Goal: Communication & Community: Answer question/provide support

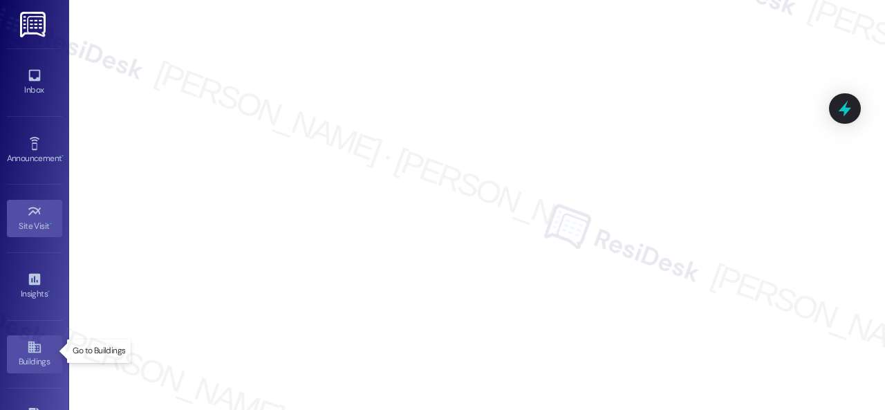
click at [35, 348] on icon at bounding box center [34, 347] width 15 height 15
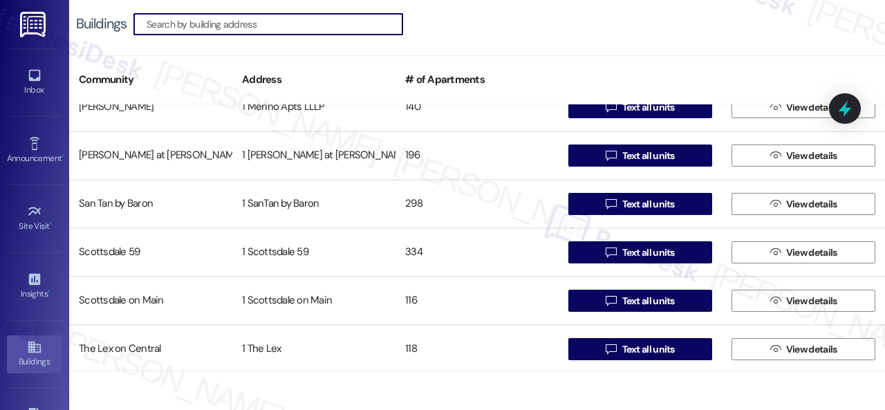
scroll to position [169, 0]
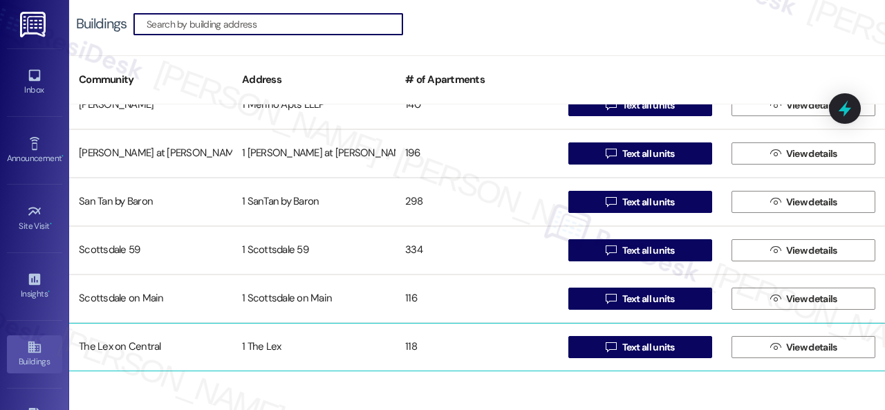
click at [126, 342] on div "The Lex on Central" at bounding box center [150, 347] width 163 height 28
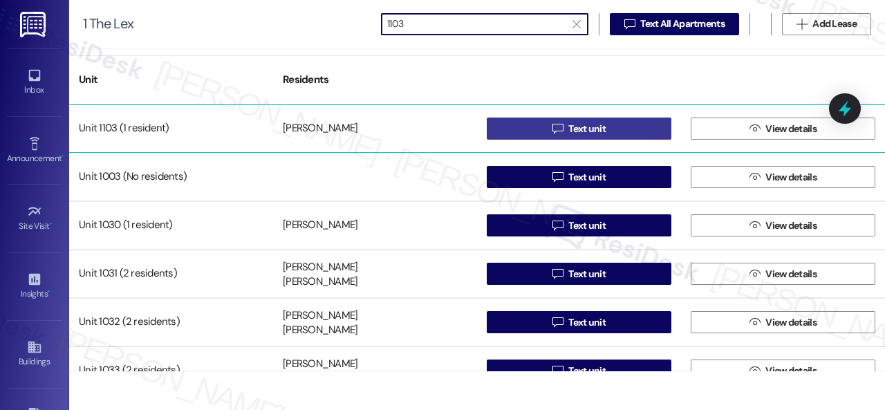
type input "1103"
click at [569, 129] on span "Text unit" at bounding box center [587, 129] width 37 height 15
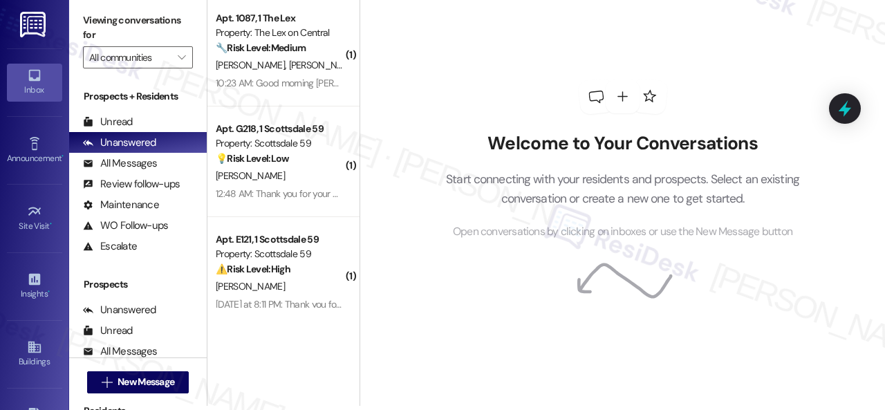
scroll to position [19, 0]
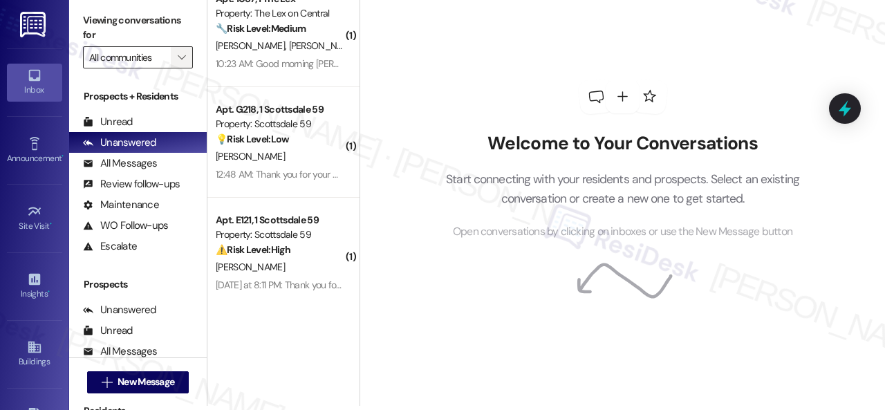
click at [176, 57] on span "" at bounding box center [181, 57] width 13 height 22
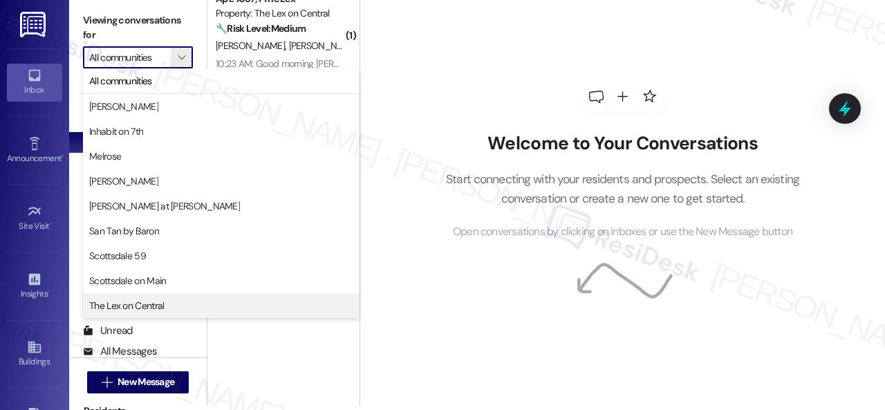
click at [112, 307] on span "The Lex on Central" at bounding box center [126, 306] width 75 height 14
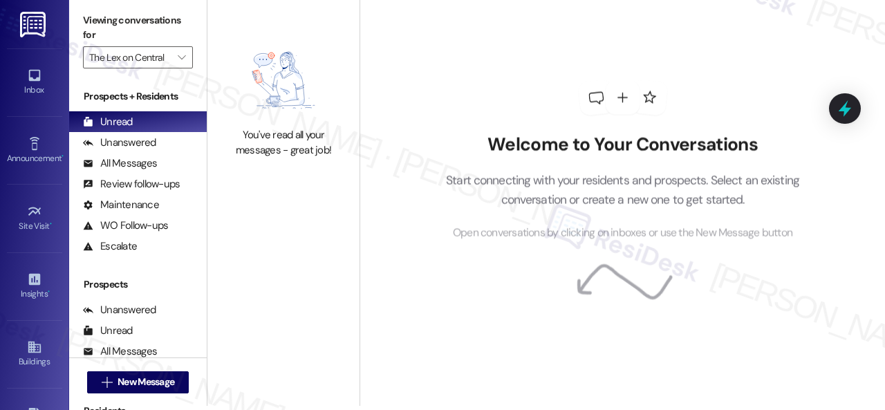
type input "The Lex on Central"
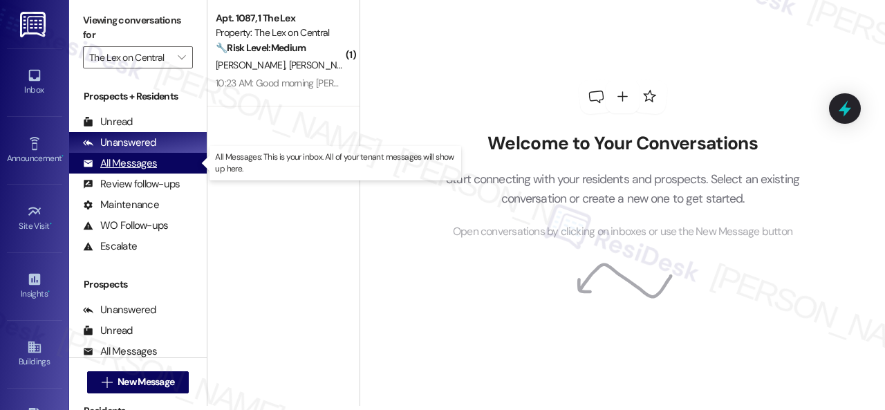
click at [126, 160] on div "All Messages" at bounding box center [120, 163] width 74 height 15
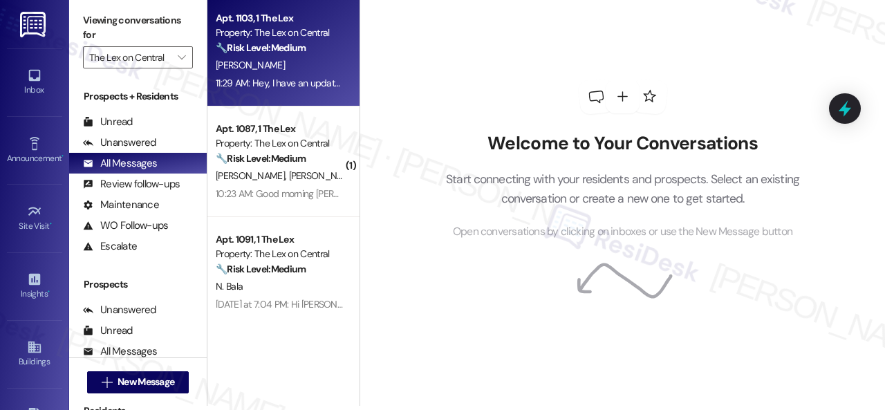
click at [280, 74] on div "[PERSON_NAME]" at bounding box center [279, 65] width 131 height 17
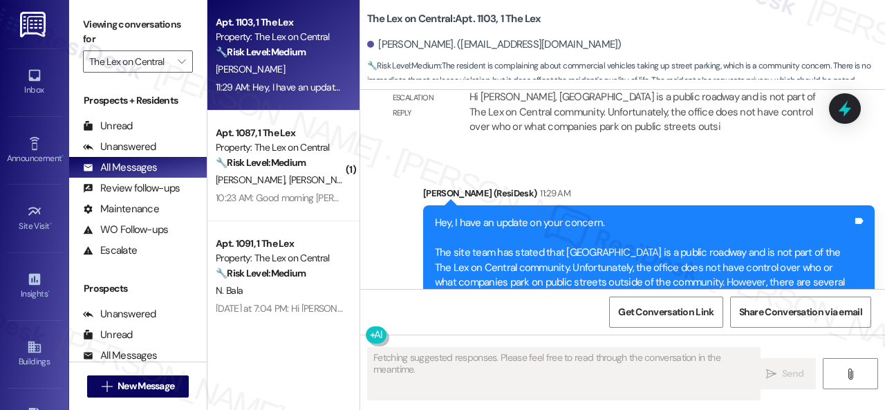
scroll to position [1159, 0]
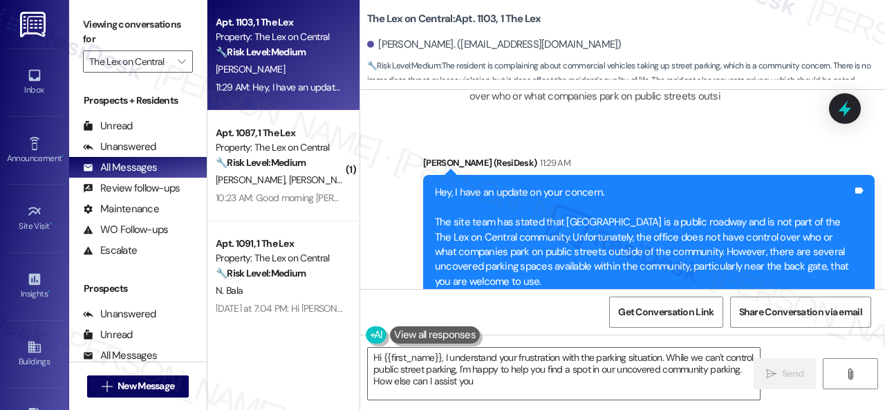
type textarea "Hi {{first_name}}, I understand your frustration with the parking situation. Wh…"
click at [127, 62] on input "The Lex on Central" at bounding box center [130, 61] width 82 height 22
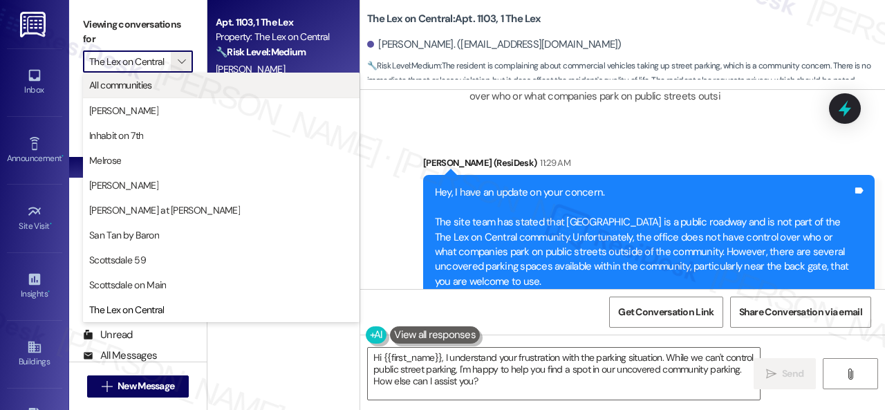
click at [126, 88] on span "All communities" at bounding box center [120, 85] width 63 height 14
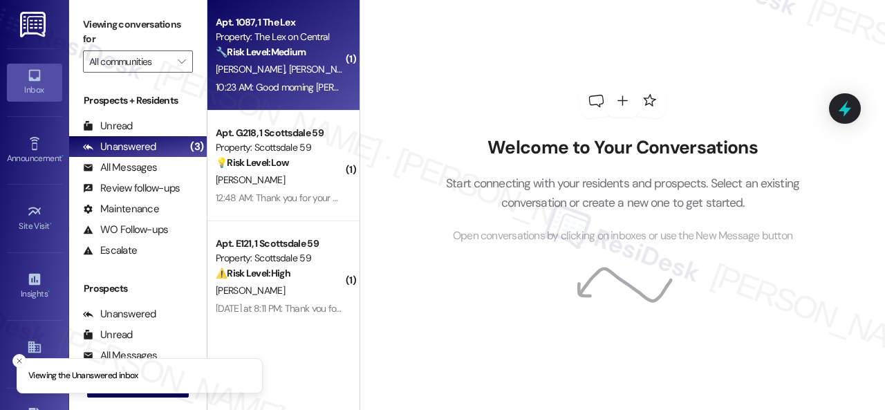
click at [307, 74] on div "[PERSON_NAME] [PERSON_NAME]" at bounding box center [279, 69] width 131 height 17
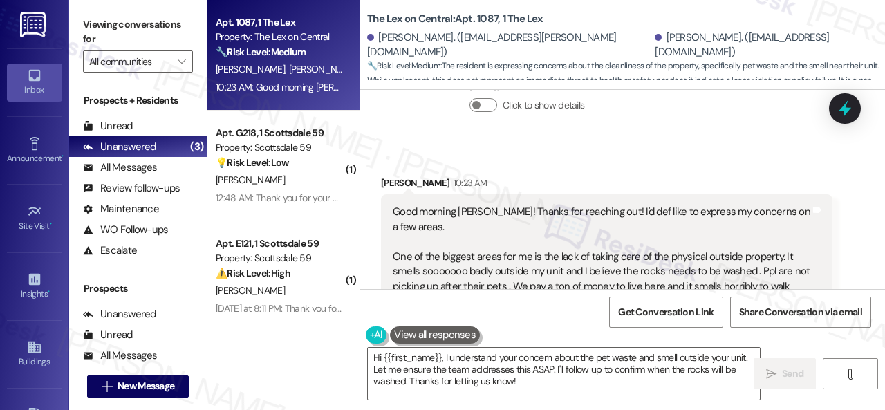
scroll to position [346, 0]
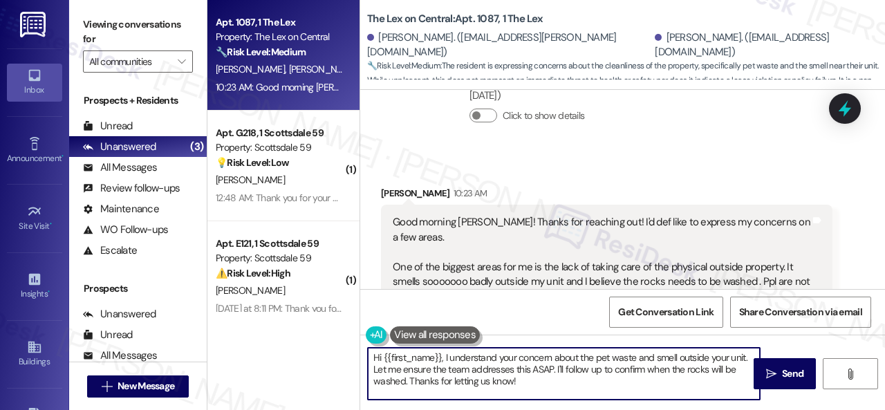
drag, startPoint x: 382, startPoint y: 360, endPoint x: 441, endPoint y: 355, distance: 59.6
click at [441, 355] on textarea "Hi {{first_name}}, I understand your concern about the pet waste and smell outs…" at bounding box center [564, 374] width 392 height 52
drag, startPoint x: 717, startPoint y: 358, endPoint x: 726, endPoint y: 381, distance: 25.2
click at [726, 381] on textarea "Hi [PERSON_NAME], I understand your concern about the pet waste and smell outsi…" at bounding box center [564, 374] width 392 height 52
click at [519, 359] on textarea "Hi [PERSON_NAME], I understand your concern about the pet waste and smell outsi…" at bounding box center [564, 374] width 392 height 52
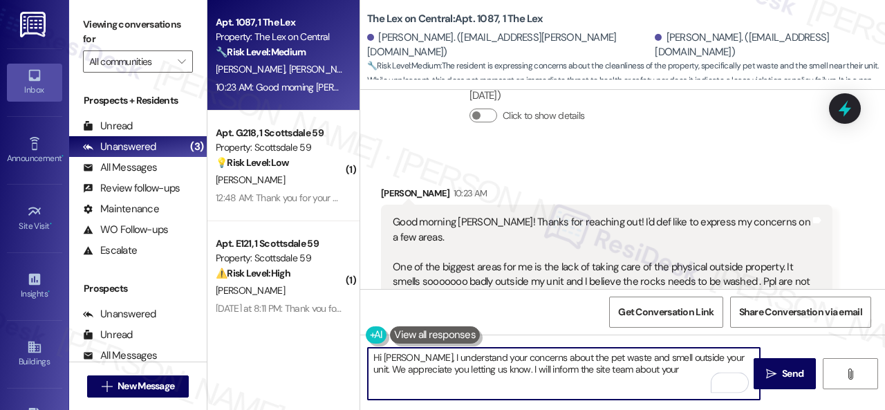
click at [658, 369] on textarea "Hi [PERSON_NAME], I understand your concerns about the pet waste and smell outs…" at bounding box center [564, 374] width 392 height 52
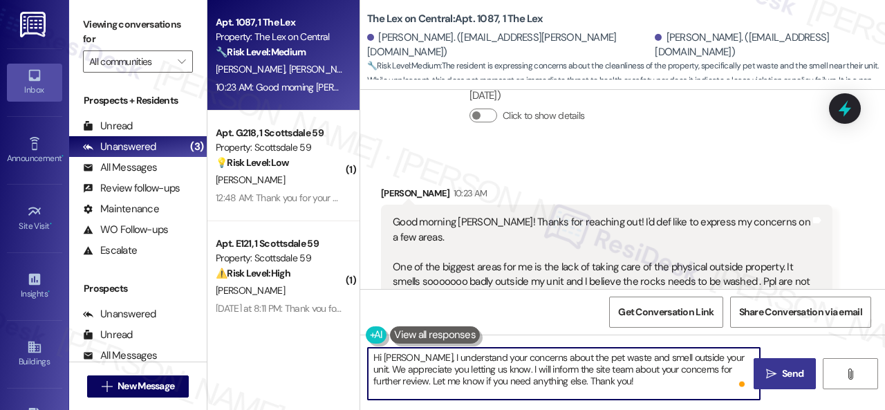
type textarea "Hi [PERSON_NAME], I understand your concerns about the pet waste and smell outs…"
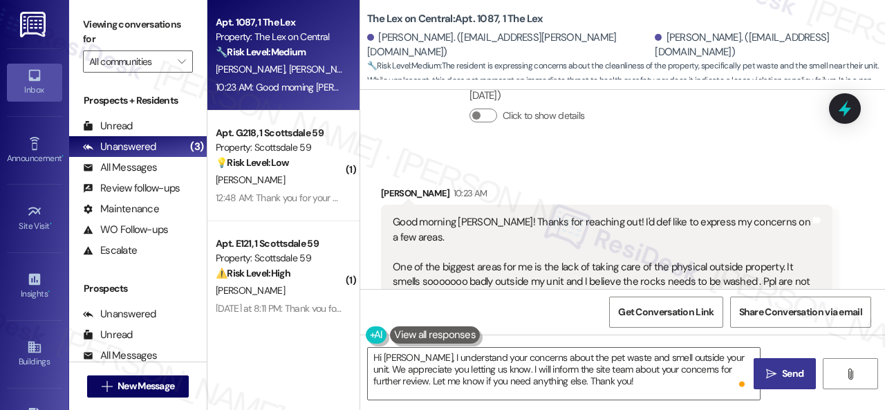
click at [797, 373] on span "Send" at bounding box center [792, 374] width 21 height 15
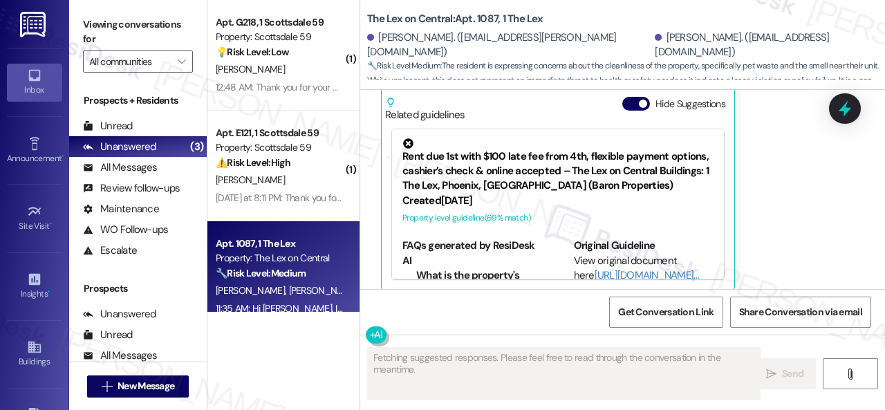
scroll to position [621, 0]
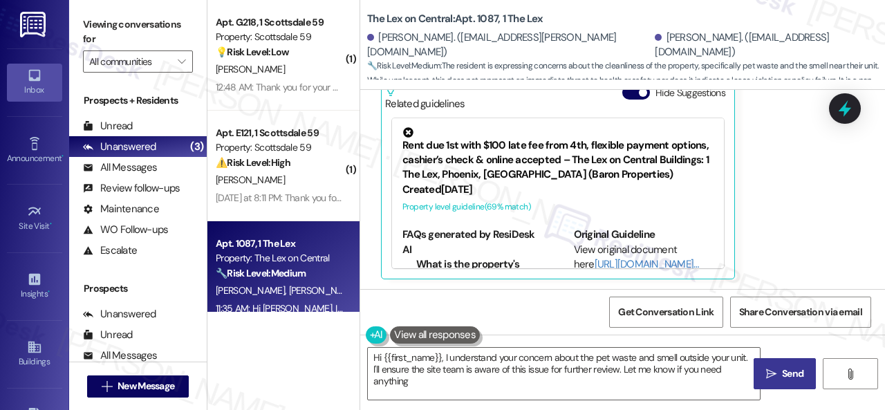
type textarea "Hi {{first_name}}, I understand your concern about the pet waste and smell outs…"
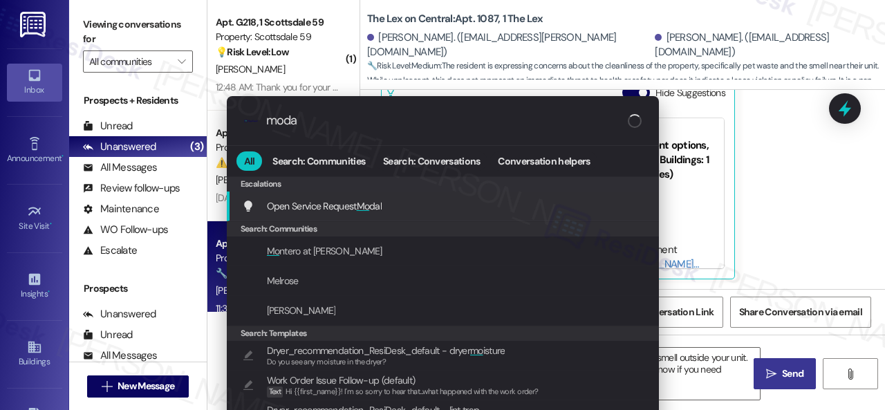
type input "modal"
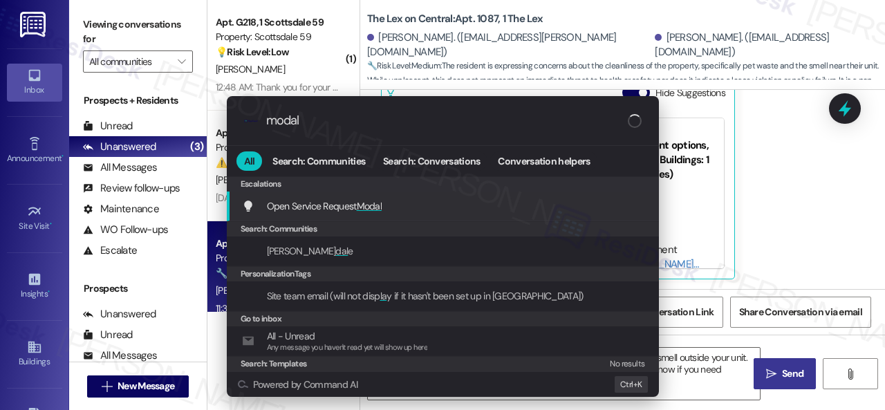
type textarea "Hi {{first_name}}, I understand your concern about the pet waste and smell outs…"
click at [594, 204] on div "Add shortcut" at bounding box center [609, 206] width 46 height 15
drag, startPoint x: 328, startPoint y: 122, endPoint x: 188, endPoint y: 120, distance: 139.7
click at [188, 120] on div ".cls-1{fill:#0a055f;}.cls-2{fill:#0cc4c4;} resideskLogoBlueOrange modal All Sea…" at bounding box center [442, 205] width 885 height 410
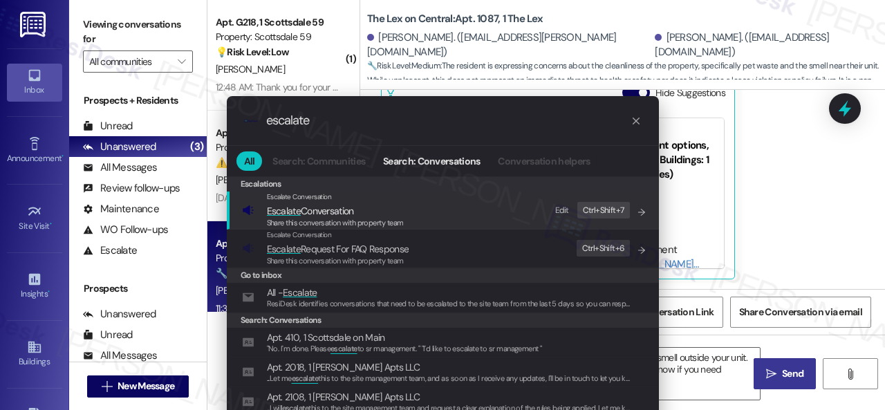
type input "escalate"
click at [561, 211] on div "Edit" at bounding box center [562, 210] width 14 height 15
click at [318, 210] on span "Escalate Conversation" at bounding box center [310, 211] width 87 height 12
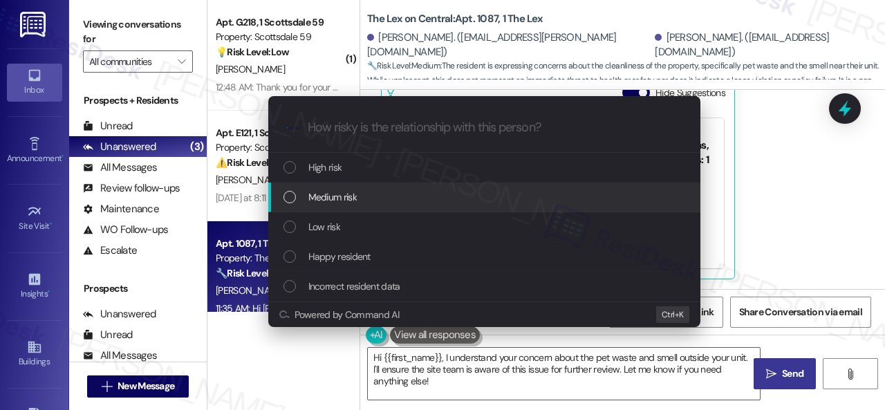
click at [304, 193] on div "Medium risk" at bounding box center [486, 197] width 405 height 15
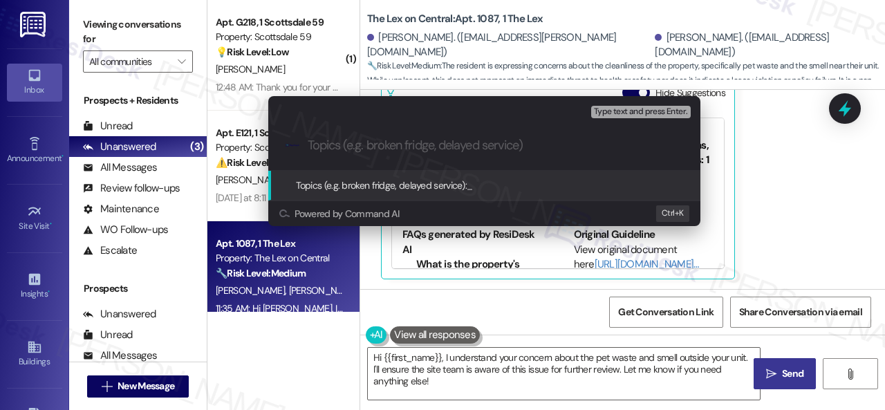
click at [360, 149] on input "Topics (e.g. broken fridge, delayed service)" at bounding box center [496, 145] width 376 height 15
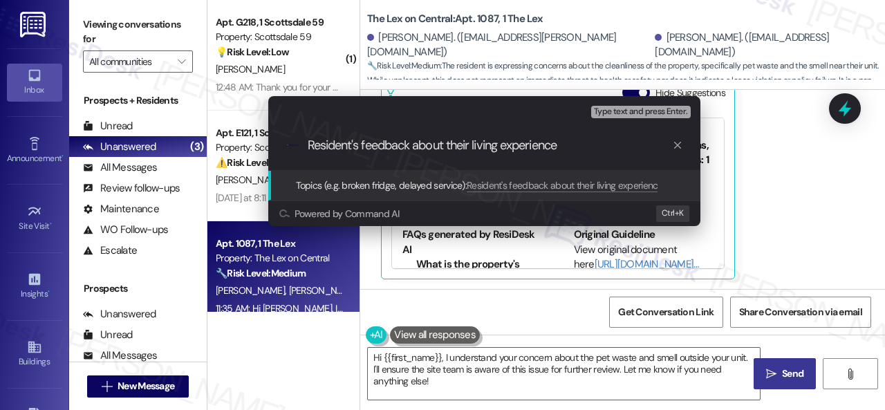
type input "Resident's feedback about their living experience."
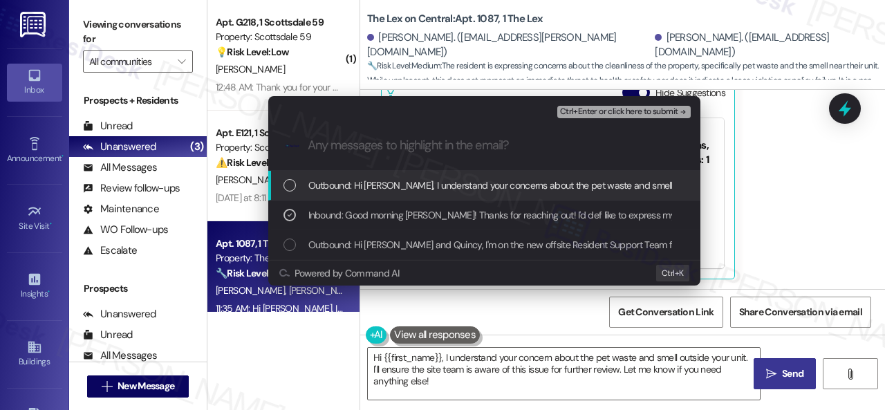
click at [567, 110] on span "Ctrl+Enter or click here to submit" at bounding box center [619, 112] width 118 height 10
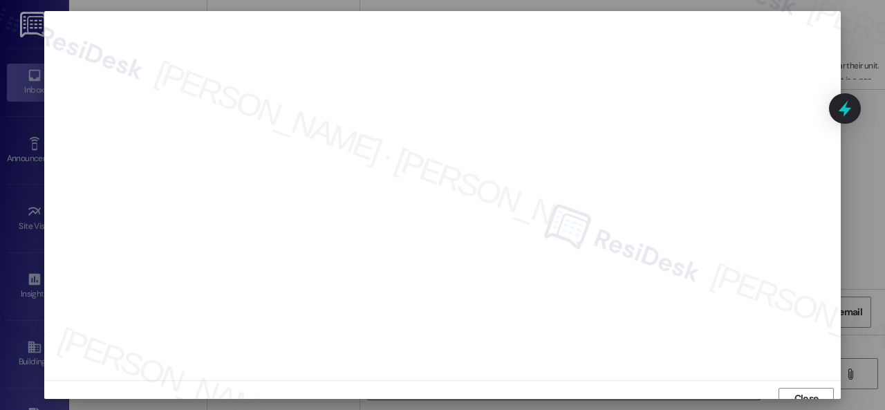
scroll to position [10, 0]
click at [806, 379] on span "Close" at bounding box center [807, 388] width 30 height 21
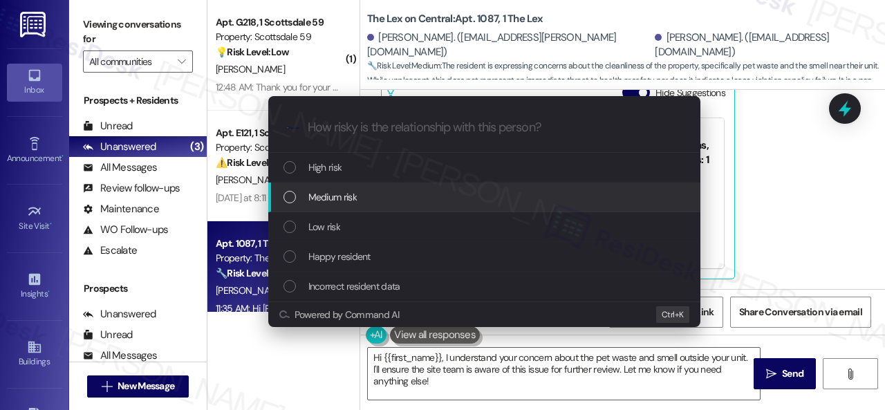
click at [322, 198] on span "Medium risk" at bounding box center [332, 197] width 48 height 15
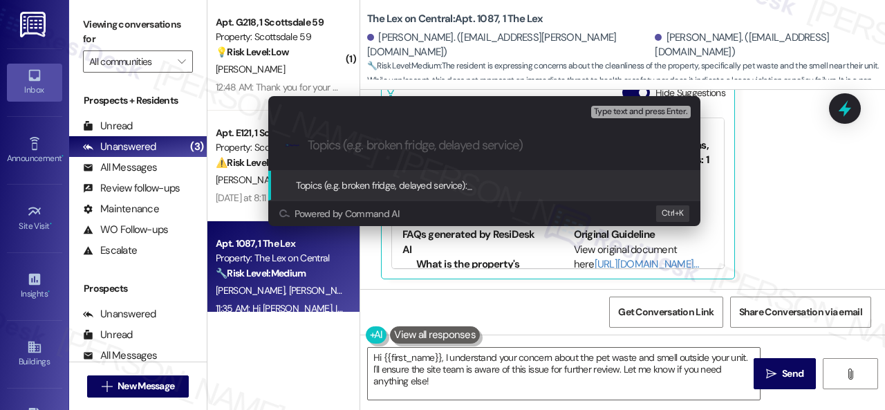
paste input "Resident's feedback about their living experience."
type input "Resident's feedback about their living experience."
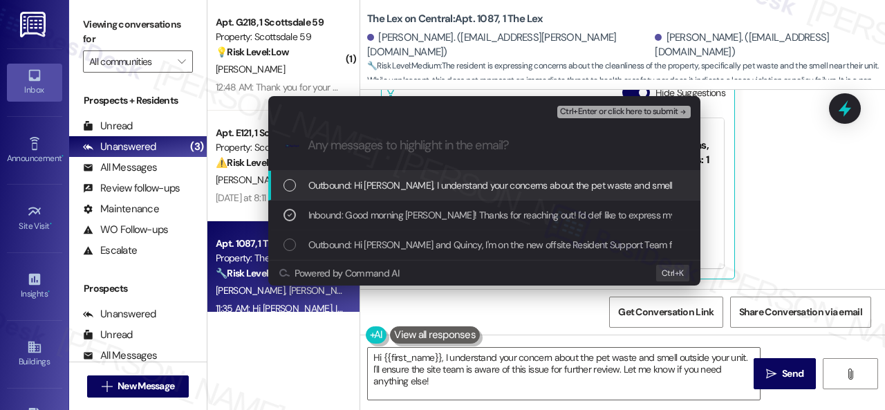
click at [602, 114] on span "Ctrl+Enter or click here to submit" at bounding box center [619, 112] width 118 height 10
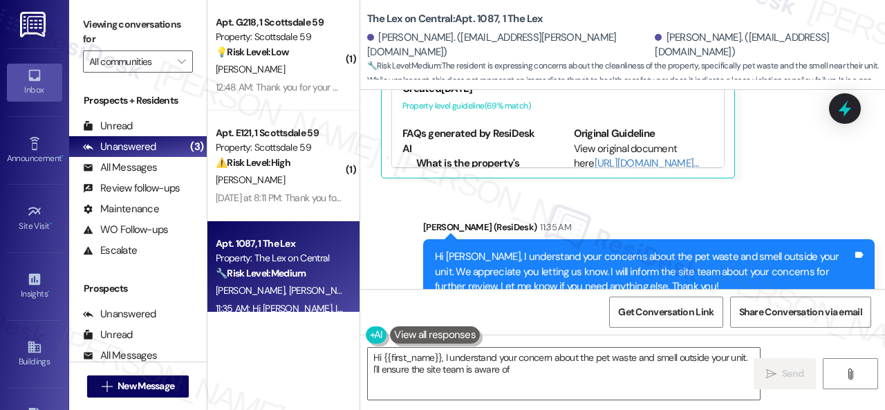
scroll to position [769, 0]
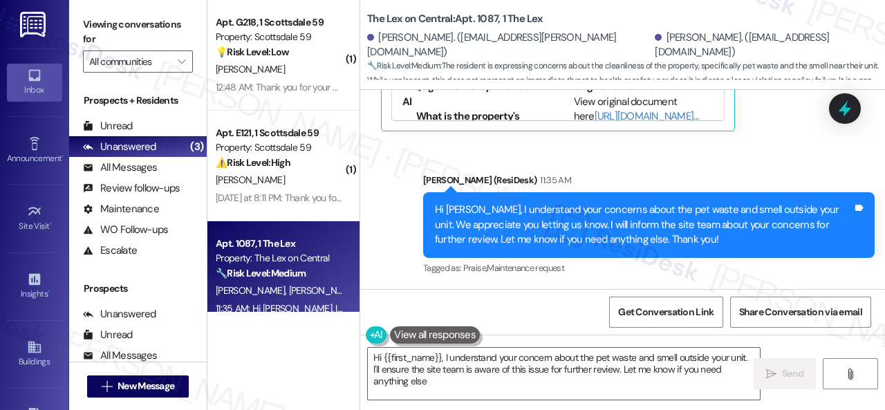
type textarea "Hi {{first_name}}, I understand your concern about the pet waste and smell outs…"
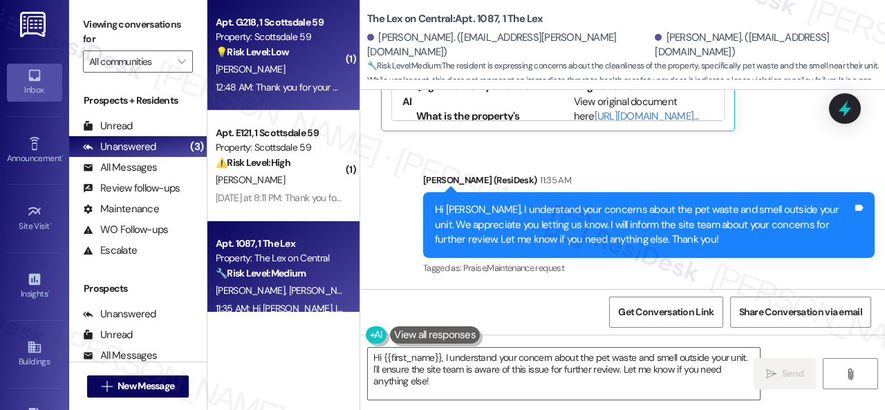
click at [307, 80] on div "12:48 AM: Thank you for your message. Our offices are currently closed, but we …" at bounding box center [279, 87] width 131 height 17
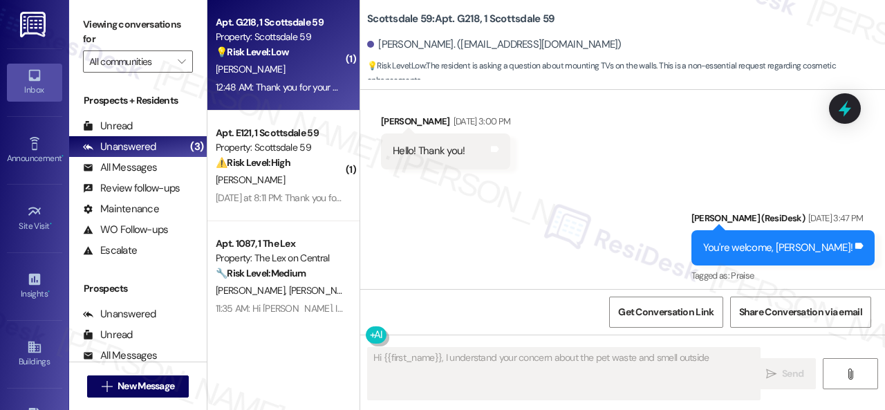
scroll to position [267, 0]
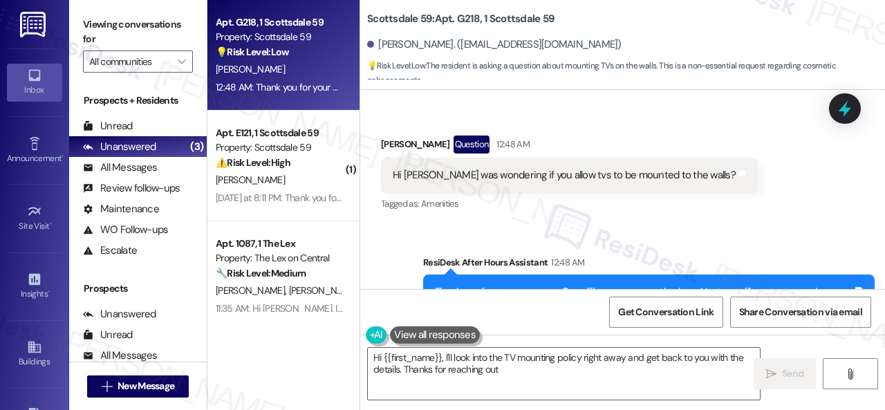
type textarea "Hi {{first_name}}, I'll look into the TV mounting policy right away and get bac…"
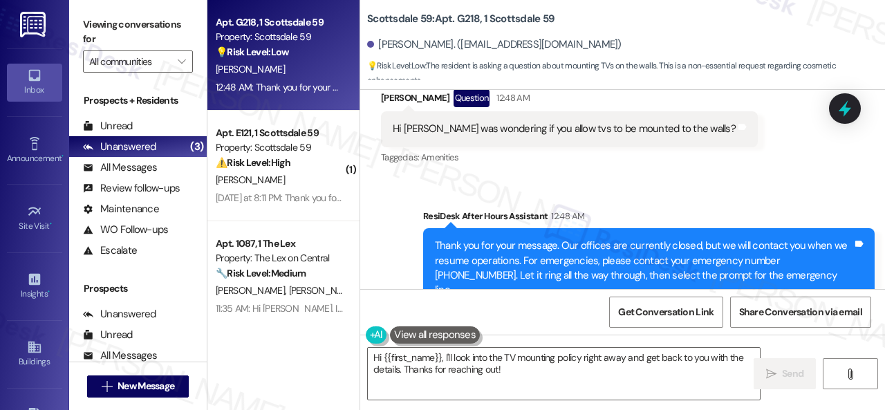
scroll to position [534, 0]
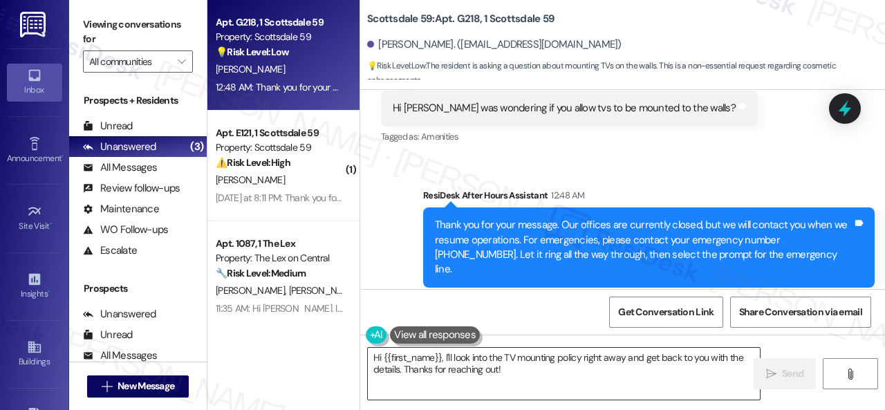
click at [522, 368] on textarea "Hi {{first_name}}, I'll look into the TV mounting policy right away and get bac…" at bounding box center [564, 374] width 392 height 52
click at [766, 381] on span " Send" at bounding box center [786, 374] width 44 height 15
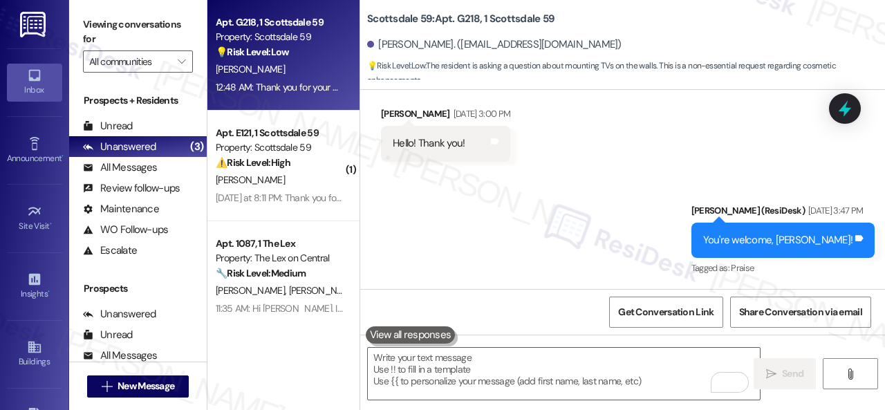
scroll to position [267, 0]
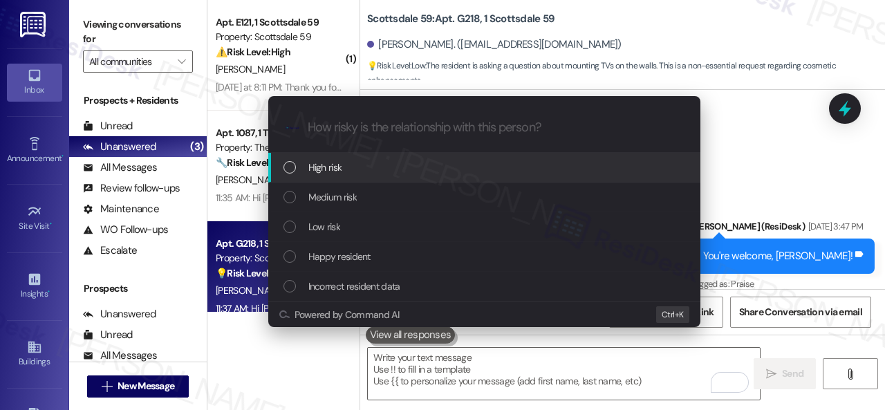
click at [764, 122] on div "Escalate Conversation How risky is the relationship with this person? Topics (e…" at bounding box center [442, 205] width 885 height 410
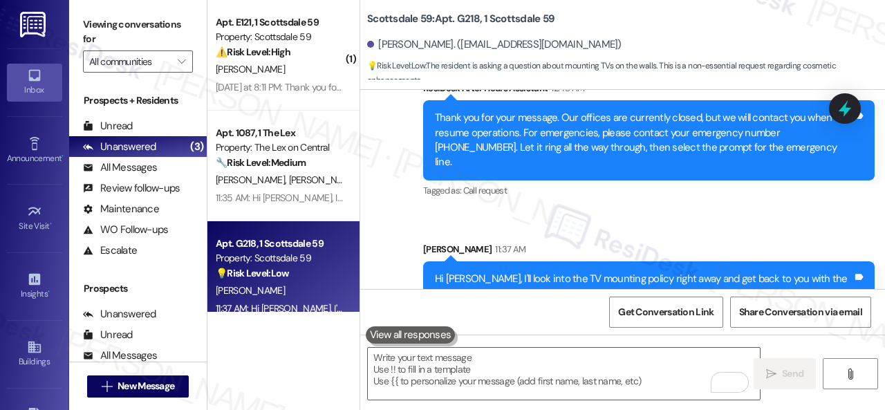
scroll to position [645, 0]
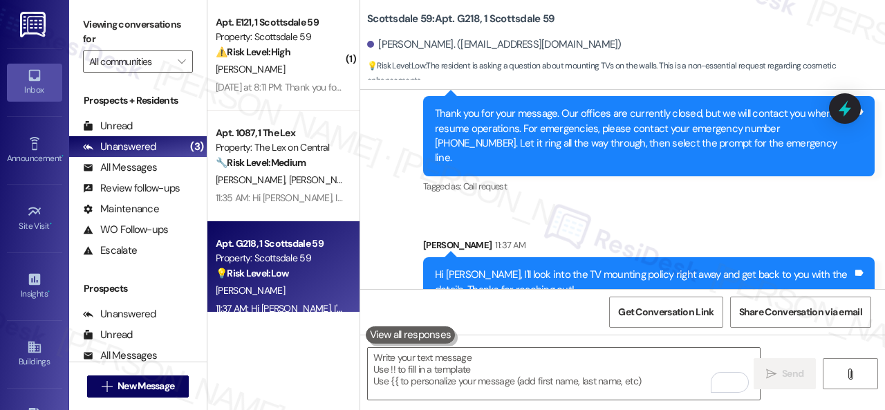
click at [552, 196] on div "Sent via SMS ResiDesk After Hours Assistant 12:48 AM Thank you for your message…" at bounding box center [622, 182] width 525 height 273
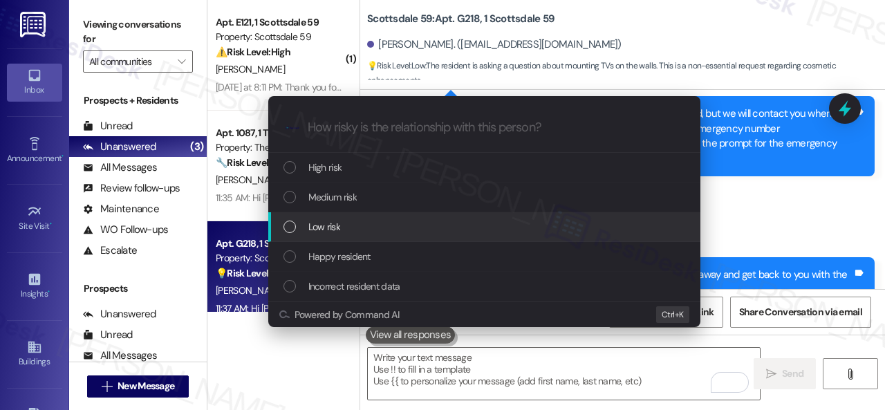
click at [326, 226] on span "Low risk" at bounding box center [324, 226] width 32 height 15
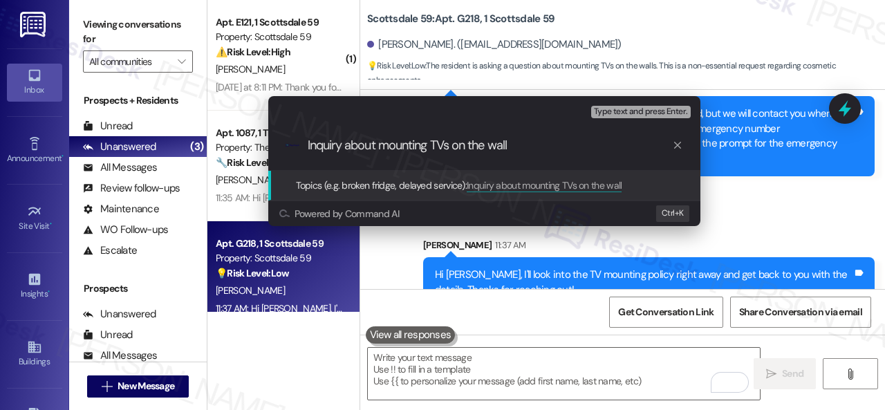
type input "Inquiry about mounting TVs on the wall."
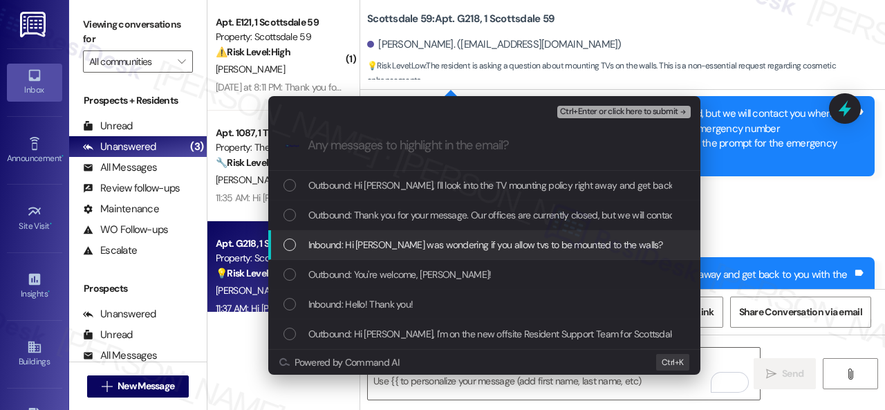
click at [376, 244] on span "Inbound: Hi Sarah I was wondering if you allow tvs to be mounted to the walls?" at bounding box center [485, 244] width 355 height 15
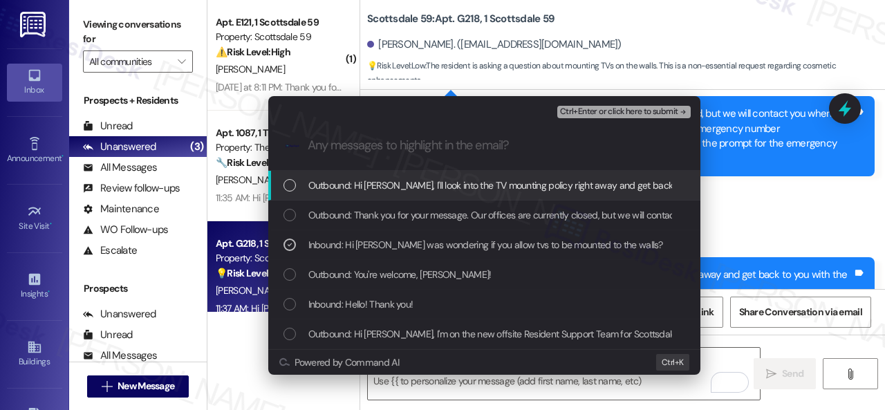
click at [604, 109] on span "Ctrl+Enter or click here to submit" at bounding box center [619, 112] width 118 height 10
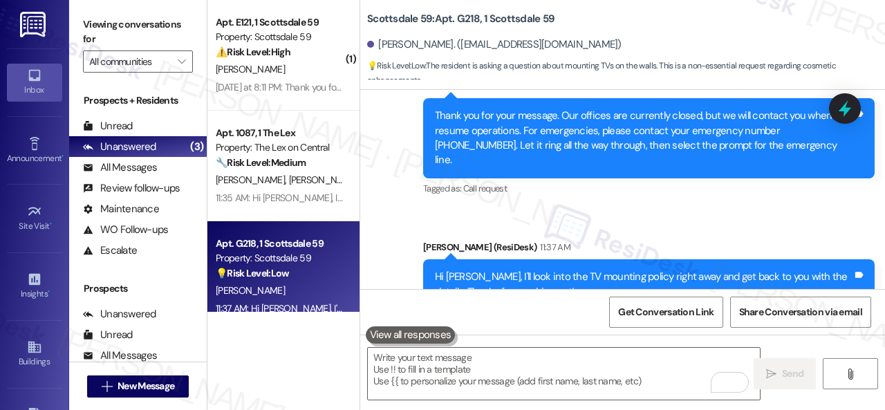
scroll to position [665, 0]
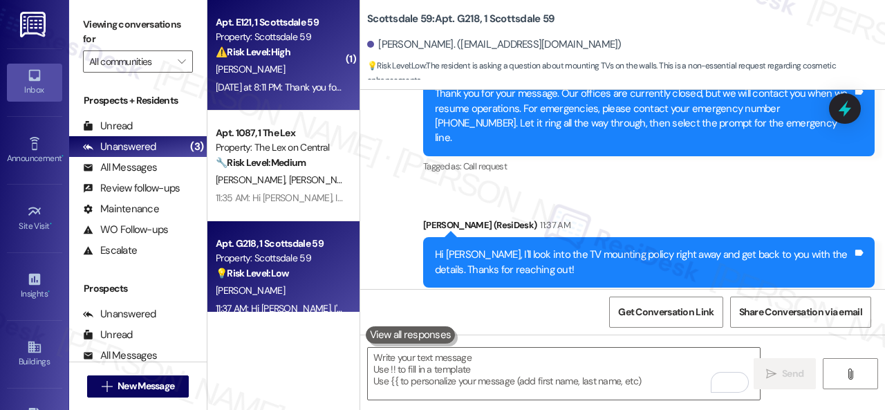
click at [288, 67] on div "D. Wolf" at bounding box center [279, 69] width 131 height 17
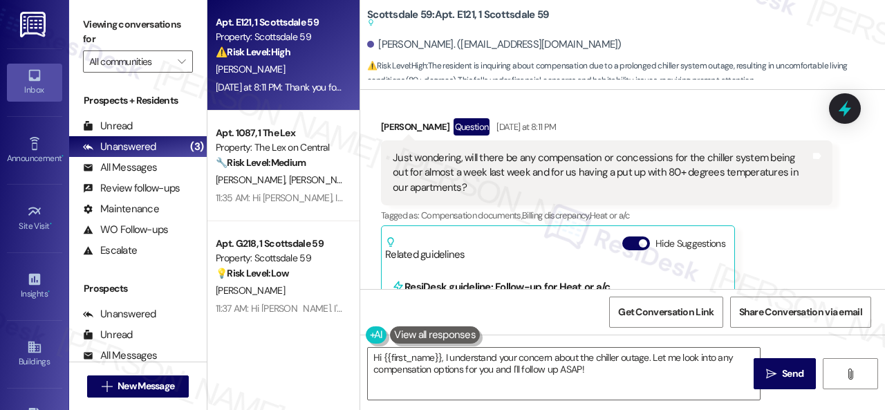
scroll to position [347, 0]
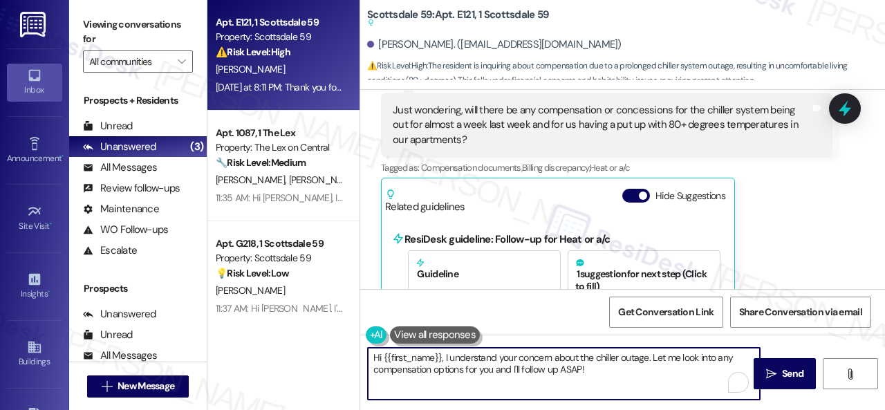
drag, startPoint x: 683, startPoint y: 356, endPoint x: 723, endPoint y: 356, distance: 40.8
click at [723, 356] on textarea "Hi {{first_name}}, I understand your concern about the chiller outage. Let me l…" at bounding box center [564, 374] width 392 height 52
click at [723, 357] on textarea "Hi {{first_name}}, I understand your concern about the chiller outage. Let me l…" at bounding box center [564, 374] width 392 height 52
drag, startPoint x: 683, startPoint y: 359, endPoint x: 732, endPoint y: 359, distance: 49.8
click at [732, 359] on textarea "Hi {{first_name}}, I understand your concern about the chiller outage. Let me l…" at bounding box center [564, 374] width 392 height 52
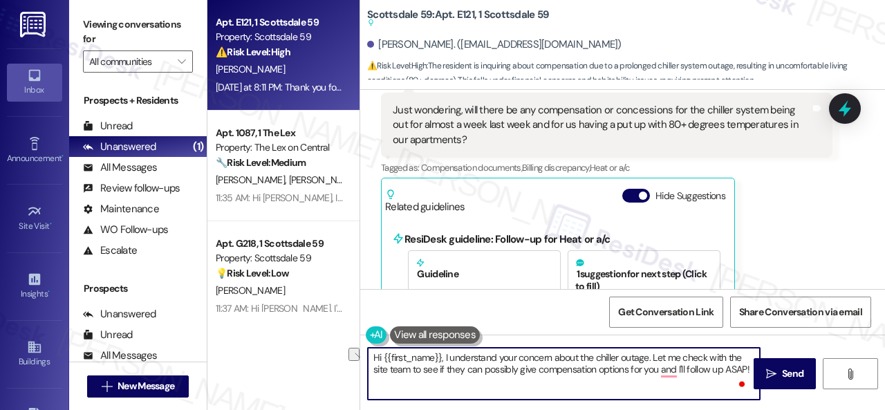
drag, startPoint x: 598, startPoint y: 371, endPoint x: 658, endPoint y: 364, distance: 61.2
click at [658, 364] on textarea "Hi {{first_name}}, I understand your concern about the chiller outage. Let me c…" at bounding box center [564, 374] width 392 height 52
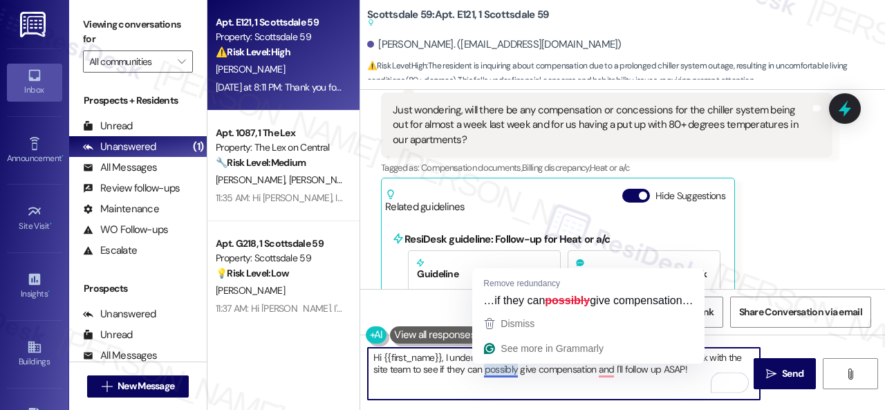
click at [502, 375] on textarea "Hi {{first_name}}, I understand your concern about the chiller outage. Let me c…" at bounding box center [564, 374] width 392 height 52
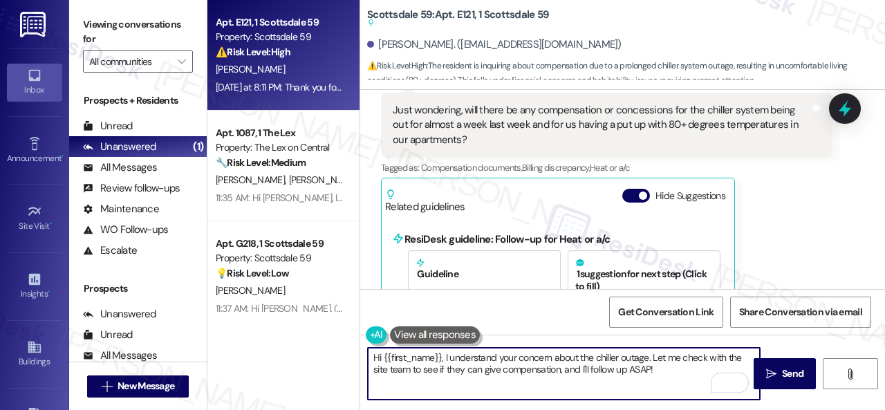
click at [672, 369] on textarea "Hi {{first_name}}, I understand your concern about the chiller outage. Let me c…" at bounding box center [564, 374] width 392 height 52
type textarea "Hi {{first_name}}, I understand your concern about the chiller outage. Let me c…"
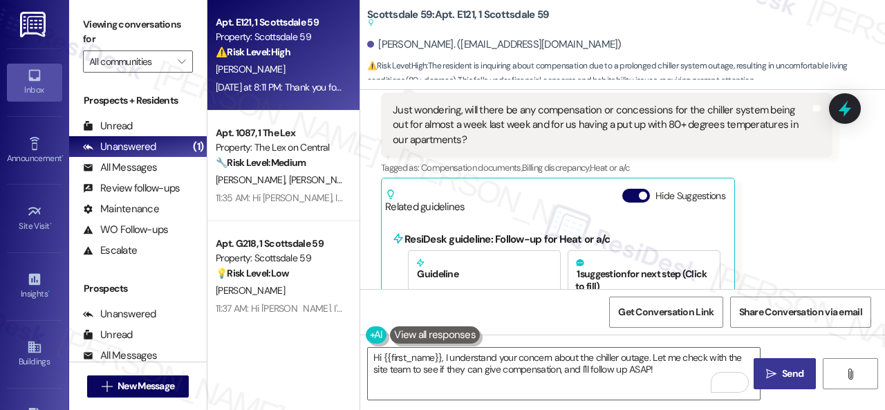
click at [779, 369] on span "Send" at bounding box center [792, 374] width 27 height 15
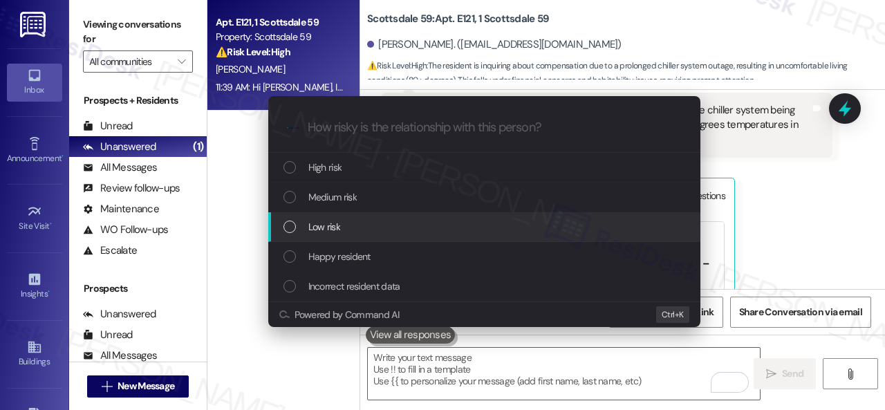
click at [324, 225] on span "Low risk" at bounding box center [324, 226] width 32 height 15
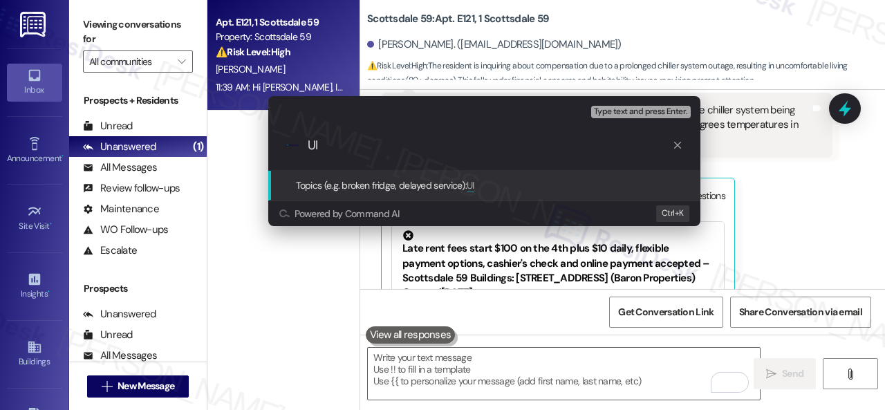
type input "U"
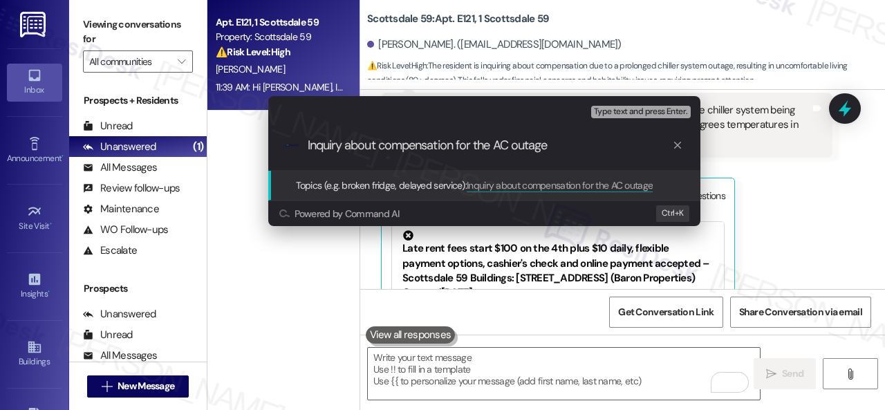
type input "Inquiry about compensation for the AC outage."
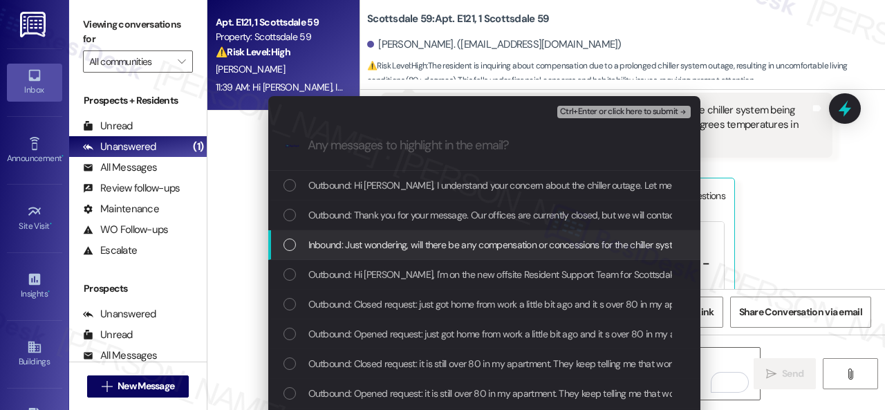
click at [327, 239] on span "Inbound: Just wondering, will there be any compensation or concessions for the …" at bounding box center [732, 244] width 848 height 15
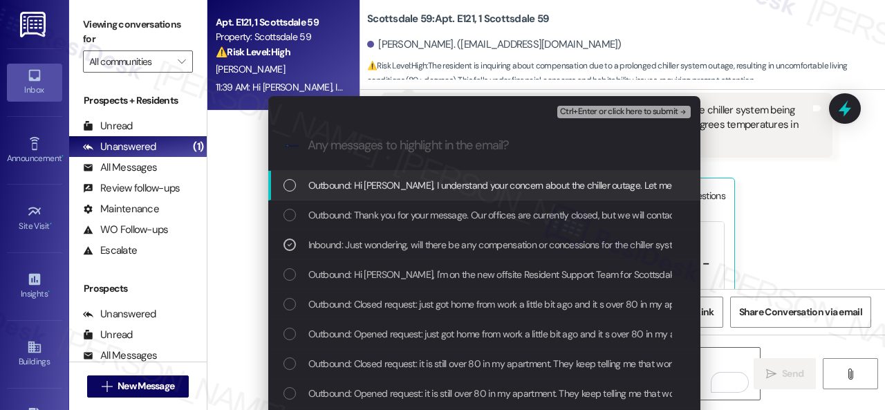
click at [589, 113] on span "Ctrl+Enter or click here to submit" at bounding box center [619, 112] width 118 height 10
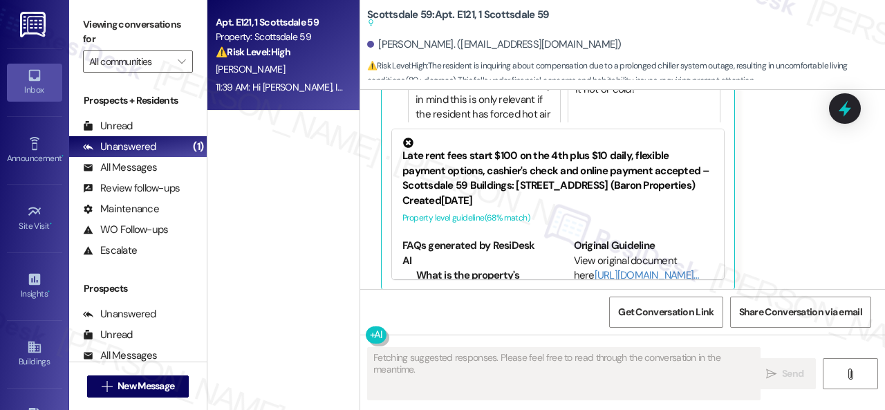
scroll to position [614, 0]
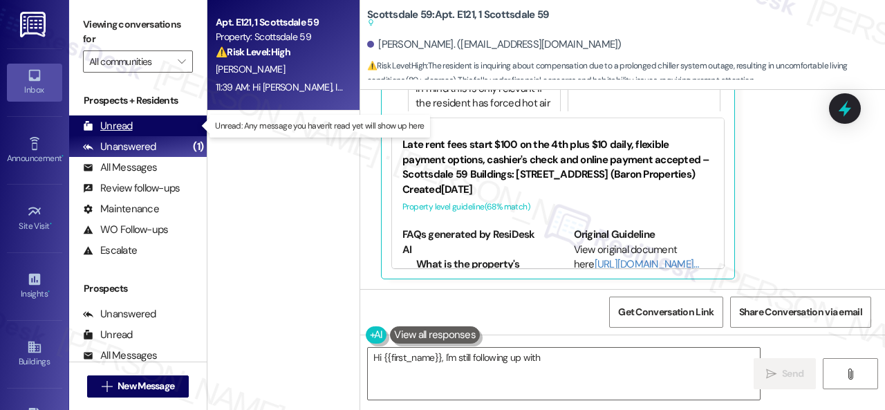
click at [126, 127] on div "Unread" at bounding box center [108, 126] width 50 height 15
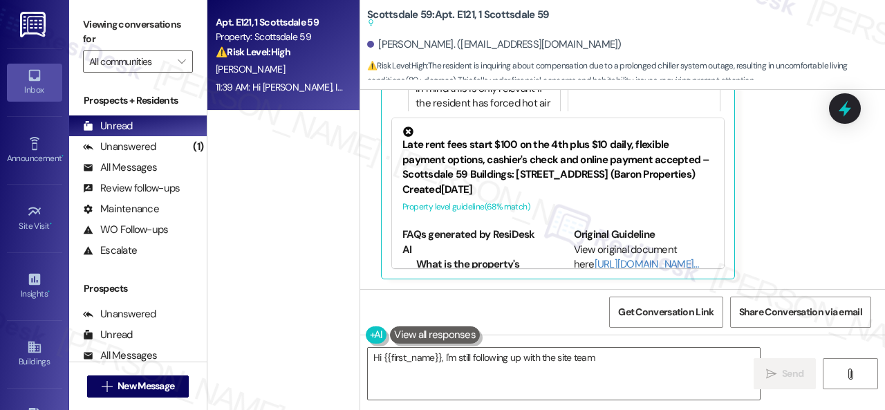
type textarea "Hi {{first_name}}, I'm still following up with the site team regarding"
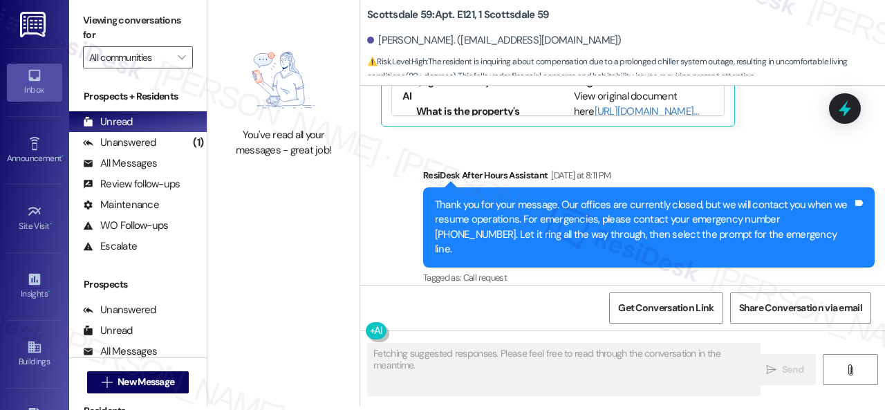
scroll to position [727, 0]
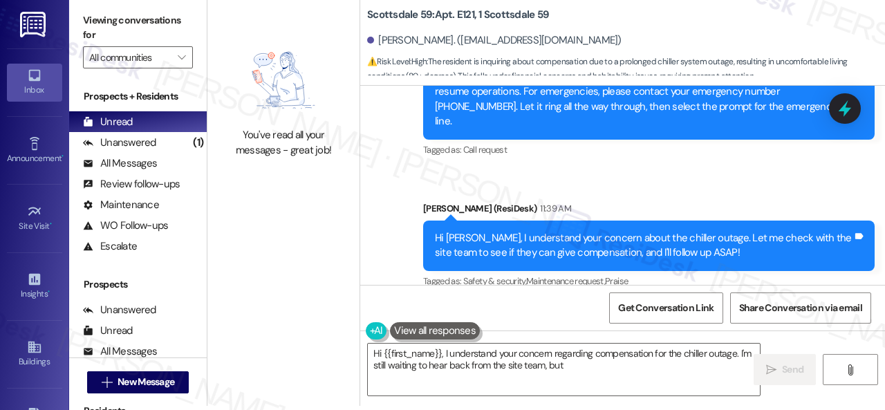
type textarea "Hi {{first_name}}, I understand your concern regarding compensation for the chi…"
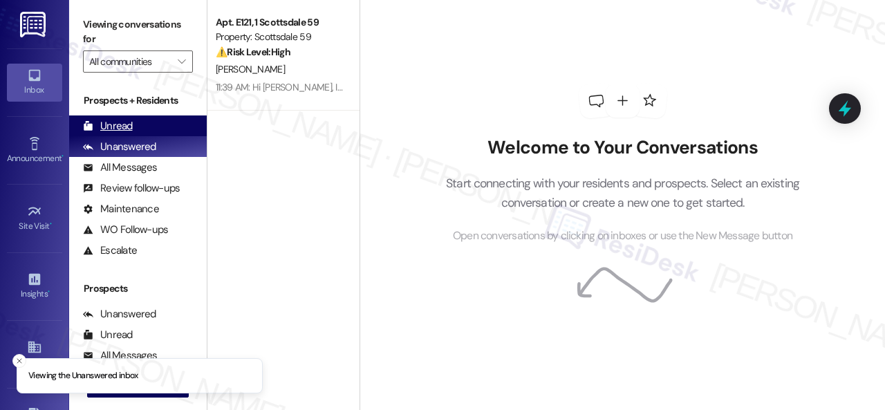
click at [113, 124] on div "Unread" at bounding box center [108, 126] width 50 height 15
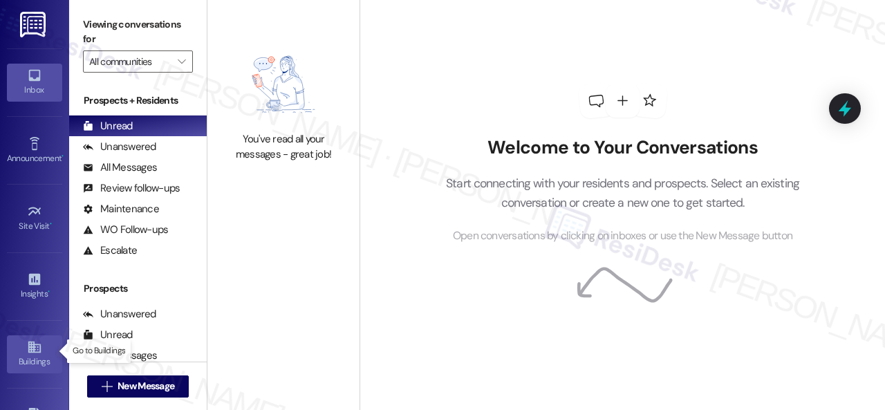
click at [17, 347] on link "Buildings" at bounding box center [34, 353] width 55 height 37
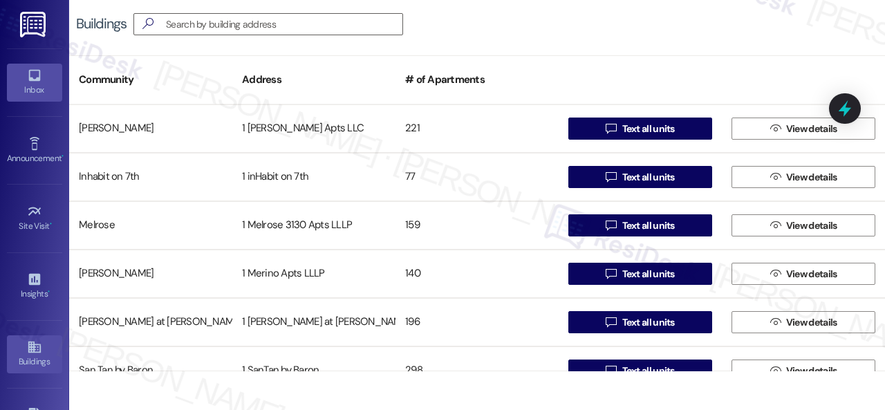
click at [27, 81] on icon at bounding box center [34, 75] width 15 height 15
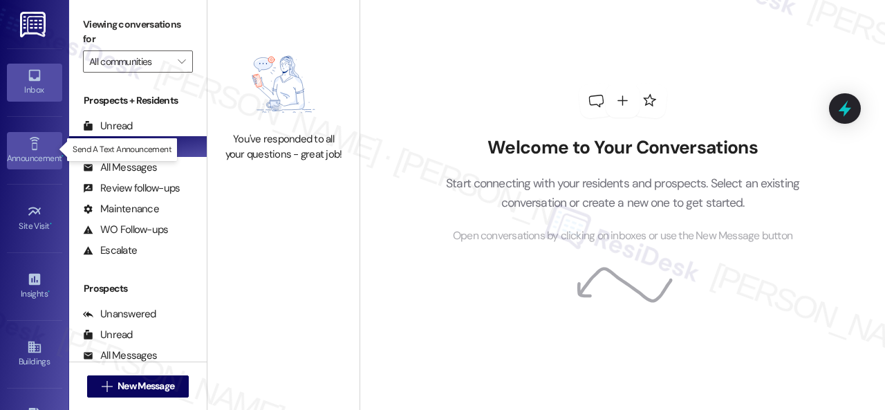
click at [30, 143] on icon at bounding box center [34, 143] width 15 height 15
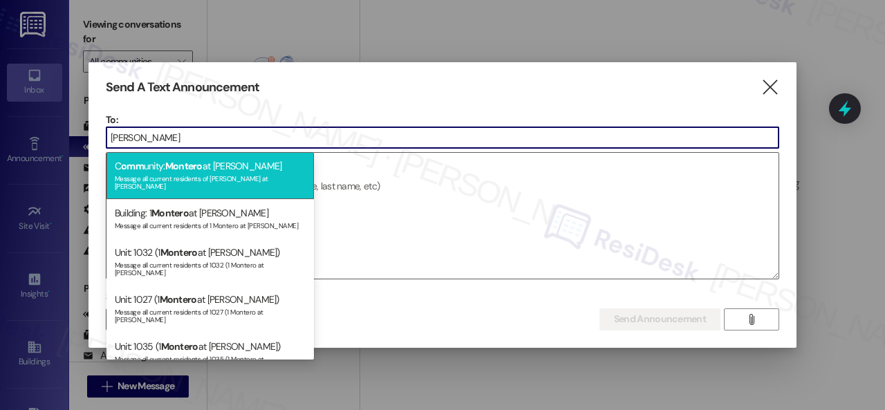
type input "montero"
click at [206, 167] on div "C omm unity: Montero at Dana Park Message all current residents of Montero at D…" at bounding box center [210, 175] width 207 height 47
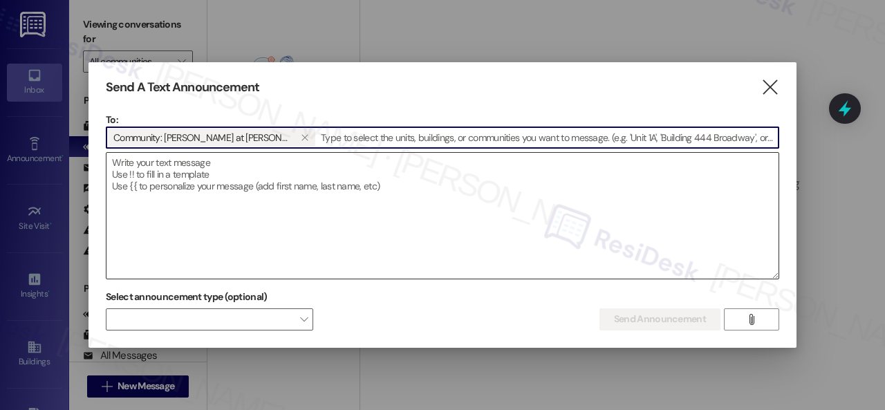
click at [223, 171] on textarea at bounding box center [443, 216] width 672 height 126
paste textarea "Great news! You can now text me for maintenance issues — no more messy apps or …"
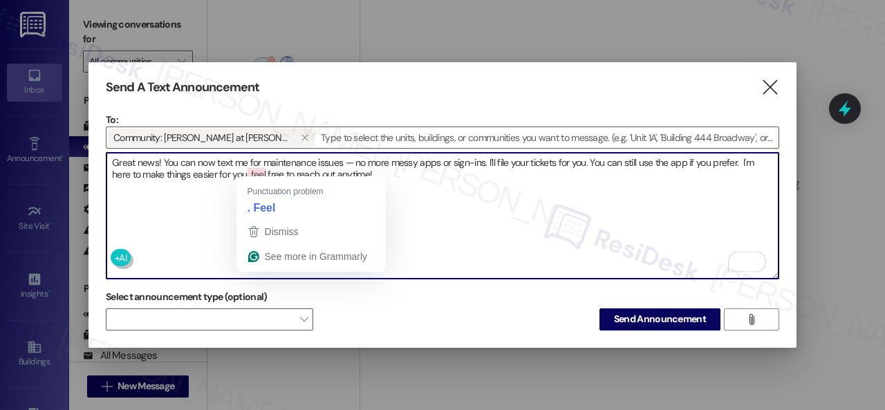
click at [256, 166] on textarea "Great news! You can now text me for maintenance issues — no more messy apps or …" at bounding box center [443, 216] width 672 height 126
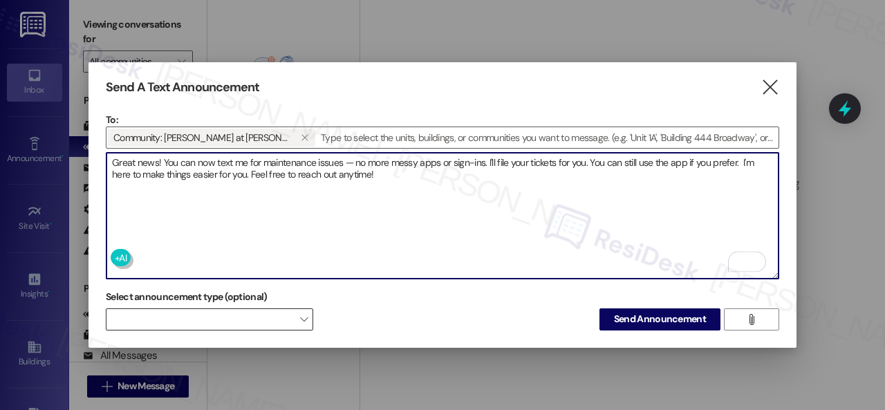
type textarea "Great news! You can now text me for maintenance issues — no more messy apps or …"
click at [284, 317] on span at bounding box center [209, 319] width 207 height 22
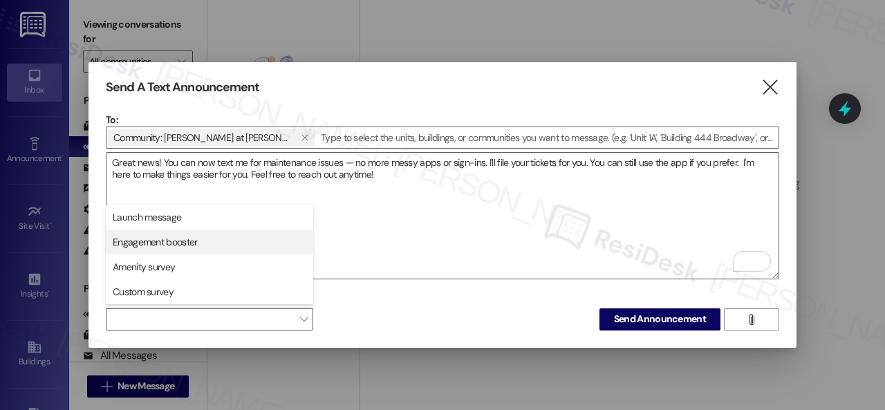
click at [147, 235] on span "Engagement booster" at bounding box center [155, 242] width 84 height 14
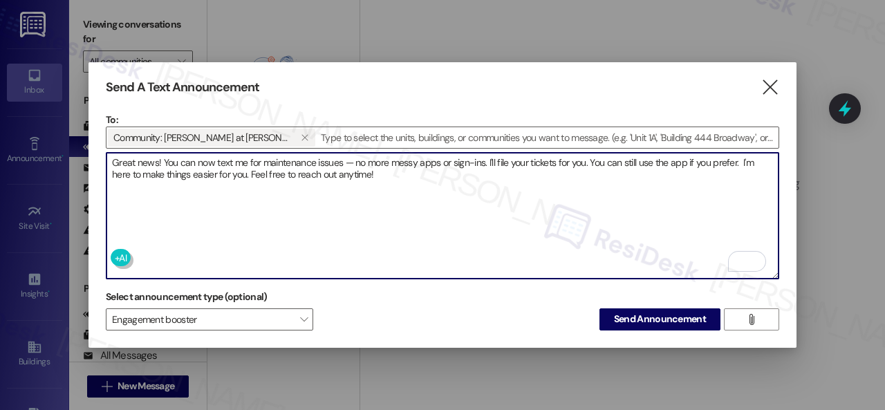
click at [364, 234] on textarea "Great news! You can now text me for maintenance issues — no more messy apps or …" at bounding box center [443, 216] width 672 height 126
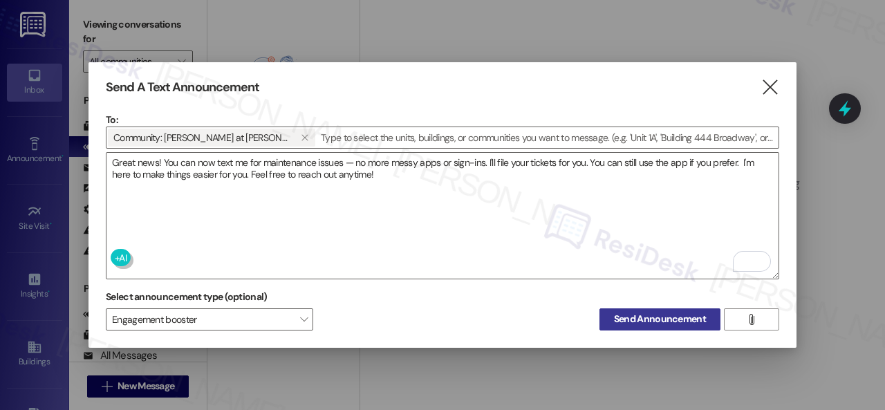
click at [628, 326] on button "Send Announcement" at bounding box center [660, 319] width 121 height 22
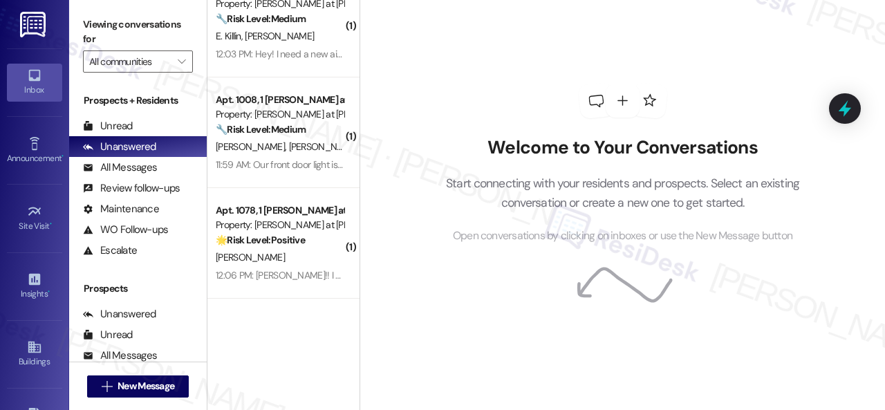
scroll to position [573, 0]
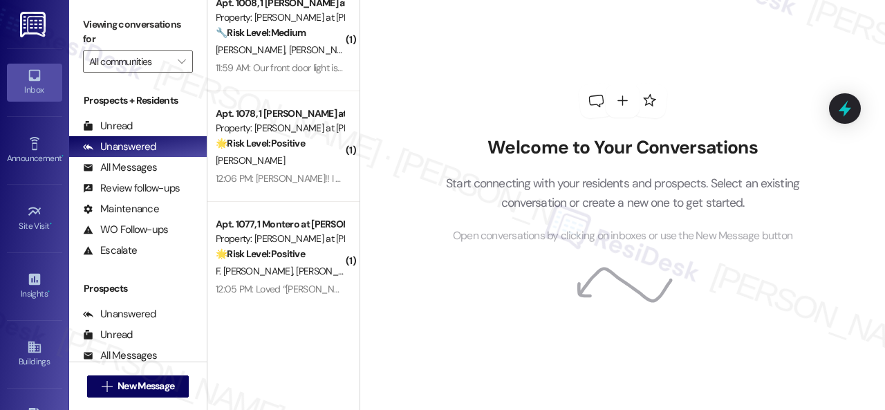
click at [400, 87] on div "Welcome to Your Conversations Start connecting with your residents and prospect…" at bounding box center [623, 205] width 526 height 410
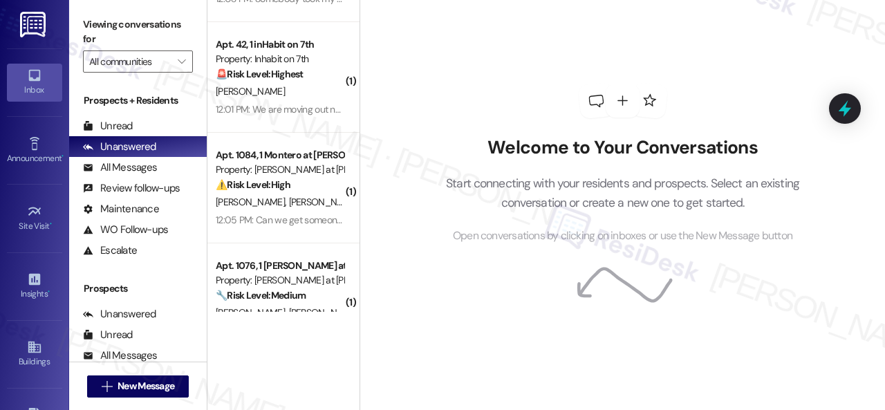
scroll to position [0, 0]
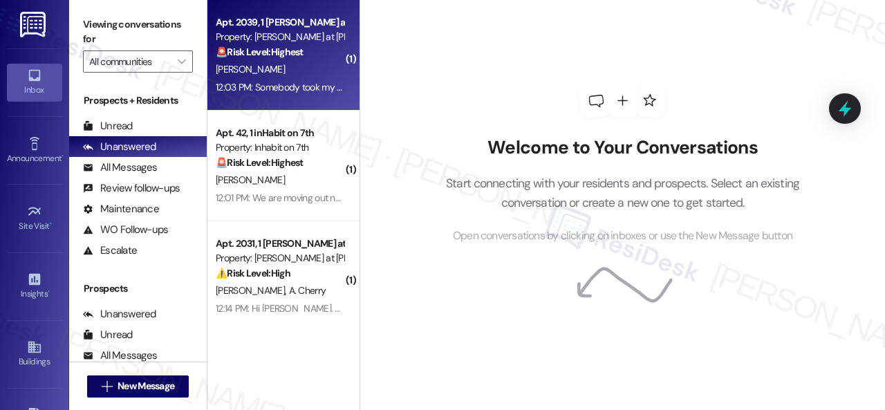
click at [323, 70] on div "K. Staley" at bounding box center [279, 69] width 131 height 17
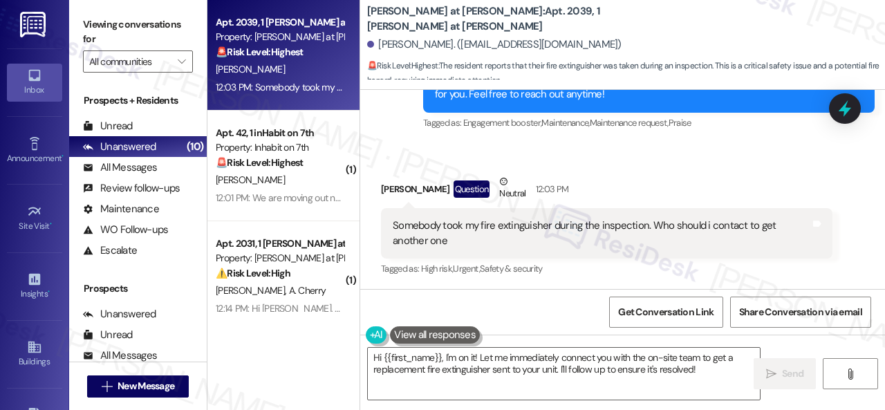
scroll to position [504, 0]
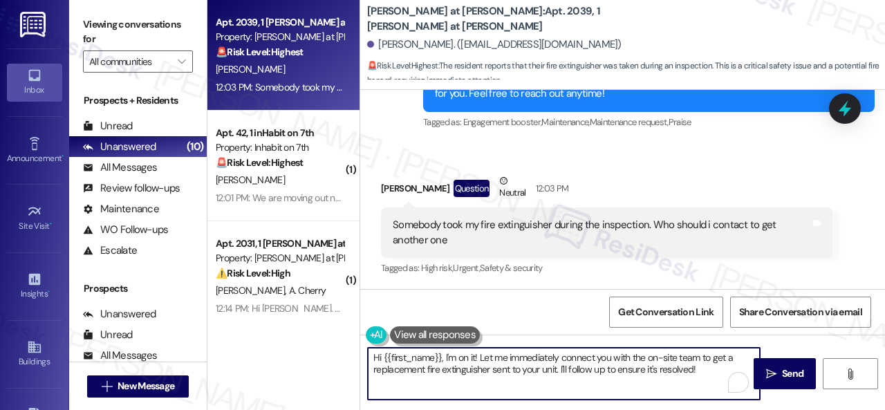
drag, startPoint x: 445, startPoint y: 360, endPoint x: 699, endPoint y: 379, distance: 254.5
click at [698, 379] on textarea "Hi {{first_name}}, I'm on it! Let me immediately connect you with the on-site t…" at bounding box center [564, 374] width 392 height 52
paste textarea "The site team has stated that the fire extinguishers that were collected during…"
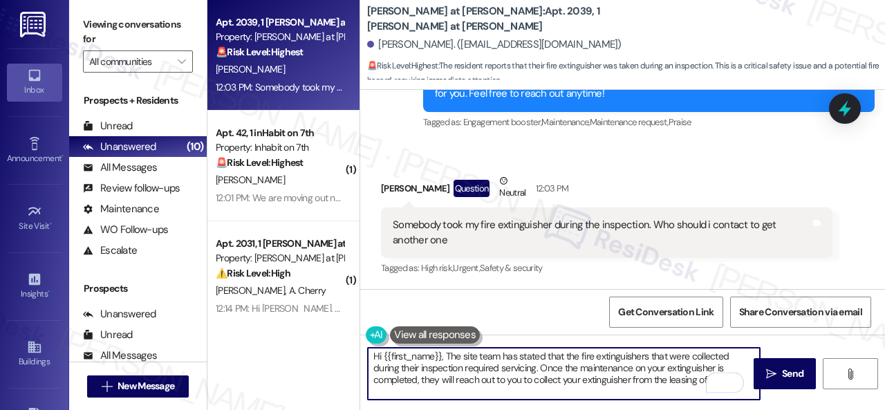
scroll to position [0, 0]
click at [447, 358] on textarea "Hi {{first_name}}, The site team has stated that the fire extinguishers that we…" at bounding box center [564, 374] width 392 height 52
paste textarea "reported that the fire extinguishers collected during their inspection require"
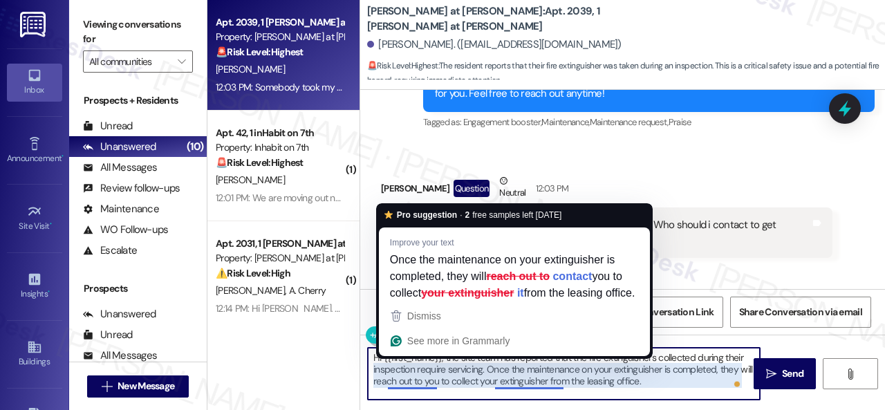
click at [400, 378] on textarea "Hi {{first_name}}, the site team has reported that the fire extinguishers colle…" at bounding box center [564, 374] width 392 height 52
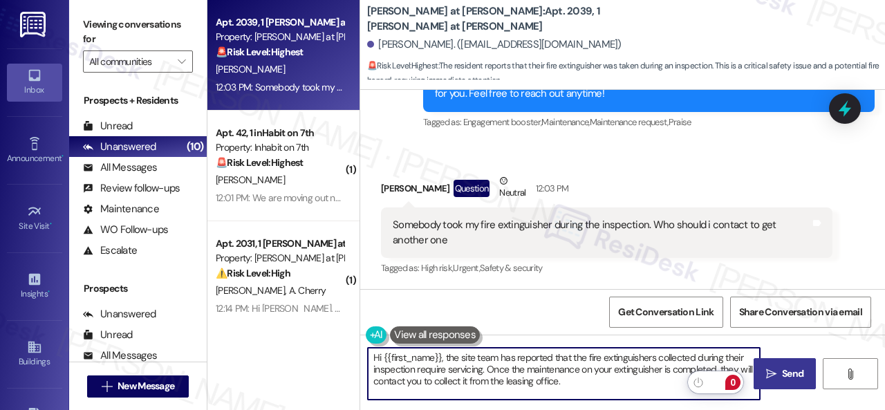
type textarea "Hi {{first_name}}, the site team has reported that the fire extinguishers colle…"
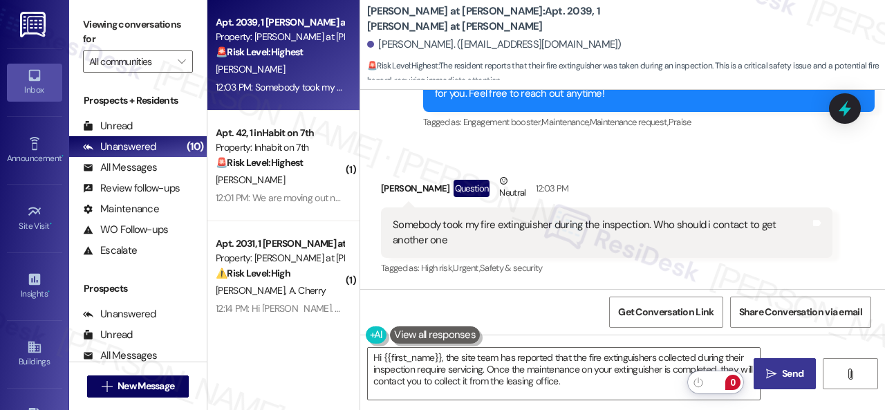
click at [783, 377] on span "Send" at bounding box center [792, 374] width 21 height 15
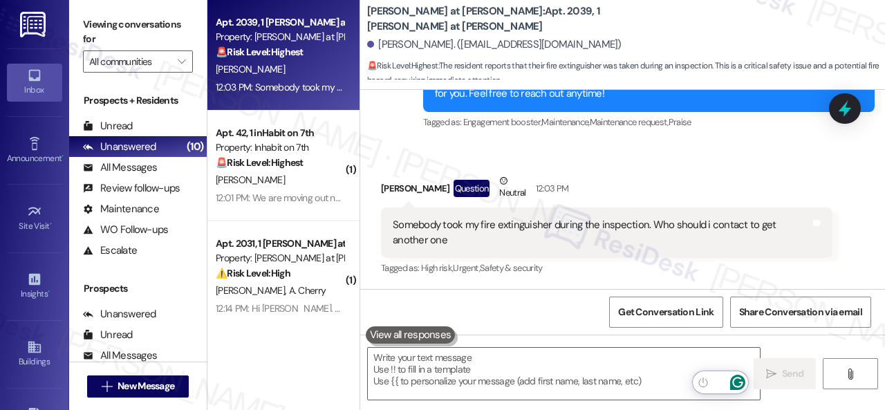
scroll to position [504, 0]
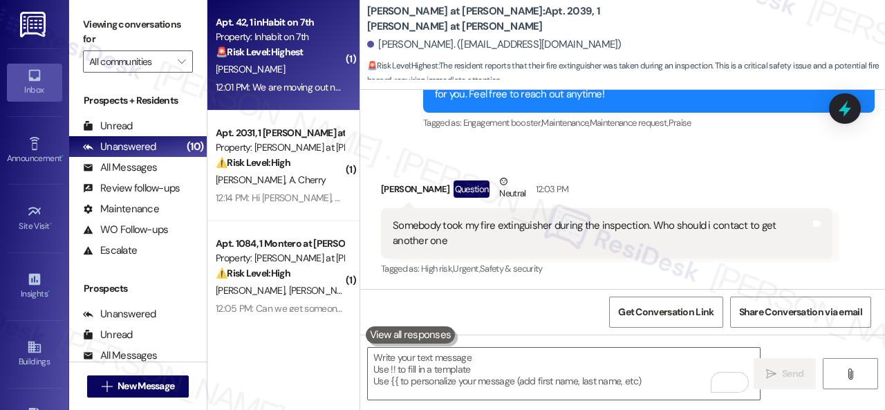
click at [308, 64] on div "D. Hughes" at bounding box center [279, 69] width 131 height 17
type textarea "Fetching suggested responses. Please feel free to read through the conversation…"
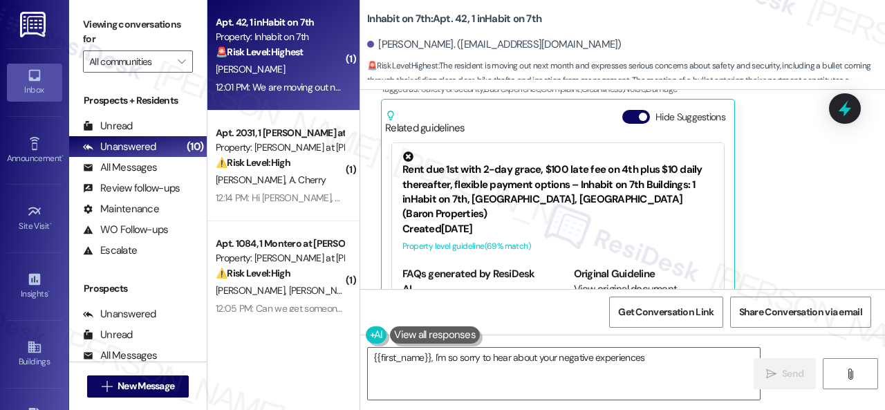
scroll to position [606, 0]
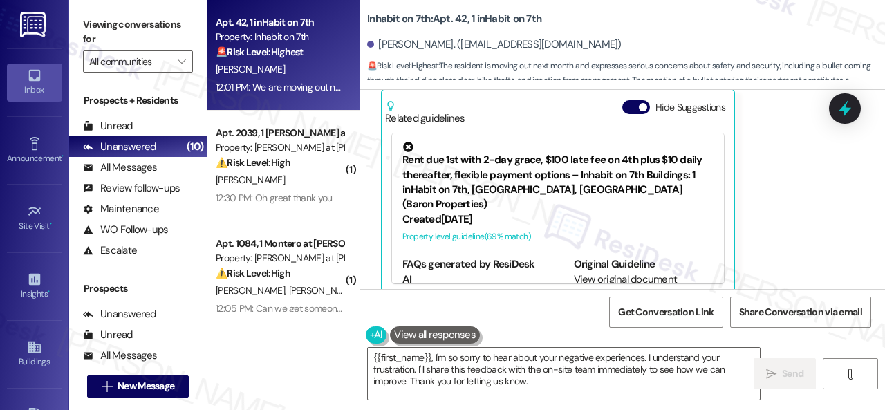
click at [775, 175] on div "Dara Hughes Neutral 12:01 PM We are moving out next month. We had a bullet Come…" at bounding box center [607, 110] width 452 height 369
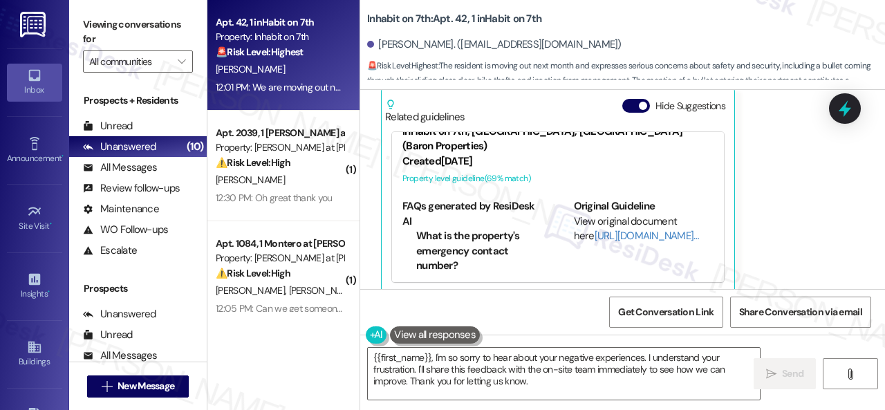
scroll to position [4, 0]
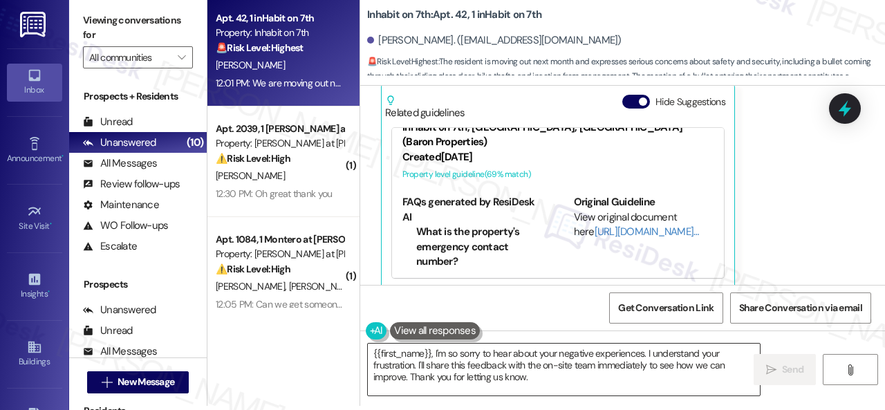
click at [580, 356] on textarea "{{first_name}}, I'm so sorry to hear about your negative experiences. I underst…" at bounding box center [564, 370] width 392 height 52
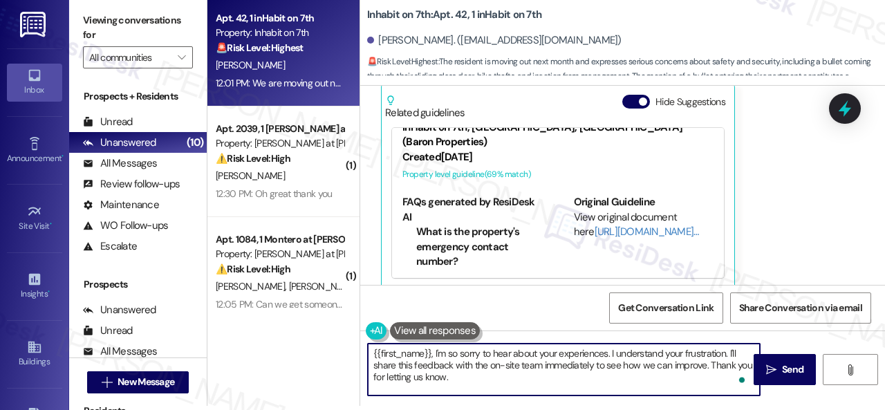
click at [369, 355] on textarea "{{first_name}}, I'm so sorry to hear about your experiences. I understand your …" at bounding box center [564, 370] width 392 height 52
click at [636, 386] on textarea "Hello {{first_name}}, I'm so sorry to hear about your experiences. I understand…" at bounding box center [564, 370] width 392 height 52
type textarea "Hello {{first_name}}, I'm so sorry to hear about your experiences. I understand…"
click at [784, 371] on span "Send" at bounding box center [792, 369] width 21 height 15
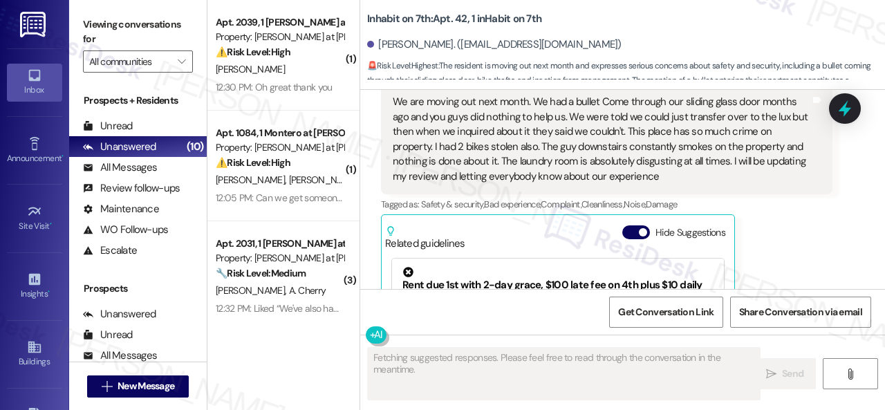
scroll to position [468, 0]
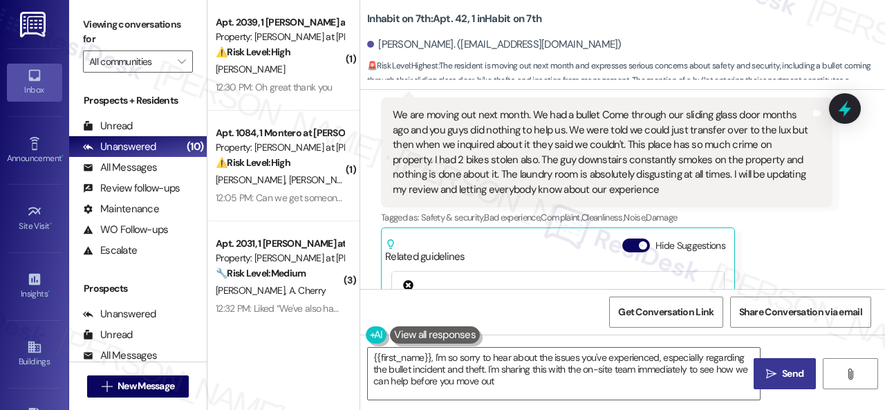
type textarea "{{first_name}}, I'm so sorry to hear about the issues you've experienced, espec…"
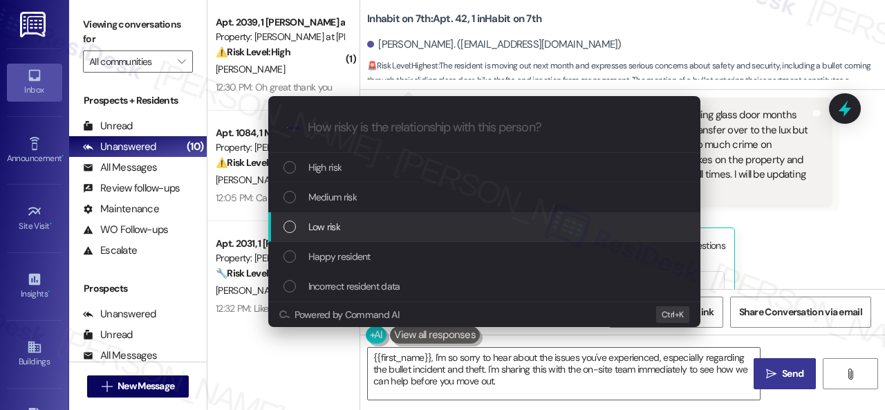
click at [335, 225] on span "Low risk" at bounding box center [324, 226] width 32 height 15
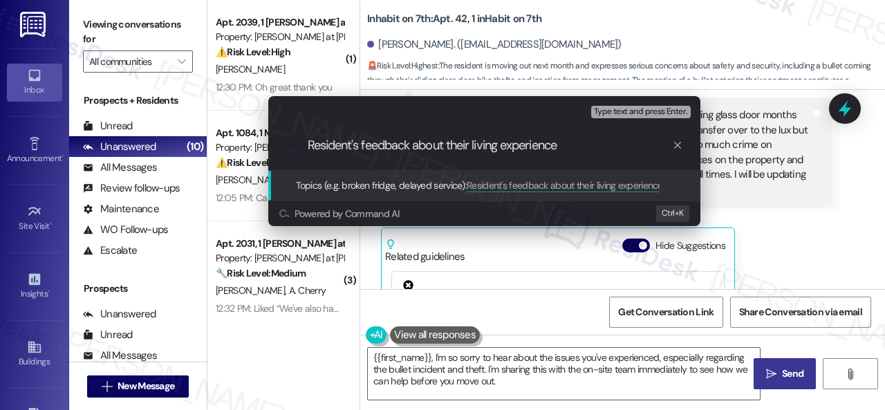
type input "Resident's feedback about their living experience."
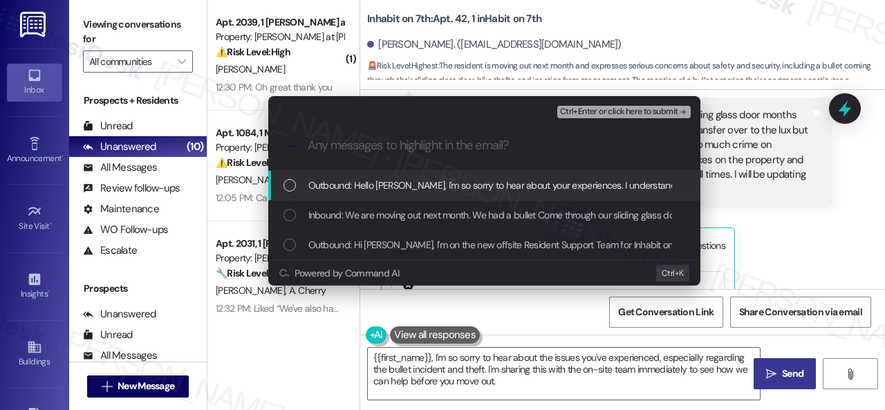
click at [335, 225] on div "Inbound: We are moving out next month. We had a bullet Come through our sliding…" at bounding box center [484, 216] width 432 height 30
click at [586, 109] on span "Ctrl+Enter or click here to submit" at bounding box center [619, 112] width 118 height 10
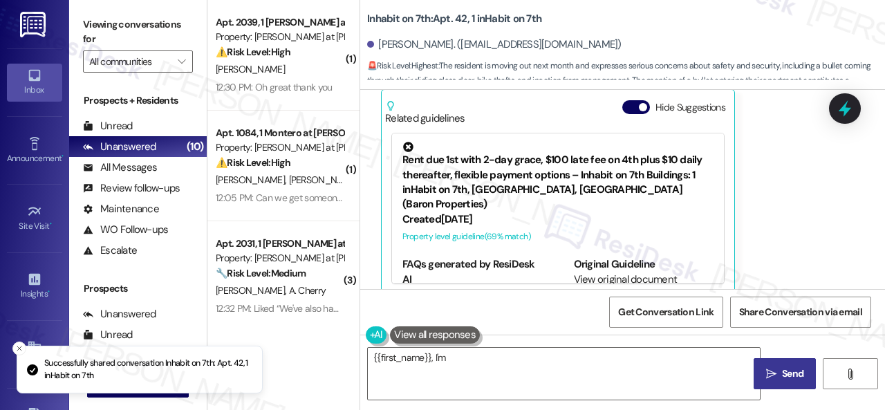
scroll to position [621, 0]
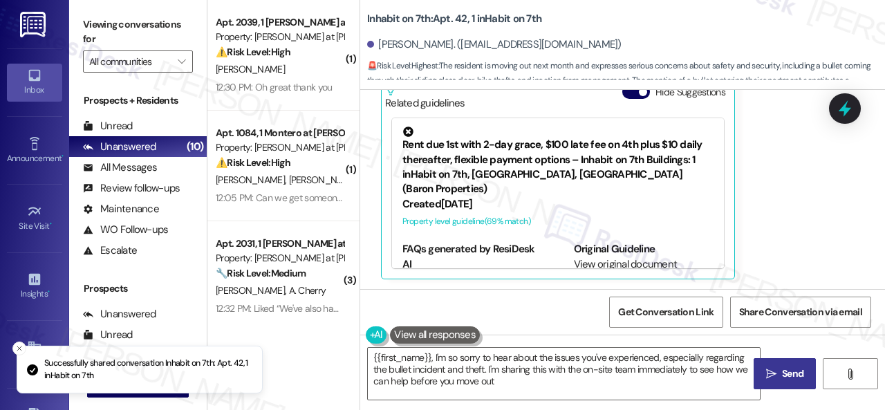
type textarea "{{first_name}}, I'm so sorry to hear about the issues you've experienced, espec…"
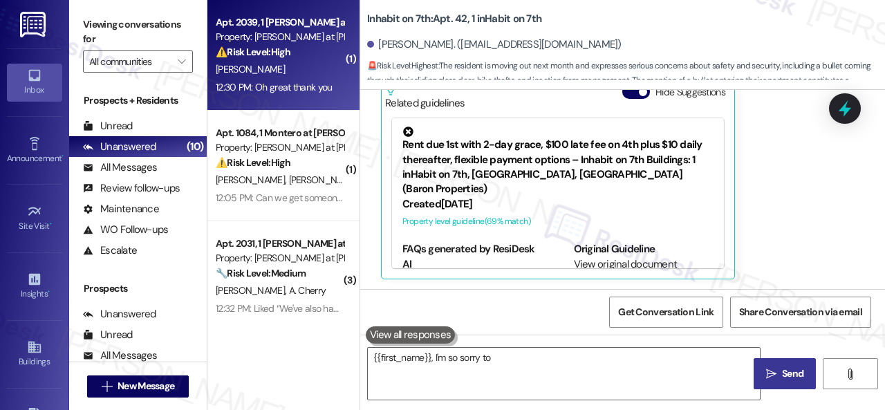
type textarea "{{first_name}}, I'm so sorry to"
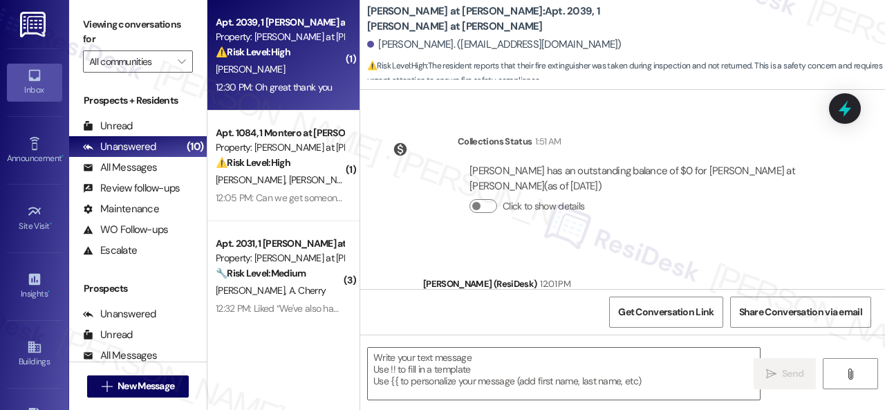
type textarea "Fetching suggested responses. Please feel free to read through the conversation…"
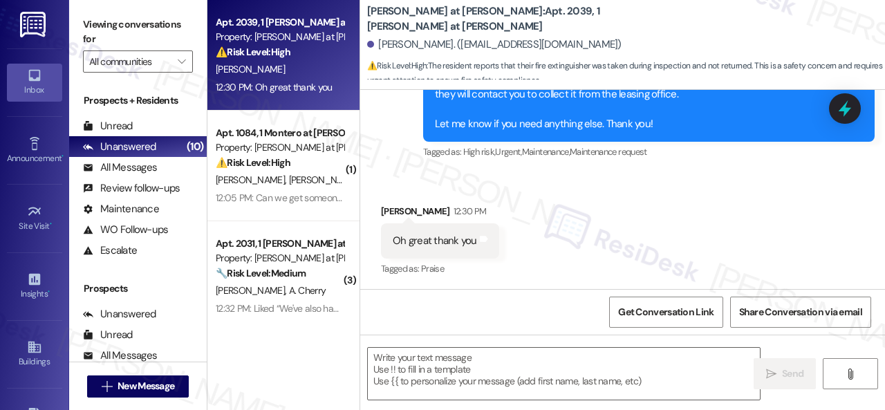
scroll to position [797, 0]
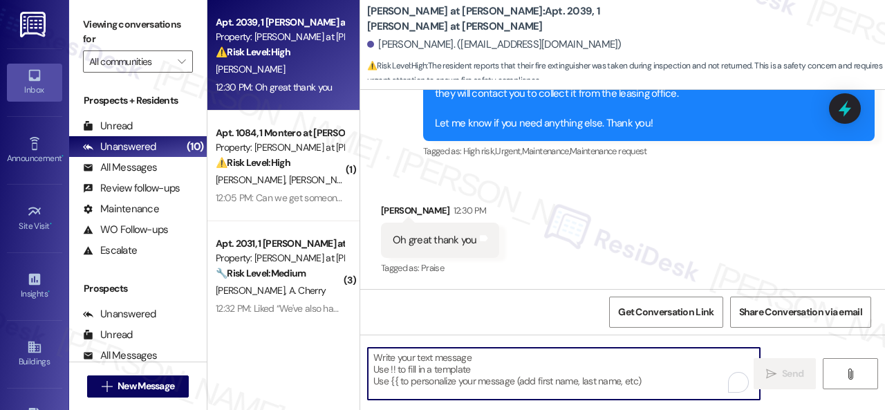
click at [492, 358] on textarea "To enrich screen reader interactions, please activate Accessibility in Grammarl…" at bounding box center [564, 374] width 392 height 52
paste textarea "You're welcome!"
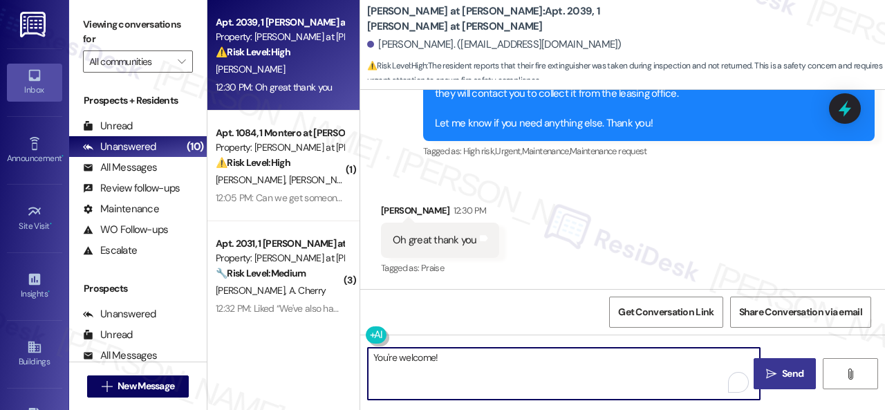
type textarea "You're welcome!"
click at [770, 376] on icon "" at bounding box center [771, 374] width 10 height 11
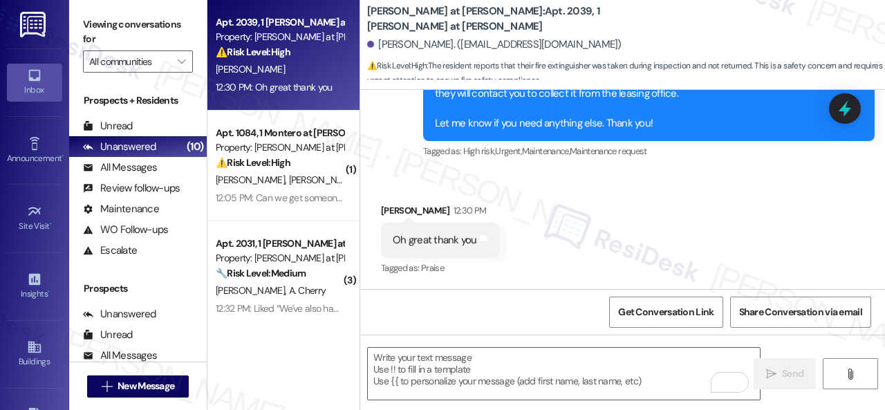
scroll to position [796, 0]
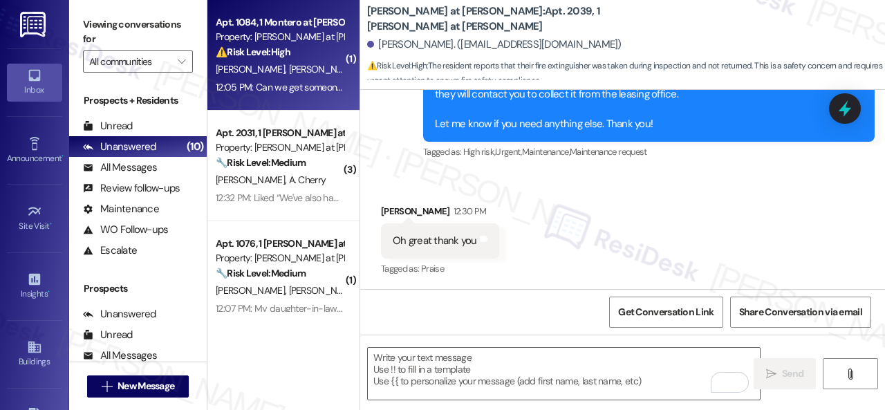
click at [306, 82] on div "12:05 PM: Can we get someone to come fix our dish washer? It hasn't worked sinc…" at bounding box center [574, 87] width 717 height 12
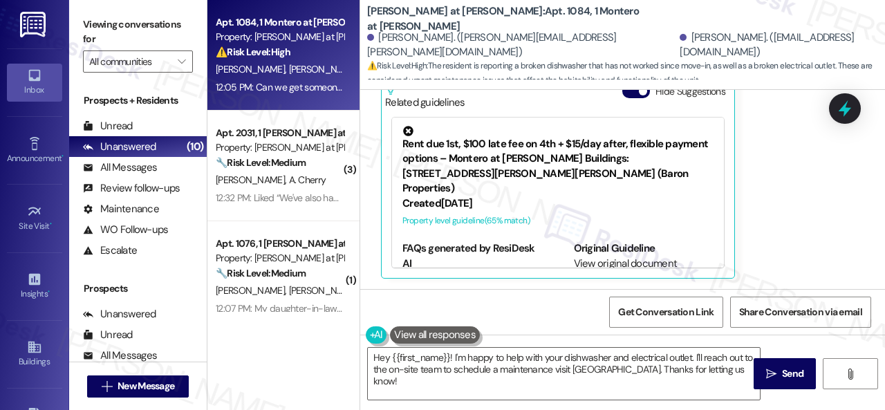
scroll to position [4, 0]
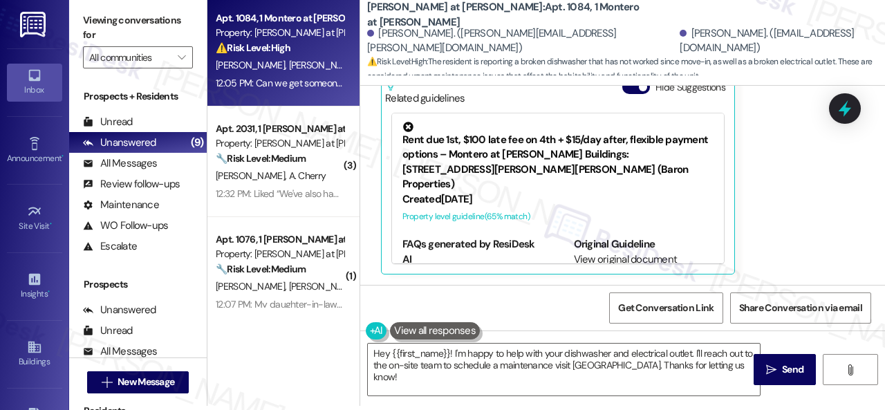
click at [830, 178] on div "Received via SMS Kristen Fithian Question 12:05 PM Can we get someone to come f…" at bounding box center [607, 125] width 472 height 319
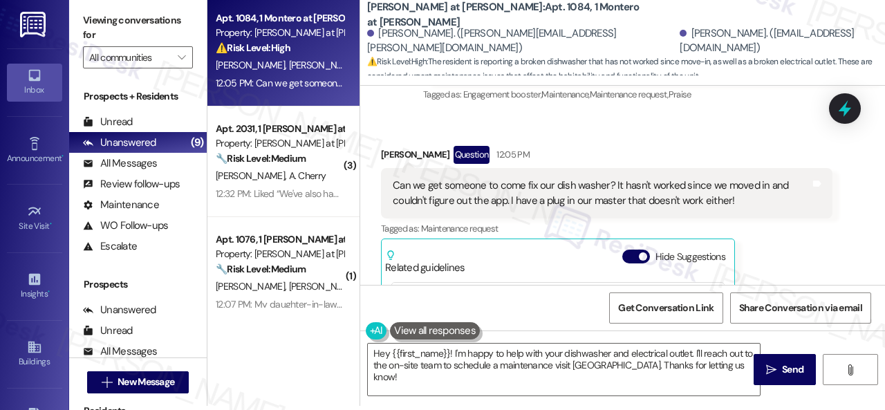
scroll to position [490, 0]
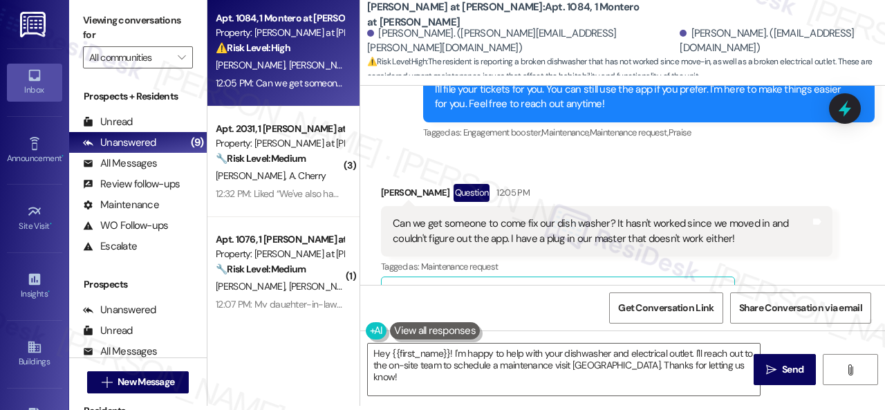
click at [693, 172] on div "Received via SMS Kristen Fithian Question 12:05 PM Can we get someone to come f…" at bounding box center [622, 323] width 525 height 340
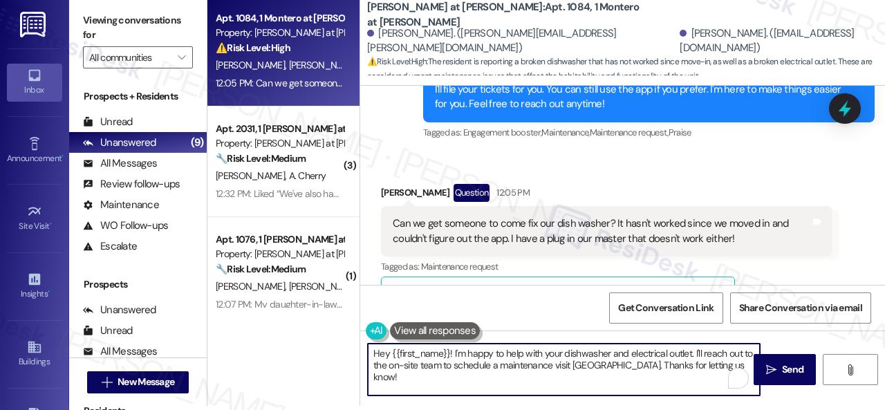
drag, startPoint x: 732, startPoint y: 368, endPoint x: 453, endPoint y: 353, distance: 279.1
click at [453, 353] on textarea "Hey {{first_name}}! I'm happy to help with your dishwasher and electrical outle…" at bounding box center [564, 370] width 392 height 52
paste textarea "sorry to hear about the issues with your dishwasher and plug. I'll be happy to …"
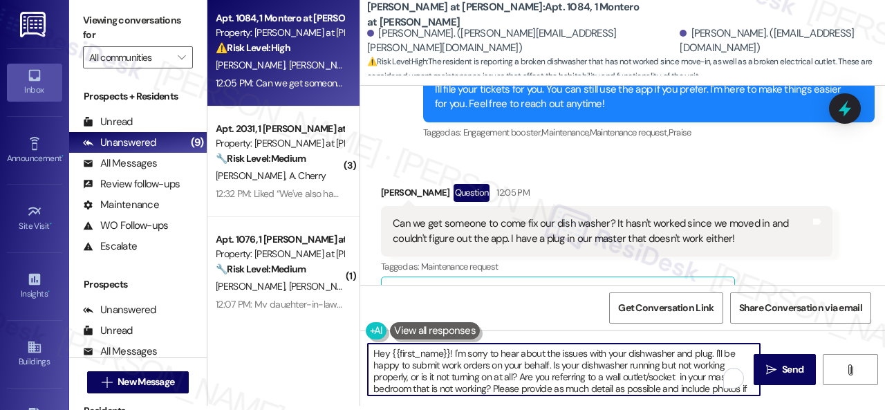
scroll to position [24, 0]
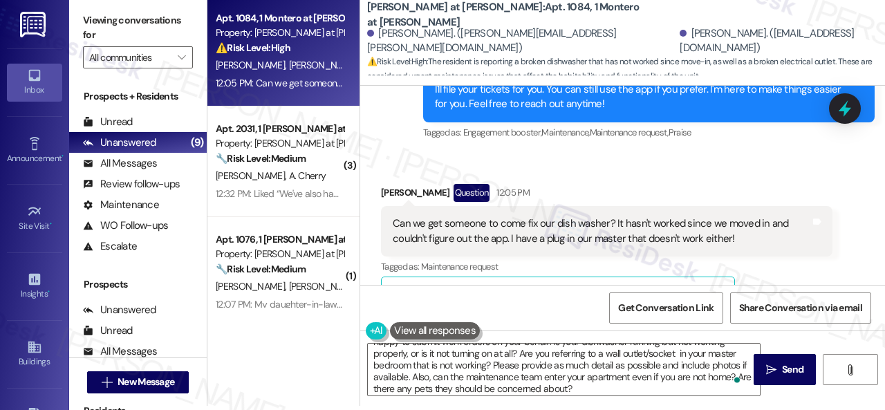
click at [678, 279] on div "Related guidelines Hide Suggestions Rent due 1st, $100 late fee on 4th + $15/da…" at bounding box center [558, 379] width 354 height 205
click at [672, 358] on textarea "Hey {{first_name}}! I'm sorry to hear about the issues with your dishwasher and…" at bounding box center [564, 370] width 392 height 52
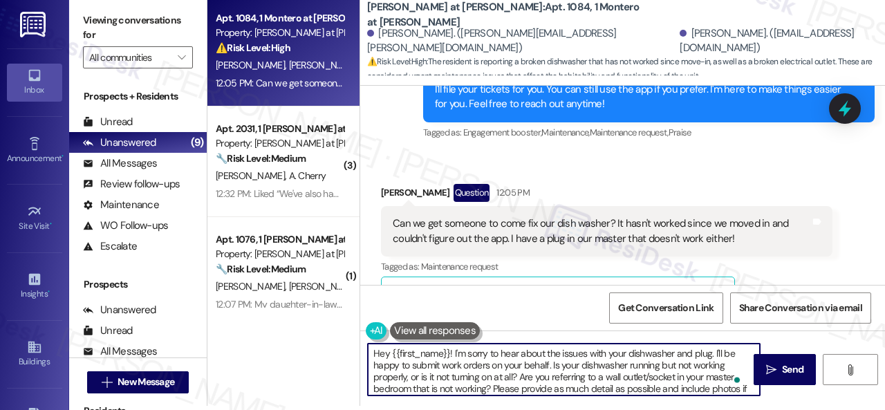
scroll to position [0, 0]
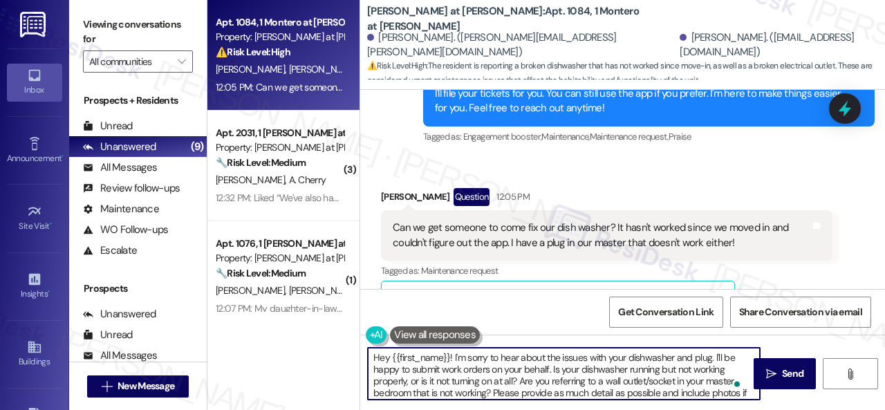
drag, startPoint x: 390, startPoint y: 355, endPoint x: 450, endPoint y: 356, distance: 59.5
click at [450, 356] on textarea "Hey {{first_name}}! I'm sorry to hear about the issues with your dishwasher and…" at bounding box center [564, 374] width 392 height 52
type textarea "Hey Kristen! I'm sorry to hear about the issues with your dishwasher and plug. …"
click at [779, 377] on span "Send" at bounding box center [792, 374] width 27 height 15
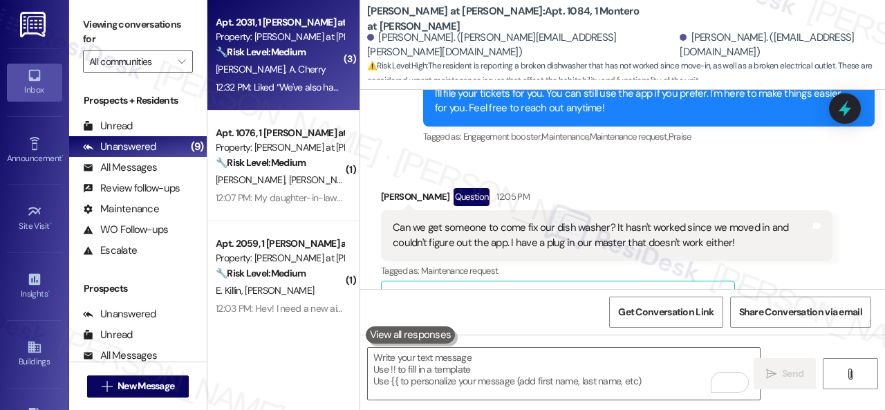
click at [321, 73] on div "N. Clark A. Cherry" at bounding box center [279, 69] width 131 height 17
type textarea "Fetching suggested responses. Please feel free to read through the conversation…"
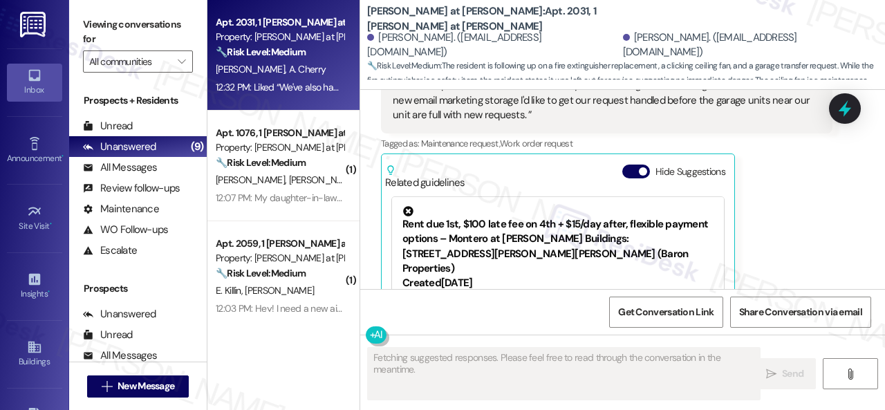
scroll to position [1037, 0]
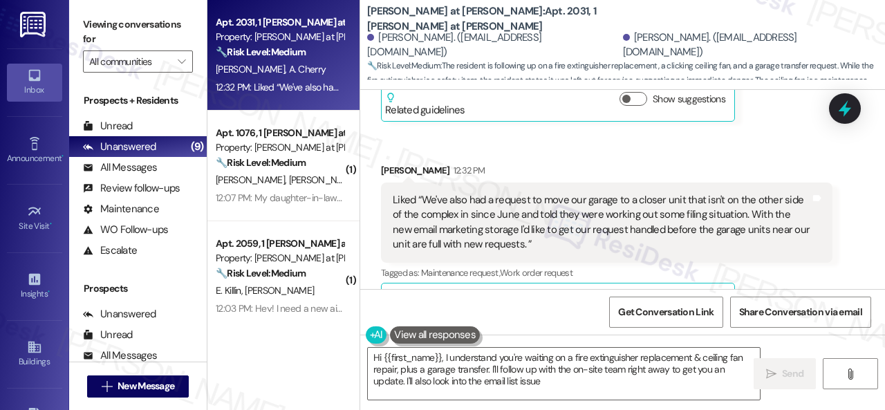
type textarea "Hi {{first_name}}, I understand you're waiting on a fire extinguisher replaceme…"
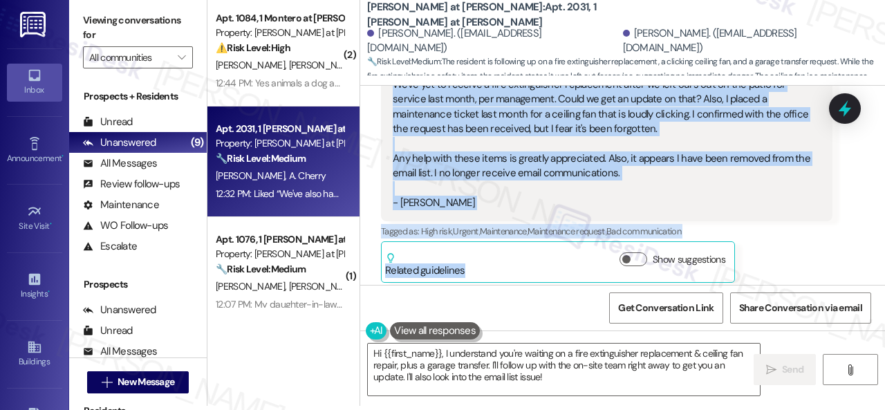
scroll to position [675, 0]
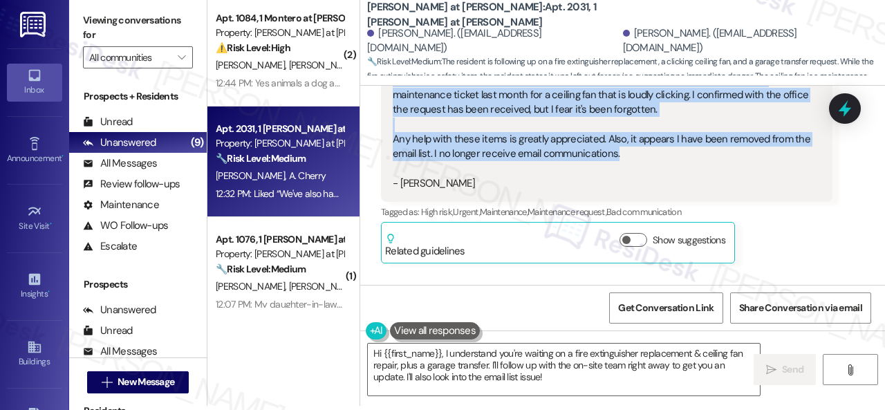
drag, startPoint x: 392, startPoint y: 185, endPoint x: 626, endPoint y: 155, distance: 235.7
click at [626, 155] on div "Hi Sarah, We've yet to receive a fire extinguisher replacement after we left ou…" at bounding box center [602, 109] width 418 height 163
copy div "We've yet to receive a fire extinguisher replacement after we left ours out on …"
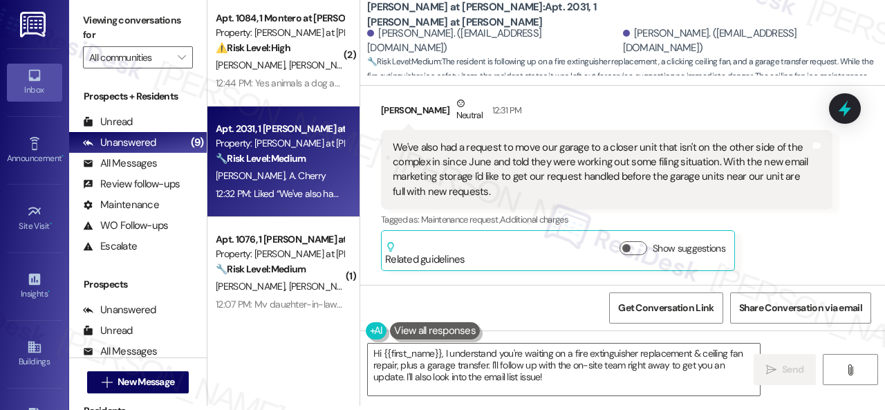
scroll to position [883, 0]
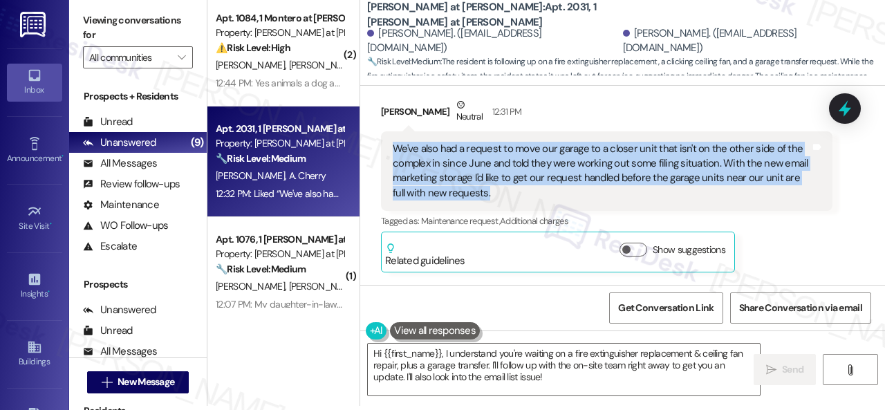
drag, startPoint x: 392, startPoint y: 145, endPoint x: 489, endPoint y: 194, distance: 108.9
click at [489, 194] on div "We've also had a request to move our garage to a closer unit that isn't on the …" at bounding box center [602, 171] width 418 height 59
copy div "We've also had a request to move our garage to a closer unit that isn't on the …"
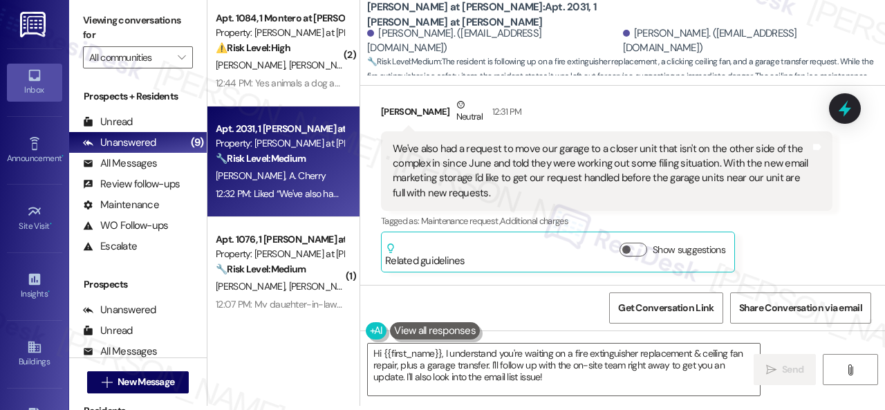
click at [788, 249] on div "Alyssa Cherry Neutral 12:31 PM We've also had a request to move our garage to a…" at bounding box center [607, 185] width 452 height 175
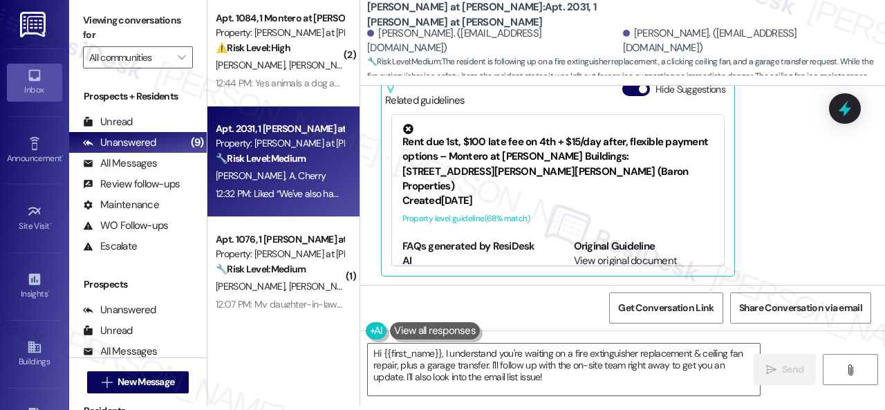
scroll to position [1246, 0]
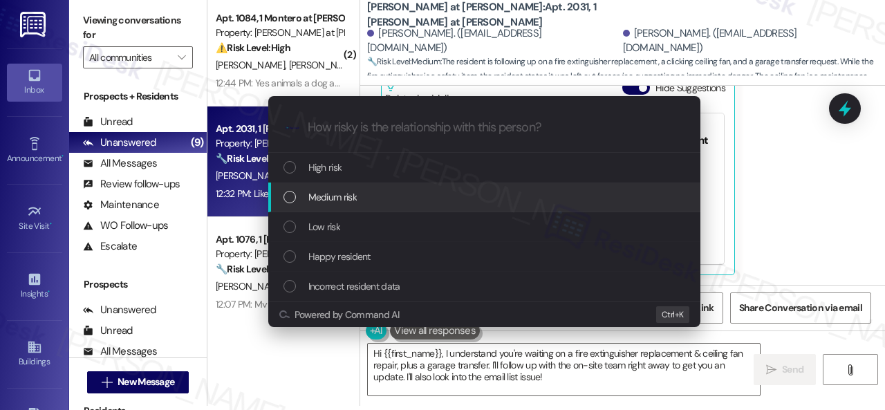
click at [324, 198] on span "Medium risk" at bounding box center [332, 197] width 48 height 15
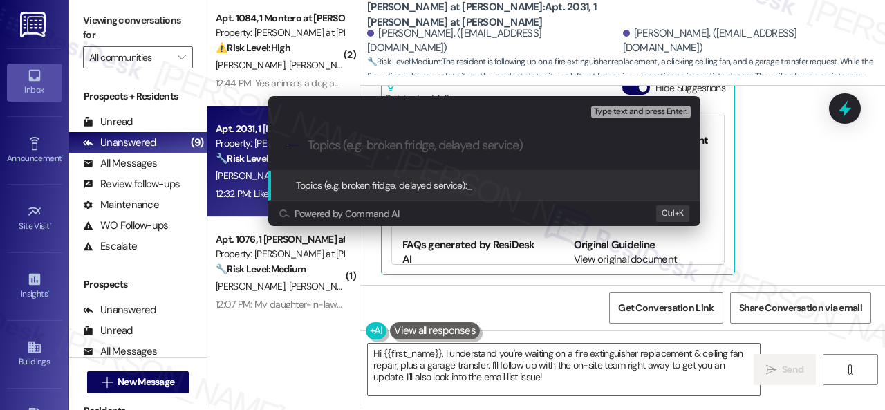
paste input "Concern about not receiving email communications and follow-up on the request t…"
type input "Concern about not receiving email communications and follow-up on the request t…"
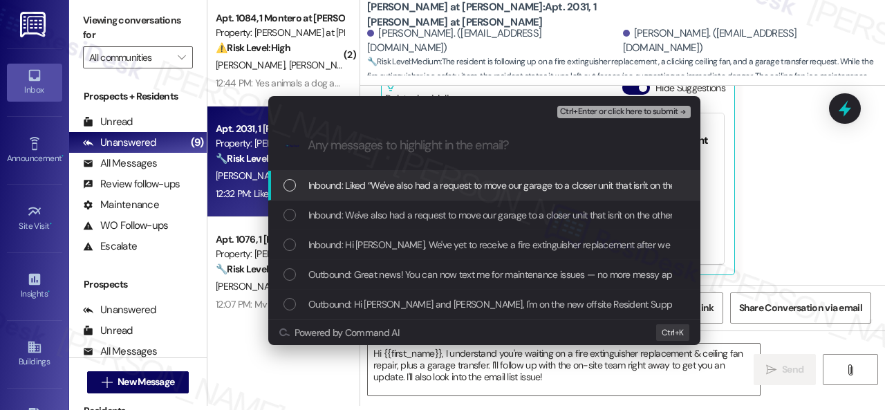
scroll to position [0, 0]
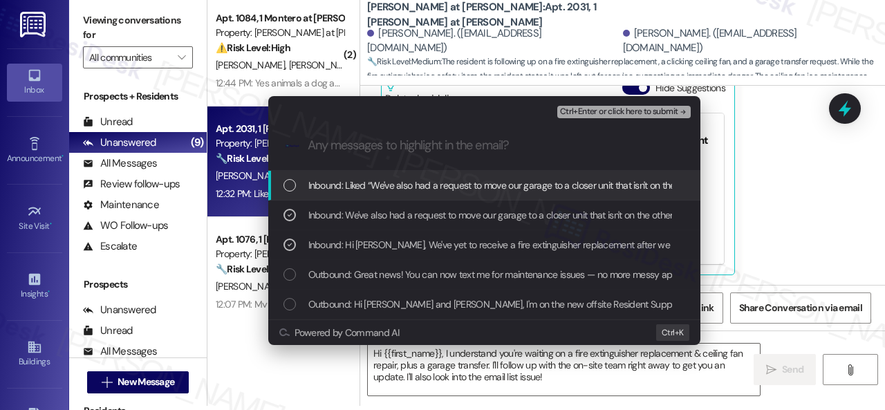
click at [591, 113] on span "Ctrl+Enter or click here to submit" at bounding box center [619, 112] width 118 height 10
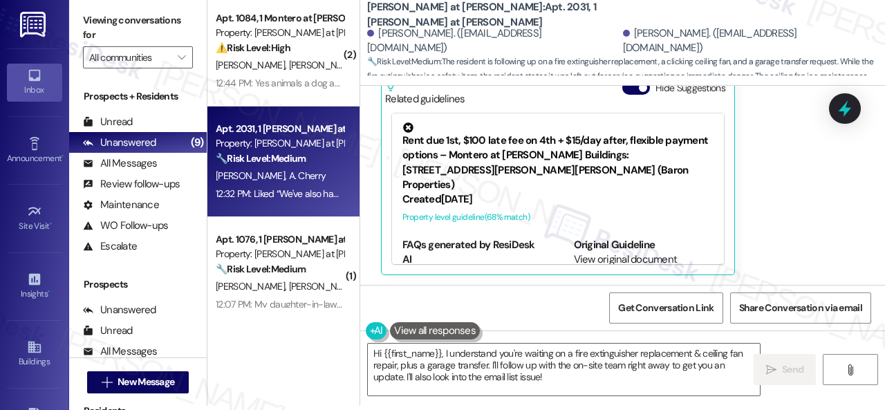
scroll to position [1245, 0]
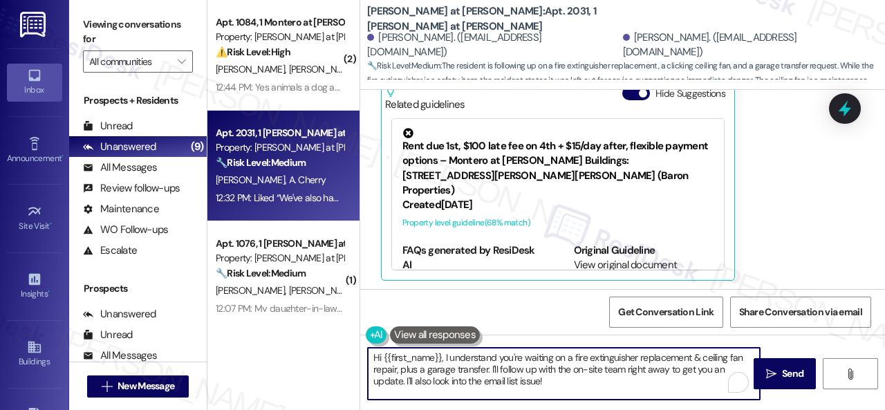
drag, startPoint x: 488, startPoint y: 371, endPoint x: 597, endPoint y: 381, distance: 109.0
click at [597, 381] on textarea "Hi {{first_name}}, I understand you're waiting on a fire extinguisher replaceme…" at bounding box center [564, 374] width 392 height 52
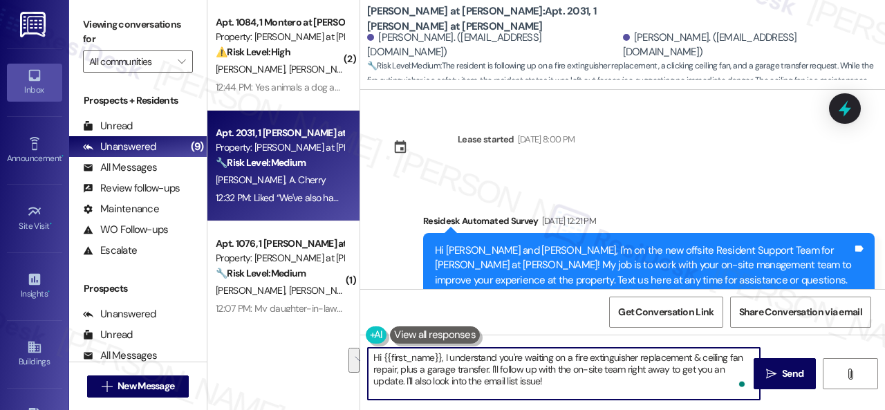
scroll to position [1245, 0]
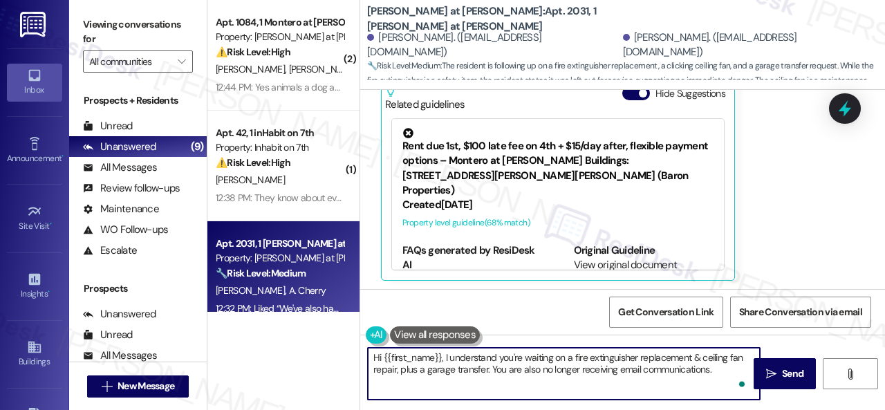
click at [768, 210] on div "[PERSON_NAME] 12:32 PM Liked “We've also had a request to move our garage to a …" at bounding box center [607, 118] width 452 height 325
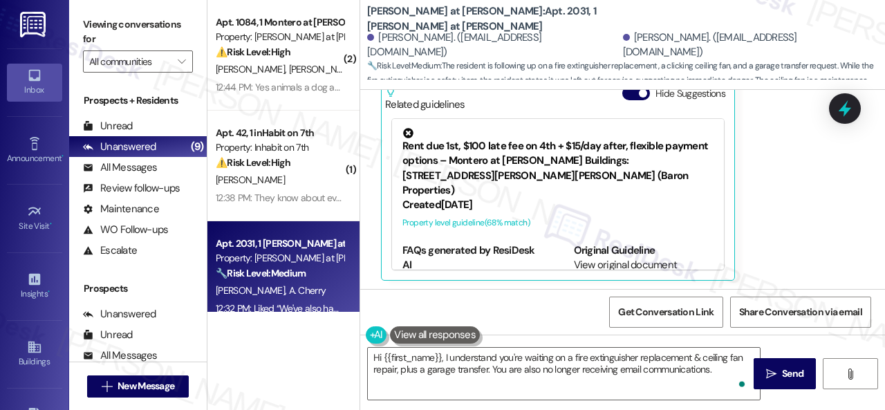
click at [797, 211] on div "Nikolas Clark 12:32 PM Liked “We've also had a request to move our garage to a …" at bounding box center [607, 118] width 452 height 325
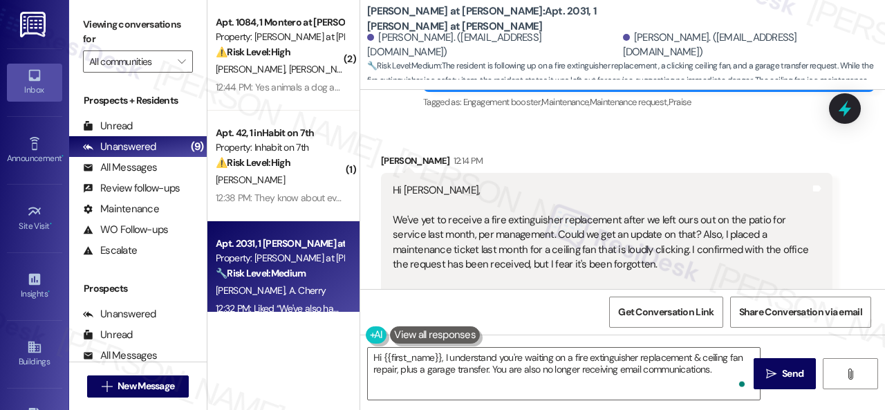
scroll to position [553, 0]
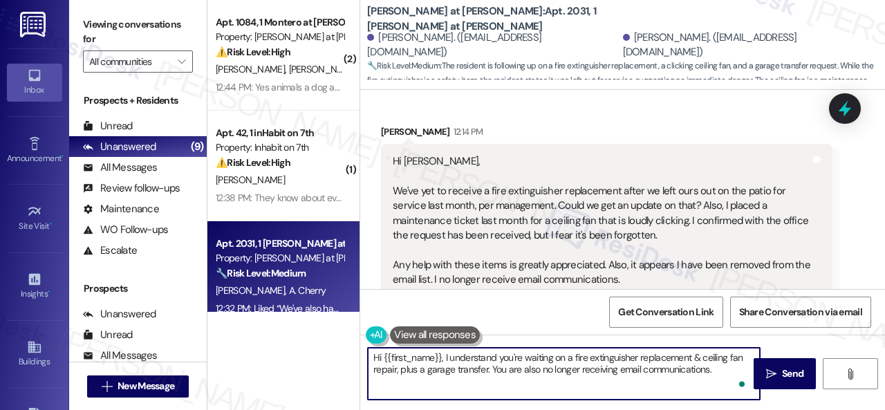
click at [724, 367] on textarea "Hi {{first_name}}, I understand you're waiting on a fire extinguisher replaceme…" at bounding box center [564, 374] width 392 height 52
paste textarea "The site team stated that the fire extinguishers that were collected during the…"
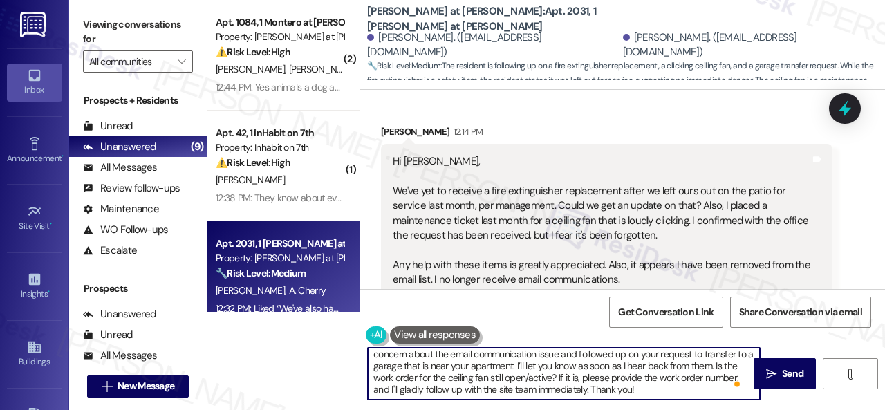
scroll to position [62, 0]
type textarea "Hi {{first_name}}, I understand you're waiting on a fire extinguisher replaceme…"
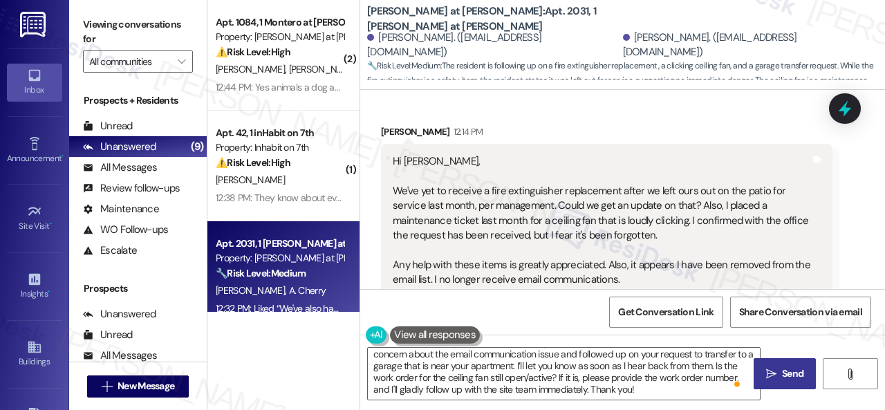
click at [770, 373] on icon "" at bounding box center [771, 374] width 10 height 11
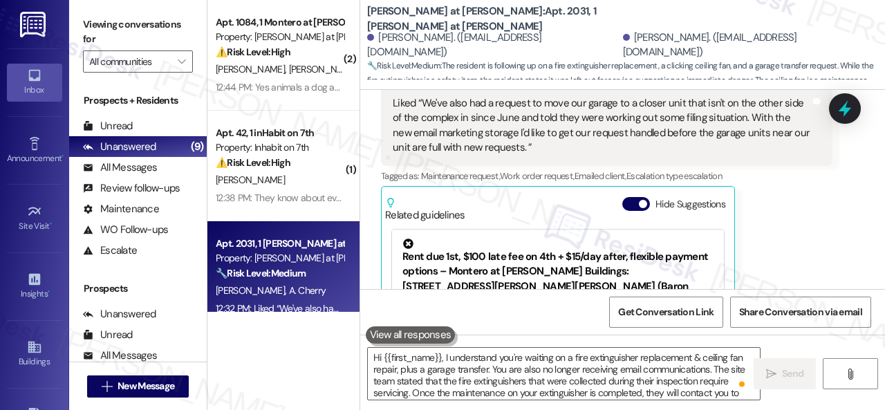
scroll to position [1245, 0]
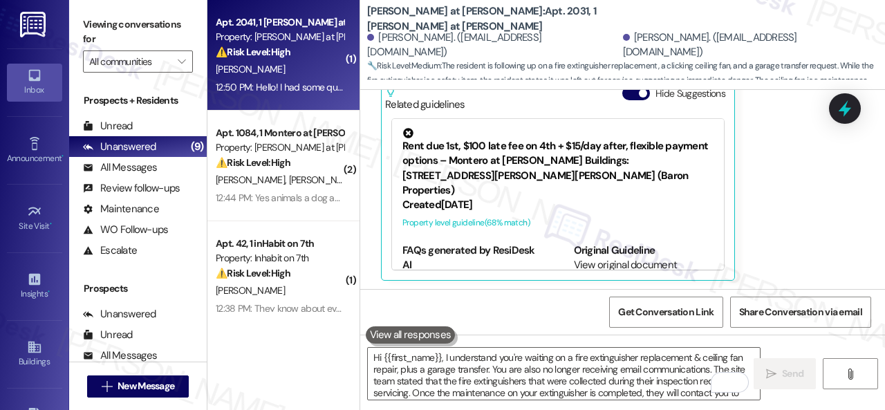
click at [311, 66] on div "A. Simpson" at bounding box center [279, 69] width 131 height 17
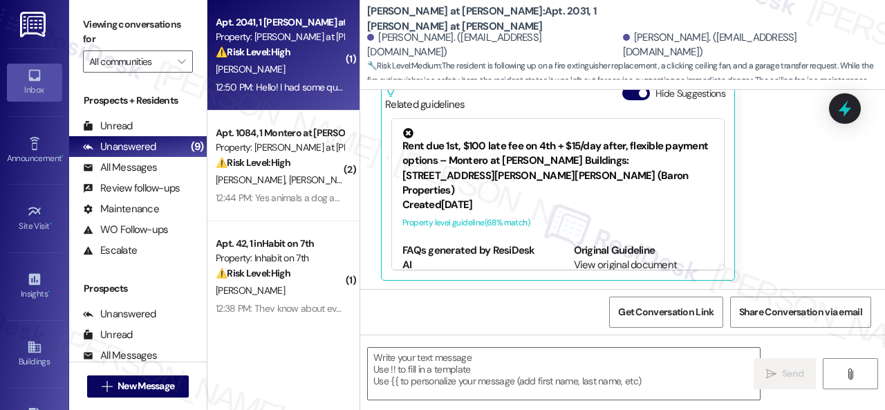
type textarea "Fetching suggested responses. Please feel free to read through the conversation…"
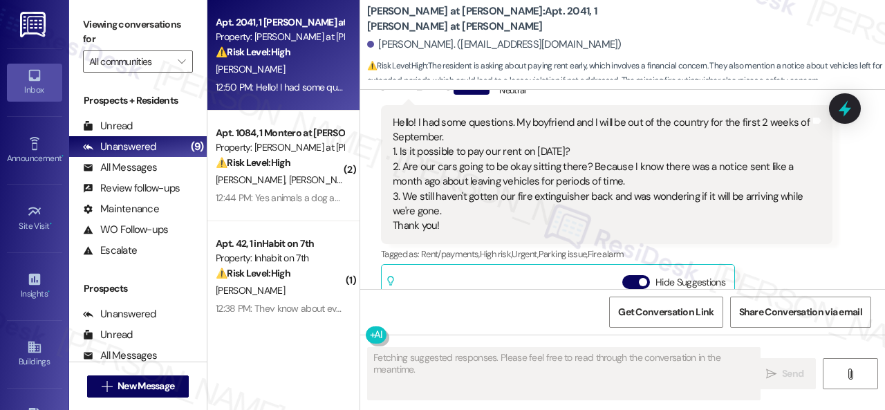
scroll to position [617, 0]
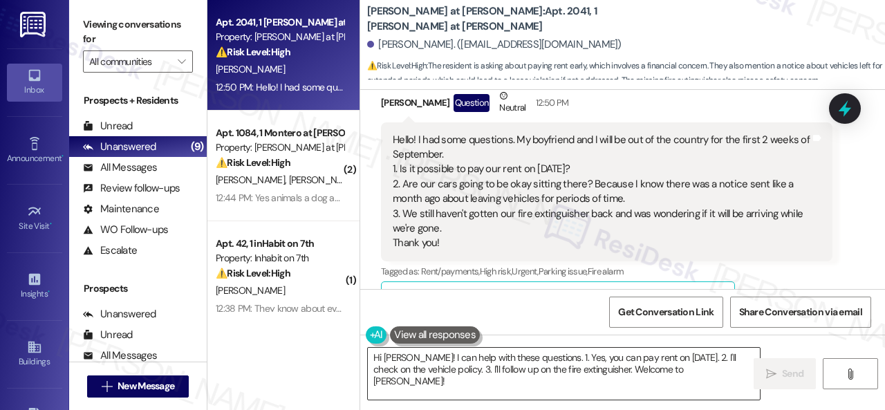
click at [482, 360] on textarea "Hi Amber! I can help with these questions. 1. Yes, you can pay rent on Aug 29th…" at bounding box center [564, 374] width 392 height 52
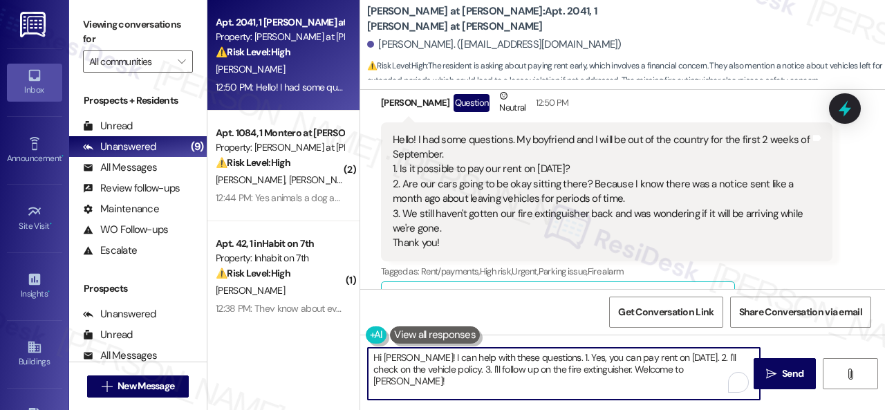
click at [482, 360] on textarea "Hi Amber! I can help with these questions. 1. Yes, you can pay rent on Aug 29th…" at bounding box center [564, 374] width 392 height 52
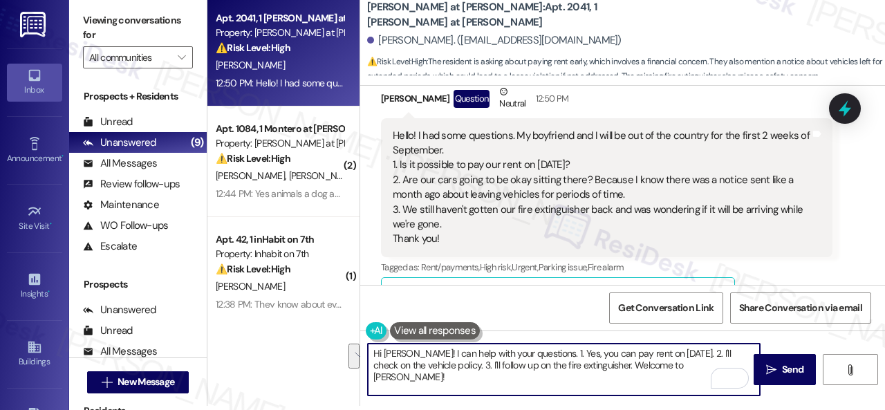
drag, startPoint x: 414, startPoint y: 358, endPoint x: 747, endPoint y: 433, distance: 341.8
click at [747, 409] on html "Inbox Go to Inbox Announcement • Send A Text Announcement Site Visit • Go to Si…" at bounding box center [442, 205] width 885 height 410
click at [450, 367] on textarea "Hi Amber! I understand you have some concerns about paying the rent and leaving…" at bounding box center [564, 370] width 392 height 52
click at [705, 364] on textarea "Hi Amber! I understand you have some concerns about paying the rent and leaving…" at bounding box center [564, 370] width 392 height 52
paste textarea "The site team stated that the fire extinguishers that were collected during the…"
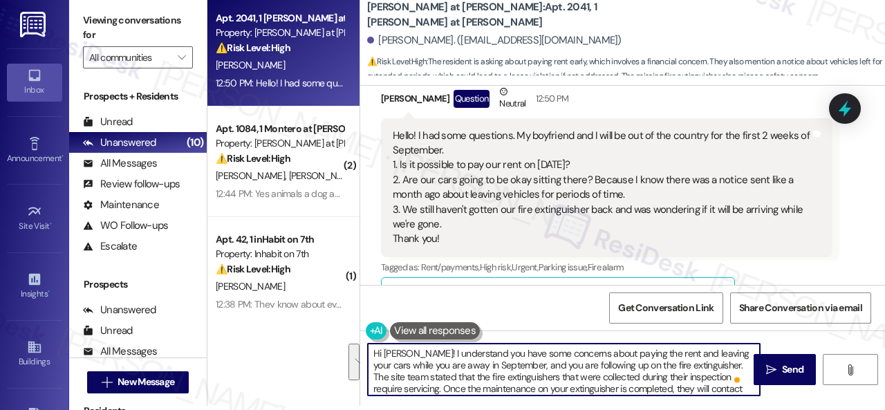
scroll to position [28, 0]
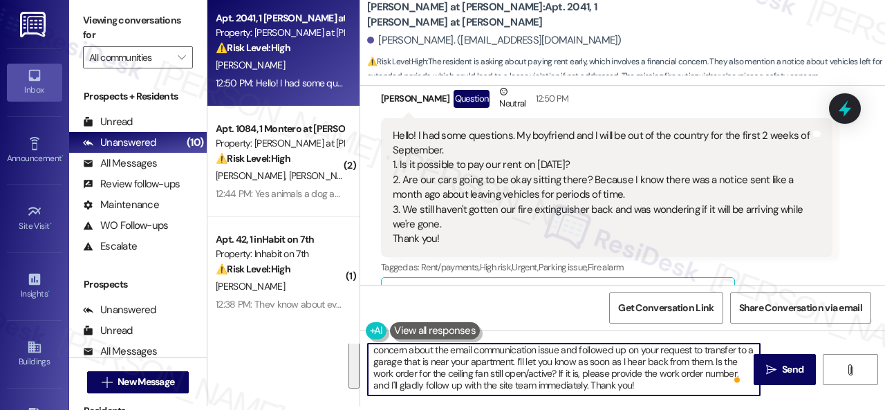
drag, startPoint x: 375, startPoint y: 352, endPoint x: 508, endPoint y: 381, distance: 135.9
click at [508, 381] on textarea "Hi Amber! I understand you have some concerns about paying the rent and leaving…" at bounding box center [564, 370] width 392 height 52
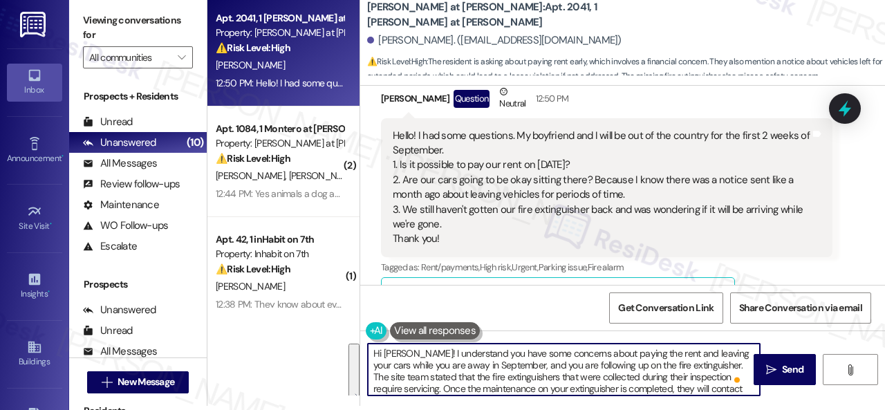
click at [654, 366] on textarea "Hi Amber! I understand you have some concerns about paying the rent and leaving…" at bounding box center [564, 370] width 392 height 52
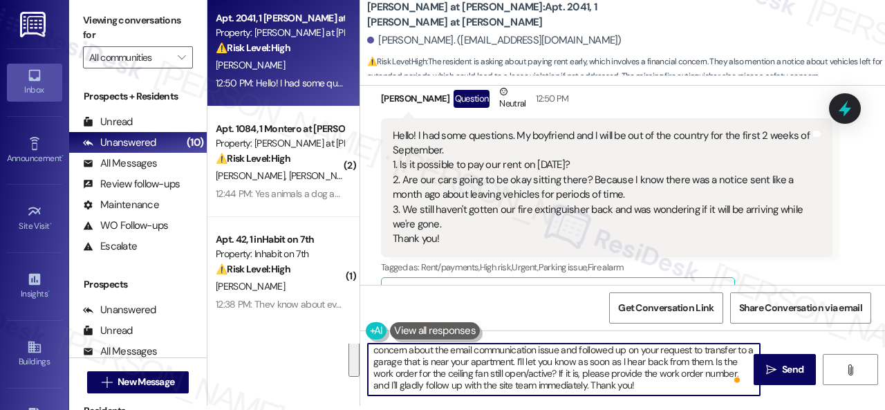
drag, startPoint x: 703, startPoint y: 366, endPoint x: 719, endPoint y: 433, distance: 68.9
click at [719, 409] on html "Inbox Go to Inbox Announcement • Send A Text Announcement Site Visit • Go to Si…" at bounding box center [442, 205] width 885 height 410
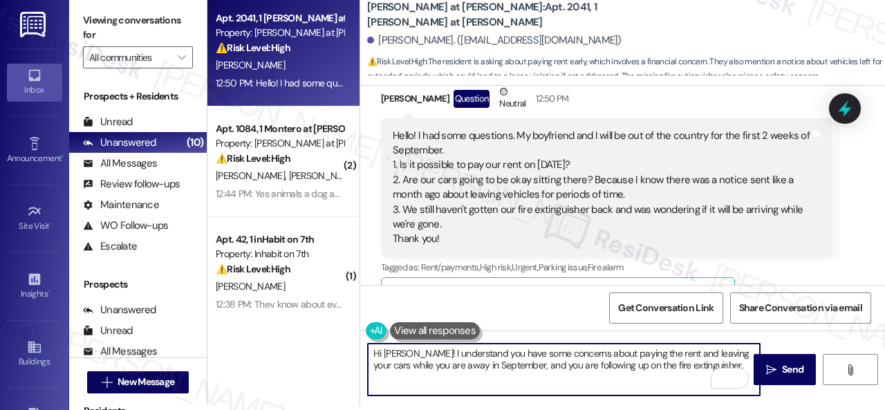
paste textarea "The site team stated that the fire extinguishers that were collected during the…"
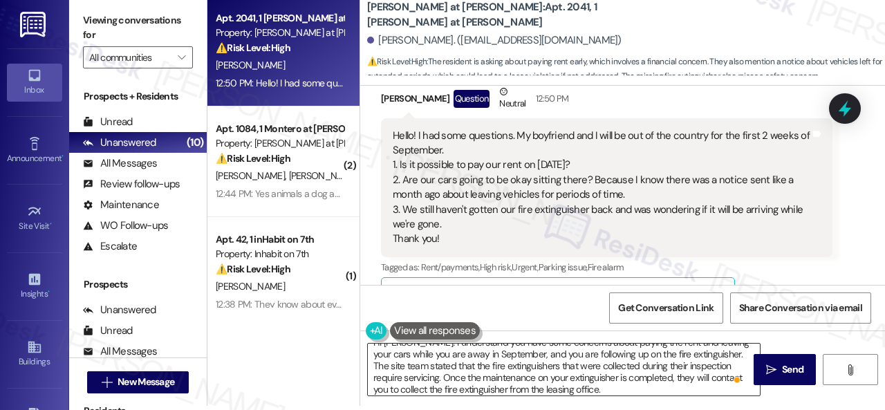
click at [668, 382] on textarea "Hi Amber! I understand you have some concerns about paying the rent and leaving…" at bounding box center [564, 370] width 392 height 52
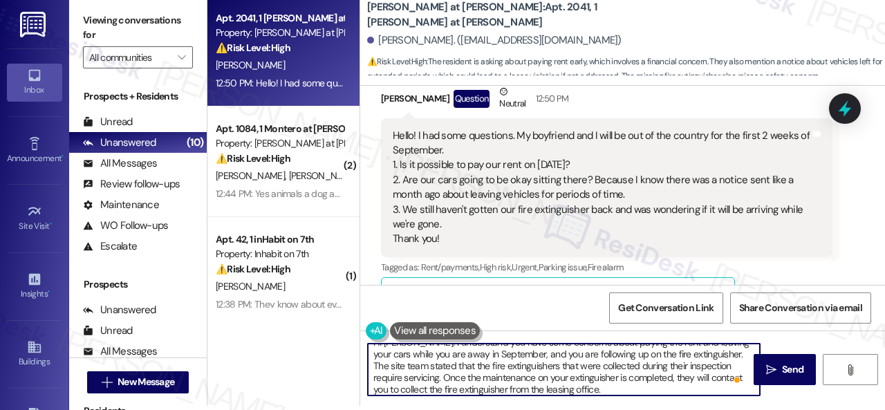
click at [612, 381] on textarea "Hi Amber! I understand you have some concerns about paying the rent and leaving…" at bounding box center [564, 370] width 392 height 52
click at [608, 392] on textarea "Hi Amber! I understand you have some concerns about paying the rent and leaving…" at bounding box center [564, 370] width 392 height 52
paste textarea "I will forward your inquiry to the site team and get back to you as soon as I r…"
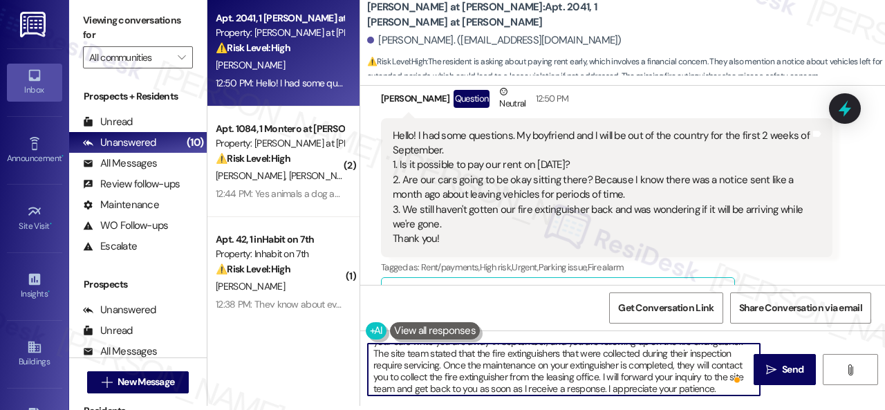
click at [659, 380] on textarea "Hi Amber! I understand you have some concerns about paying the rent and leaving…" at bounding box center [564, 370] width 392 height 52
click at [462, 384] on textarea "Hi Amber! I understand you have some concerns about paying the rent and leaving…" at bounding box center [564, 370] width 392 height 52
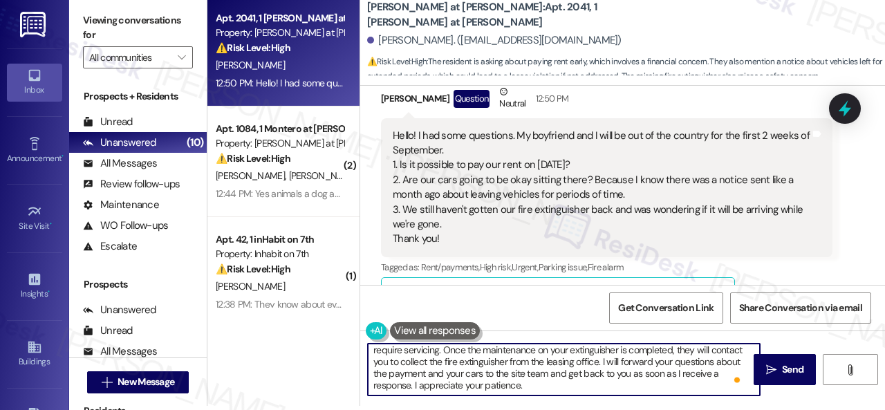
scroll to position [39, 0]
click at [561, 392] on textarea "Hi Amber! I understand you have some concerns about paying the rent and leaving…" at bounding box center [564, 370] width 392 height 52
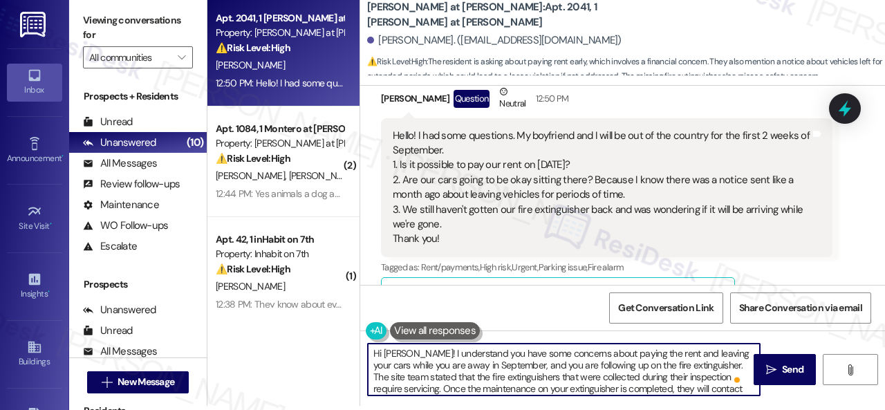
scroll to position [0, 0]
type textarea "Hi Amber! I understand you have some concerns about paying the rent and leaving…"
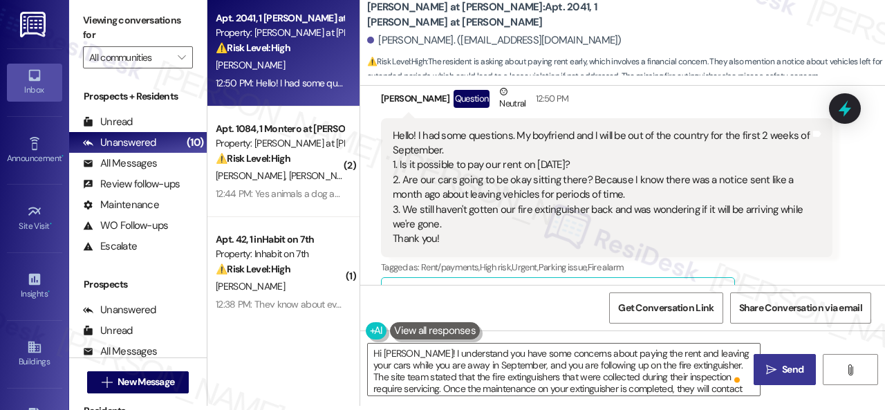
click at [791, 369] on span "Send" at bounding box center [792, 369] width 21 height 15
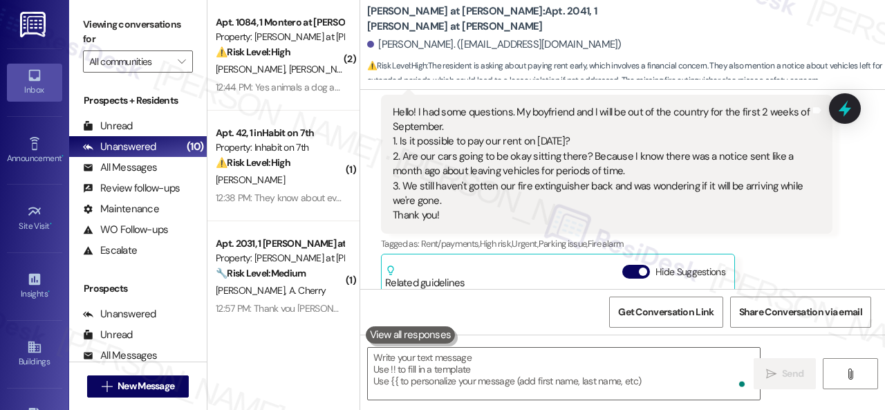
scroll to position [617, 0]
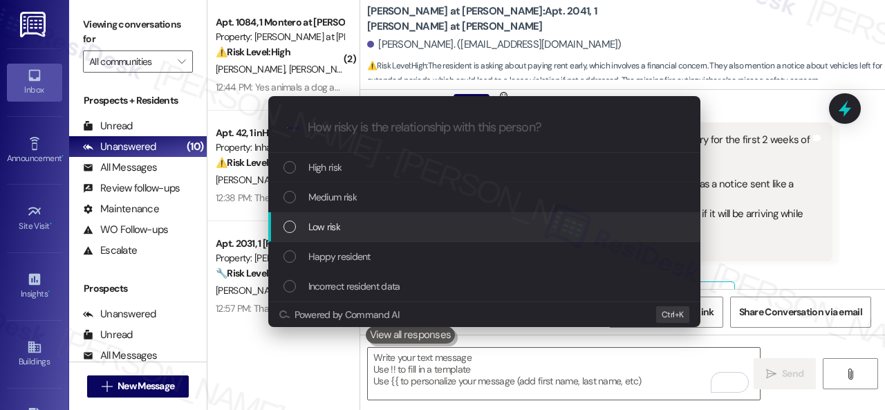
click at [334, 232] on span "Low risk" at bounding box center [324, 226] width 32 height 15
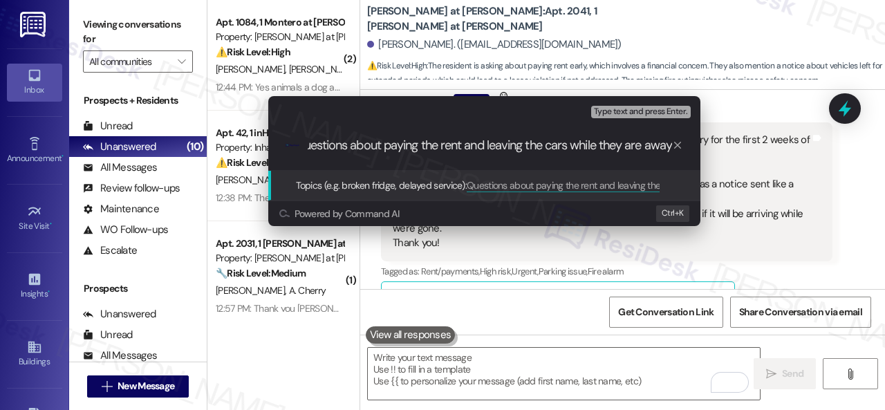
scroll to position [0, 19]
type input "Questions about paying the rent and leaving the cars while they are away for 2 …"
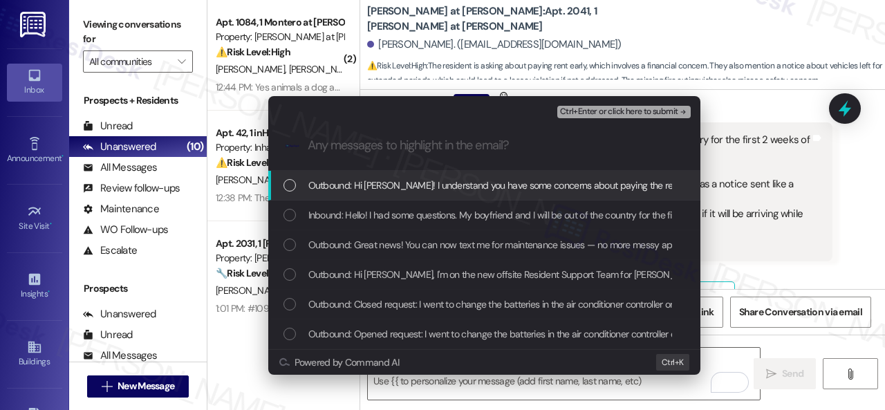
scroll to position [0, 0]
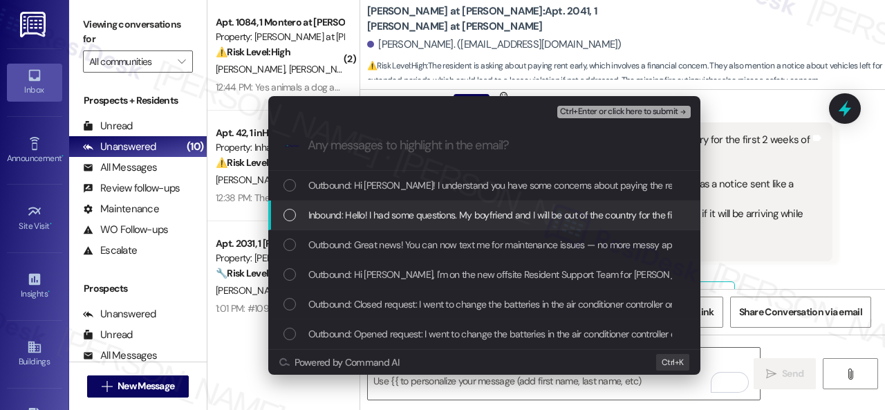
click at [599, 114] on span "Ctrl+Enter or click here to submit" at bounding box center [619, 112] width 118 height 10
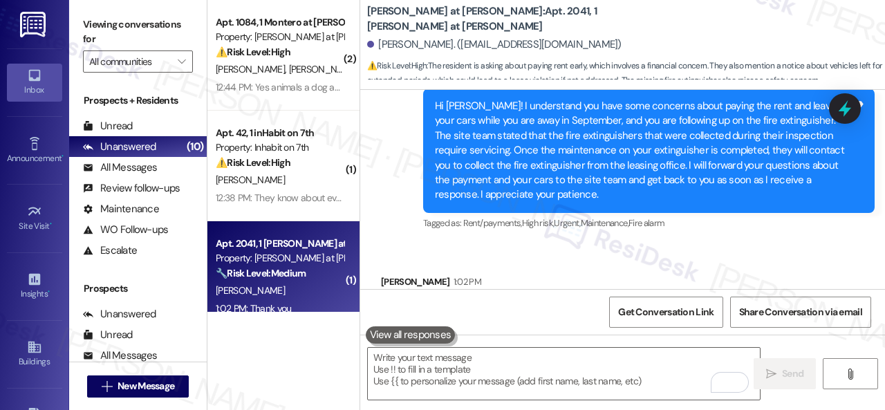
scroll to position [1057, 0]
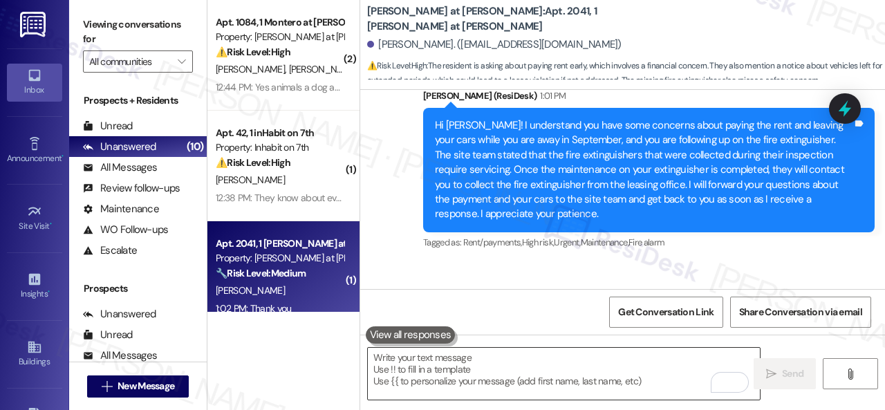
click at [519, 380] on textarea "To enrich screen reader interactions, please activate Accessibility in Grammarl…" at bounding box center [564, 374] width 392 height 52
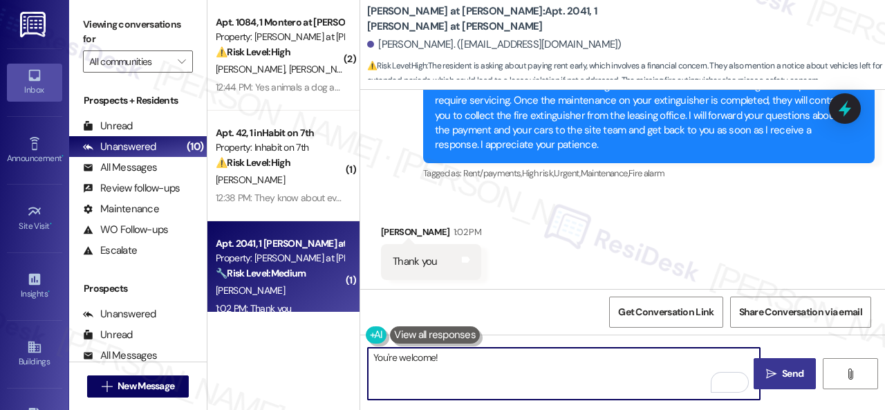
scroll to position [1127, 0]
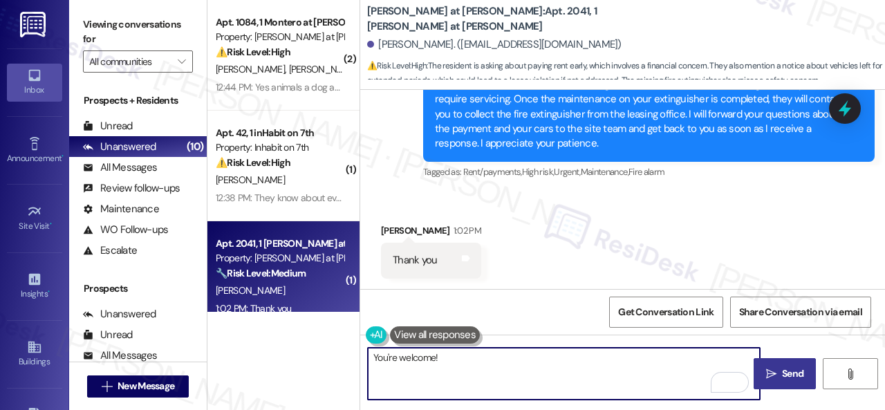
type textarea "You're welcome!"
click at [773, 371] on span " Send" at bounding box center [786, 374] width 44 height 15
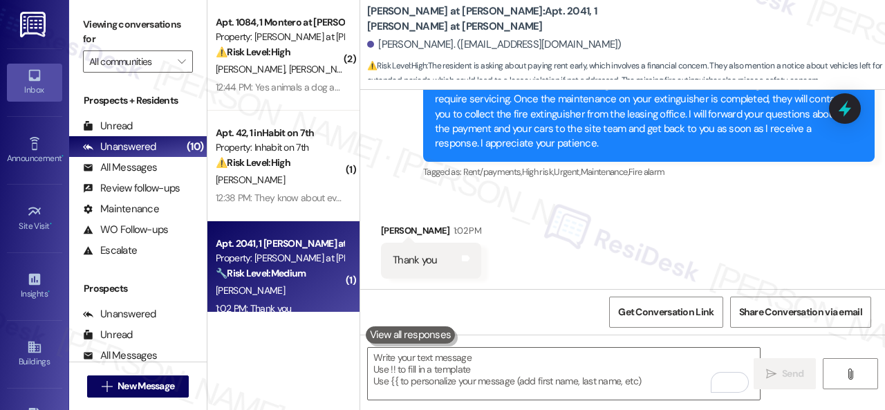
scroll to position [1126, 0]
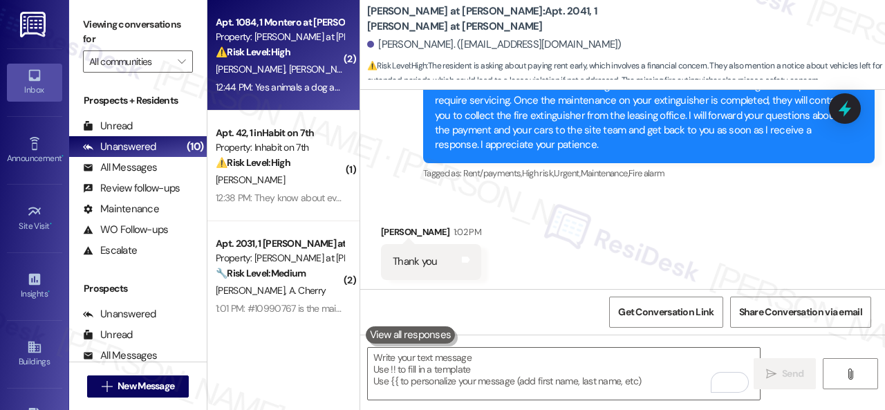
click at [311, 70] on div "T. Larsen K. Fithian" at bounding box center [279, 69] width 131 height 17
type textarea "Fetching suggested responses. Please feel free to read through the conversation…"
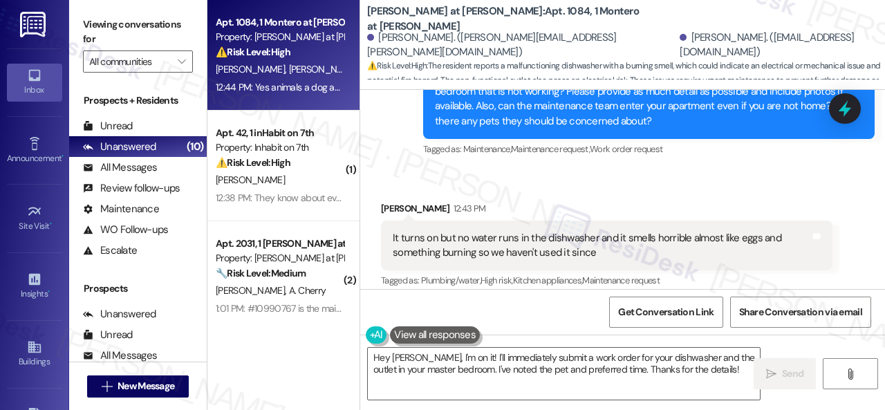
scroll to position [760, 0]
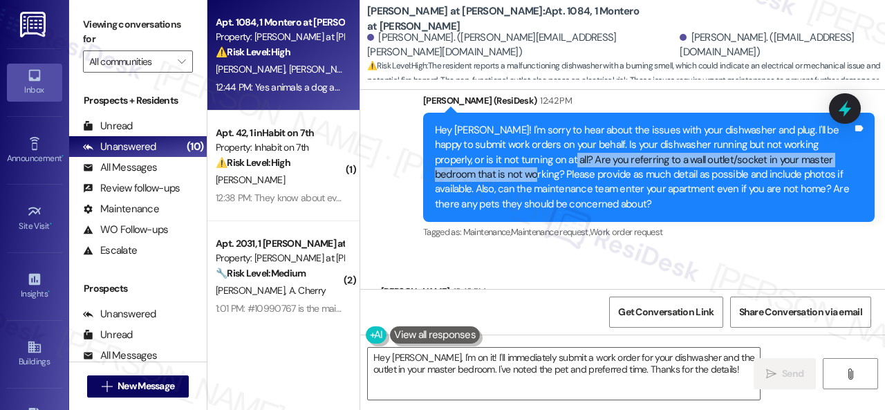
drag, startPoint x: 523, startPoint y: 157, endPoint x: 470, endPoint y: 169, distance: 54.7
click at [470, 169] on div "Hey Kristen! I'm sorry to hear about the issues with your dishwasher and plug. …" at bounding box center [644, 167] width 418 height 89
copy div "Are you referring to a wall outlet/socket in your master bedroom that is not wo…"
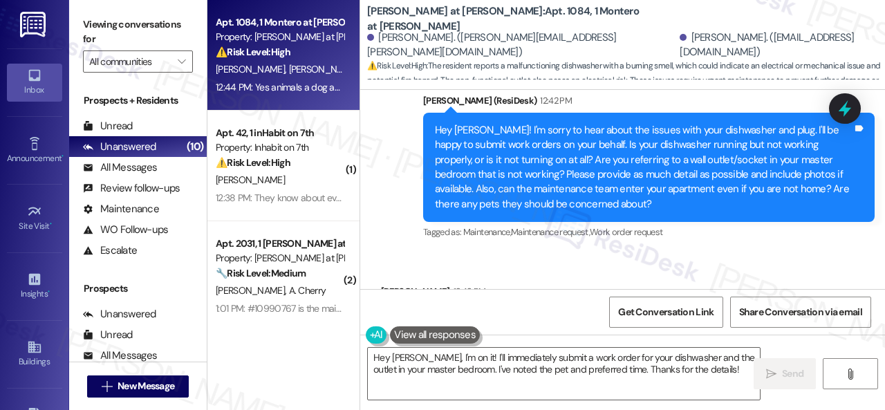
click at [674, 249] on div "Sent via SMS Sarah (ResiDesk) 12:42 PM Hey Kristen! I'm sorry to hear about the…" at bounding box center [649, 168] width 472 height 170
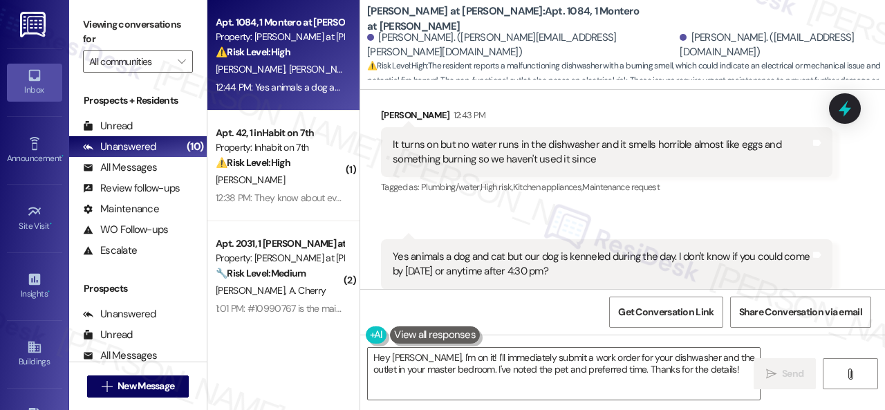
scroll to position [968, 0]
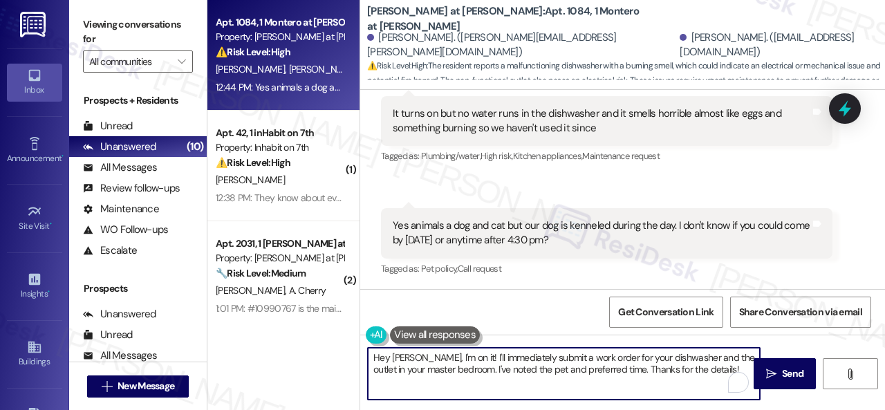
drag, startPoint x: 714, startPoint y: 373, endPoint x: 277, endPoint y: 322, distance: 439.4
click at [277, 322] on div "Apt. 1084, 1 Montero at Dana Park Property: Montero at Dana Park ⚠️ Risk Level:…" at bounding box center [546, 205] width 678 height 410
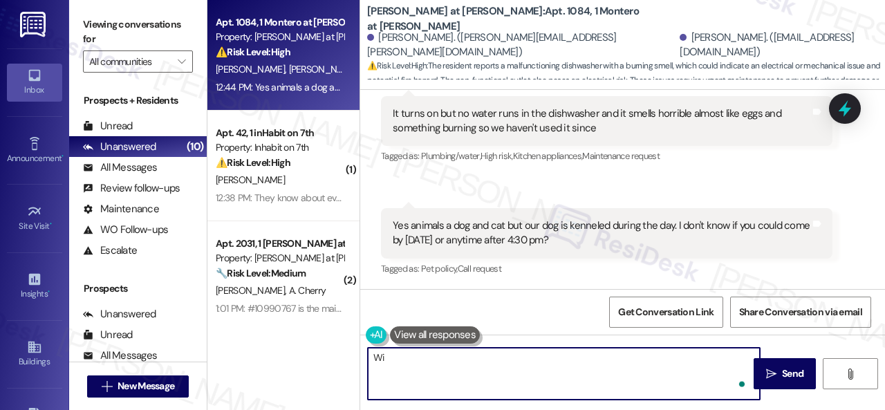
type textarea "W"
paste textarea "Are you referring to a wall outlet/socket in your master bedroom that is not wo…"
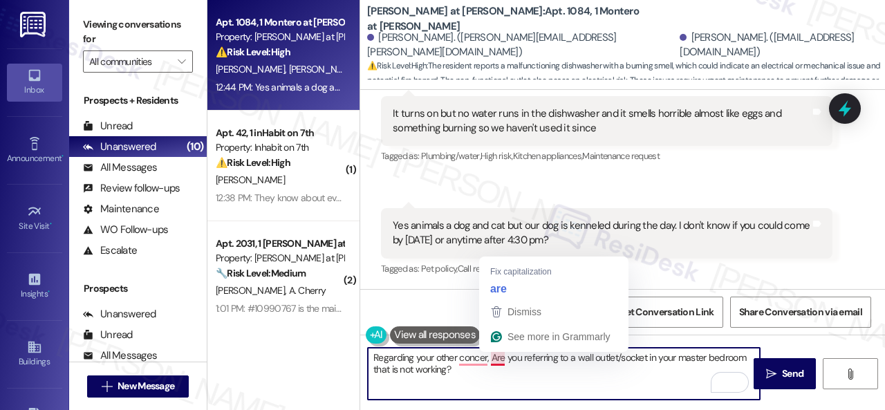
click at [495, 356] on textarea "Regarding your other concer, Are you referring to a wall outlet/socket in your …" at bounding box center [564, 374] width 392 height 52
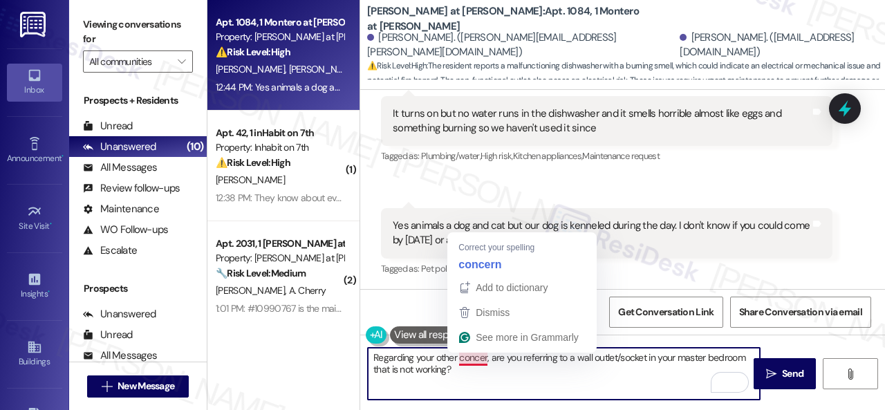
click at [479, 357] on textarea "Regarding your other concer, are you referring to a wall outlet/socket in your …" at bounding box center [564, 374] width 392 height 52
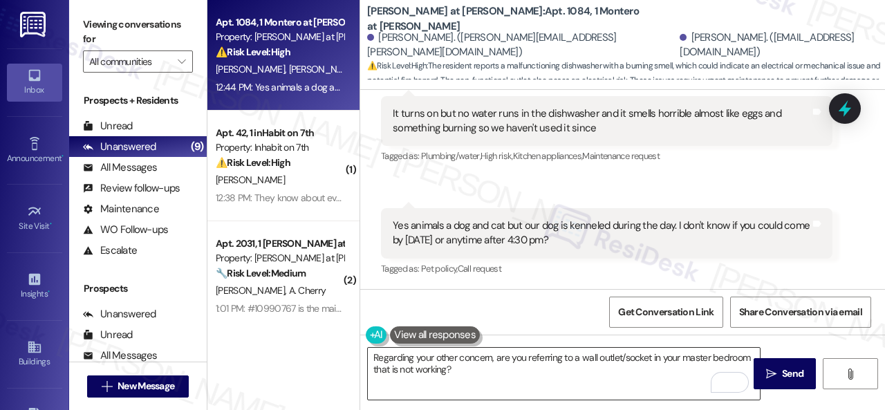
drag, startPoint x: 654, startPoint y: 359, endPoint x: 611, endPoint y: 359, distance: 42.9
click at [654, 359] on textarea "Regarding your other concern, are you referring to a wall outlet/socket in your…" at bounding box center [564, 374] width 392 height 52
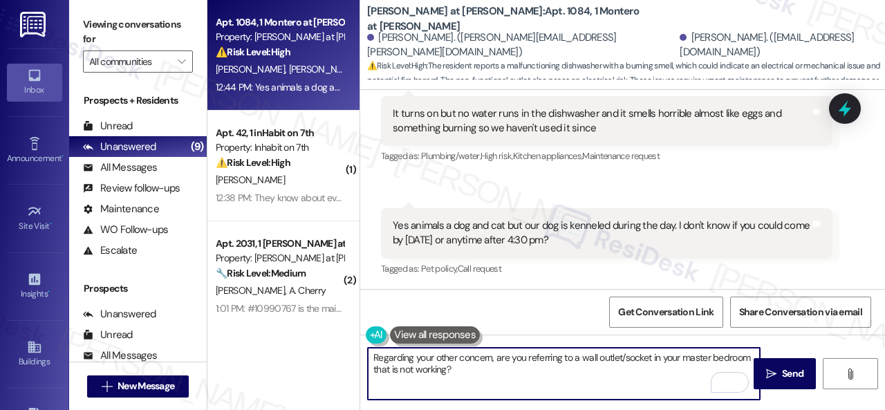
click at [371, 353] on textarea "Regarding your other concern, are you referring to a wall outlet/socket in your…" at bounding box center [564, 374] width 392 height 52
paste textarea "I apologize if I cannot confirm when the maintenance team will come by your apa…"
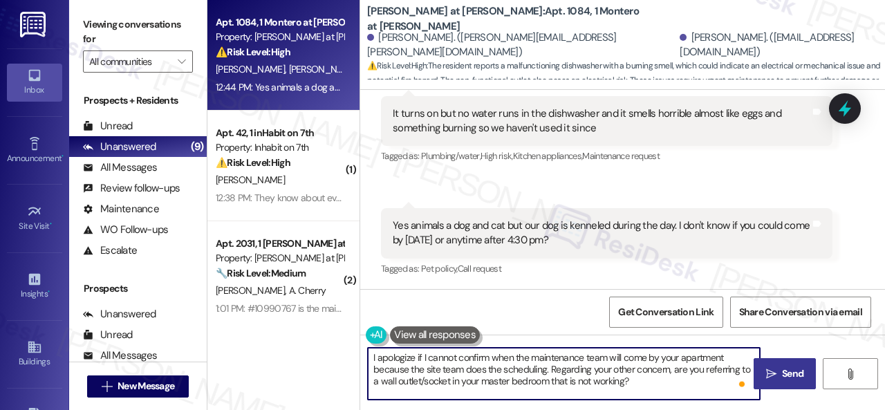
type textarea "I apologize if I cannot confirm when the maintenance team will come by your apa…"
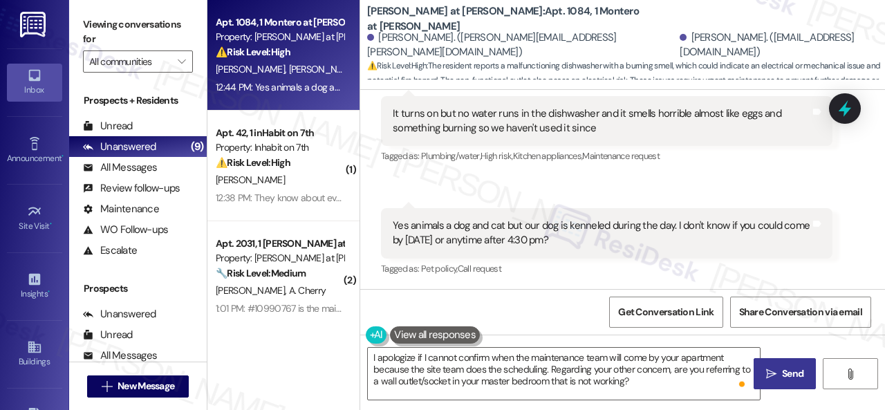
click at [788, 385] on button " Send" at bounding box center [785, 373] width 62 height 31
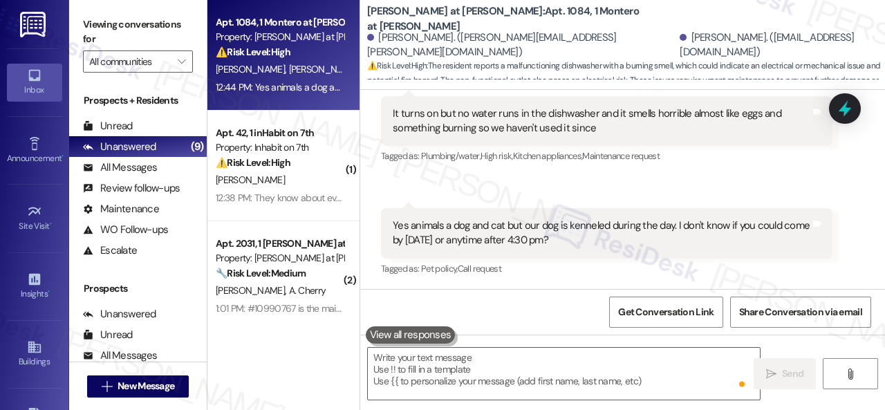
scroll to position [967, 0]
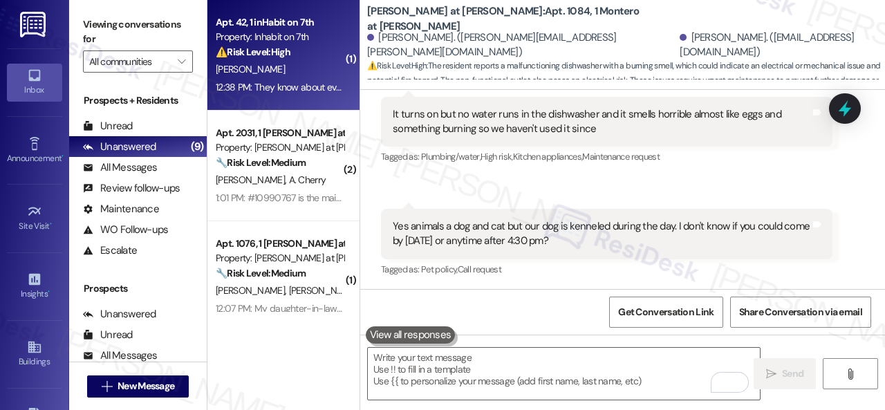
click at [306, 78] on div "D. Hughes" at bounding box center [279, 69] width 131 height 17
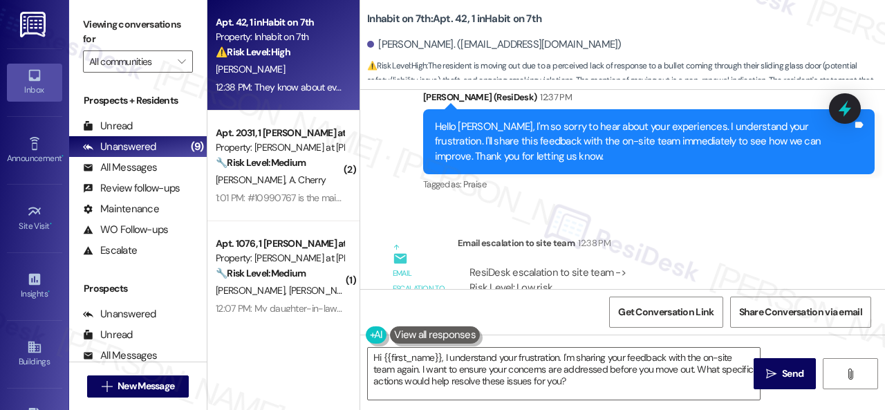
scroll to position [906, 0]
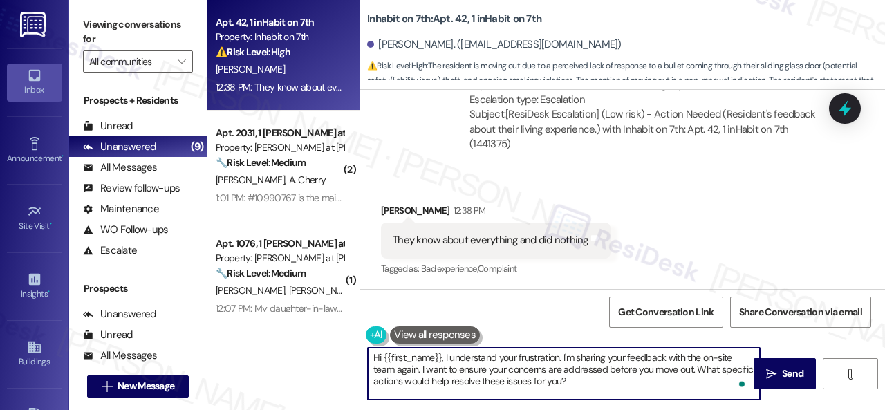
drag, startPoint x: 570, startPoint y: 382, endPoint x: 559, endPoint y: 380, distance: 11.4
click at [559, 380] on textarea "Hi {{first_name}}, I understand your frustration. I'm sharing your feedback wit…" at bounding box center [564, 374] width 392 height 52
click at [616, 373] on textarea "Hi {{first_name}}, I understand your frustration. I'm sharing your feedback wit…" at bounding box center [564, 374] width 392 height 52
drag, startPoint x: 420, startPoint y: 366, endPoint x: 588, endPoint y: 383, distance: 169.0
click at [588, 383] on textarea "Hi {{first_name}}, I understand your frustration. I'm sharing your feedback wit…" at bounding box center [564, 374] width 392 height 52
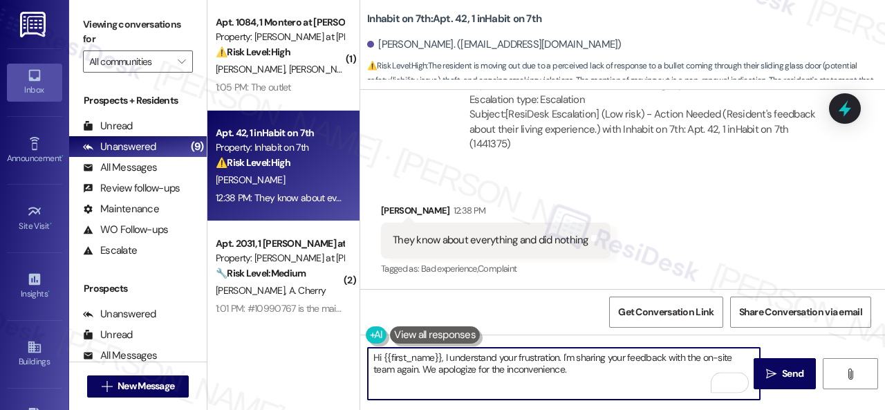
drag, startPoint x: 444, startPoint y: 360, endPoint x: 327, endPoint y: 359, distance: 116.9
click at [327, 359] on div "( 1 ) Apt. 1084, 1 Montero at Dana Park Property: Montero at Dana Park ⚠️ Risk …" at bounding box center [546, 205] width 678 height 410
click at [552, 367] on textarea "I understand your frustration. I'm sharing your feedback with the on-site team …" at bounding box center [564, 374] width 392 height 52
type textarea "I understand your frustration. I'm sharing your feedback with the on-site team …"
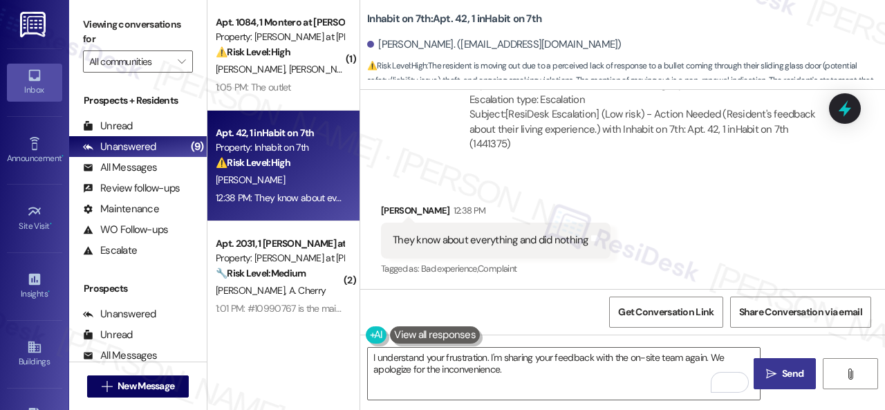
click at [776, 366] on button " Send" at bounding box center [785, 373] width 62 height 31
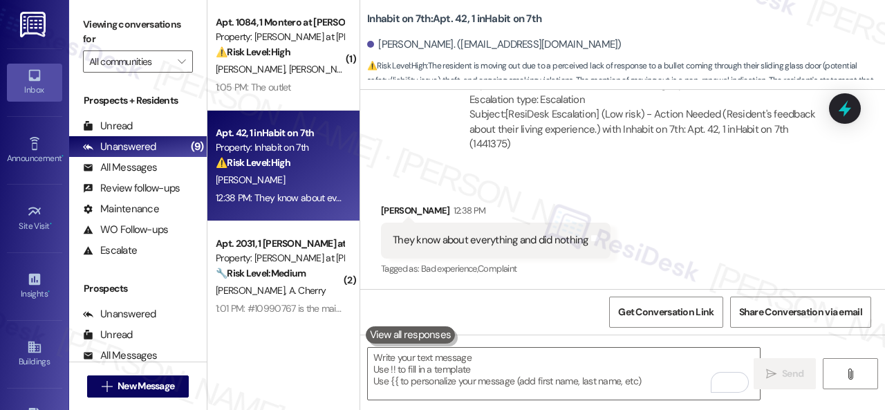
scroll to position [905, 0]
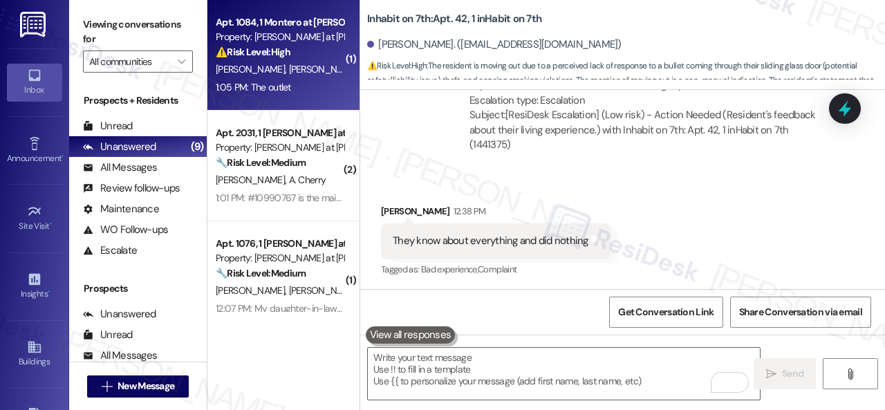
click at [325, 74] on div "T. Larsen K. Fithian" at bounding box center [279, 69] width 131 height 17
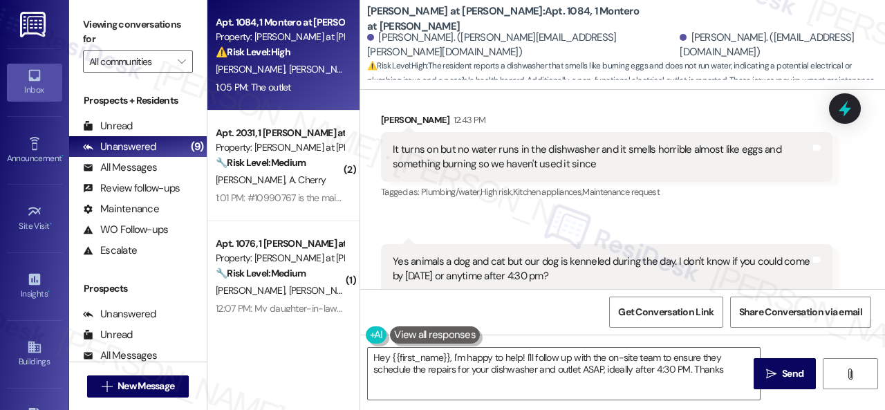
scroll to position [884, 0]
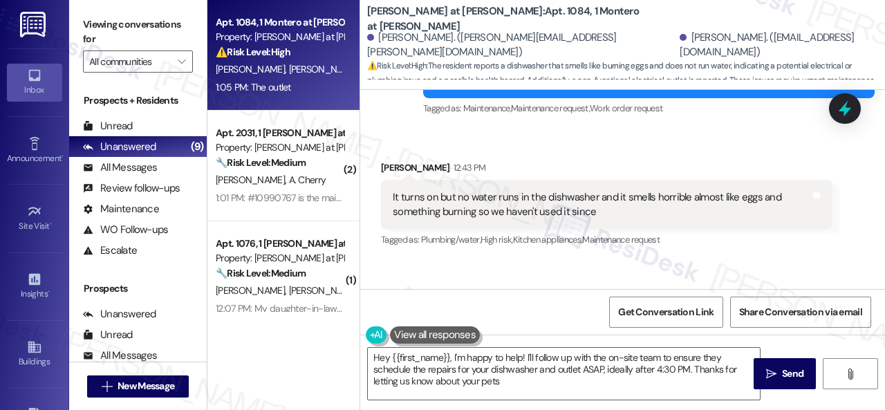
type textarea "Hey {{first_name}}, I'm happy to help! I'll follow up with the on-site team to …"
click at [400, 195] on div "It turns on but no water runs in the dishwasher and it smells horrible almost l…" at bounding box center [602, 205] width 418 height 30
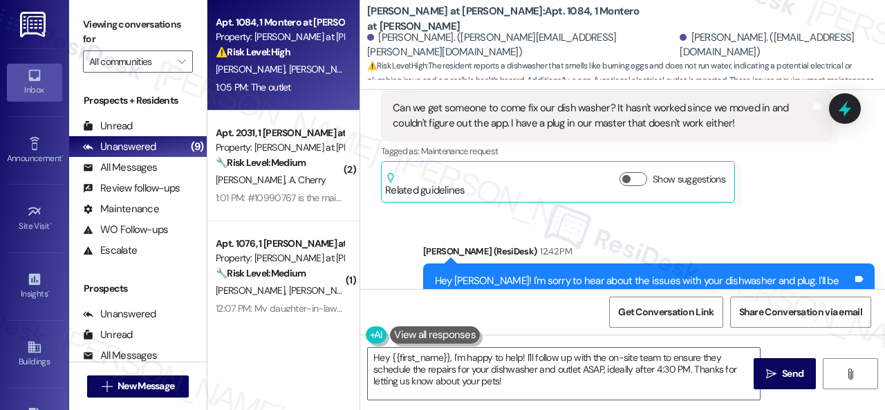
scroll to position [607, 0]
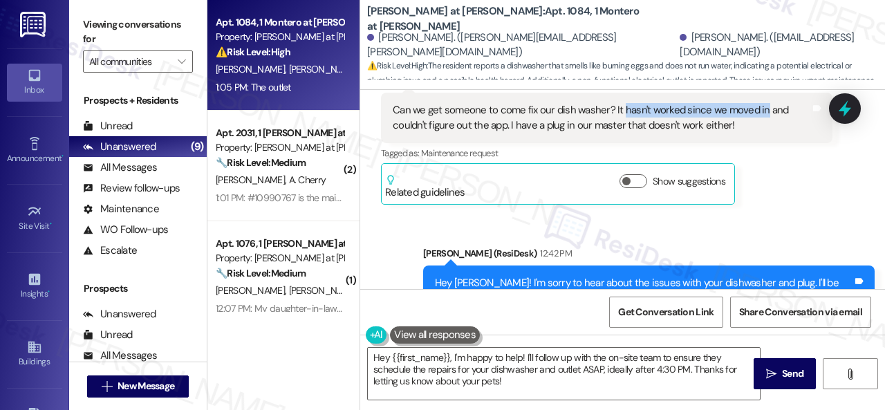
drag, startPoint x: 620, startPoint y: 109, endPoint x: 759, endPoint y: 111, distance: 139.7
click at [759, 111] on div "Can we get someone to come fix our dish washer? It hasn't worked since we moved…" at bounding box center [602, 118] width 418 height 30
copy div "hasn't worked since we moved in"
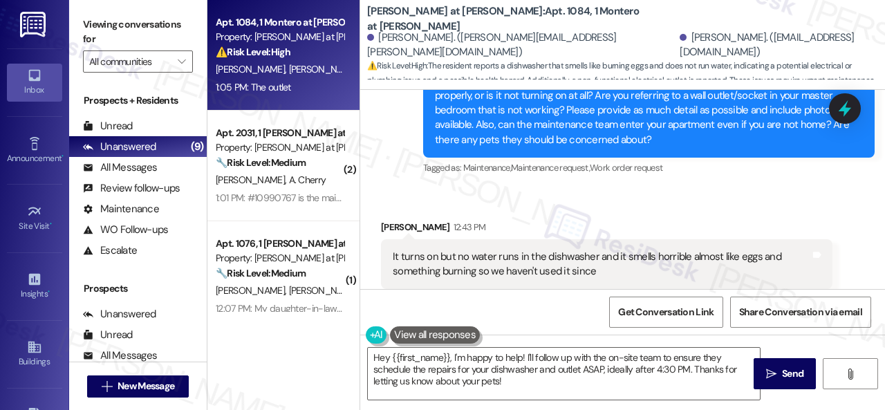
scroll to position [884, 0]
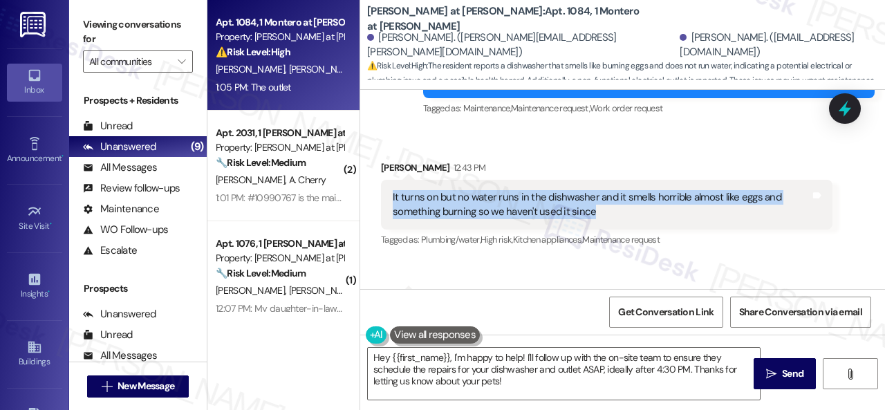
drag, startPoint x: 391, startPoint y: 194, endPoint x: 590, endPoint y: 213, distance: 199.4
click at [590, 213] on div "It turns on but no water runs in the dishwasher and it smells horrible almost l…" at bounding box center [601, 205] width 421 height 30
copy div "It turns on but no water runs in the dishwasher and it smells horrible almost l…"
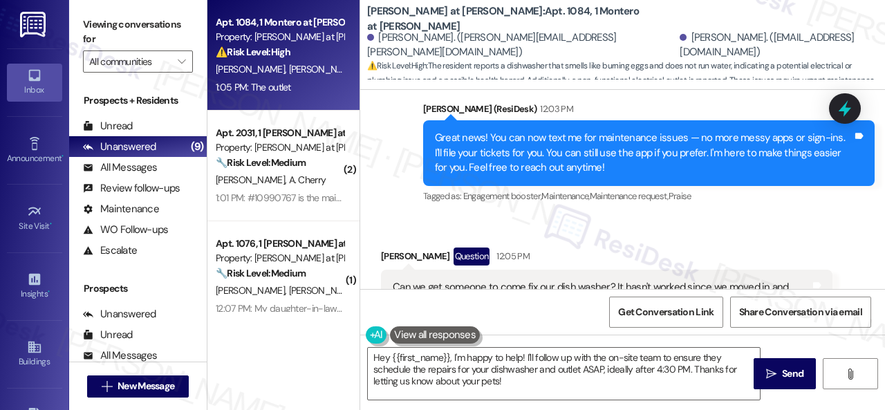
scroll to position [538, 0]
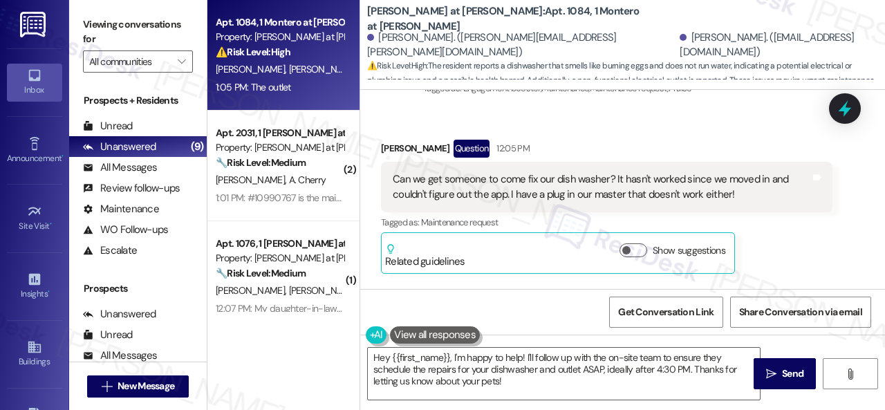
click at [804, 239] on div "Kristen Fithian Question 12:05 PM Can we get someone to come fix our dish washe…" at bounding box center [607, 207] width 452 height 134
drag, startPoint x: 788, startPoint y: 232, endPoint x: 797, endPoint y: 231, distance: 8.3
click at [793, 230] on div "Tagged as: Maintenance request Click to highlight conversations about Maintenan…" at bounding box center [607, 222] width 452 height 20
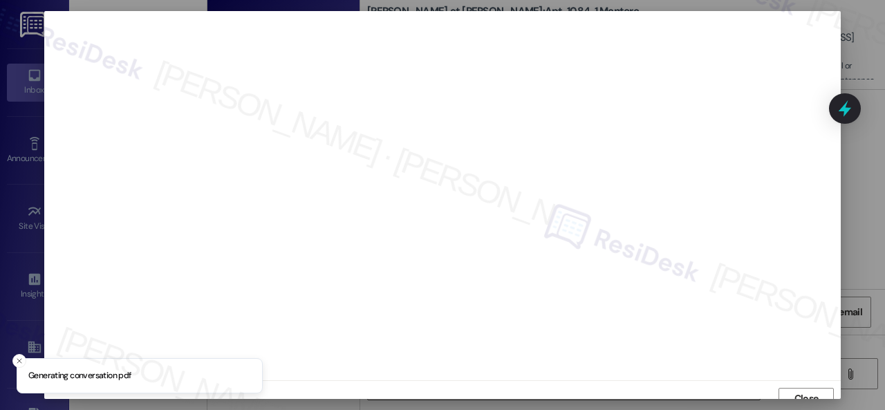
scroll to position [10, 0]
click at [800, 386] on span "Close" at bounding box center [807, 388] width 24 height 15
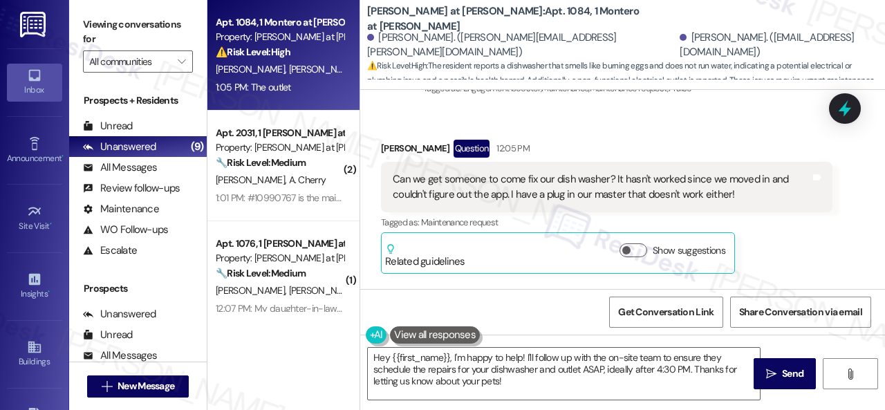
scroll to position [953, 0]
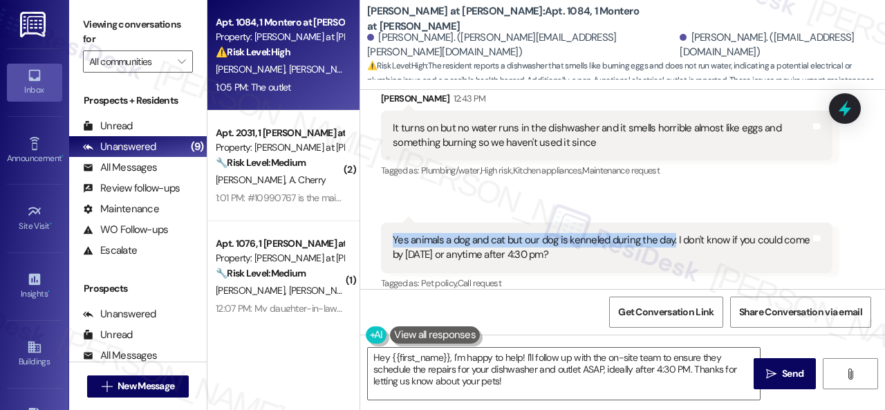
drag, startPoint x: 394, startPoint y: 235, endPoint x: 672, endPoint y: 241, distance: 278.1
click at [672, 241] on div "Yes animals a dog and cat but our dog is kenneled during the day. I don't know …" at bounding box center [602, 248] width 418 height 30
copy div "Yes animals a dog and cat but our dog is kenneled during the day."
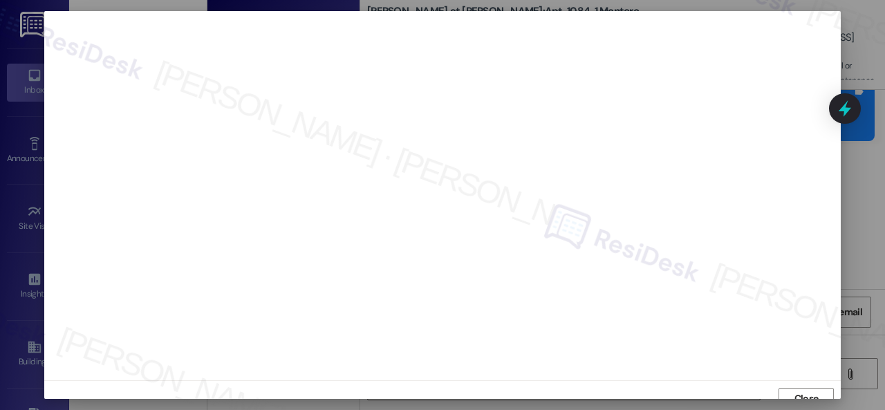
scroll to position [10, 0]
click at [795, 385] on span "Close" at bounding box center [807, 388] width 24 height 15
click at [822, 382] on button "Close" at bounding box center [806, 382] width 55 height 22
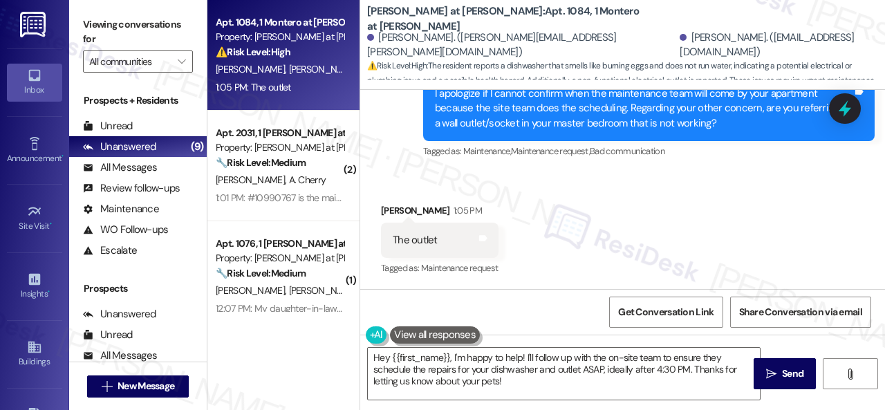
click at [716, 196] on div "Received via SMS Kristen Fithian 1:05 PM The outlet Tags and notes Tagged as: M…" at bounding box center [622, 230] width 525 height 117
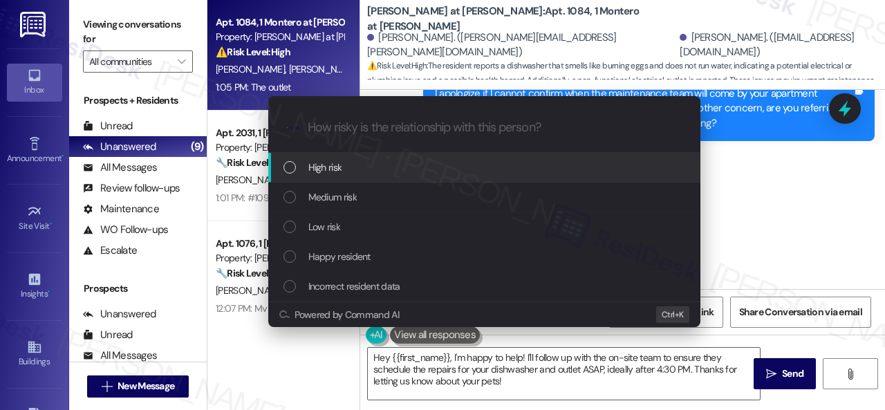
click at [342, 169] on div "High risk" at bounding box center [486, 167] width 405 height 15
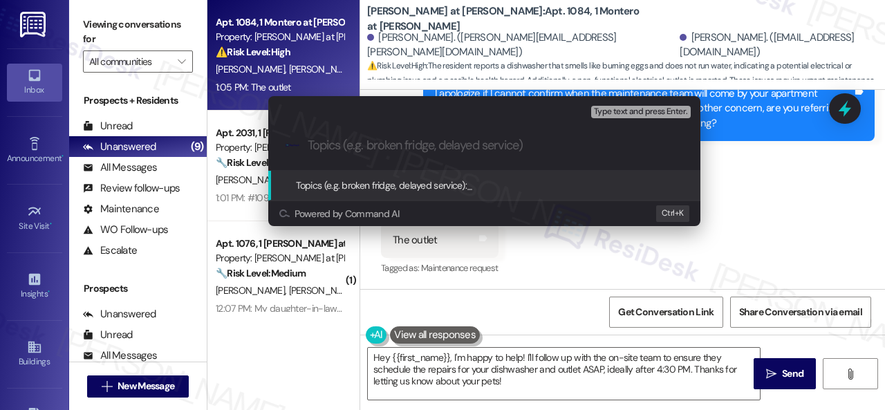
paste input "New work order/s submitted - Dishwasher and outlet issues"
type input "New work order/s submitted - Dishwasher and outlet issues"
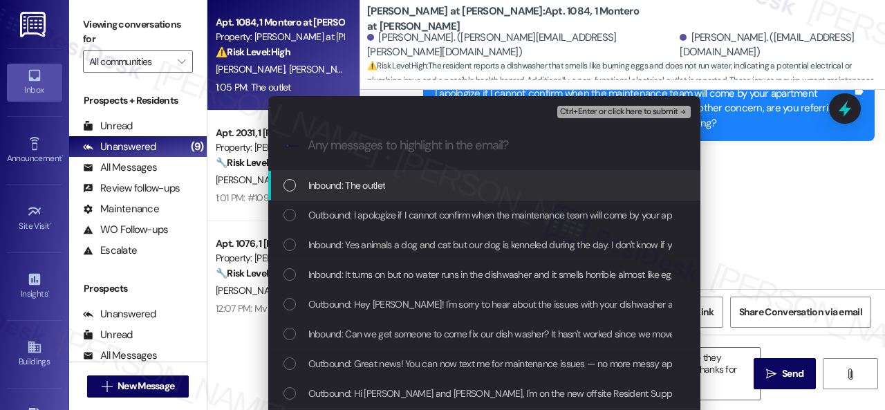
click at [357, 183] on span "Inbound: The outlet" at bounding box center [346, 185] width 77 height 15
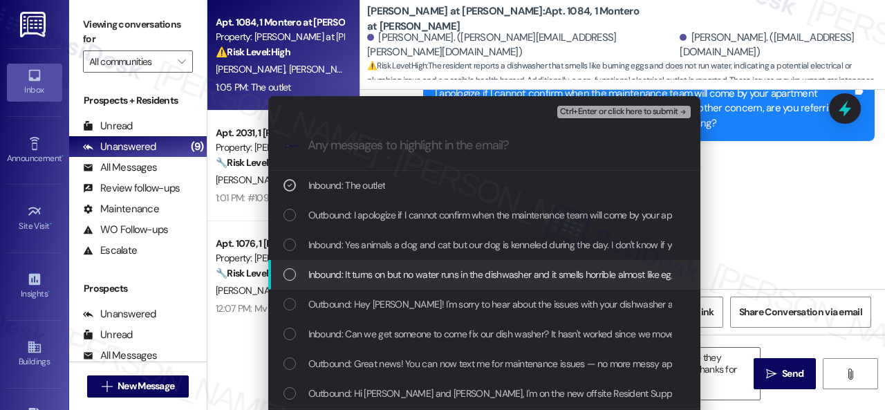
click at [359, 273] on span "Inbound: It turns on but no water runs in the dishwasher and it smells horrible…" at bounding box center [596, 274] width 577 height 15
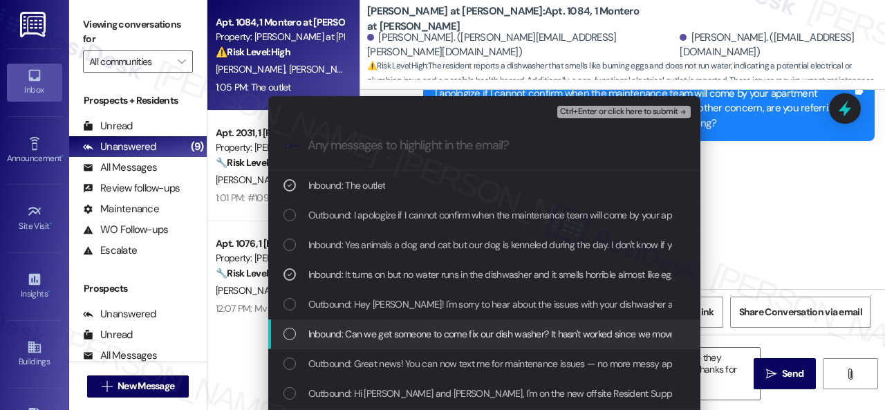
click at [371, 333] on span "Inbound: Can we get someone to come fix our dish washer? It hasn't worked since…" at bounding box center [665, 333] width 714 height 15
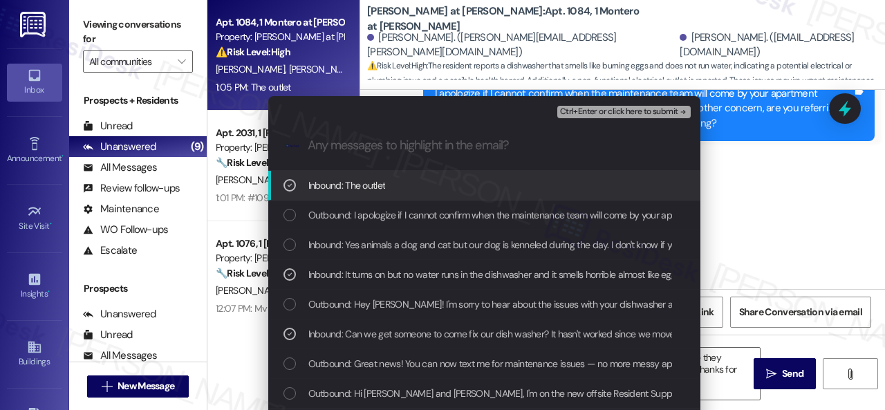
click at [577, 113] on span "Ctrl+Enter or click here to submit" at bounding box center [619, 112] width 118 height 10
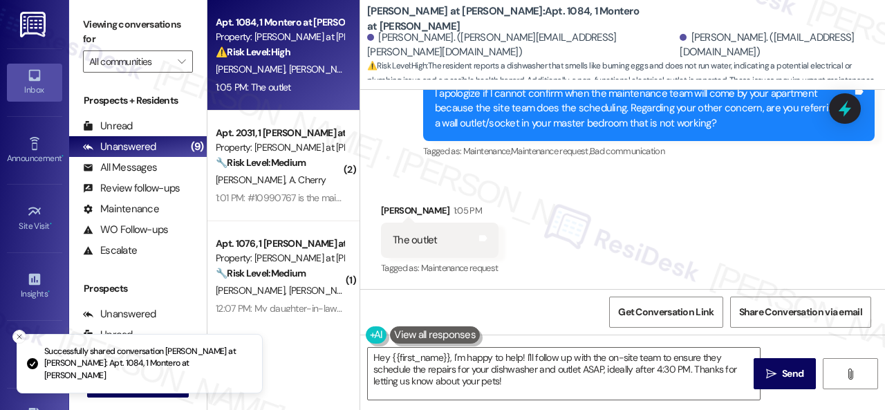
scroll to position [1230, 0]
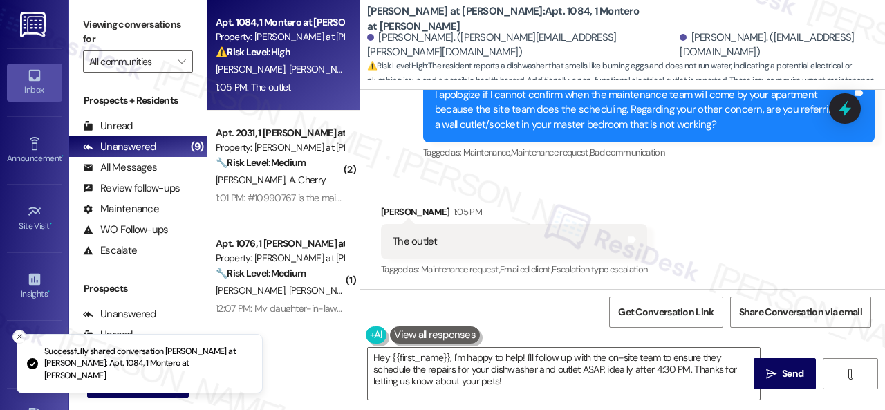
click at [552, 164] on div "Sent via SMS Sarah (ResiDesk) 1:05 PM I apologize if I cannot confirm when the …" at bounding box center [649, 111] width 472 height 126
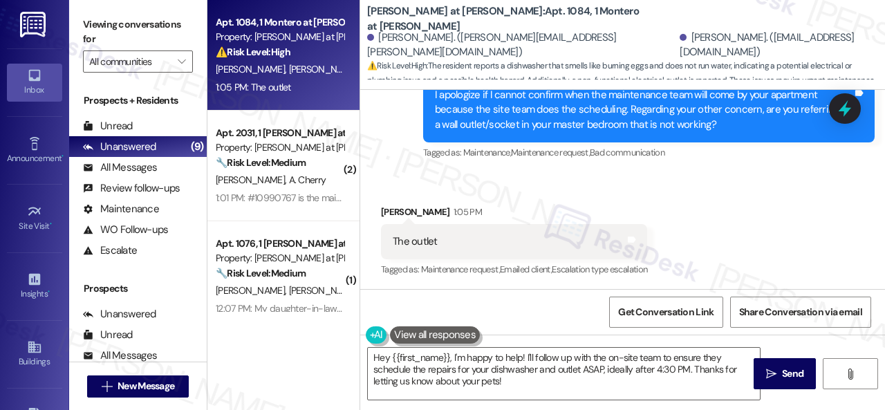
click at [703, 194] on div "Received via SMS Kristen Fithian 1:05 PM The outlet Tags and notes Tagged as: M…" at bounding box center [622, 232] width 525 height 117
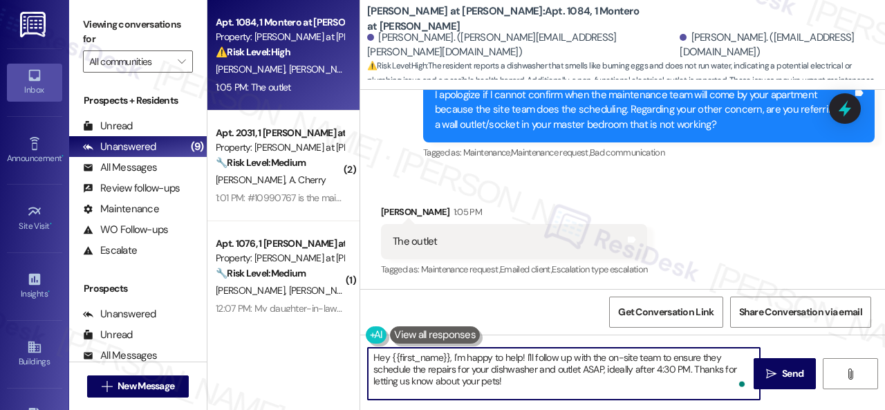
drag, startPoint x: 447, startPoint y: 366, endPoint x: 299, endPoint y: 327, distance: 153.0
click at [299, 327] on div "Apt. 1084, 1 Montero at Dana Park Property: Montero at Dana Park ⚠️ Risk Level:…" at bounding box center [546, 205] width 678 height 410
paste textarea "Thank you. I've submitted work orders on your behalf and notified the site team…"
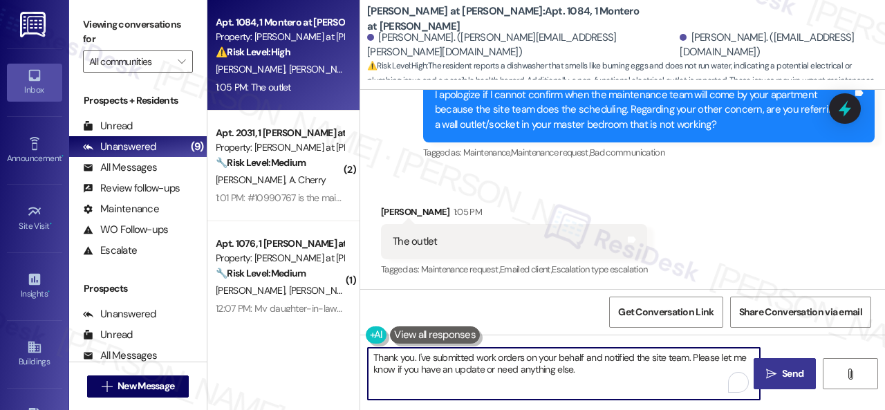
type textarea "Thank you. I've submitted work orders on your behalf and notified the site team…"
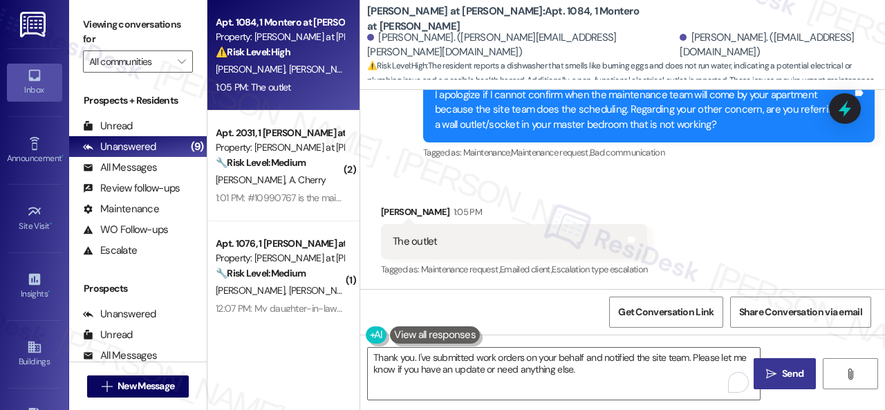
click at [773, 367] on span " Send" at bounding box center [786, 374] width 44 height 15
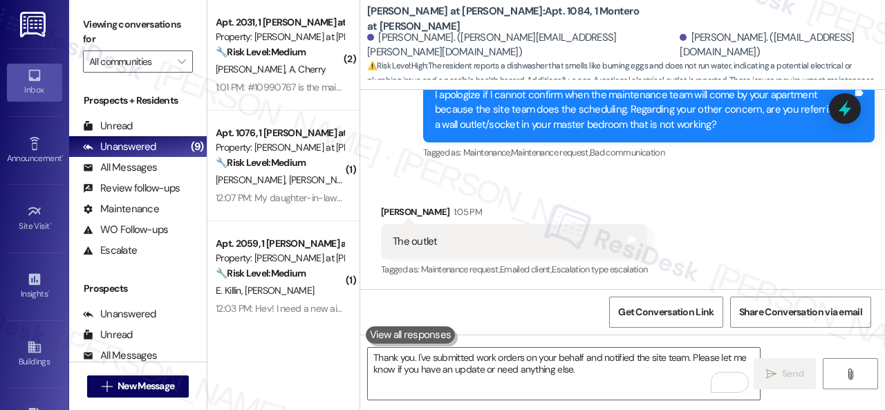
scroll to position [1342, 0]
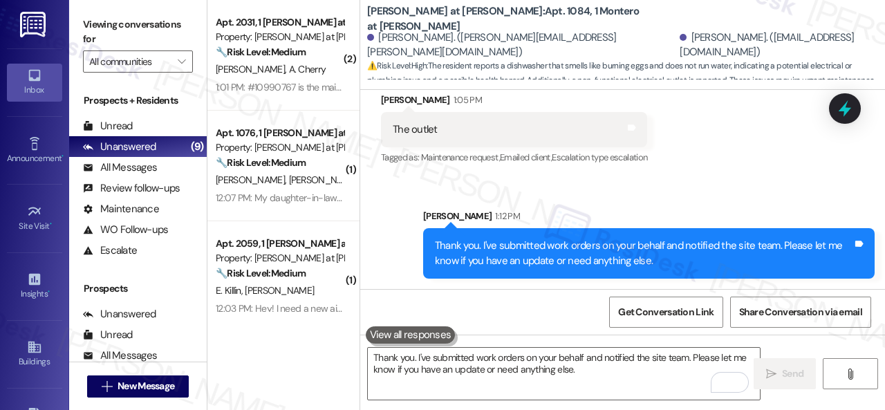
drag, startPoint x: 320, startPoint y: 68, endPoint x: 377, endPoint y: 82, distance: 59.0
click at [320, 67] on div "N. Clark A. Cherry" at bounding box center [279, 69] width 131 height 17
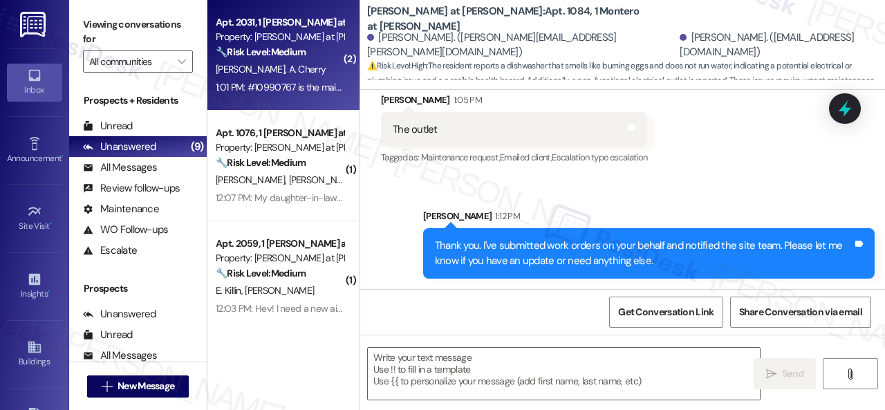
type textarea "Fetching suggested responses. Please feel free to read through the conversation…"
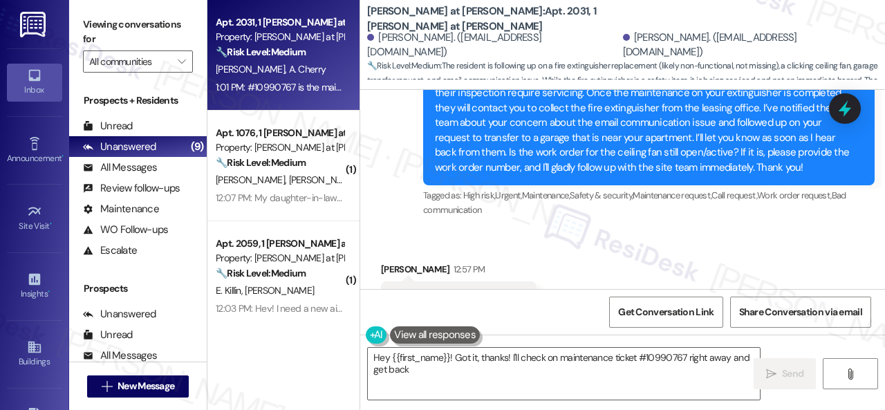
scroll to position [1602, 0]
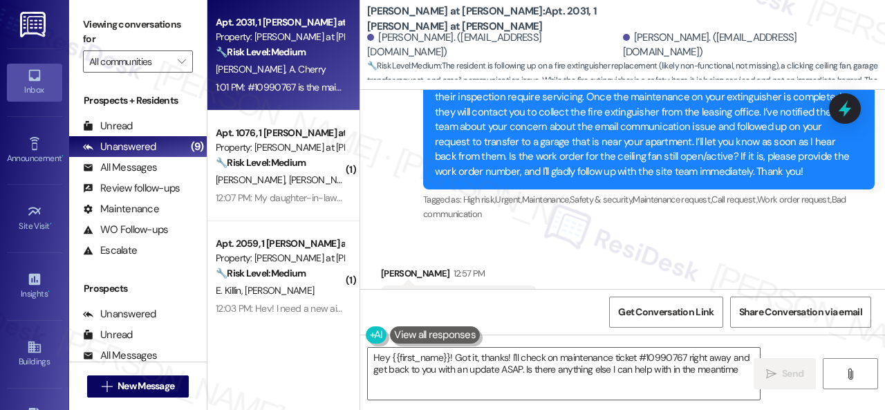
type textarea "Hey {{first_name}}! Got it, thanks! I'll check on maintenance ticket #10990767 …"
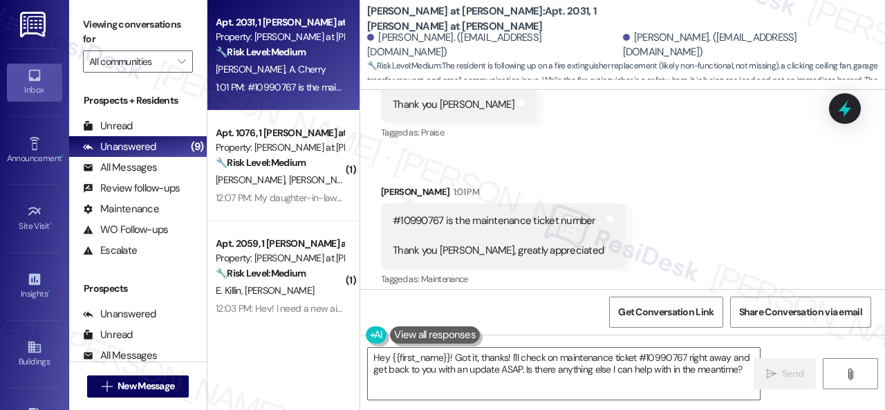
scroll to position [1810, 0]
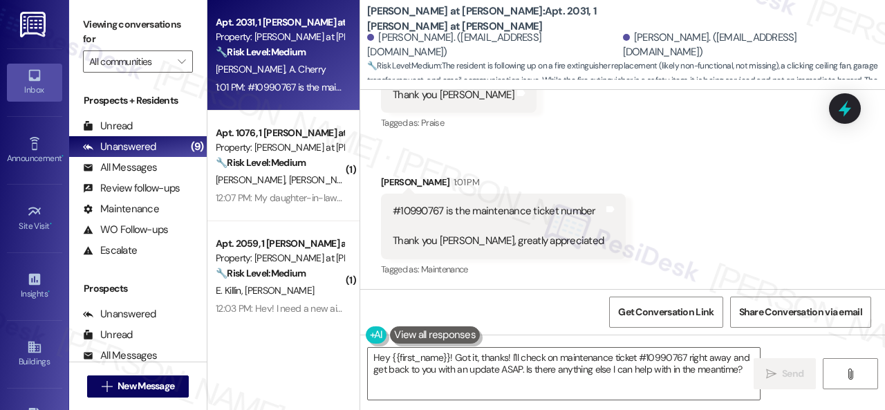
click at [422, 208] on div "#10990767 is the maintenance ticket number Thank you Sarah, greatly appreciated" at bounding box center [498, 226] width 211 height 44
copy div "10990767"
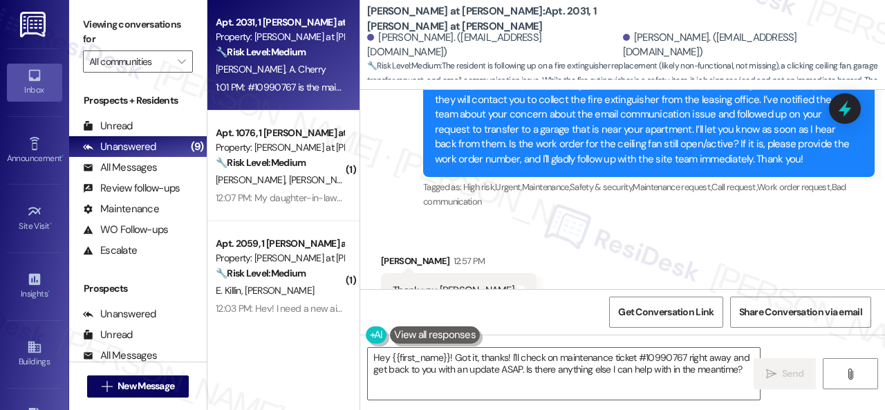
scroll to position [1602, 0]
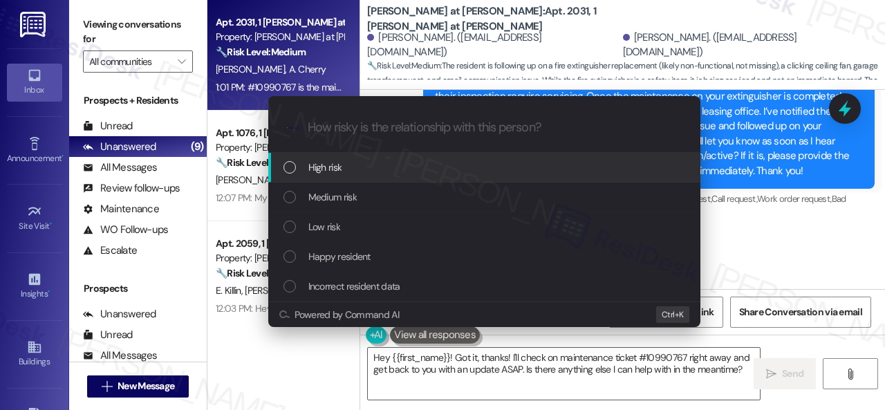
click at [315, 167] on span "High risk" at bounding box center [325, 167] width 34 height 15
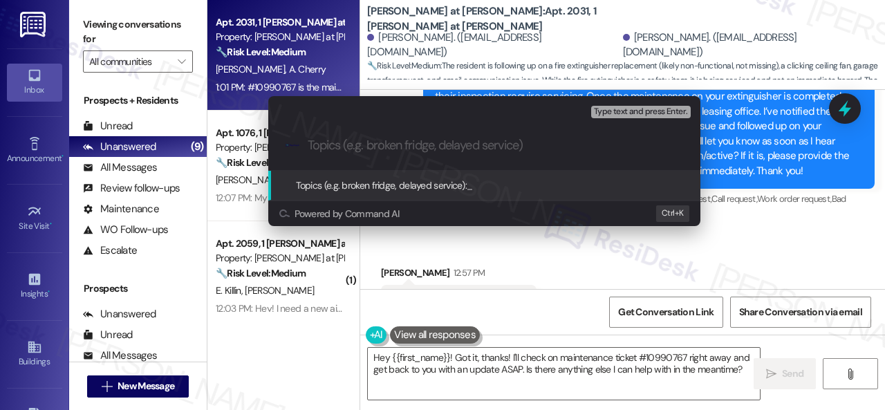
paste input "Follow-up on work order 10990767"
type input "Follow-up on work order 10990767"
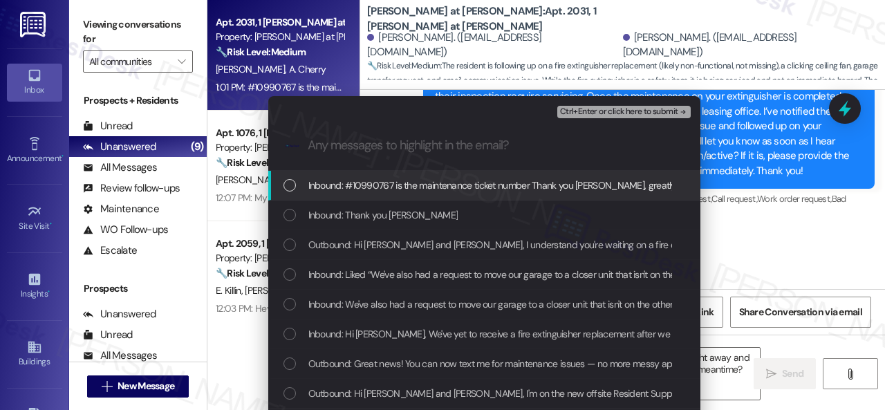
click at [371, 187] on span "Inbound: #10990767 is the maintenance ticket number Thank you Sarah, greatly ap…" at bounding box center [518, 185] width 421 height 15
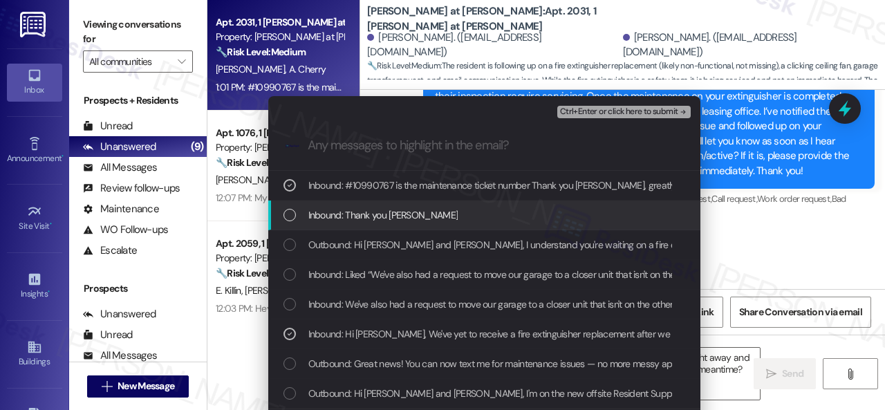
click at [595, 111] on span "Ctrl+Enter or click here to submit" at bounding box center [619, 112] width 118 height 10
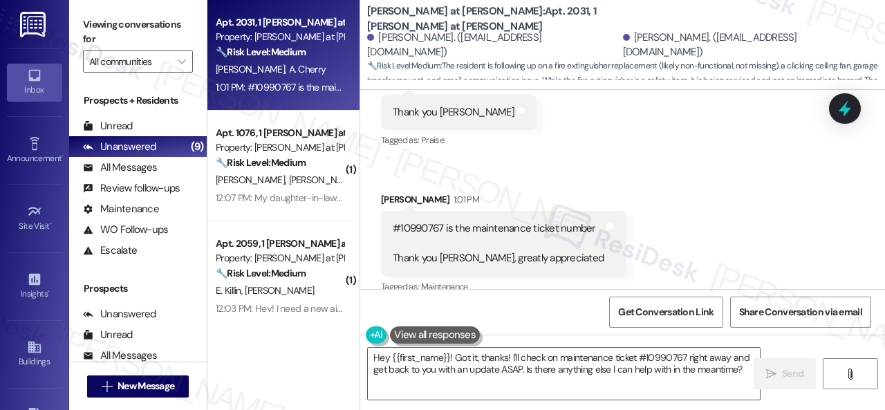
scroll to position [1809, 0]
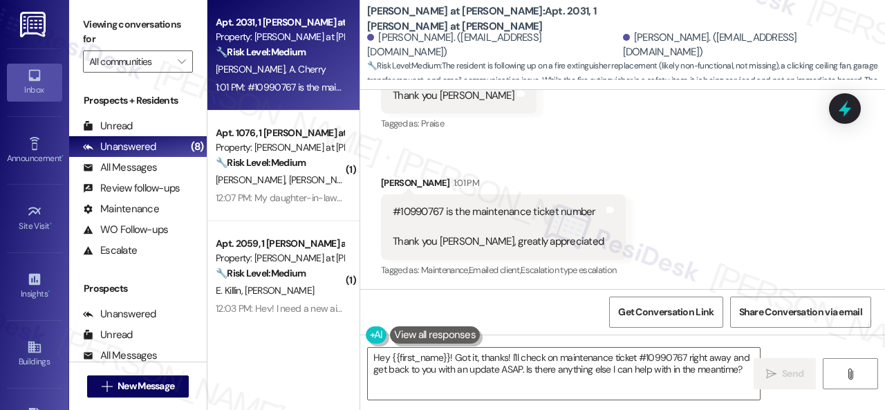
drag, startPoint x: 667, startPoint y: 165, endPoint x: 667, endPoint y: 191, distance: 26.3
click at [667, 165] on div "Received via SMS Alyssa Cherry 12:57 PM Thank you Sarah Tags and notes Tagged a…" at bounding box center [622, 159] width 525 height 263
drag, startPoint x: 547, startPoint y: 366, endPoint x: 534, endPoint y: 376, distance: 16.3
click at [548, 358] on textarea "Hey {{first_name}}! Got it, thanks! I'll check on maintenance ticket #10990767 …" at bounding box center [564, 374] width 392 height 52
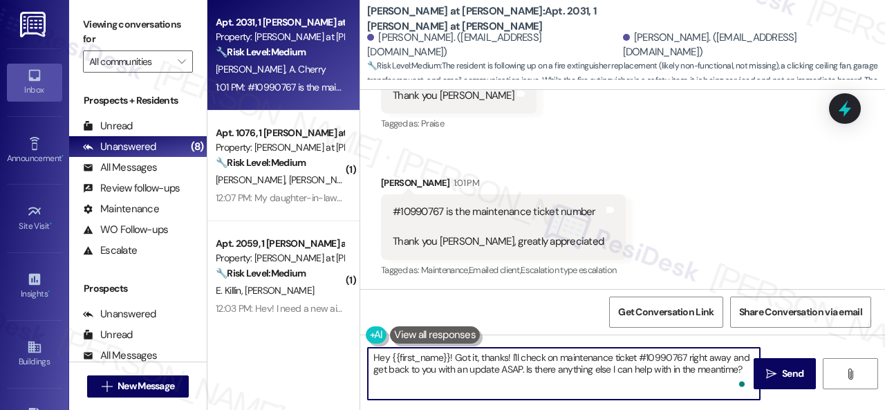
paste textarea "Thank you. I've made a follow-up with the site team regarding your work order. …"
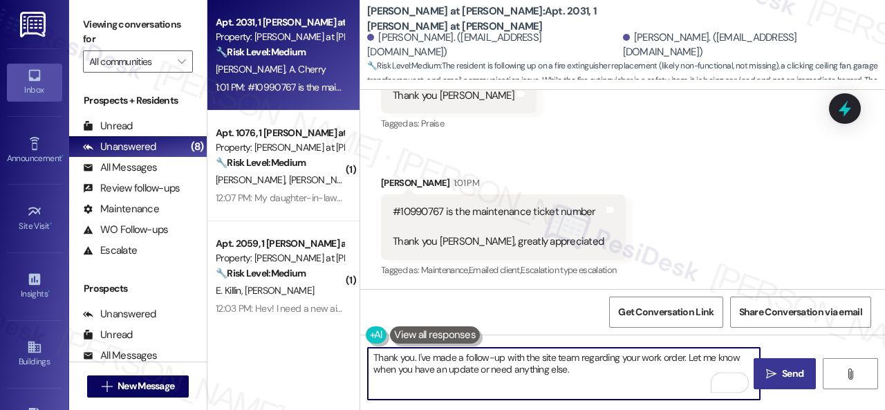
type textarea "Thank you. I've made a follow-up with the site team regarding your work order. …"
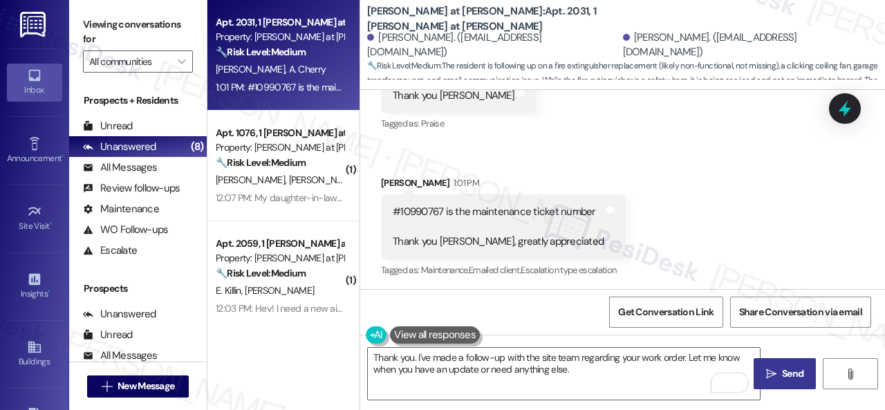
click at [779, 377] on span "Send" at bounding box center [792, 374] width 27 height 15
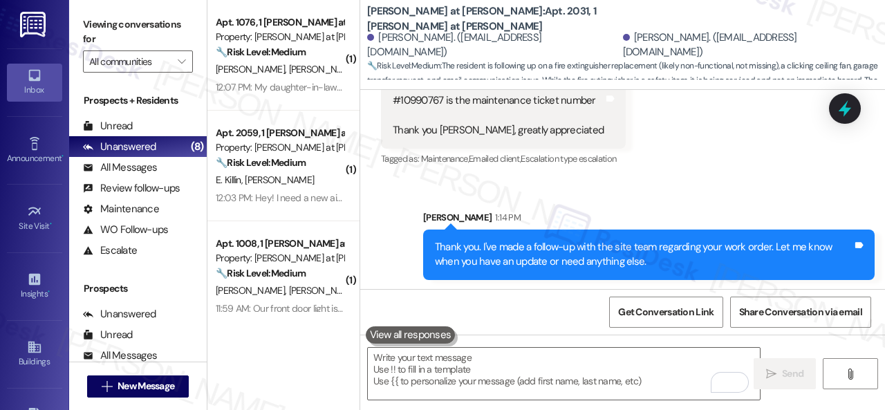
scroll to position [1921, 0]
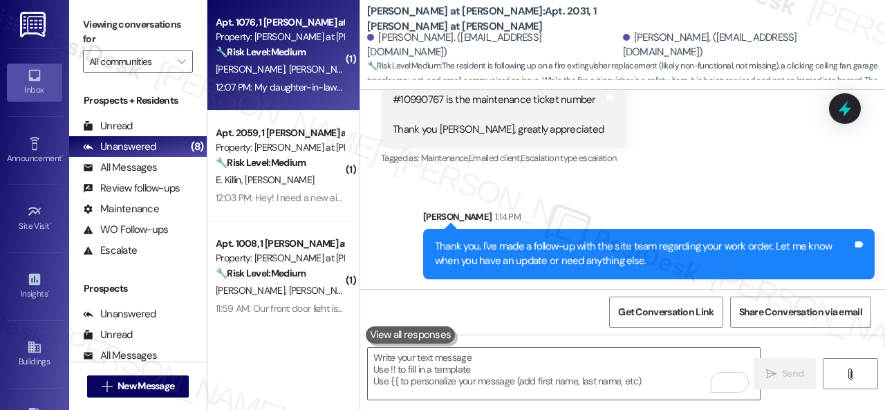
click at [317, 73] on div "K. Bright J. Lotson" at bounding box center [279, 69] width 131 height 17
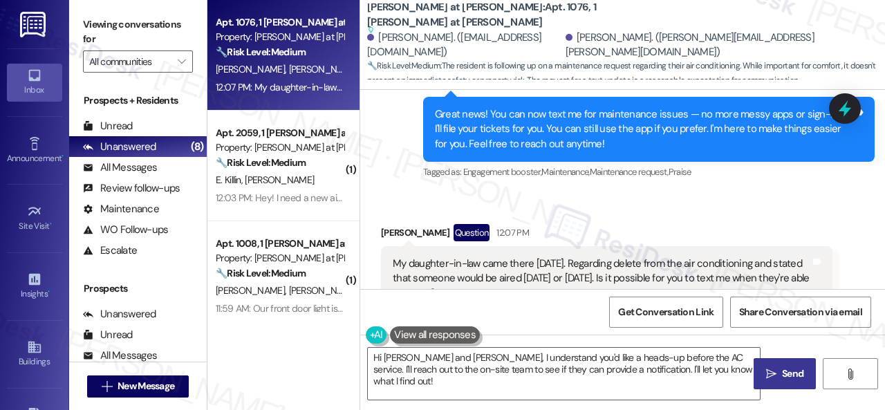
scroll to position [532, 0]
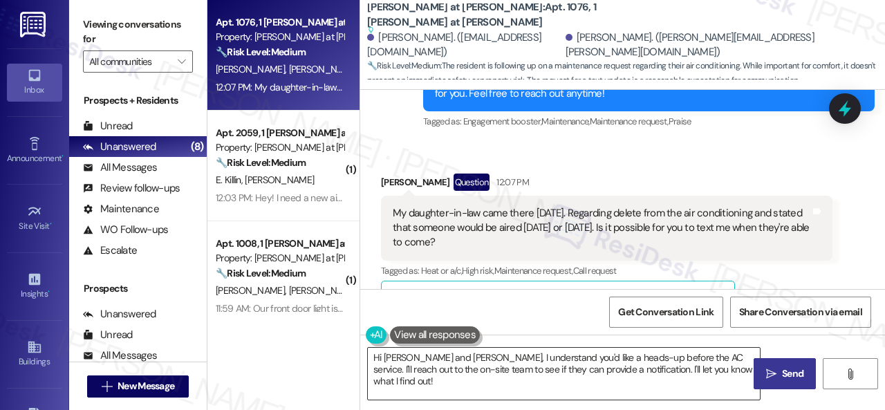
drag, startPoint x: 665, startPoint y: 368, endPoint x: 590, endPoint y: 384, distance: 77.0
click at [665, 368] on textarea "Hi Kimberley and Josh, I understand you'd like a heads-up before the AC service…" at bounding box center [564, 374] width 392 height 52
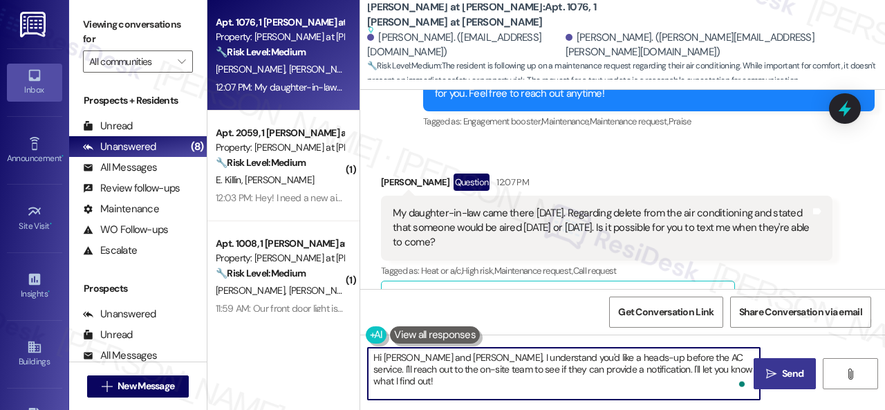
click at [566, 367] on textarea "Hi Kimberley and Josh, I understand you'd like a heads-up before the AC service…" at bounding box center [564, 374] width 392 height 52
paste textarea "I apologize if I cannot confirm when the maintenance team will come by your apa…"
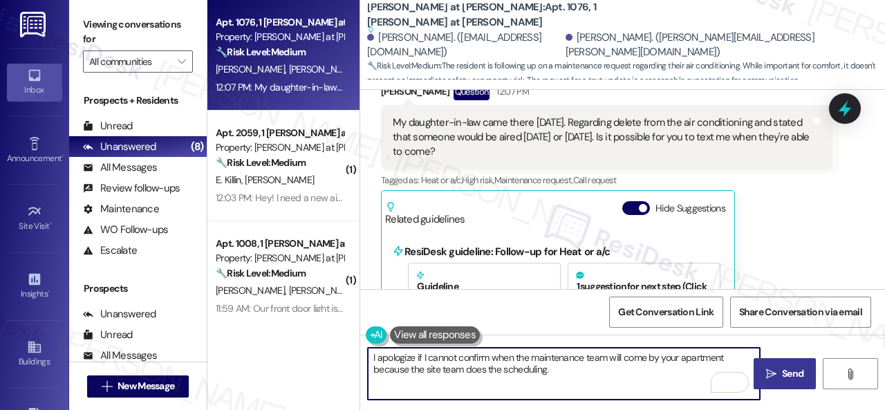
scroll to position [601, 0]
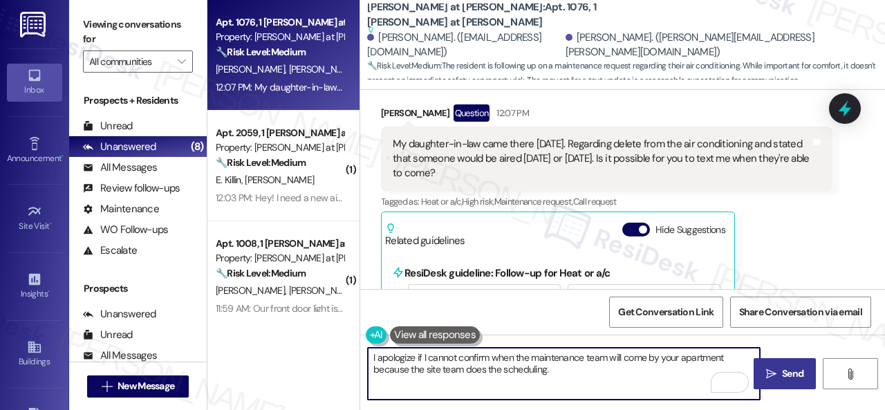
click at [372, 351] on textarea "I apologize if I cannot confirm when the maintenance team will come by your apa…" at bounding box center [564, 374] width 392 height 52
click at [616, 369] on textarea "Hello Kimberley! I apologize if I cannot confirm when the maintenance team will…" at bounding box center [564, 374] width 392 height 52
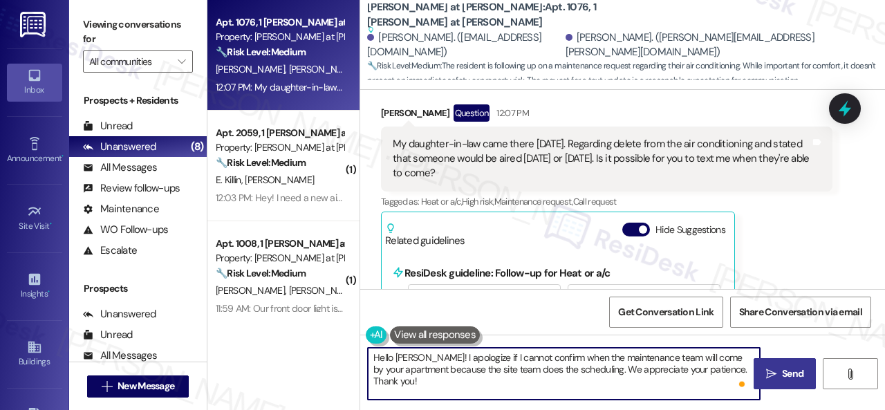
click at [712, 367] on textarea "Hello Kimberley! I apologize if I cannot confirm when the maintenance team will…" at bounding box center [564, 374] width 392 height 52
type textarea "Hello Kimberley! I apologize if I cannot confirm when the maintenance team will…"
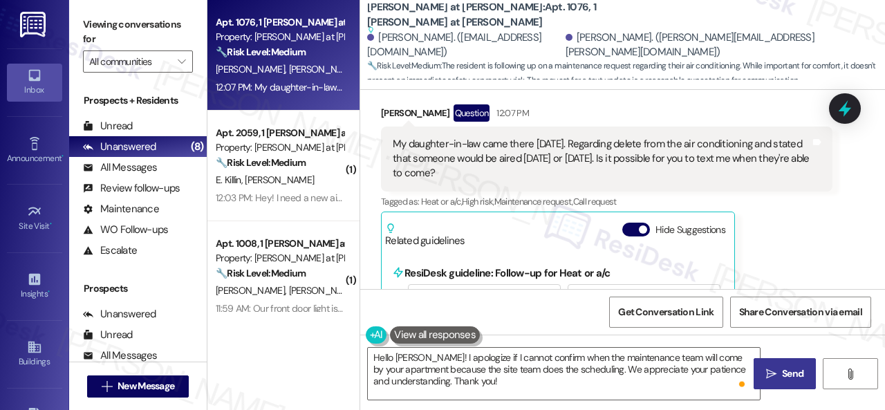
click at [797, 379] on span "Send" at bounding box center [792, 374] width 21 height 15
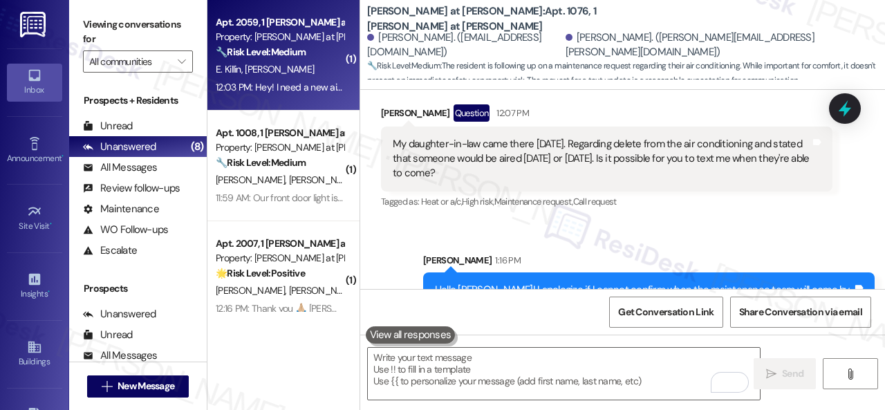
click at [302, 67] on div "E. Killin R. Zorko" at bounding box center [279, 69] width 131 height 17
type textarea "Fetching suggested responses. Please feel free to read through the conversation…"
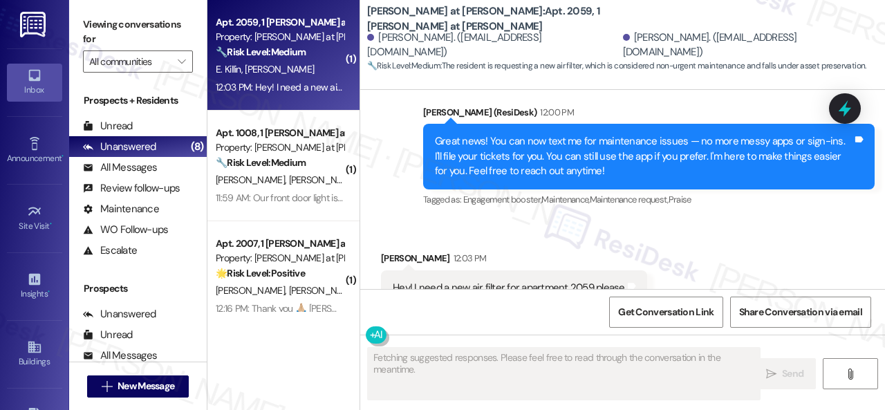
scroll to position [474, 0]
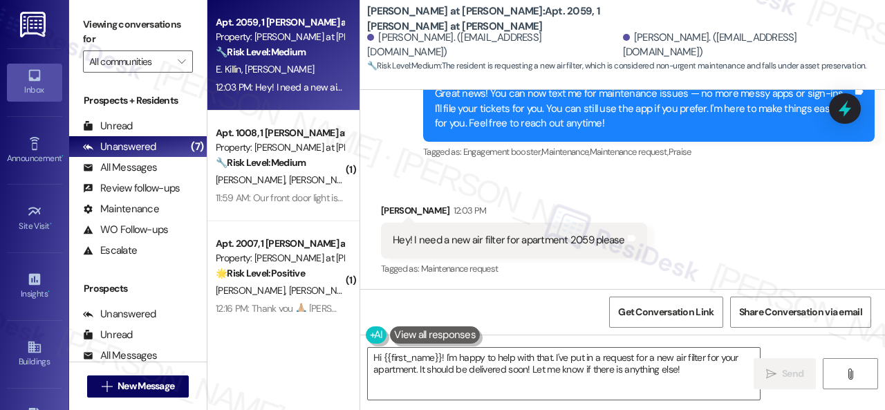
click at [719, 235] on div "Received via SMS Elaina Killin 12:03 PM Hey! I need a new air filter for apartm…" at bounding box center [622, 230] width 525 height 117
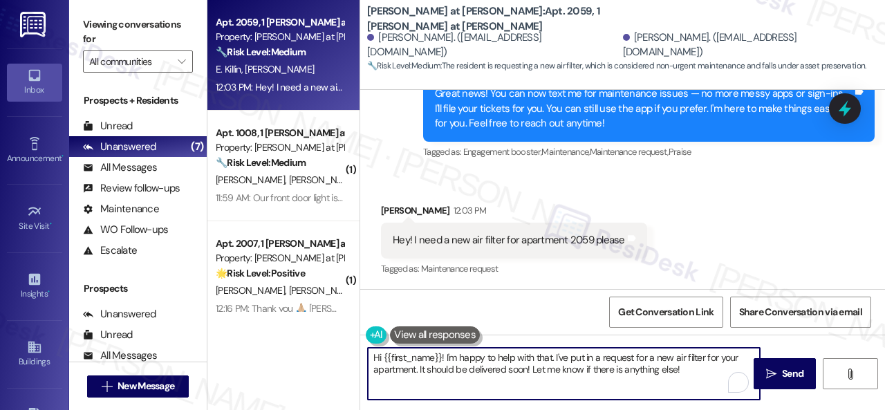
drag, startPoint x: 443, startPoint y: 356, endPoint x: 629, endPoint y: 381, distance: 188.4
click at [629, 381] on textarea "Hi {{first_name}}! I'm happy to help with that. I've put in a request for a new…" at bounding box center [564, 374] width 392 height 52
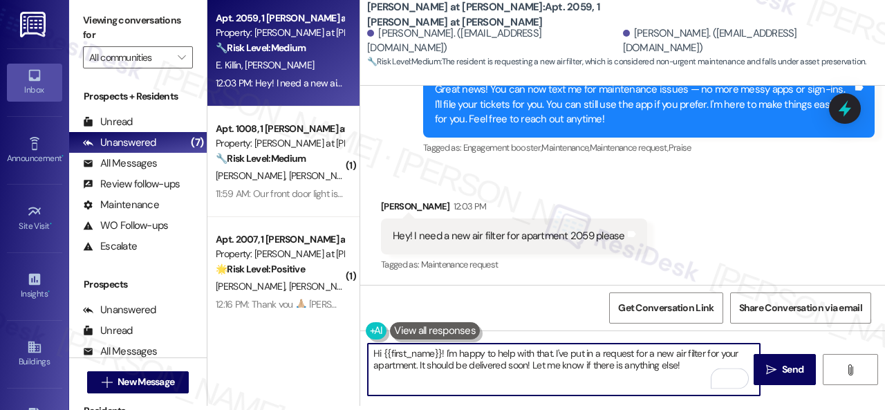
drag, startPoint x: 369, startPoint y: 356, endPoint x: 831, endPoint y: 437, distance: 469.0
click at [831, 409] on html "Inbox Go to Inbox Announcement • Send A Text Announcement Site Visit • Go to Si…" at bounding box center [442, 205] width 885 height 410
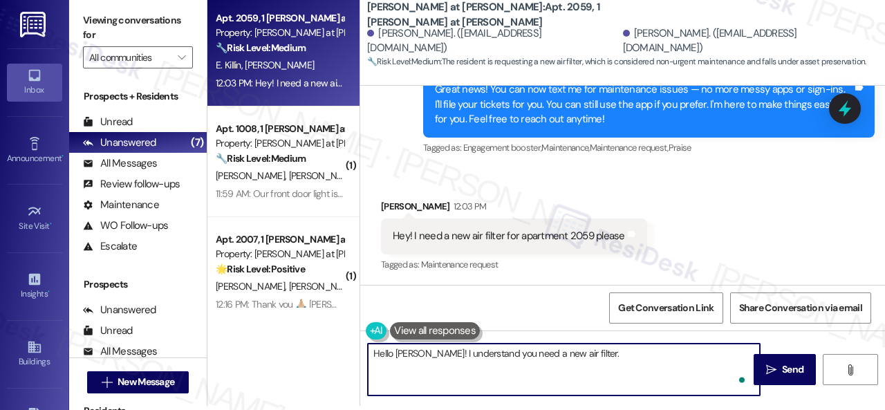
paste textarea "I'll be happy to submit a work order on your behalf. Can the maintenance team e…"
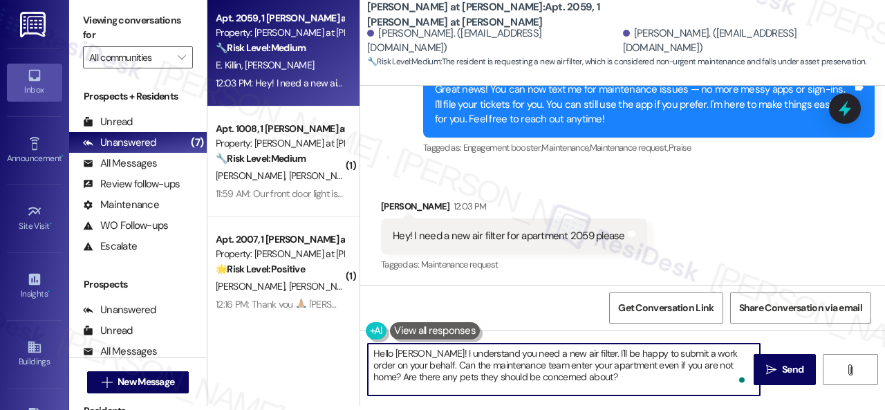
click at [595, 381] on textarea "Hello Elaina! I understand you need a new air filter. I'll be happy to submit a…" at bounding box center [564, 370] width 392 height 52
type textarea "Hello Elaina! I understand you need a new air filter. I'll be happy to submit a…"
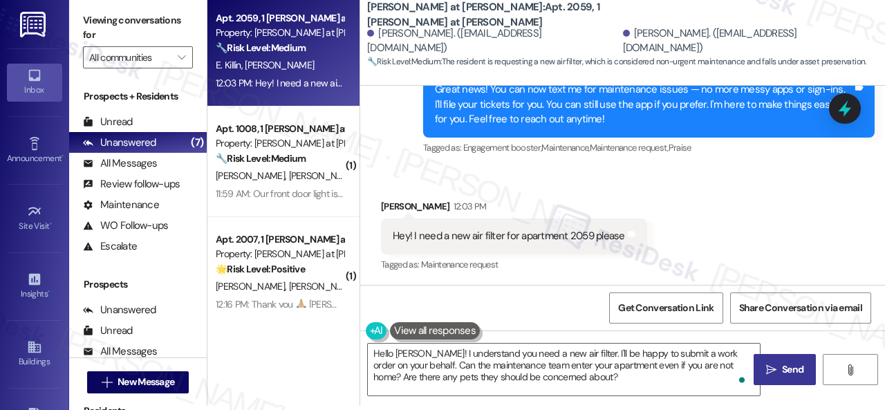
click at [795, 370] on span "Send" at bounding box center [792, 369] width 21 height 15
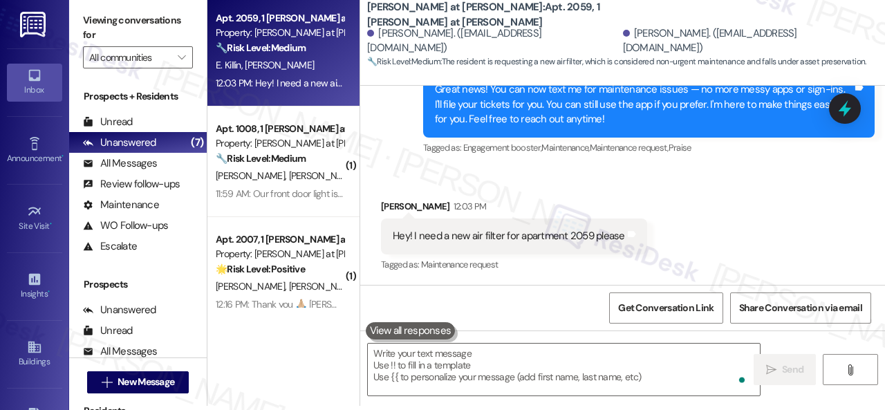
scroll to position [0, 0]
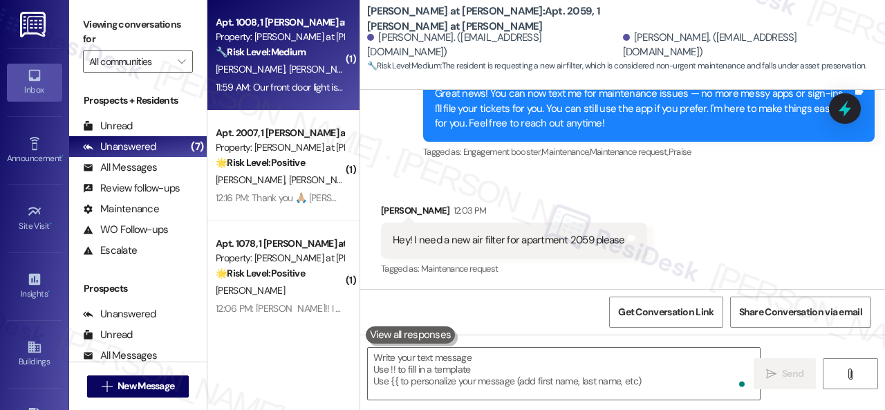
click at [320, 65] on div "T. Dutridge K. Brown" at bounding box center [279, 69] width 131 height 17
type textarea "Fetching suggested responses. Please feel free to read through the conversation…"
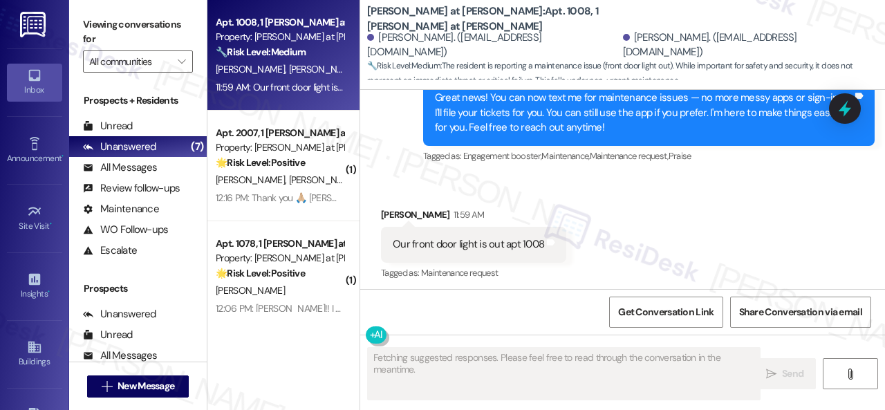
scroll to position [474, 0]
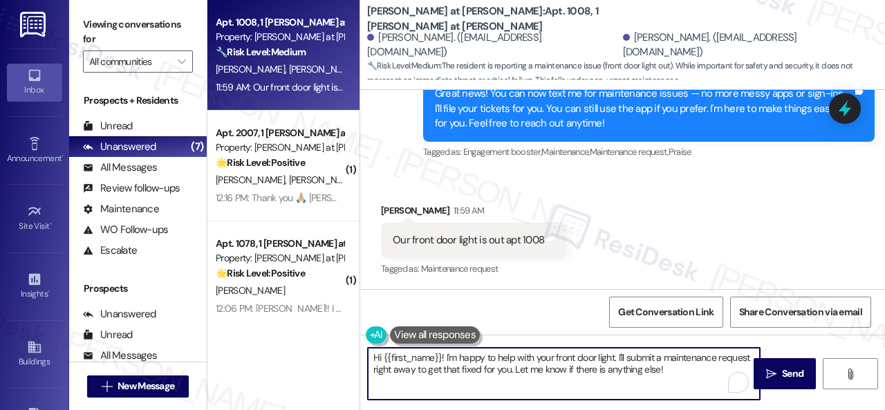
drag, startPoint x: 372, startPoint y: 357, endPoint x: 711, endPoint y: 363, distance: 339.0
click at [714, 383] on textarea "Hi {{first_name}}! I'm happy to help with your front door light. I'll submit a …" at bounding box center [564, 374] width 392 height 52
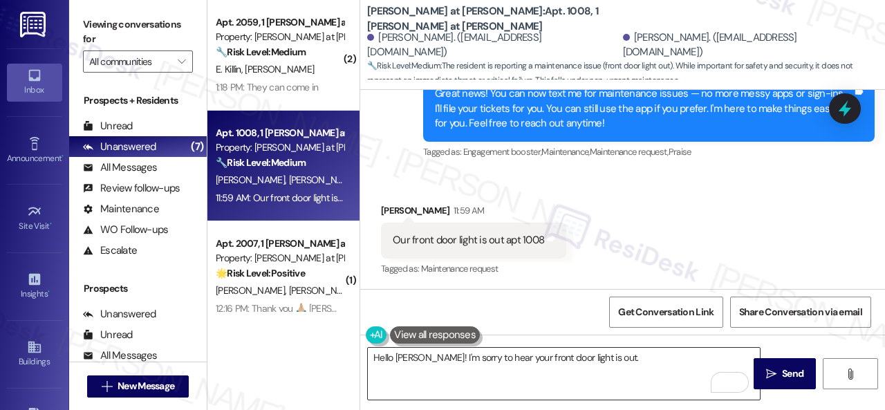
click at [653, 366] on textarea "Hello Todd! I'm sorry to hear your front door light is out." at bounding box center [564, 374] width 392 height 52
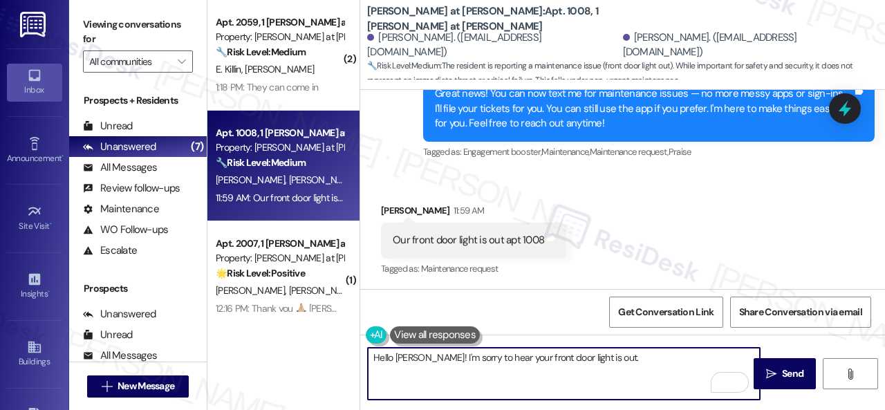
paste textarea "Is there already a work order for the issue? If so, may I have the work order n…"
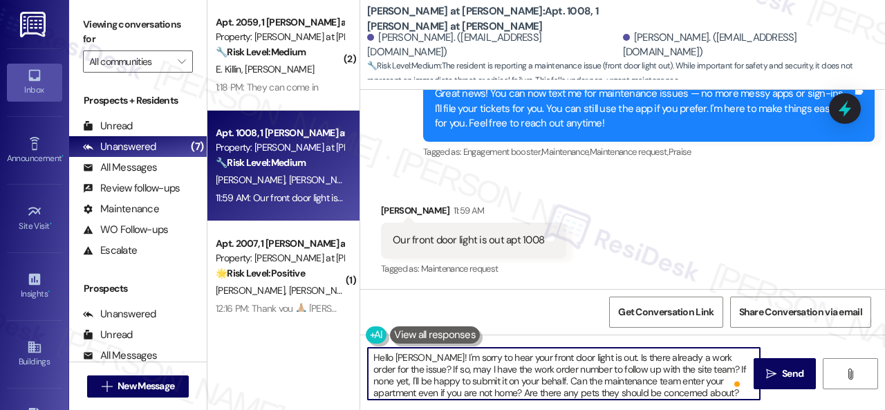
scroll to position [0, 0]
type textarea "Hello Todd! I'm sorry to hear your front door light is out. Is there already a …"
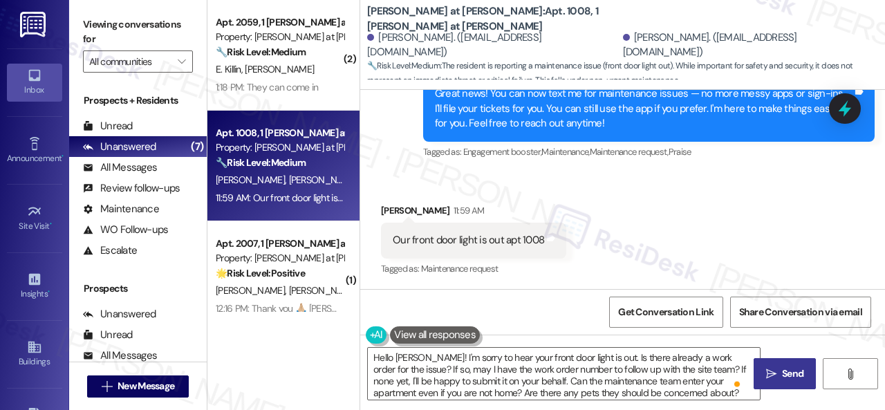
click at [782, 373] on span "Send" at bounding box center [792, 374] width 21 height 15
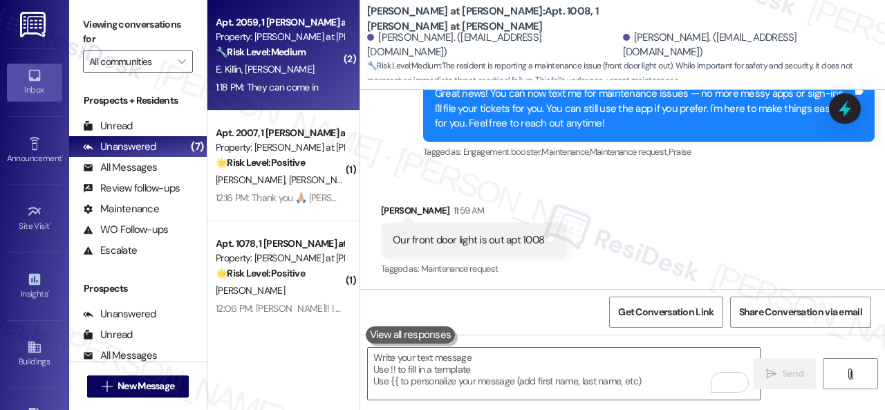
click at [296, 74] on div "E. Killin R. Zorko" at bounding box center [279, 69] width 131 height 17
type textarea "Fetching suggested responses. Please feel free to read through the conversation…"
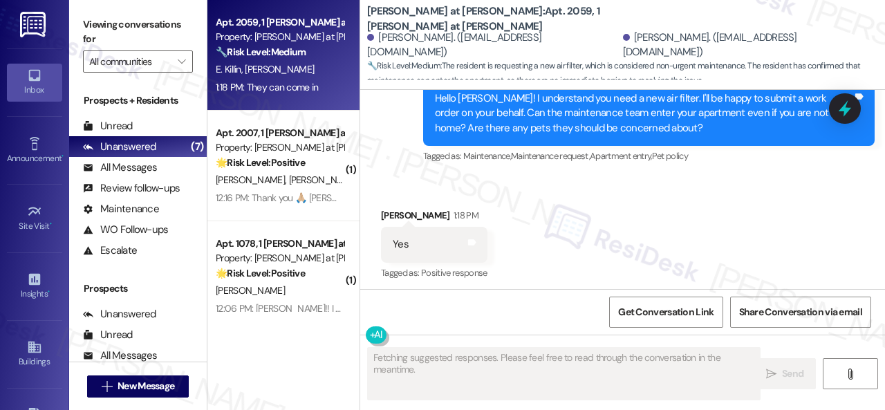
scroll to position [627, 0]
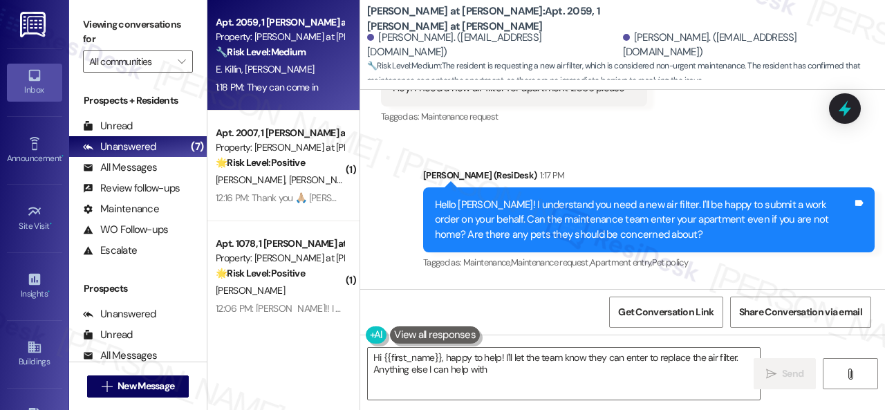
type textarea "Hi {{first_name}}, happy to help! I'll let the team know they can enter to repl…"
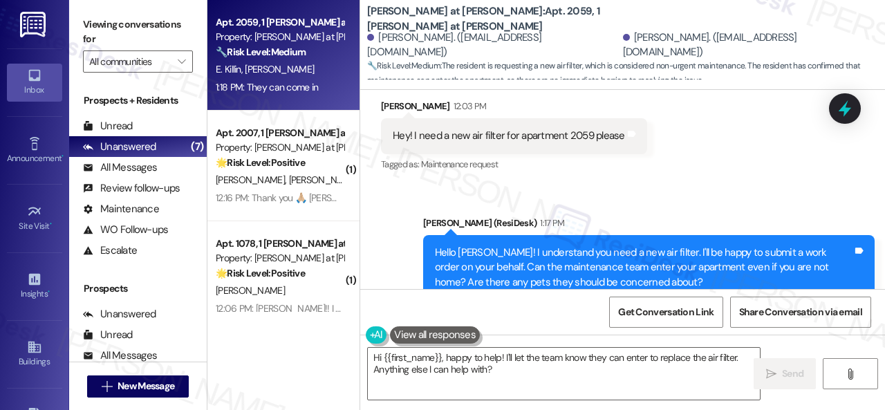
scroll to position [557, 0]
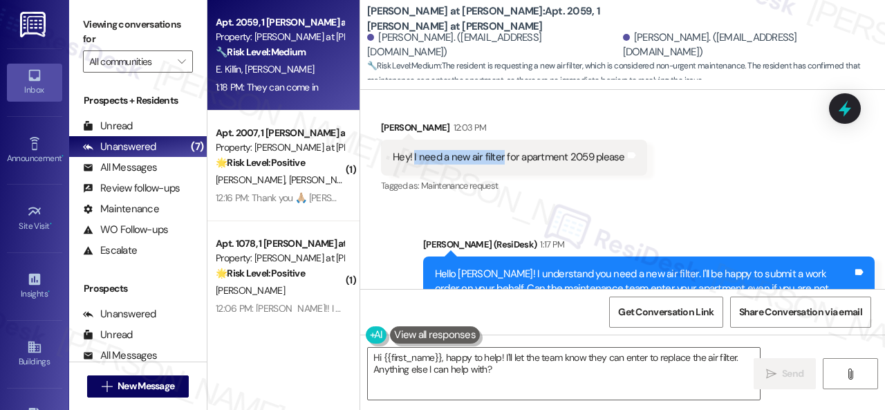
drag, startPoint x: 413, startPoint y: 158, endPoint x: 502, endPoint y: 151, distance: 89.5
click at [502, 151] on div "Hey! I need a new air filter for apartment 2059 please" at bounding box center [509, 157] width 232 height 15
copy div "I need a new air filter"
click at [717, 192] on div "Received via SMS Elaina Killin 12:03 PM Hey! I need a new air filter for apartm…" at bounding box center [622, 147] width 525 height 117
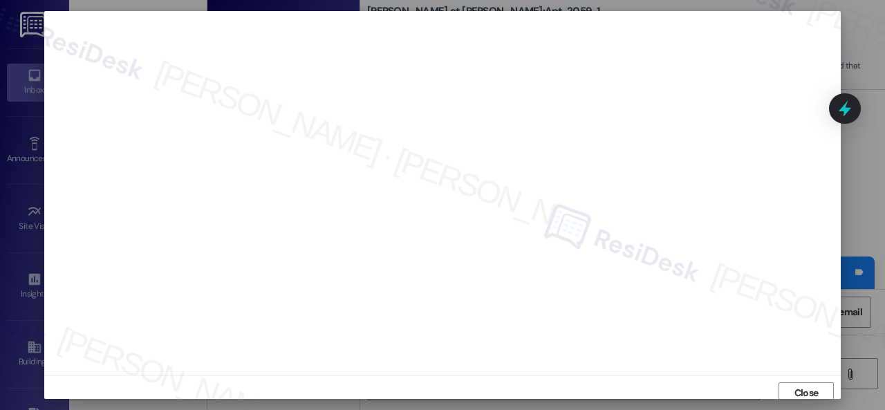
scroll to position [0, 0]
click at [800, 394] on span "Close" at bounding box center [807, 398] width 24 height 15
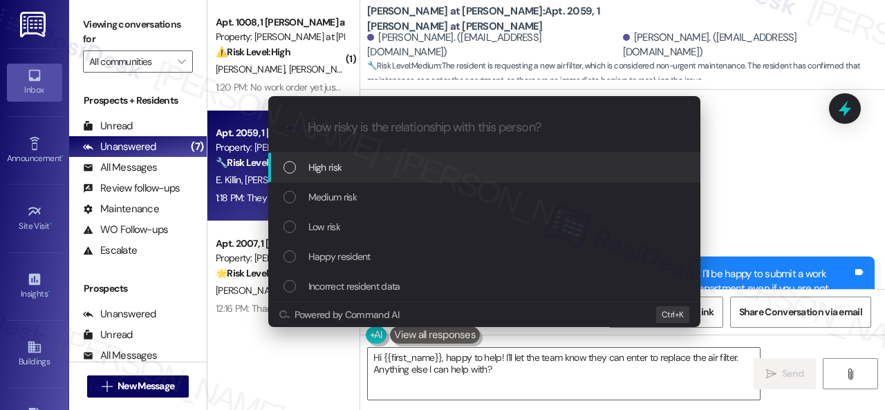
click at [335, 169] on span "High risk" at bounding box center [325, 167] width 34 height 15
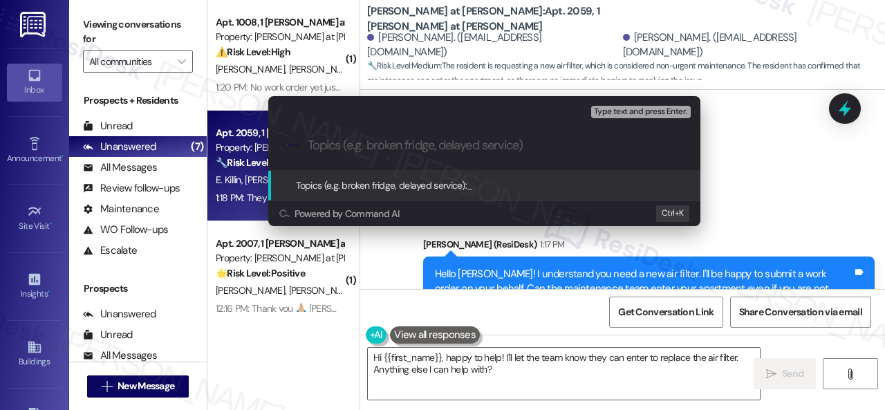
paste input "New work order/s submitted - Air filter replacement"
type input "New work order/s submitted - Air filter replacement"
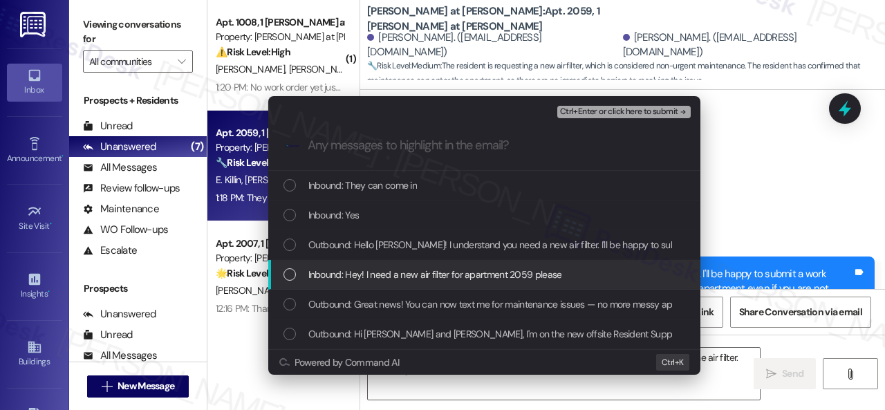
click at [343, 272] on span "Inbound: Hey! I need a new air filter for apartment 2059 please" at bounding box center [435, 274] width 254 height 15
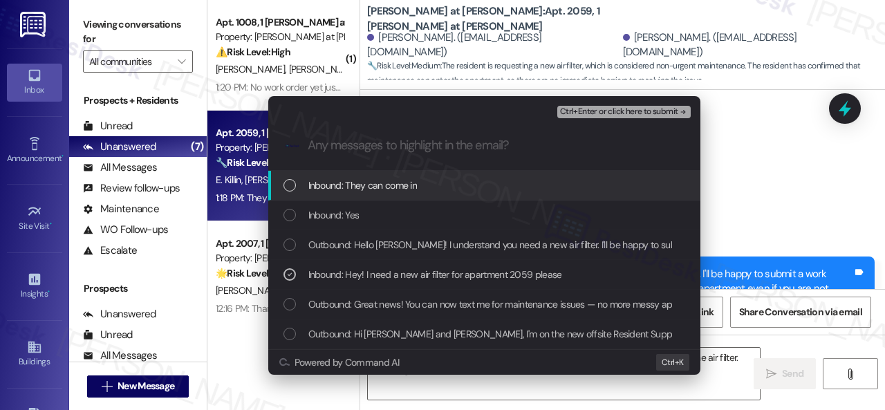
click at [572, 110] on span "Ctrl+Enter or click here to submit" at bounding box center [619, 112] width 118 height 10
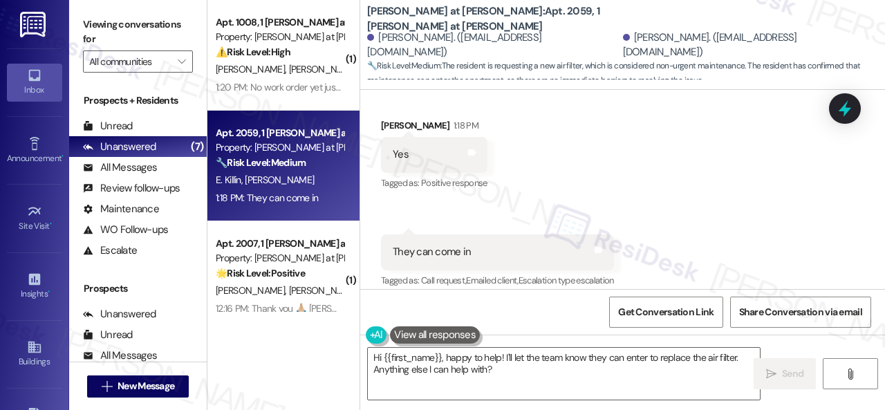
scroll to position [834, 0]
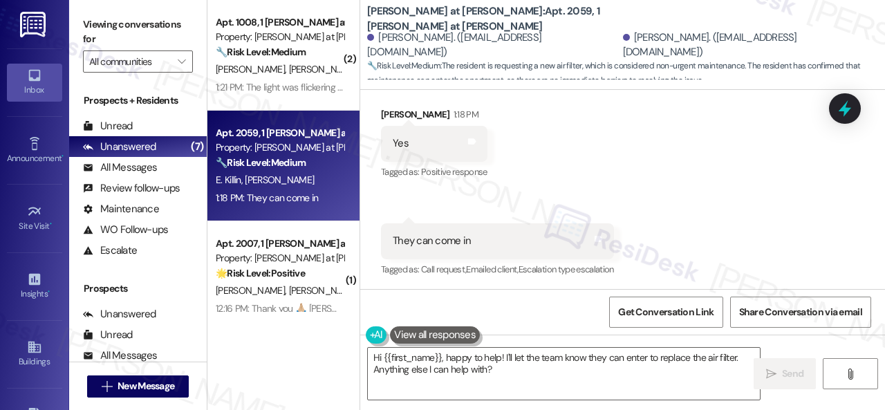
drag, startPoint x: 700, startPoint y: 130, endPoint x: 683, endPoint y: 157, distance: 31.7
click at [700, 130] on div "Received via SMS Elaina Killin 1:18 PM Yes Tags and notes Tagged as: Positive r…" at bounding box center [622, 183] width 525 height 214
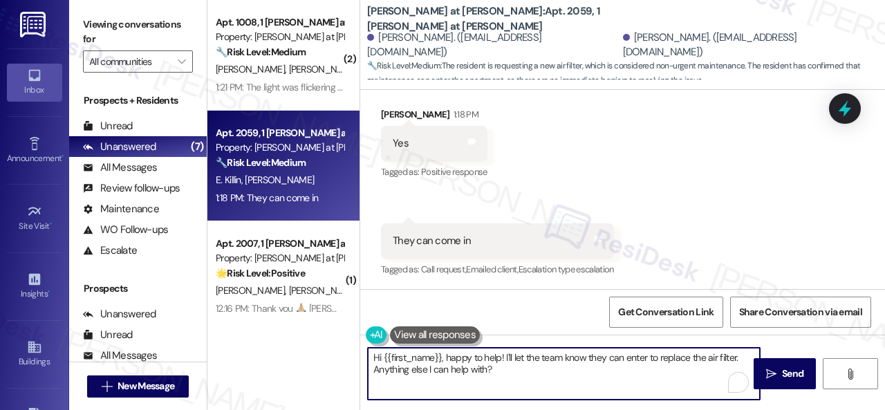
drag, startPoint x: 511, startPoint y: 384, endPoint x: 286, endPoint y: 342, distance: 228.6
click at [286, 342] on div "( 2 ) Apt. 1008, 1 Montero at Dana Park Property: Montero at Dana Park 🔧 Risk L…" at bounding box center [546, 205] width 678 height 410
paste textarea "Thank you. I've submitted a work order on your behalf and notified the site tea…"
type textarea "Thank you. I've submitted a work order on your behalf and notified the site tea…"
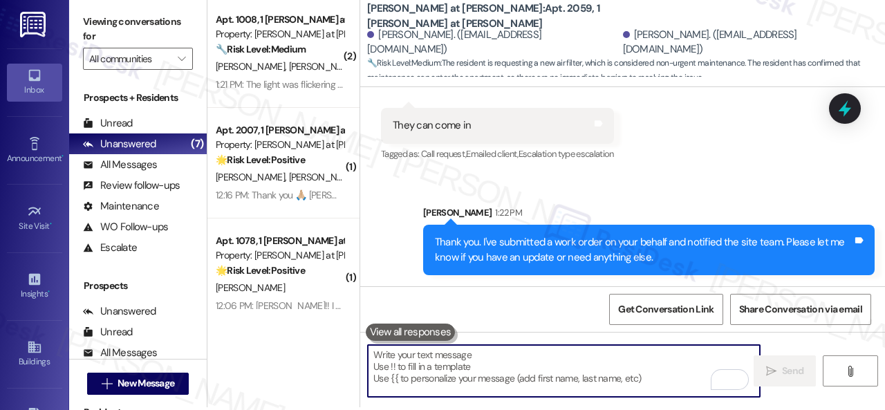
scroll to position [4, 0]
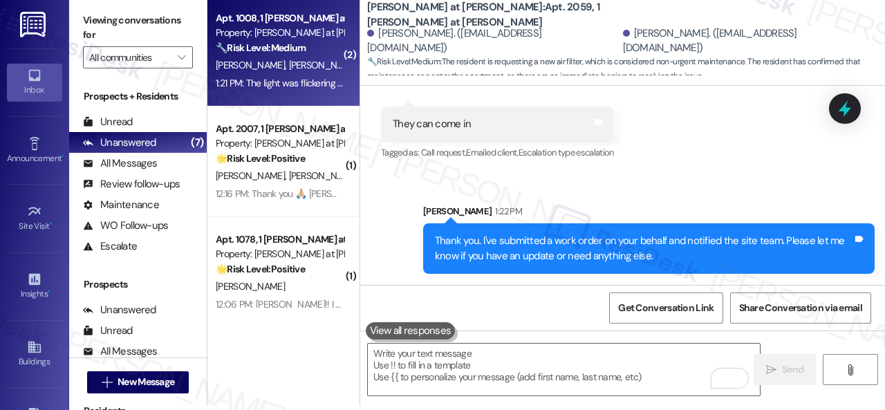
click at [329, 60] on div "T. Dutridge K. Brown" at bounding box center [279, 65] width 131 height 17
type textarea "Fetching suggested responses. Please feel free to read through the conversation…"
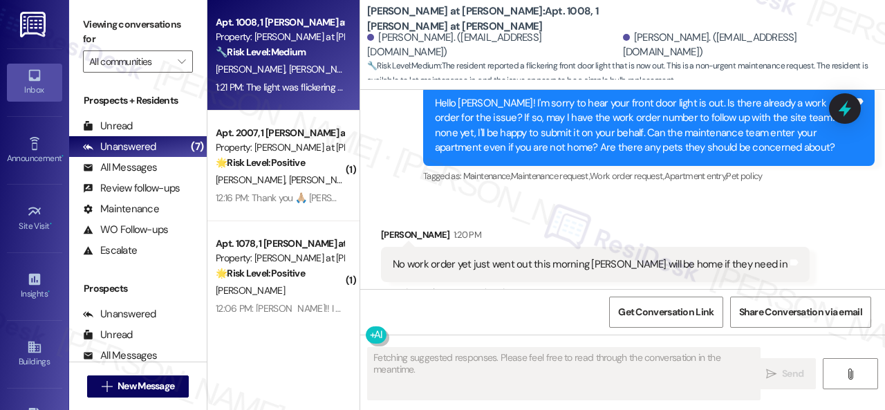
scroll to position [849, 0]
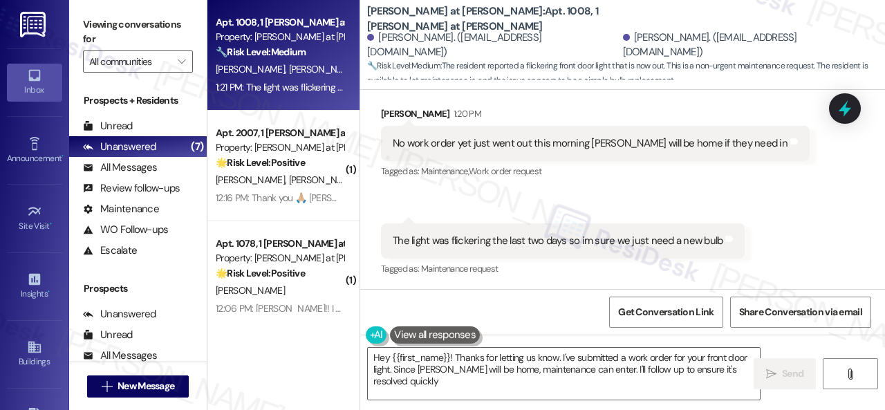
type textarea "Hey {{first_name}}! Thanks for letting us know. I've submitted a work order for…"
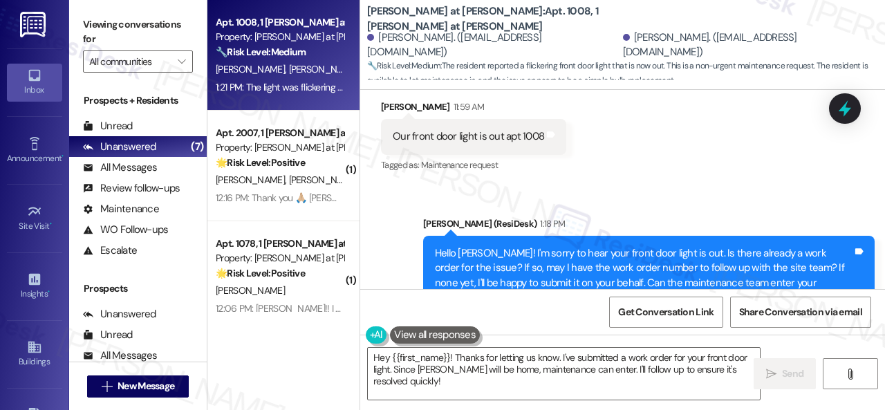
scroll to position [573, 0]
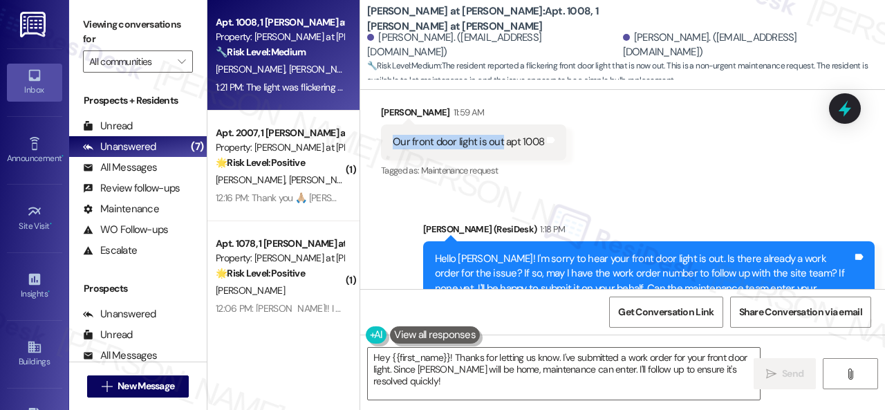
drag, startPoint x: 394, startPoint y: 142, endPoint x: 499, endPoint y: 138, distance: 105.2
click at [499, 138] on div "Our front door light is out apt 1008" at bounding box center [468, 142] width 151 height 15
copy div "Our front door light is out"
click at [643, 162] on div "Received via SMS Todd Dutridge 11:59 AM Our front door light is out apt 1008 Ta…" at bounding box center [622, 132] width 525 height 117
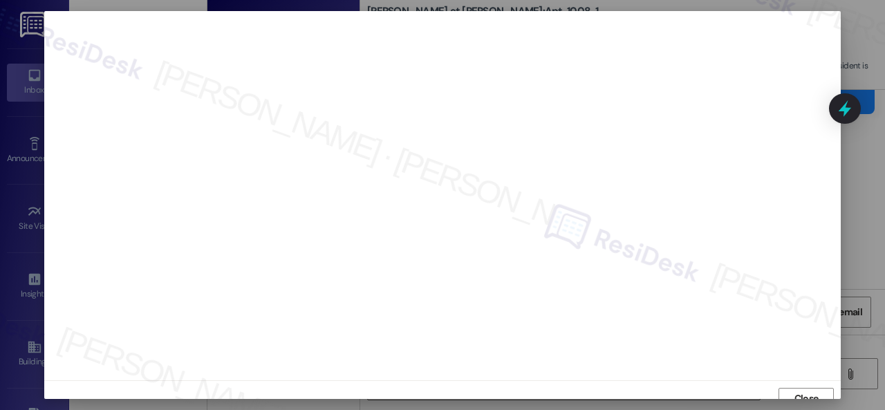
scroll to position [10, 0]
click at [800, 385] on span "Close" at bounding box center [807, 388] width 24 height 15
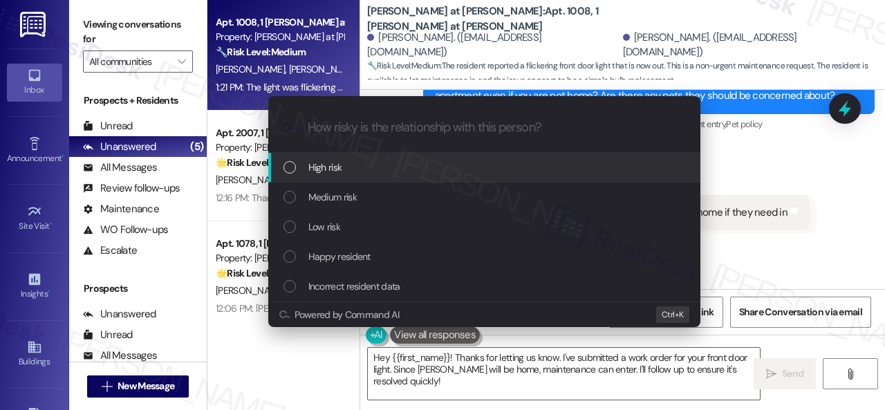
click at [326, 165] on span "High risk" at bounding box center [325, 167] width 34 height 15
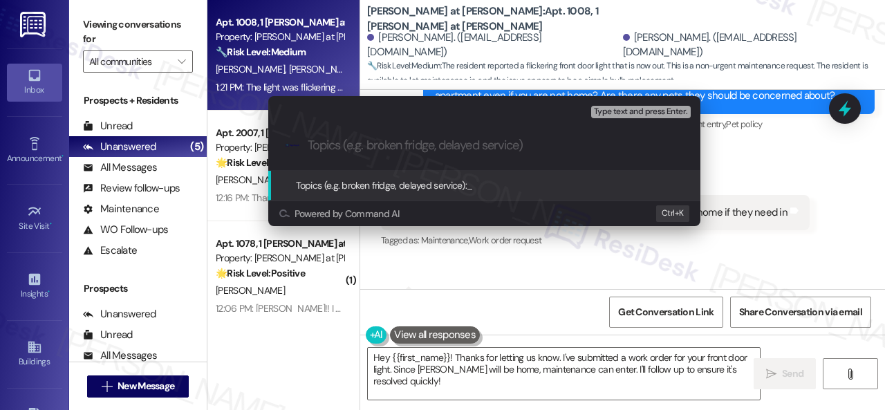
paste input "New work order/s submitted - Light bulb replacement"
type input "New work order/s submitted - Light bulb replacement"
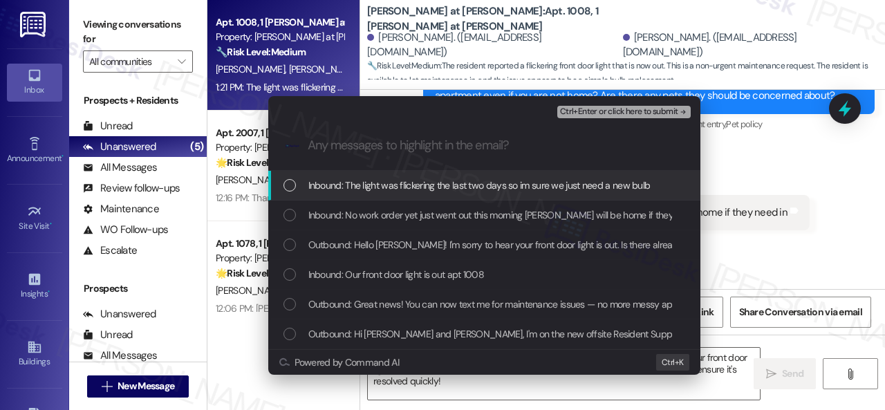
click at [378, 185] on span "Inbound: The light was flickering the last two days so im sure we just need a n…" at bounding box center [479, 185] width 342 height 15
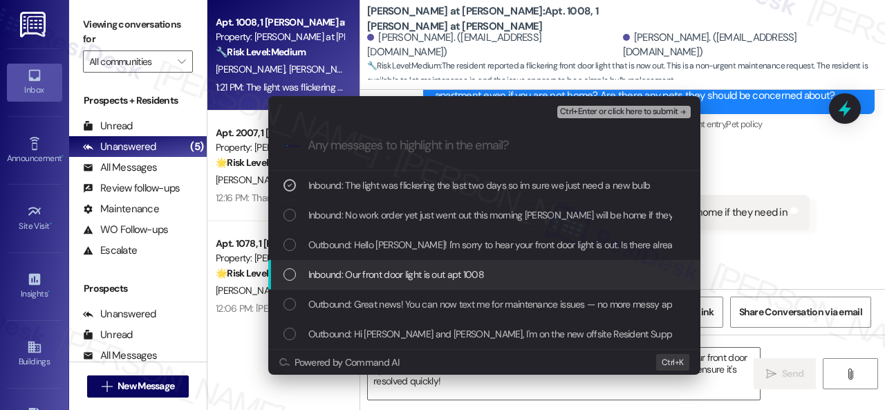
click at [374, 279] on span "Inbound: Our front door light is out apt 1008" at bounding box center [396, 274] width 176 height 15
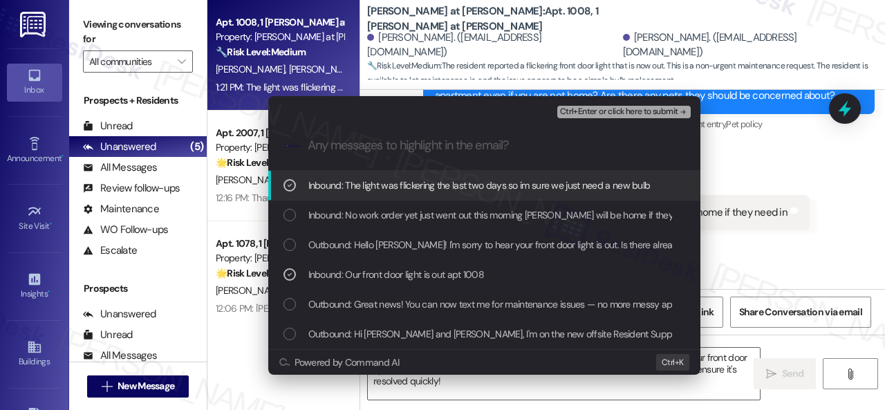
click at [596, 110] on span "Ctrl+Enter or click here to submit" at bounding box center [619, 112] width 118 height 10
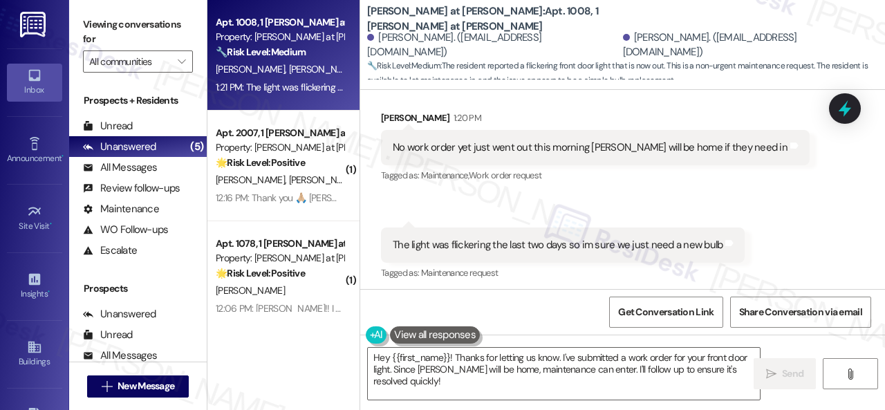
scroll to position [849, 0]
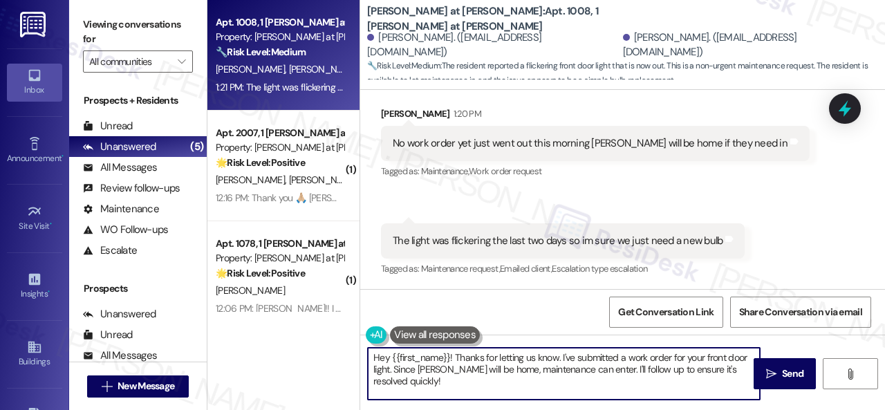
drag, startPoint x: 419, startPoint y: 382, endPoint x: 353, endPoint y: 336, distance: 81.0
click at [353, 338] on div "Apt. 1008, 1 Montero at Dana Park Property: Montero at Dana Park 🔧 Risk Level: …" at bounding box center [546, 205] width 678 height 410
paste textarea "Thank you. I've submitted a work order on your behalf and notified the site tea…"
type textarea "Thank you. I've submitted a work order on your behalf and notified the site tea…"
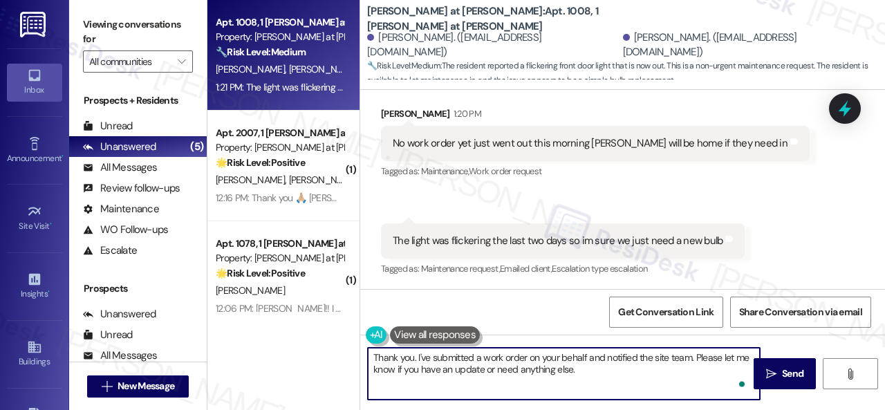
scroll to position [851, 0]
type textarea "Thank you. I've submitted a work order on your behalf and notified the site tea…"
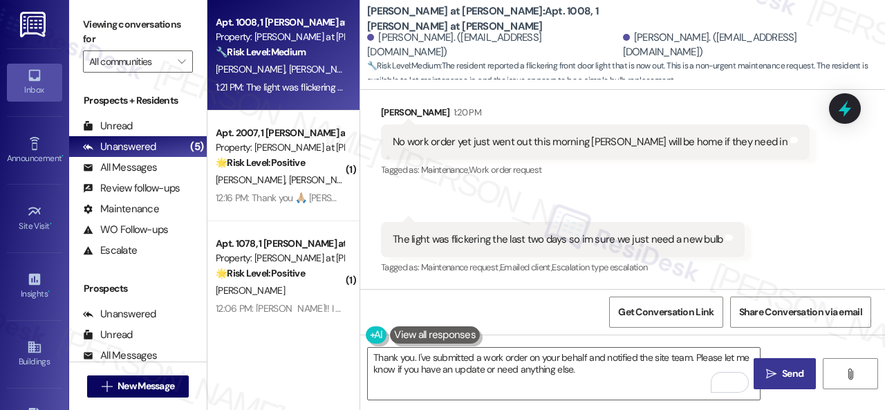
click at [771, 370] on icon "" at bounding box center [771, 374] width 10 height 11
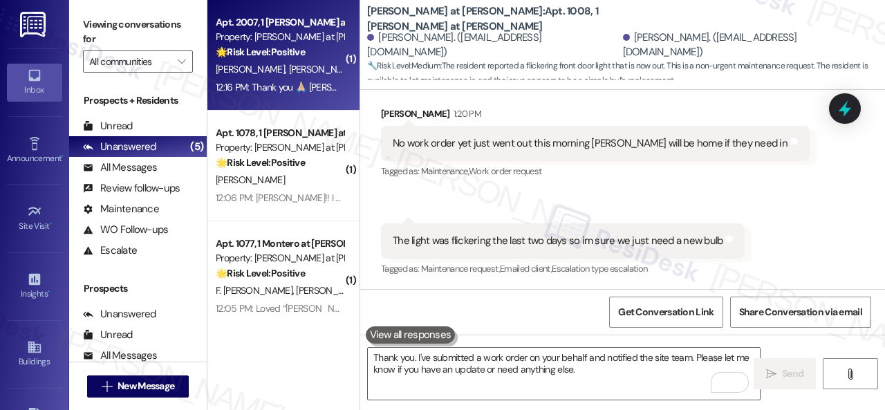
click at [336, 85] on div "12:16 PM: Thank you 🙏🏼 Sarah 12:16 PM: Thank you 🙏🏼 Sarah" at bounding box center [279, 87] width 131 height 17
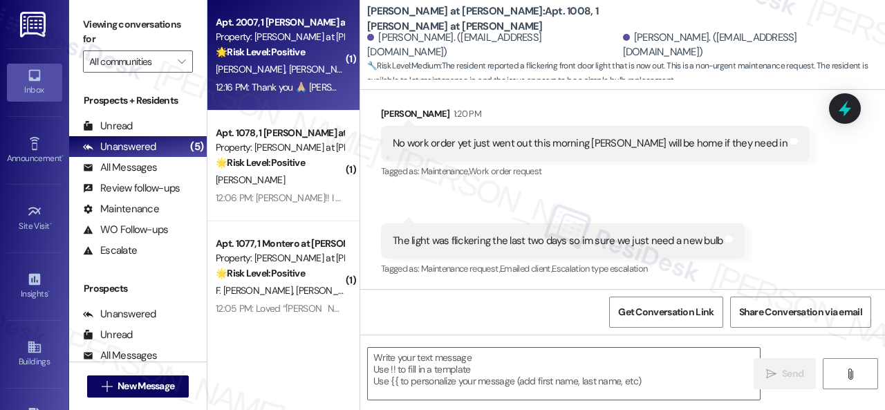
type textarea "Fetching suggested responses. Please feel free to read through the conversation…"
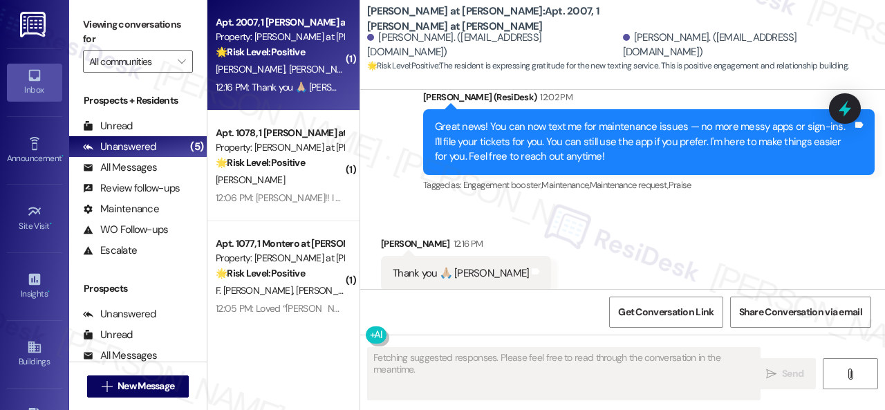
scroll to position [332, 0]
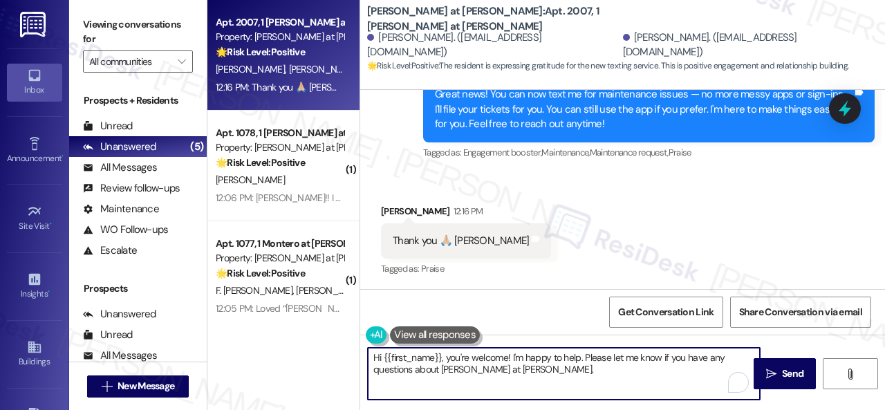
drag, startPoint x: 483, startPoint y: 363, endPoint x: 242, endPoint y: 333, distance: 242.6
click at [292, 351] on div "Apt. 2007, 1 Montero at Dana Park Property: Montero at Dana Park 🌟 Risk Level: …" at bounding box center [546, 205] width 678 height 410
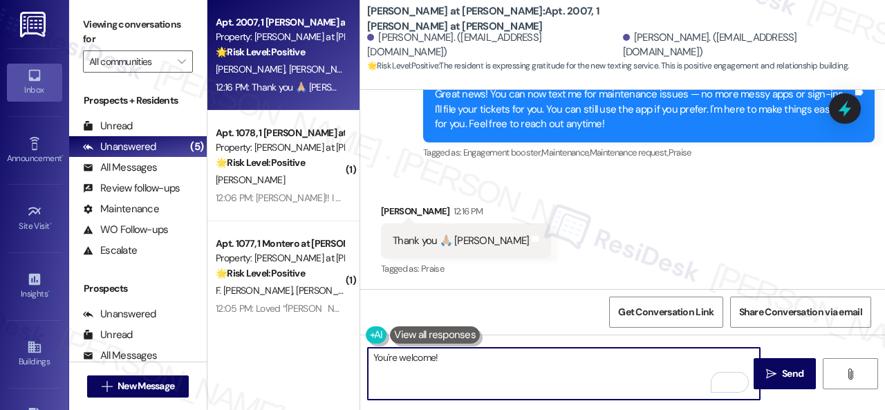
drag, startPoint x: 463, startPoint y: 355, endPoint x: 353, endPoint y: 355, distance: 110.7
click at [353, 355] on div "Apt. 2007, 1 Montero at Dana Park Property: Montero at Dana Park 🌟 Risk Level: …" at bounding box center [546, 205] width 678 height 410
click at [510, 364] on textarea "You're welcome!" at bounding box center [564, 374] width 392 height 52
type textarea "You're welcome!"
click at [782, 381] on span "Send" at bounding box center [792, 374] width 21 height 15
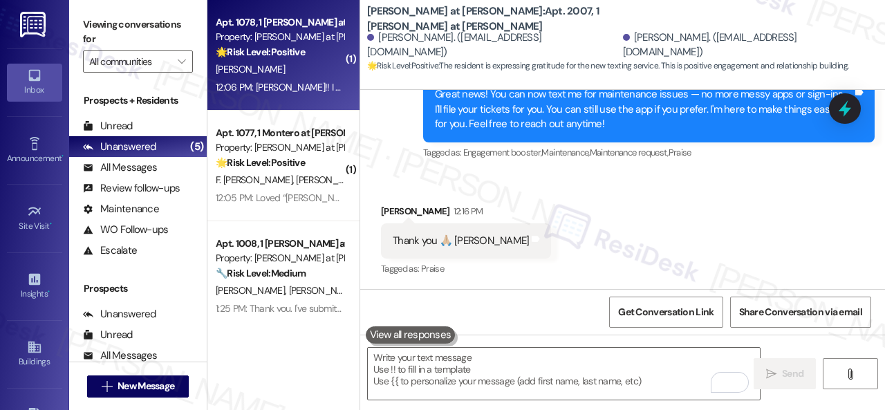
click at [321, 56] on div "🌟 Risk Level: Positive The resident is expressing positive feedback about the n…" at bounding box center [280, 52] width 128 height 15
type textarea "Fetching suggested responses. Please feel free to read through the conversation…"
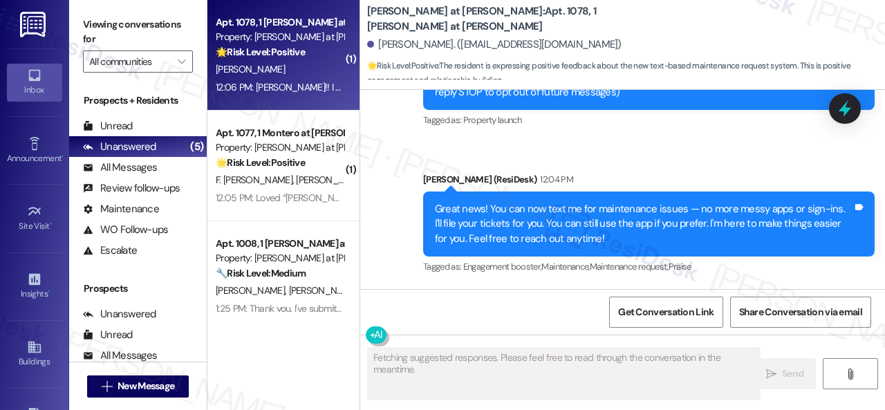
scroll to position [360, 0]
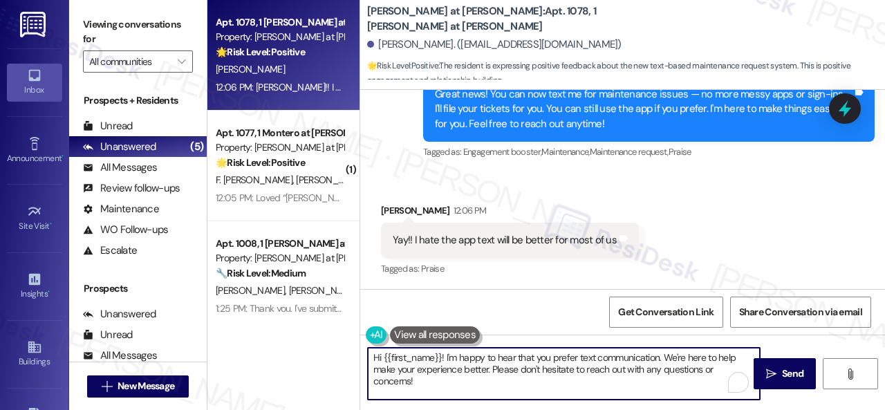
drag, startPoint x: 400, startPoint y: 371, endPoint x: 314, endPoint y: 345, distance: 89.5
click at [314, 345] on div "Apt. 1078, 1 Montero at Dana Park Property: Montero at Dana Park 🌟 Risk Level: …" at bounding box center [546, 205] width 678 height 410
paste textarea "You're welcome"
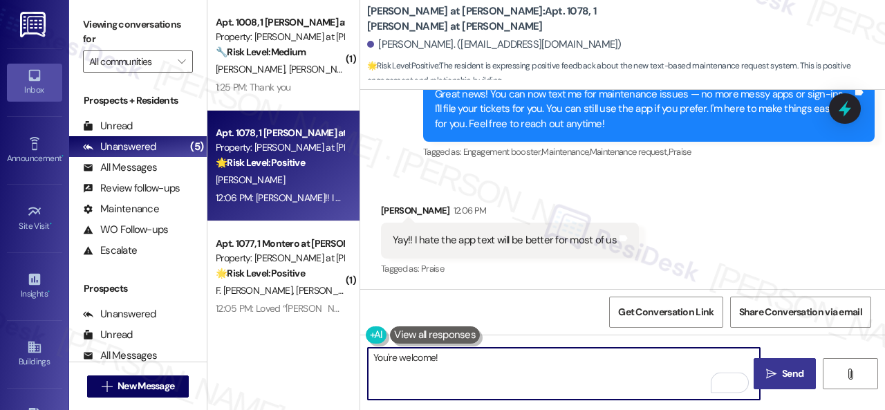
type textarea "You're welcome!"
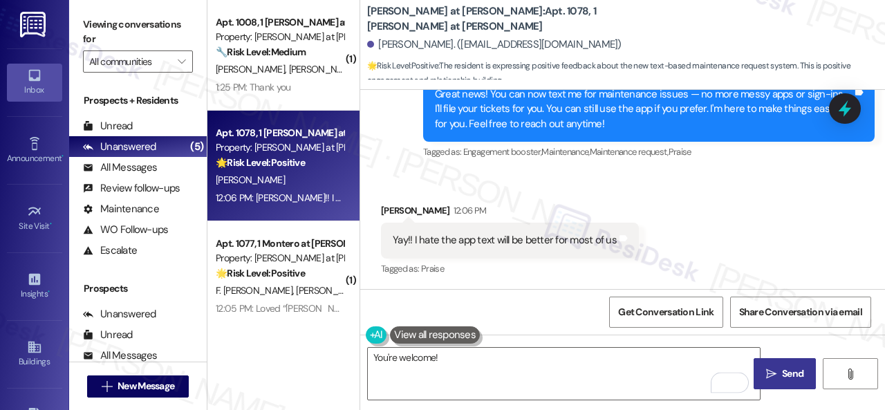
click at [782, 378] on span "Send" at bounding box center [792, 374] width 21 height 15
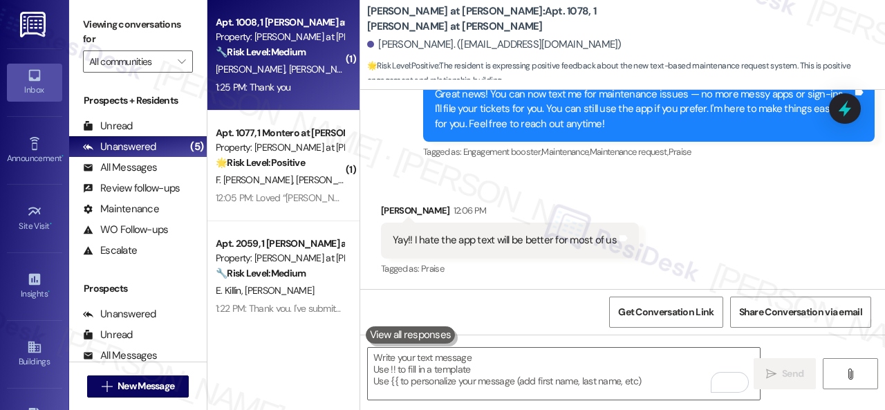
click at [324, 76] on div "T. Dutridge K. Brown" at bounding box center [279, 69] width 131 height 17
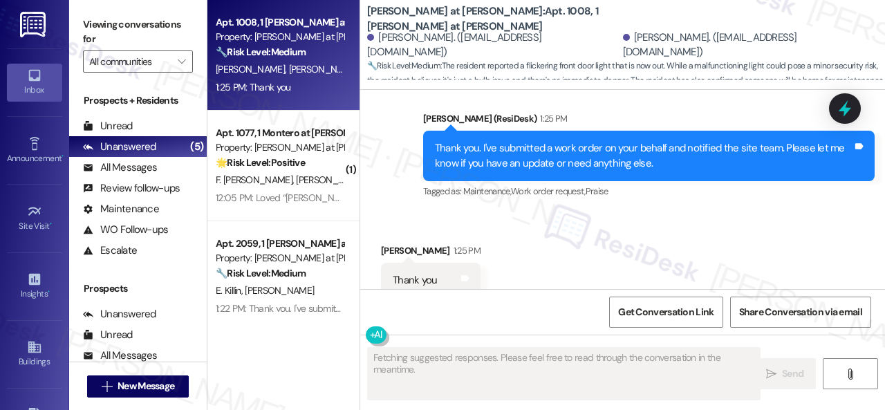
scroll to position [1283, 0]
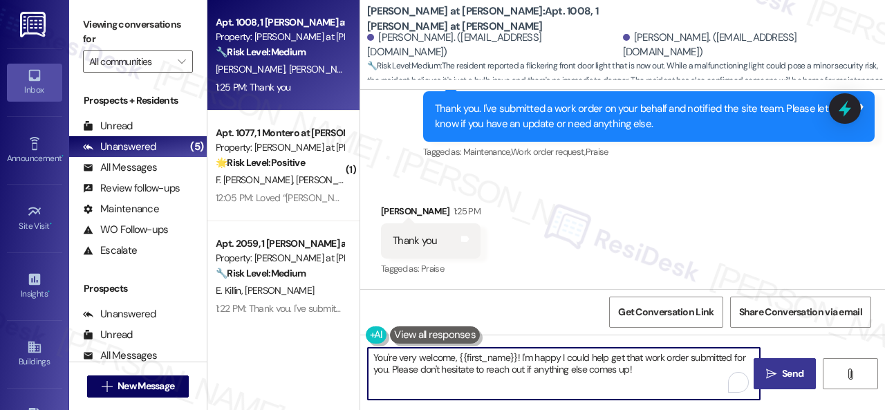
drag, startPoint x: 672, startPoint y: 371, endPoint x: 209, endPoint y: 319, distance: 465.7
click at [209, 319] on div "Apt. 1008, 1 Montero at Dana Park Property: Montero at Dana Park 🔧 Risk Level: …" at bounding box center [546, 205] width 678 height 410
paste textarea "welcome"
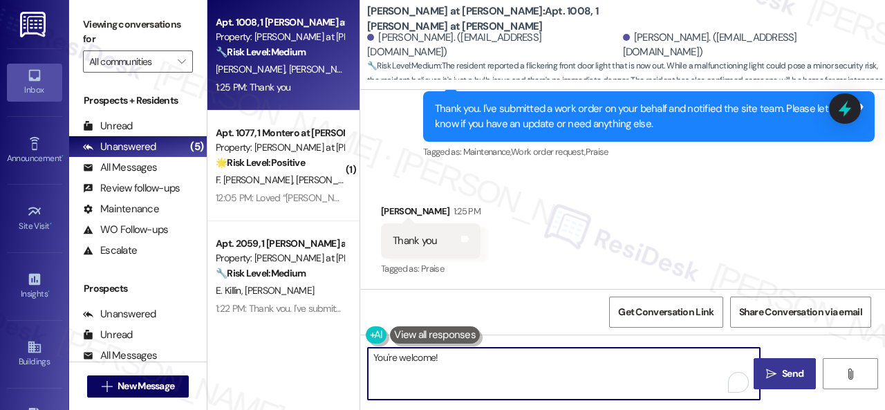
type textarea "You're welcome!"
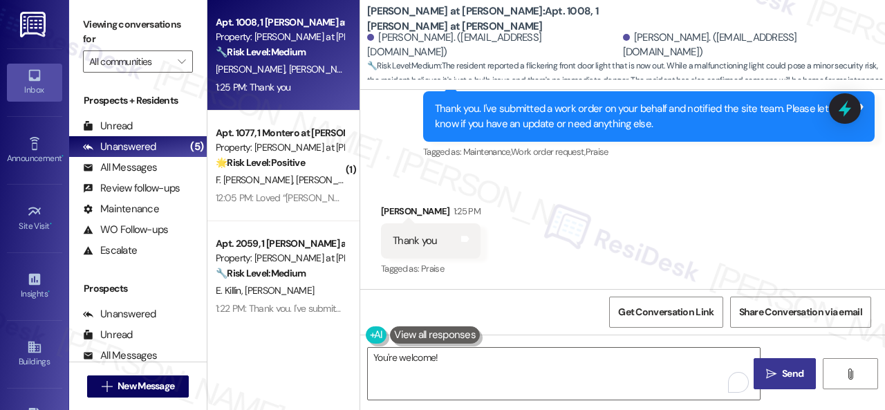
click at [773, 374] on span " Send" at bounding box center [786, 374] width 44 height 15
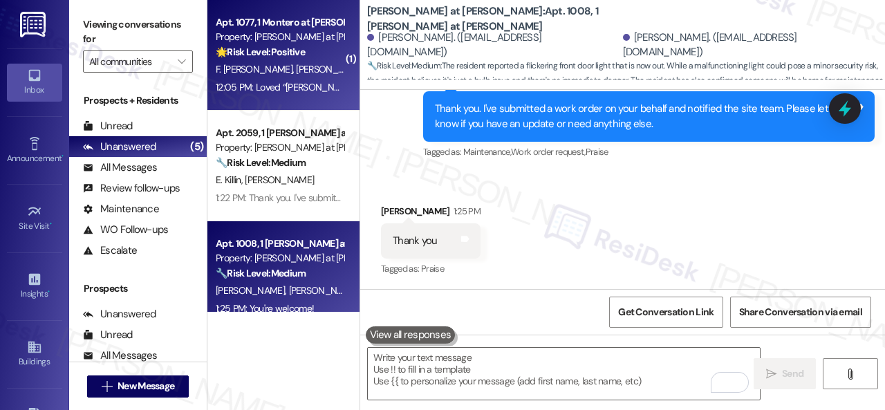
click at [311, 61] on div "F. Anaya Chavarria F. Anaya" at bounding box center [279, 69] width 131 height 17
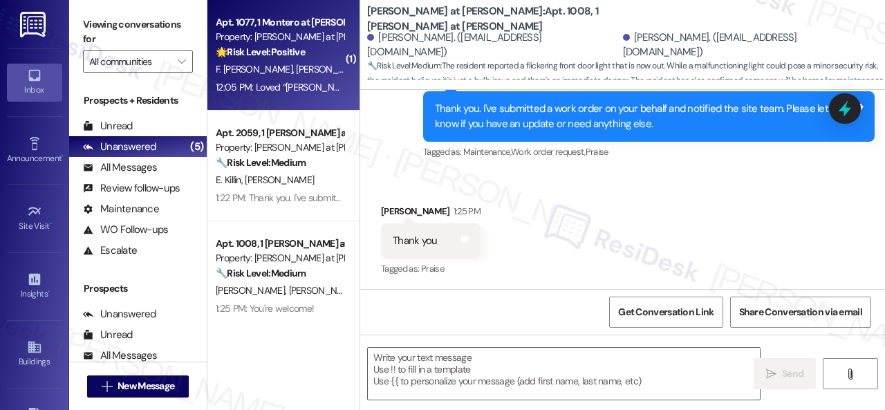
type textarea "Fetching suggested responses. Please feel free to read through the conversation…"
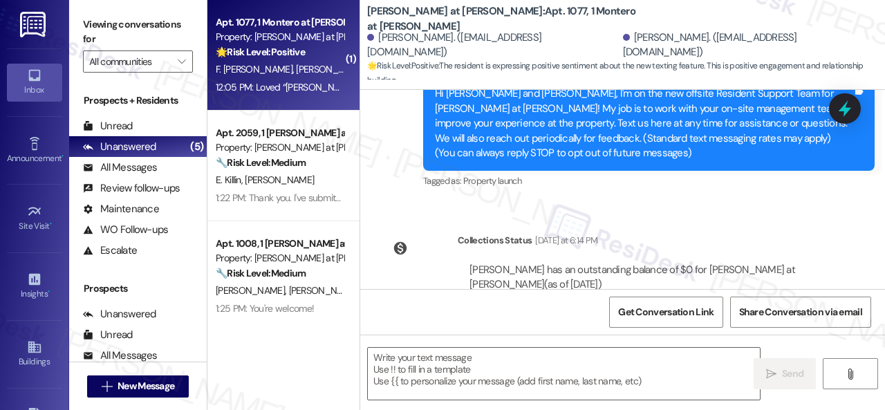
type textarea "Fetching suggested responses. Please feel free to read through the conversation…"
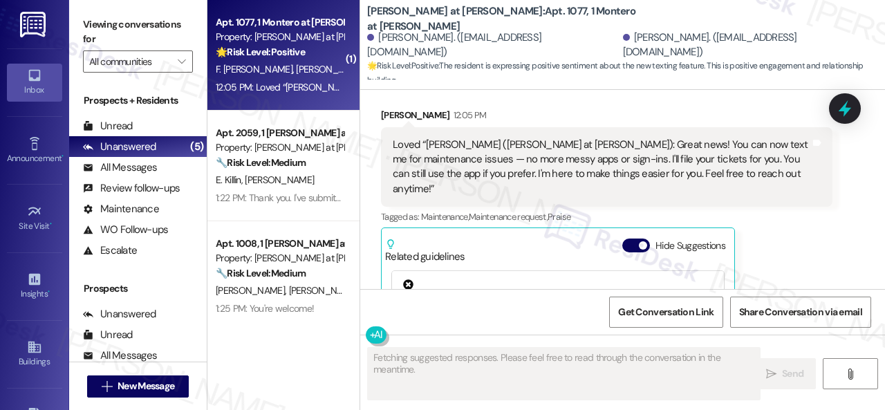
scroll to position [713, 0]
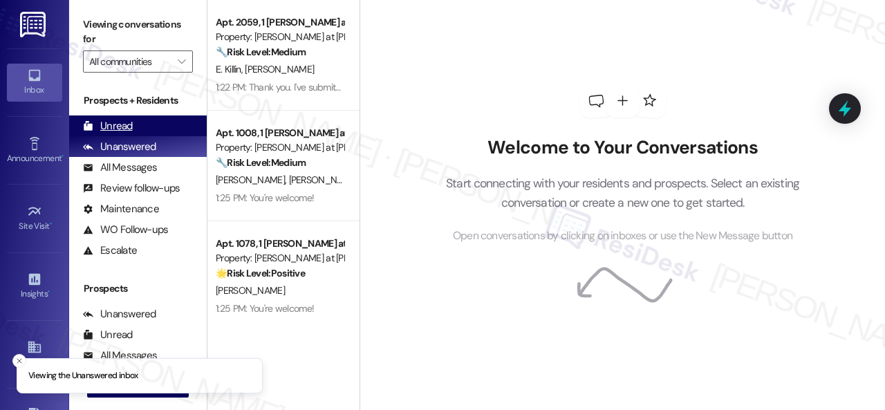
click at [108, 129] on div "Unread" at bounding box center [108, 126] width 50 height 15
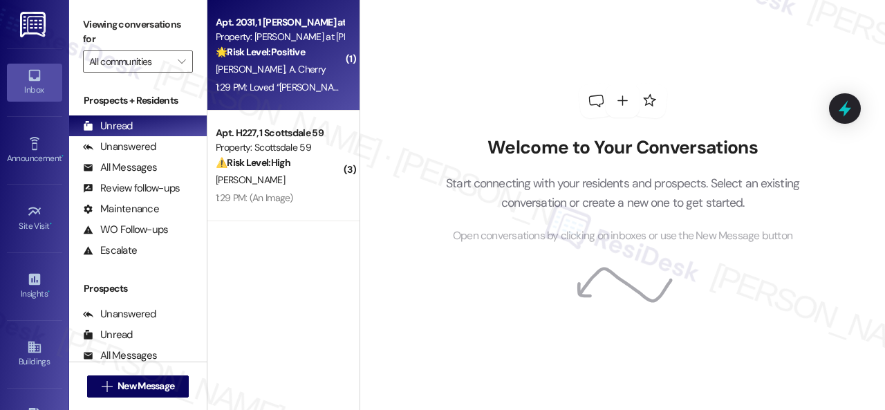
click at [306, 71] on div "[PERSON_NAME] [PERSON_NAME]" at bounding box center [279, 69] width 131 height 17
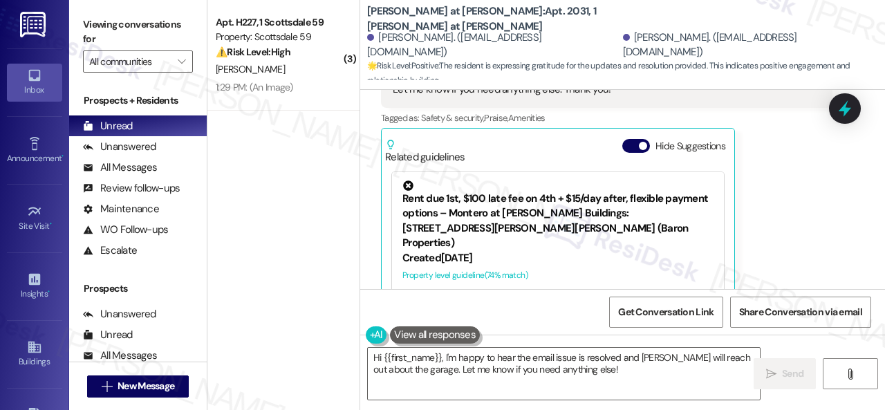
scroll to position [3147, 0]
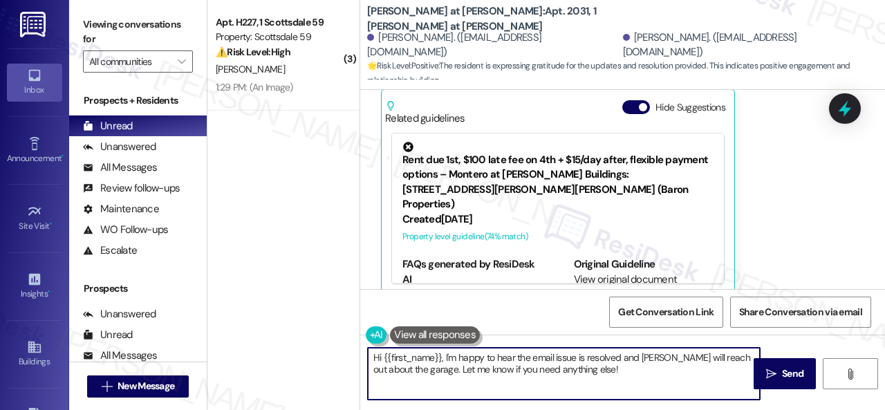
drag, startPoint x: 602, startPoint y: 370, endPoint x: 311, endPoint y: 357, distance: 290.8
click at [311, 357] on div "( 3 ) Apt. H227, 1 Scottsdale 59 Property: Scottsdale 59 ⚠️ Risk Level: High Th…" at bounding box center [546, 205] width 678 height 410
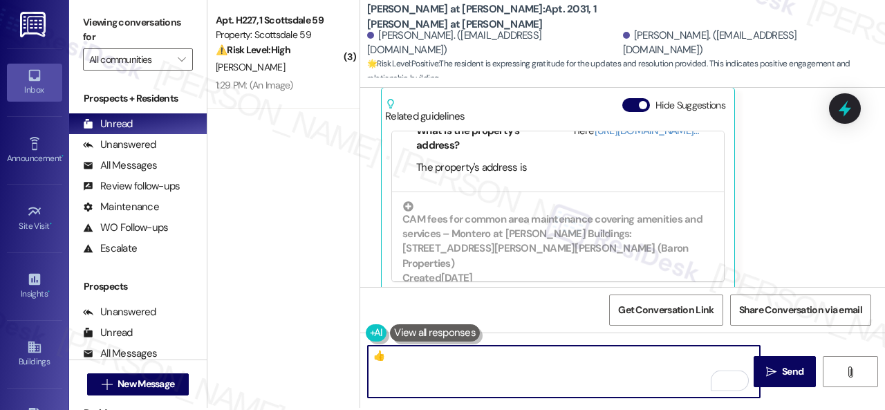
scroll to position [4, 0]
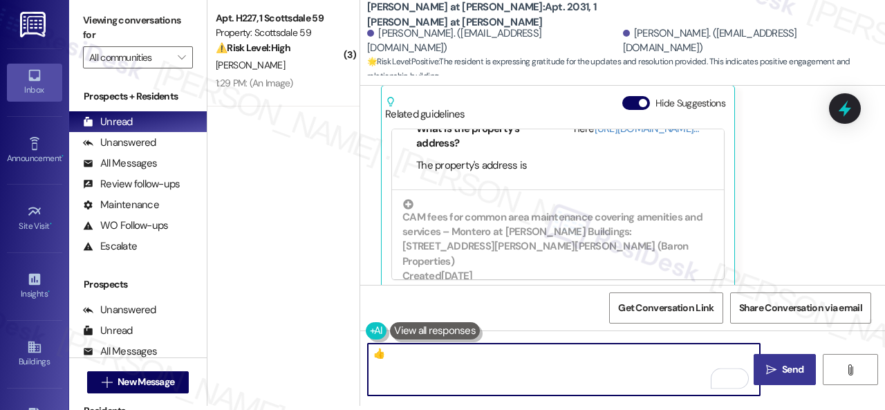
type textarea "👍"
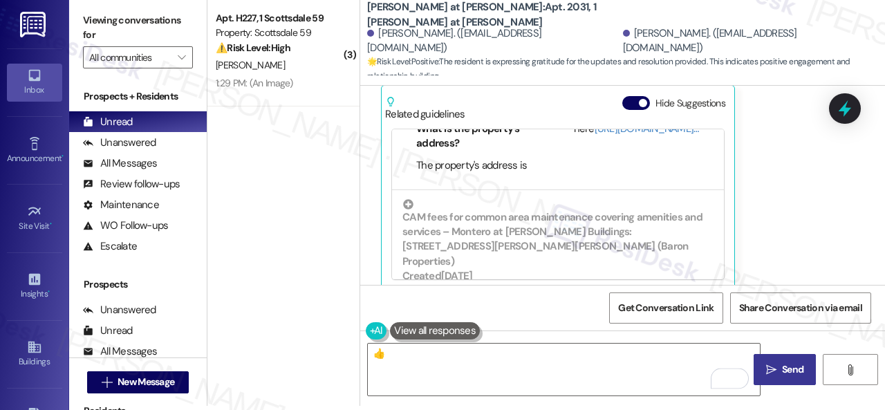
click at [766, 373] on icon "" at bounding box center [771, 369] width 10 height 11
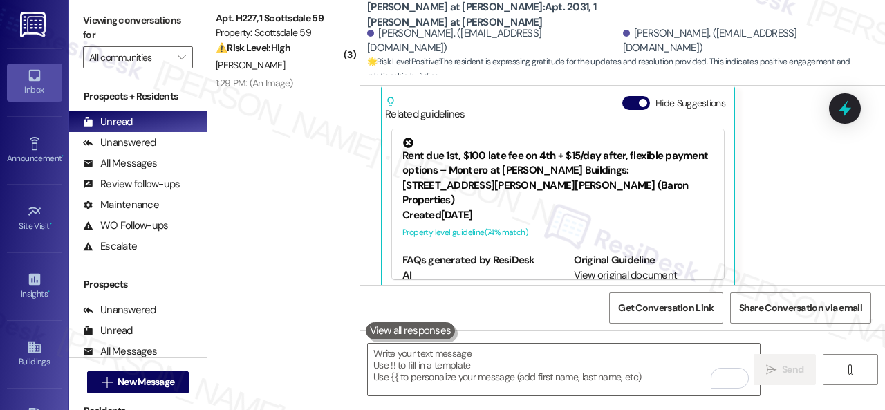
scroll to position [3146, 0]
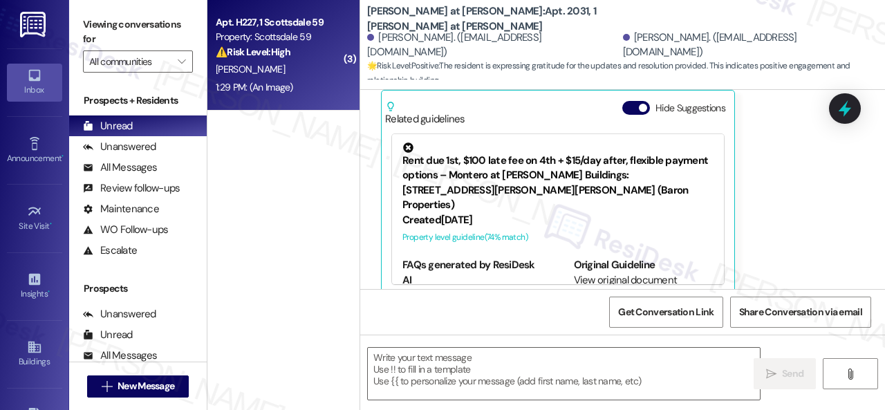
type textarea "Fetching suggested responses. Please feel free to read through the conversation…"
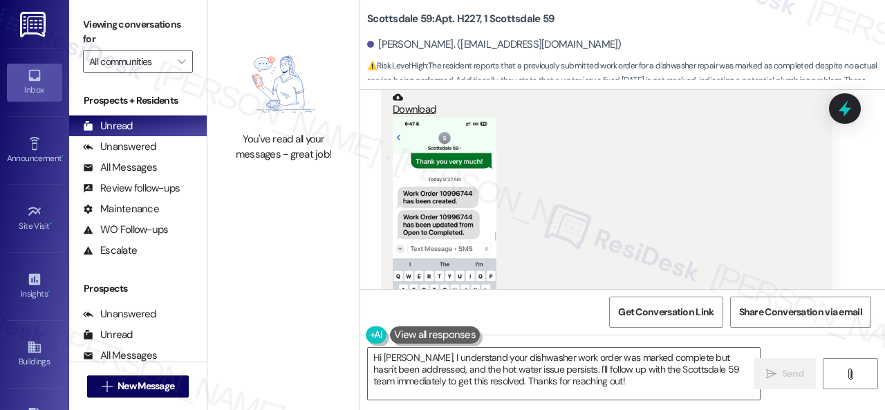
scroll to position [5857, 0]
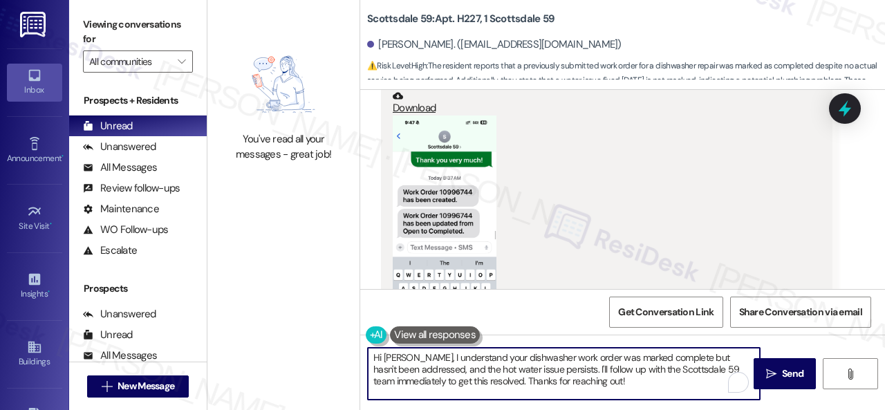
drag, startPoint x: 602, startPoint y: 381, endPoint x: 263, endPoint y: 342, distance: 341.2
click at [263, 342] on div "You've read all your messages - great job! Scottsdale 59: Apt. H227, 1 Scottsda…" at bounding box center [546, 205] width 678 height 410
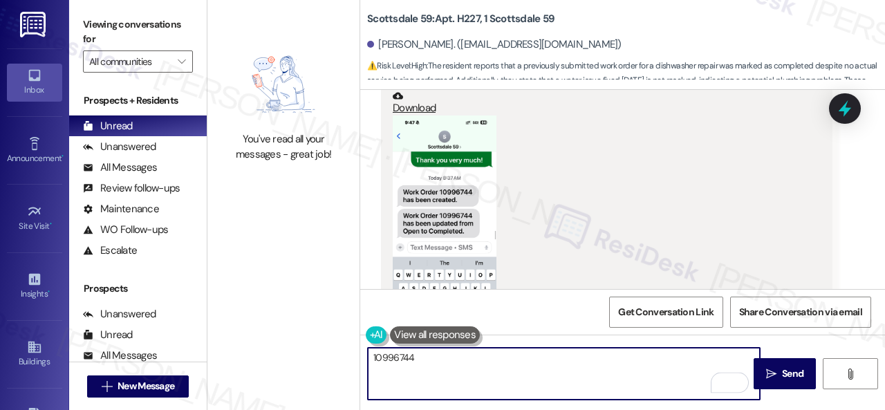
click at [372, 354] on textarea "10996744" at bounding box center [564, 374] width 392 height 52
click at [543, 363] on textarea "Inquiry on why work order 10996744" at bounding box center [564, 374] width 392 height 52
type textarea "Inquiry on why work order 10996744 was marked as 'Completed' without a resoluti…"
drag, startPoint x: 721, startPoint y: 356, endPoint x: 346, endPoint y: 355, distance: 374.9
click at [346, 355] on div "You've read all your messages - great job! Scottsdale 59: Apt. H227, 1 Scottsda…" at bounding box center [546, 205] width 678 height 410
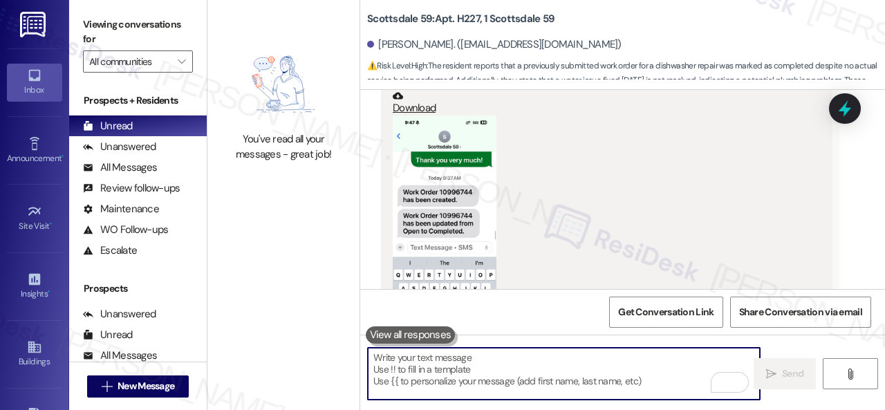
click at [708, 243] on div "(Click to zoom)" at bounding box center [602, 238] width 418 height 244
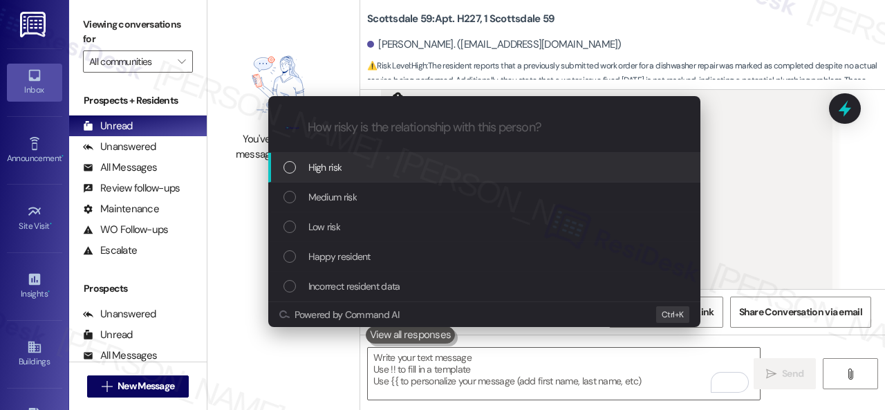
click at [339, 169] on span "High risk" at bounding box center [325, 167] width 34 height 15
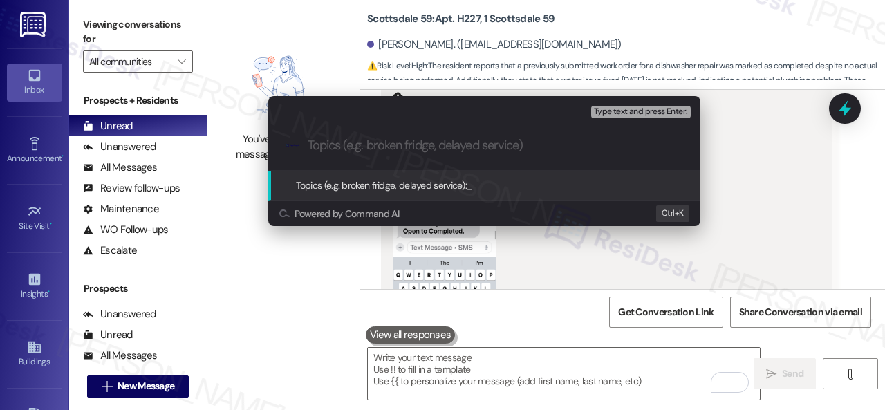
paste input "Inquiry on why work order 10996744 was marked as 'Completed' without a resoluti…"
type input "Inquiry on why work order 10996744 was marked as 'Completed' without a resoluti…"
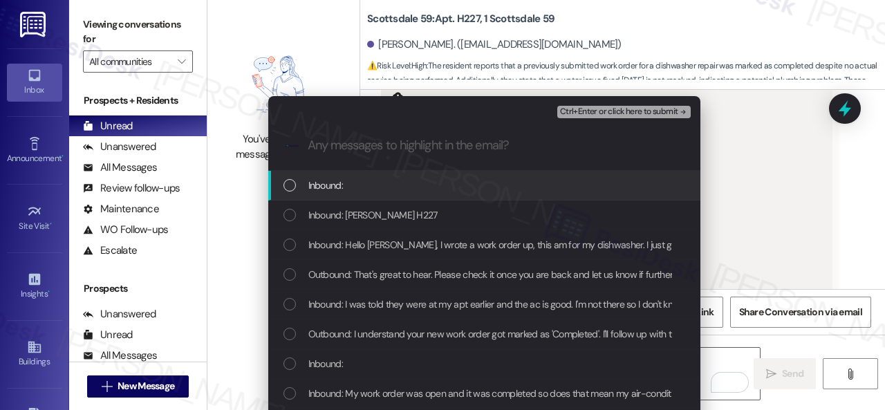
scroll to position [0, 0]
click at [355, 185] on div "Inbound:" at bounding box center [486, 185] width 405 height 15
click at [591, 113] on span "Ctrl+Enter or click here to submit" at bounding box center [619, 112] width 118 height 10
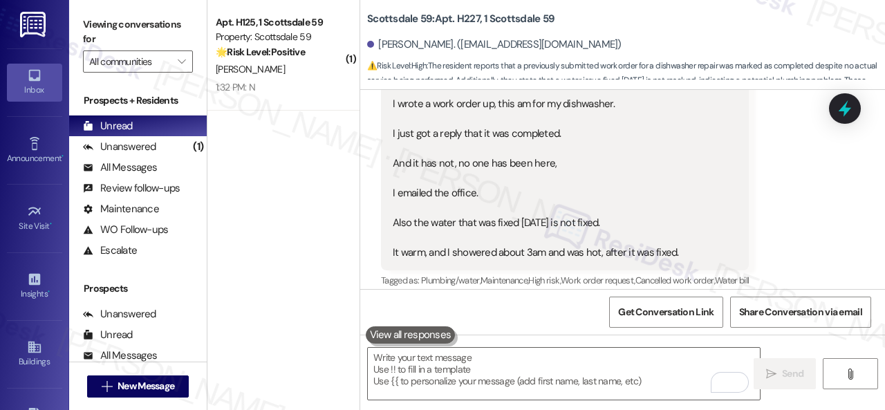
scroll to position [5189, 0]
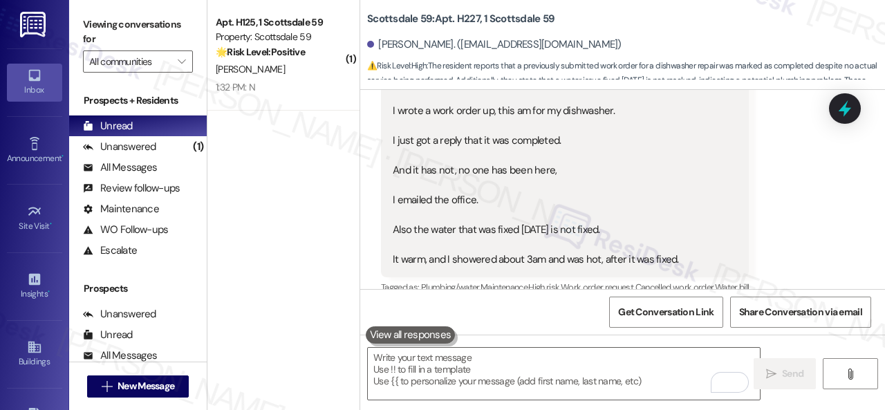
drag, startPoint x: 318, startPoint y: 73, endPoint x: 505, endPoint y: 104, distance: 189.3
click at [318, 73] on div "[PERSON_NAME]" at bounding box center [279, 69] width 131 height 17
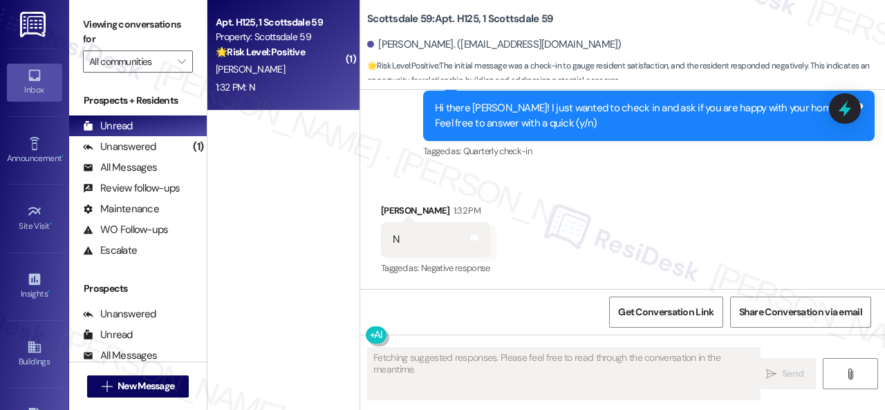
scroll to position [302, 0]
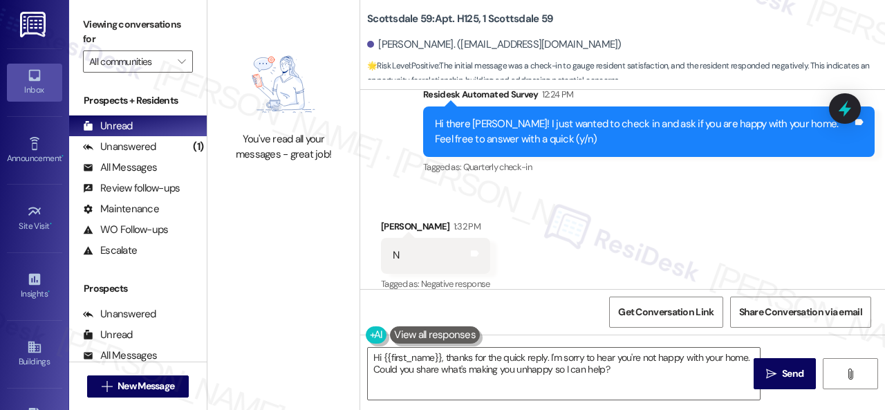
click at [418, 188] on div "Received via SMS [PERSON_NAME] 1:32 PM N Tags and notes Tagged as: Negative res…" at bounding box center [622, 246] width 525 height 117
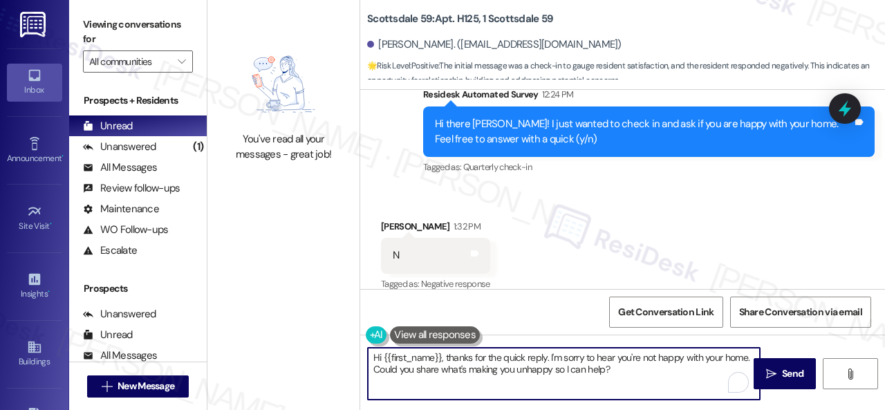
drag, startPoint x: 636, startPoint y: 373, endPoint x: 284, endPoint y: 323, distance: 356.2
click at [284, 323] on div "You've read all your messages - great job! Scottsdale 59: Apt. H125, 1 Scottsda…" at bounding box center [546, 205] width 678 height 410
paste textarea "Thank you for sharing your feedback. We're here to help improve your experience…"
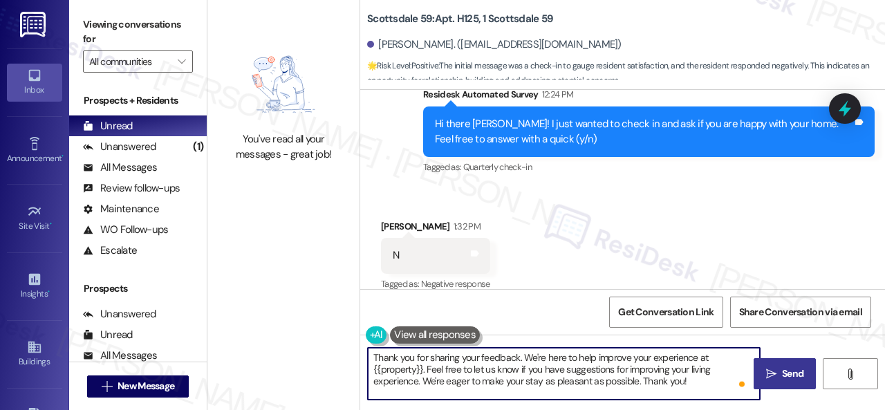
type textarea "Thank you for sharing your feedback. We're here to help improve your experience…"
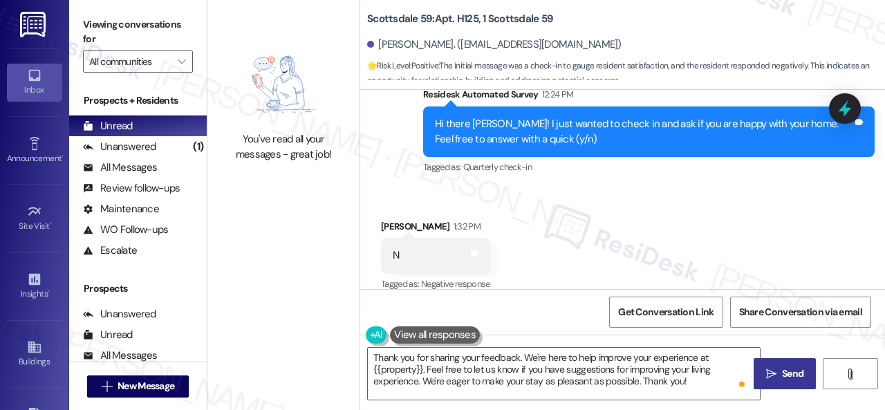
click at [775, 365] on button " Send" at bounding box center [785, 373] width 62 height 31
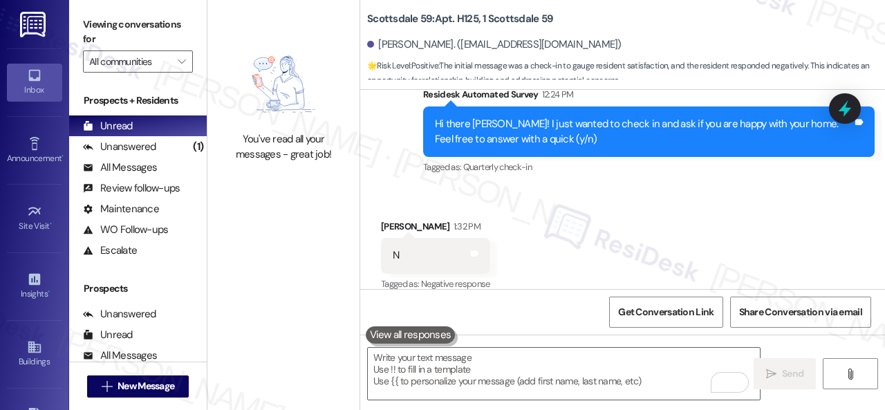
click at [444, 188] on div "Received via SMS [PERSON_NAME] 1:32 PM N Tags and notes Tagged as: Negative res…" at bounding box center [622, 246] width 525 height 117
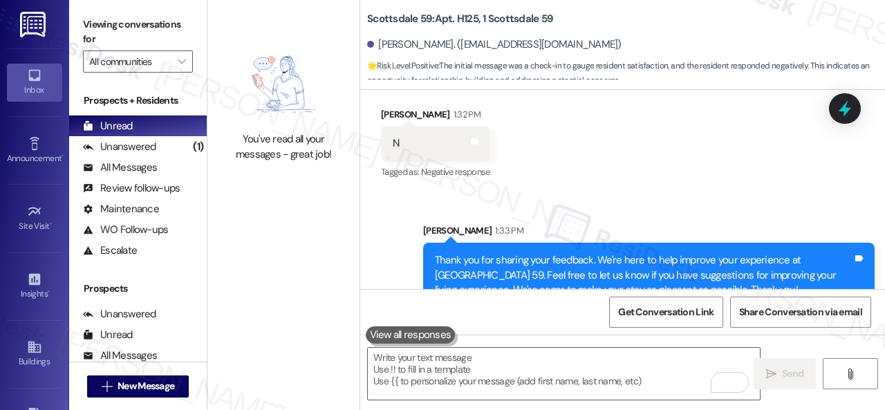
scroll to position [430, 0]
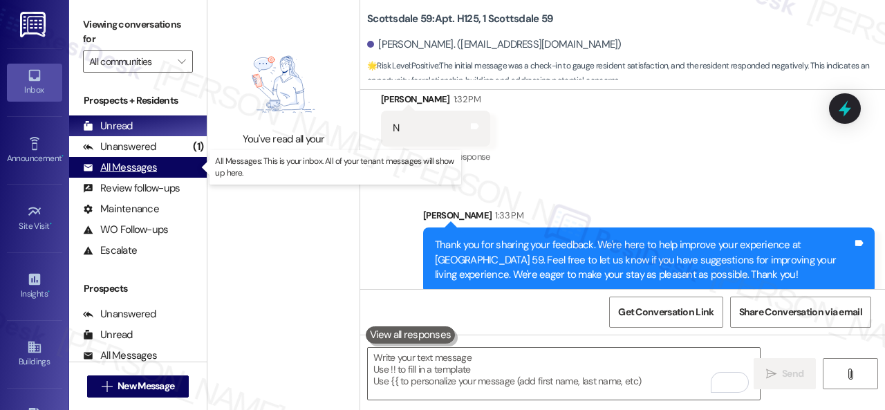
click at [120, 169] on div "All Messages" at bounding box center [120, 167] width 74 height 15
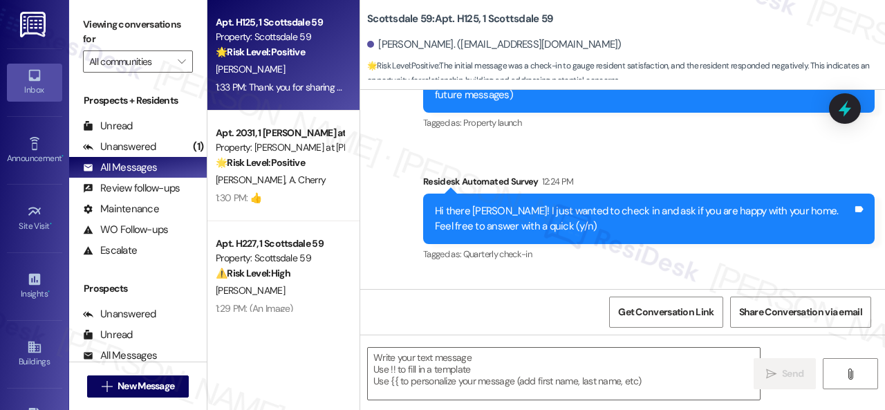
type textarea "Fetching suggested responses. Please feel free to read through the conversation…"
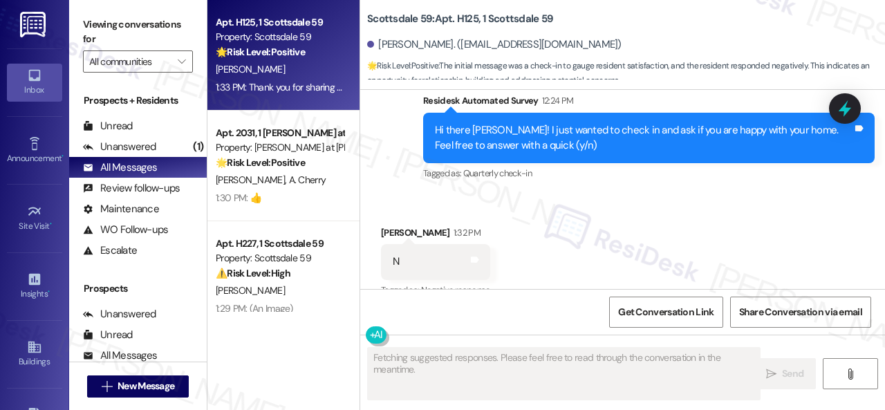
scroll to position [302, 0]
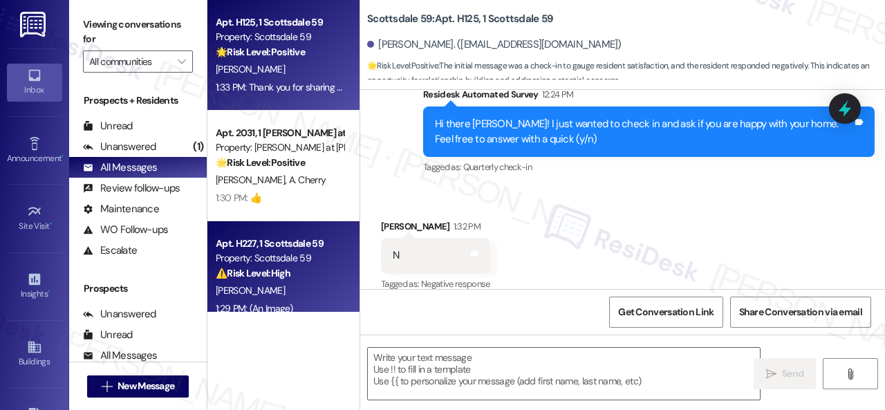
click at [297, 286] on div "[PERSON_NAME]" at bounding box center [279, 290] width 131 height 17
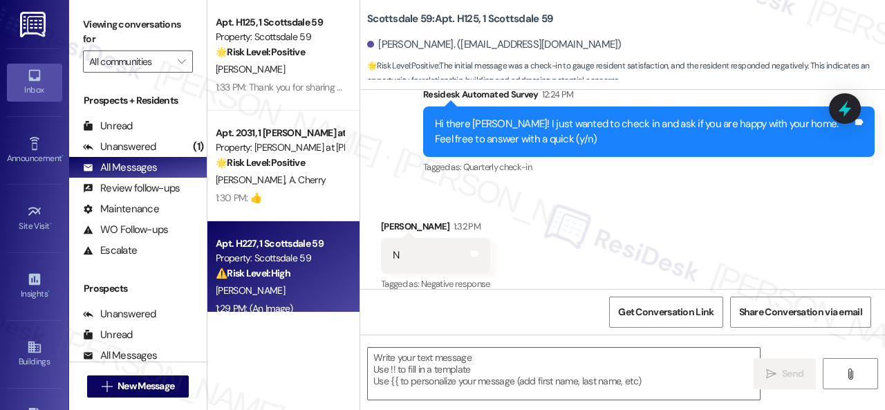
type textarea "Fetching suggested responses. Please feel free to read through the conversation…"
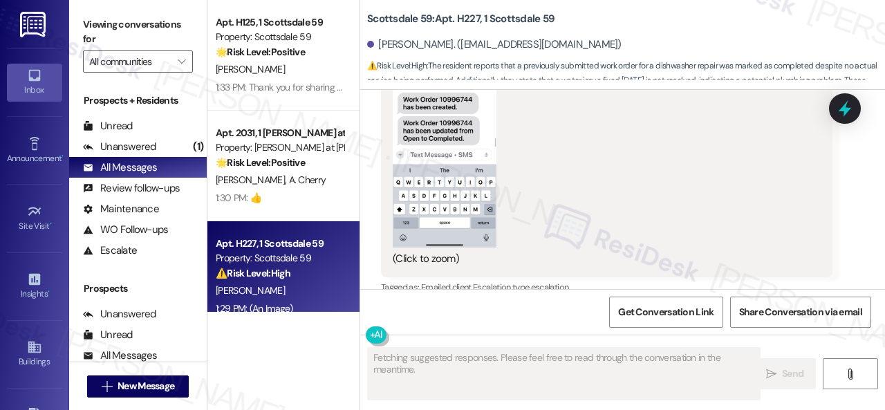
scroll to position [6150, 0]
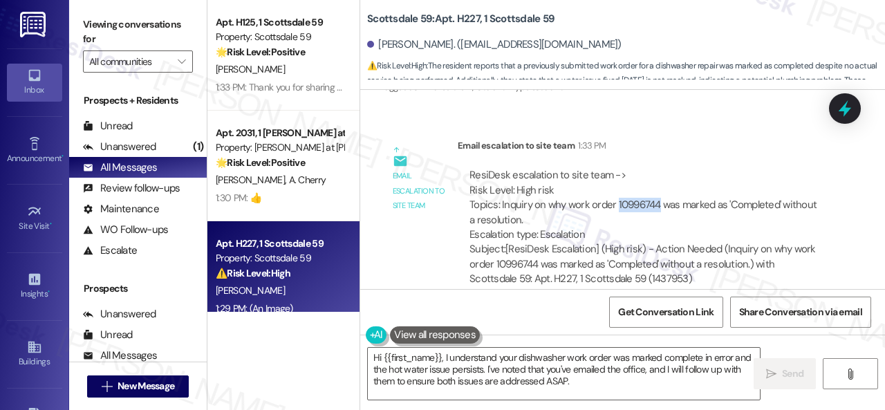
drag, startPoint x: 616, startPoint y: 184, endPoint x: 656, endPoint y: 187, distance: 40.3
click at [656, 187] on div "ResiDesk escalation to site team -> Risk Level: High risk Topics: Inquiry on wh…" at bounding box center [645, 205] width 351 height 74
copy div "10996744"
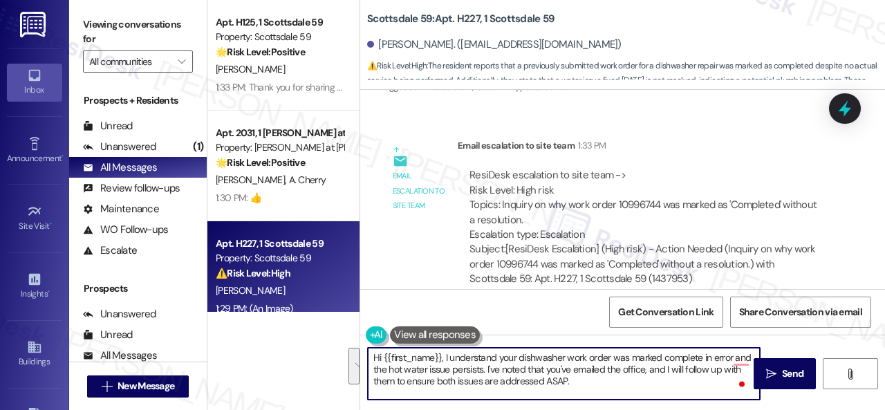
drag, startPoint x: 700, startPoint y: 359, endPoint x: 602, endPoint y: 388, distance: 101.8
click at [602, 388] on textarea "Hi {{first_name}}, I understand your dishwasher work order was marked complete …" at bounding box center [564, 374] width 392 height 52
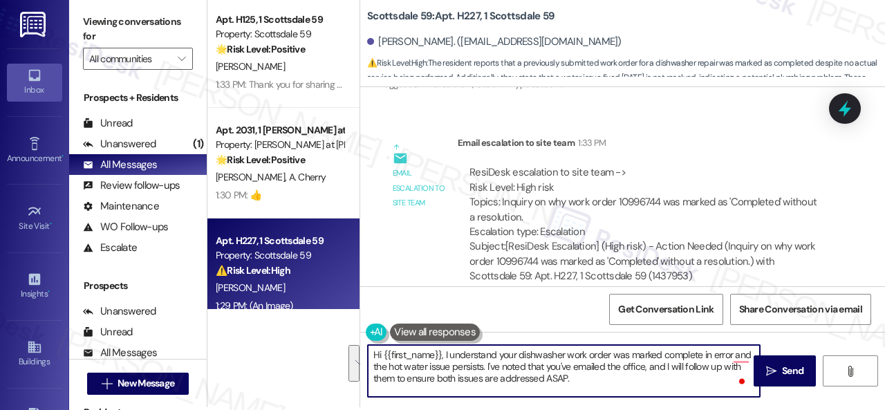
scroll to position [4, 0]
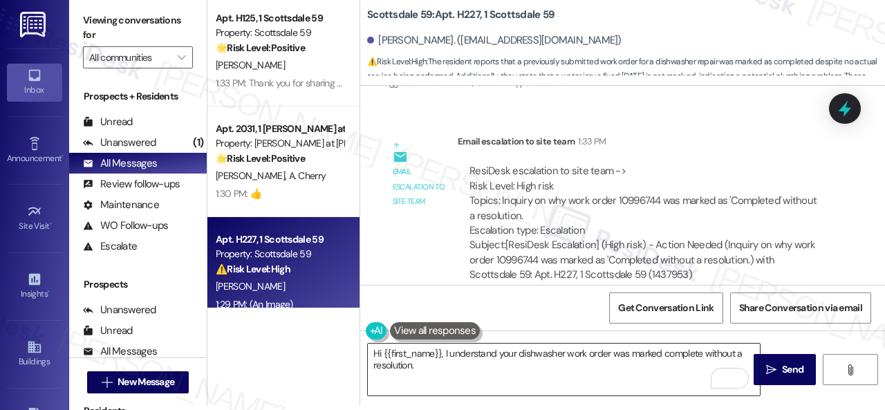
click at [663, 358] on textarea "Hi {{first_name}}, I understand your dishwasher work order was marked complete …" at bounding box center [564, 370] width 392 height 52
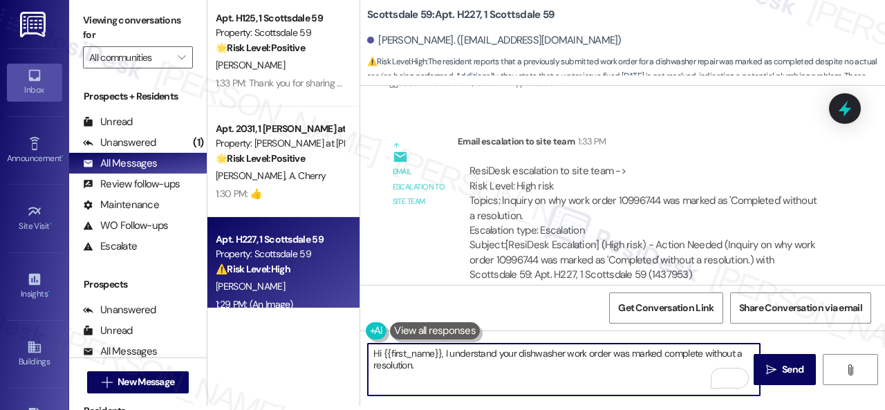
click at [581, 367] on textarea "Hi {{first_name}}, I understand your dishwasher work order was marked complete …" at bounding box center [564, 370] width 392 height 52
paste textarea "I will forward your concern to the site team and get back to you as soon as I r…"
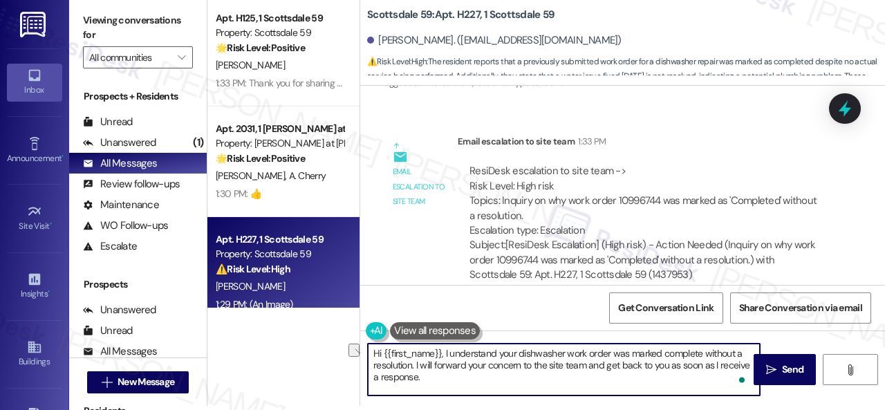
drag, startPoint x: 433, startPoint y: 365, endPoint x: 530, endPoint y: 364, distance: 96.8
click at [530, 364] on textarea "Hi {{first_name}}, I understand your dishwasher work order was marked complete …" at bounding box center [564, 370] width 392 height 52
click at [516, 372] on textarea "Hi {{first_name}}, I understand your dishwasher work order was marked complete …" at bounding box center [564, 370] width 392 height 52
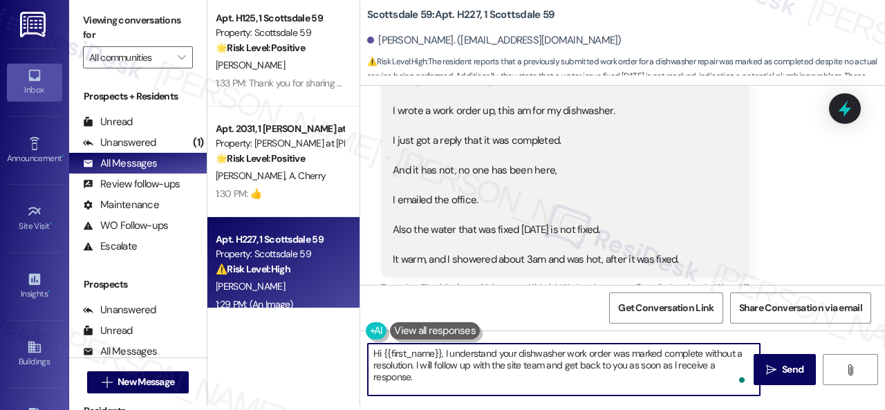
scroll to position [5182, 0]
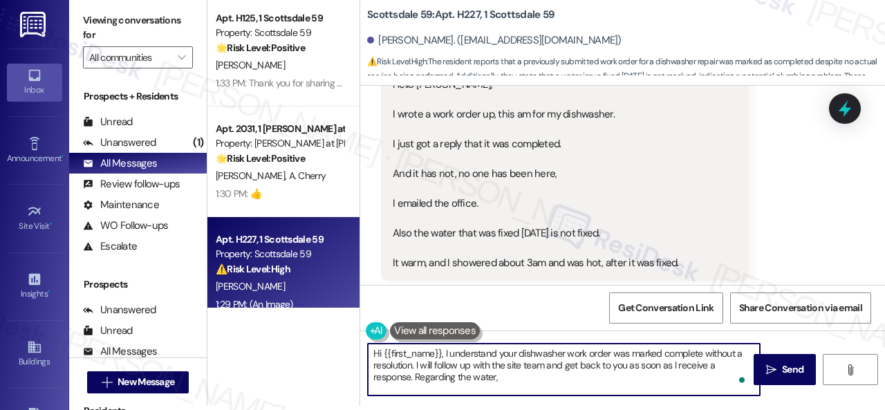
click at [678, 375] on textarea "Hi {{first_name}}, I understand your dishwasher work order was marked complete …" at bounding box center [564, 370] width 392 height 52
paste textarea "I'll be happy to submit a work order on your behalf. Please provide as much det…"
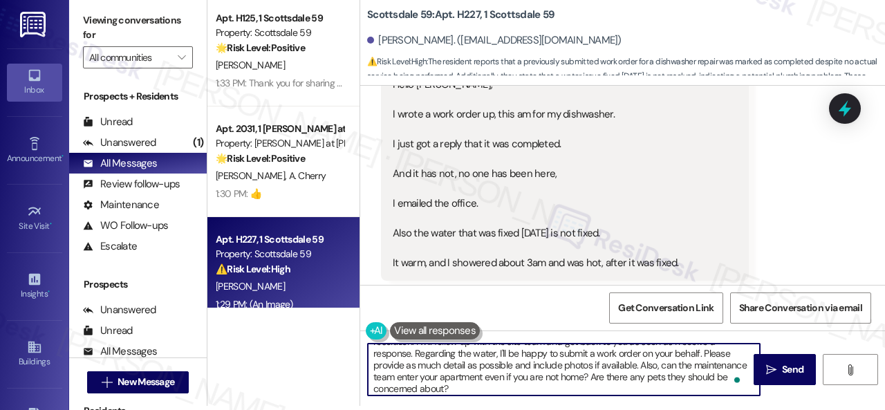
scroll to position [24, 0]
click at [594, 354] on textarea "Hi {{first_name}}, I understand your dishwasher work order was marked complete …" at bounding box center [564, 370] width 392 height 52
drag, startPoint x: 515, startPoint y: 365, endPoint x: 634, endPoint y: 366, distance: 119.0
click at [634, 366] on textarea "Hi {{first_name}}, I understand your dishwasher work order was marked complete …" at bounding box center [564, 370] width 392 height 52
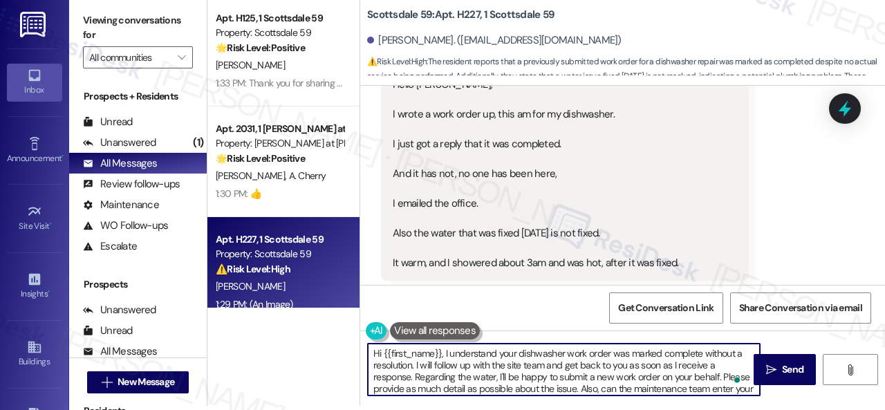
scroll to position [0, 0]
type textarea "Hi {{first_name}}, I understand your dishwasher work order was marked complete …"
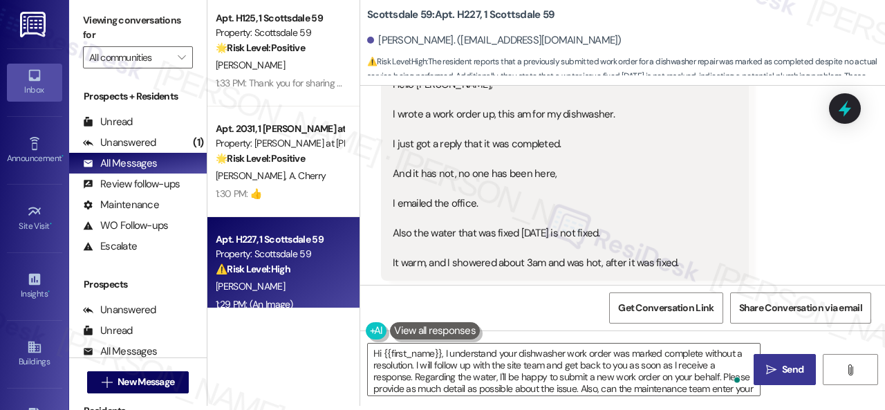
click at [782, 372] on span "Send" at bounding box center [792, 369] width 21 height 15
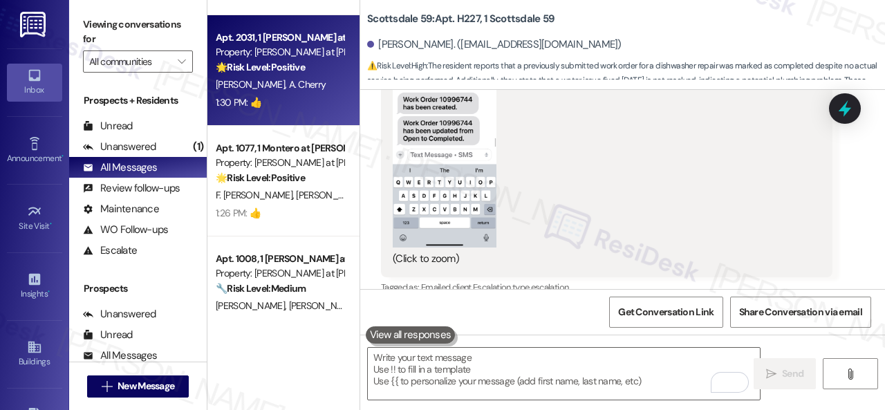
scroll to position [207, 0]
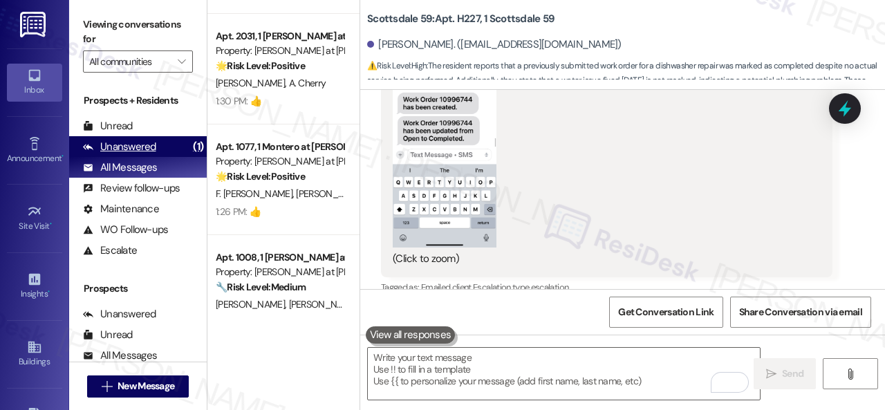
click at [155, 145] on div "Unanswered (1)" at bounding box center [138, 146] width 138 height 21
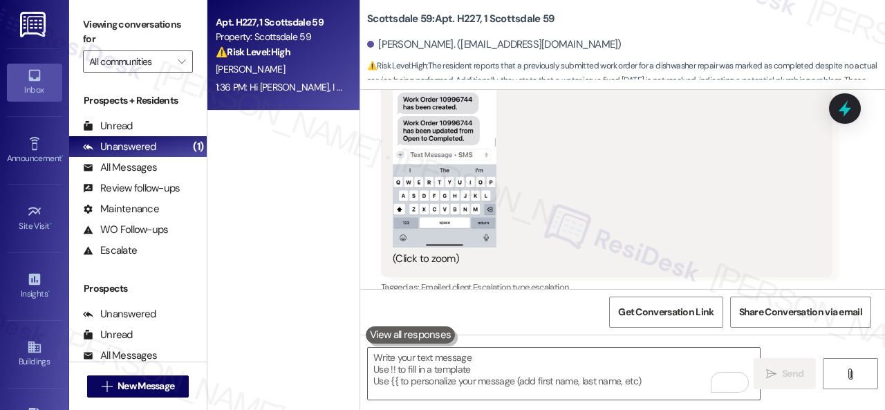
scroll to position [0, 0]
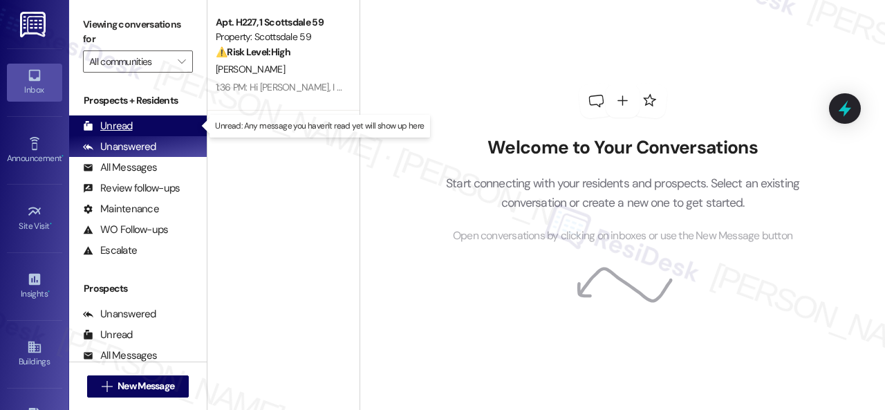
click at [101, 129] on div "Unread" at bounding box center [108, 126] width 50 height 15
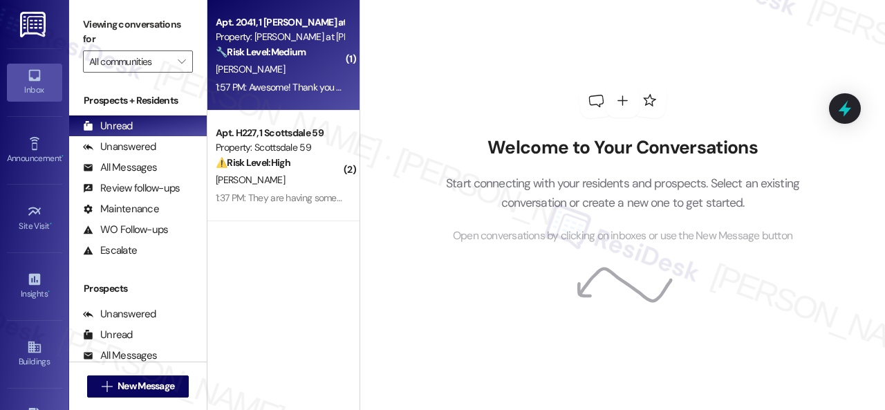
click at [318, 62] on div "[PERSON_NAME]" at bounding box center [279, 69] width 131 height 17
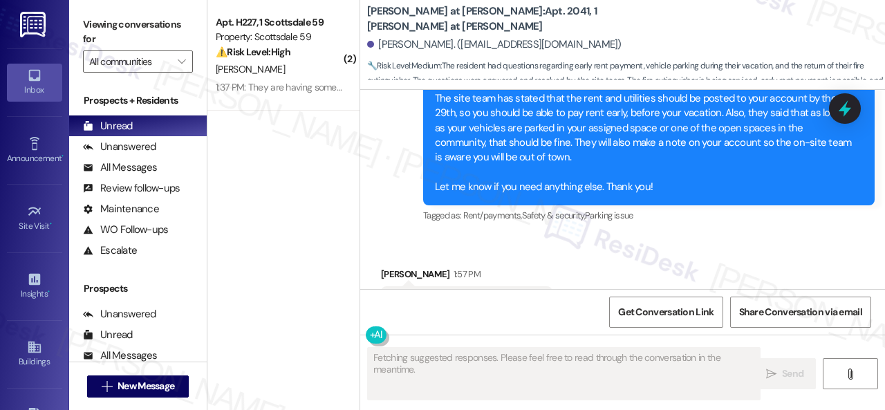
scroll to position [1724, 0]
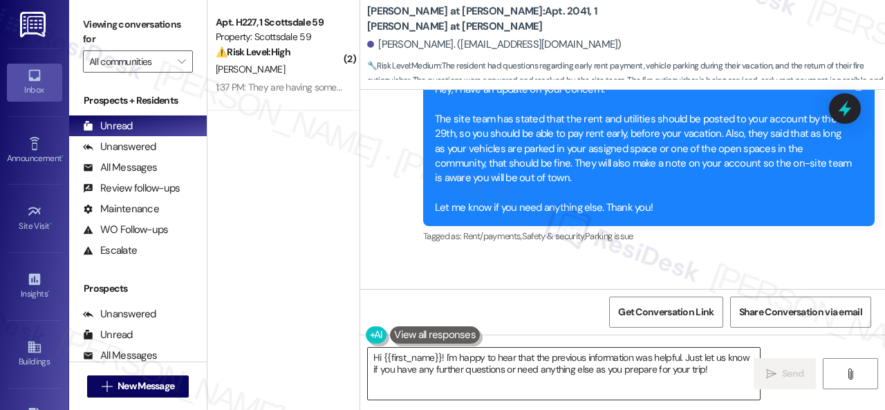
click at [655, 363] on textarea "Hi {{first_name}}! I'm happy to hear that the previous information was helpful.…" at bounding box center [564, 374] width 392 height 52
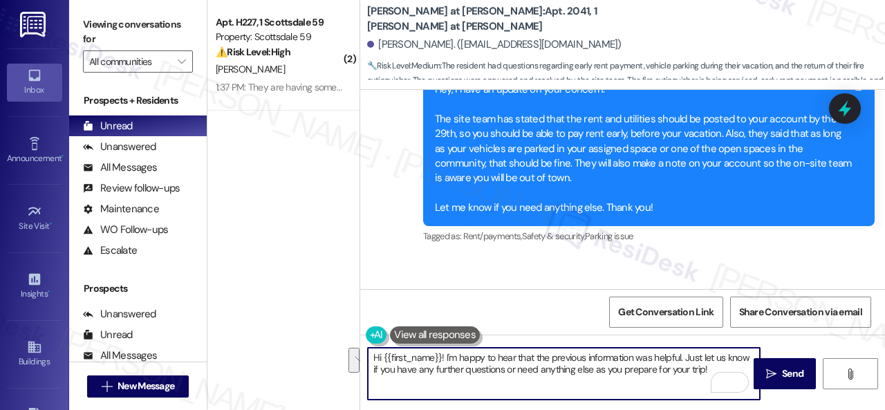
drag, startPoint x: 667, startPoint y: 368, endPoint x: 299, endPoint y: 347, distance: 368.6
click at [299, 347] on div "( 2 ) Apt. H227, 1 Scottsdale 59 Property: Scottsdale 59 ⚠️ Risk Level: High Th…" at bounding box center [546, 205] width 678 height 410
paste textarea "You're welcome!"
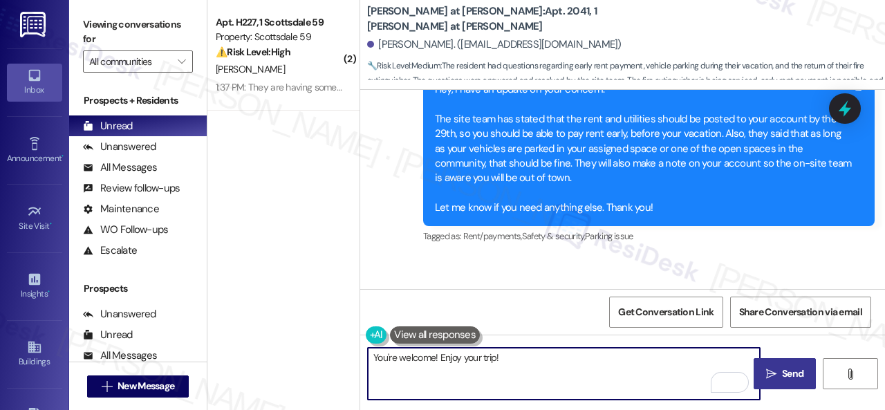
type textarea "You're welcome! Enjoy your trip!"
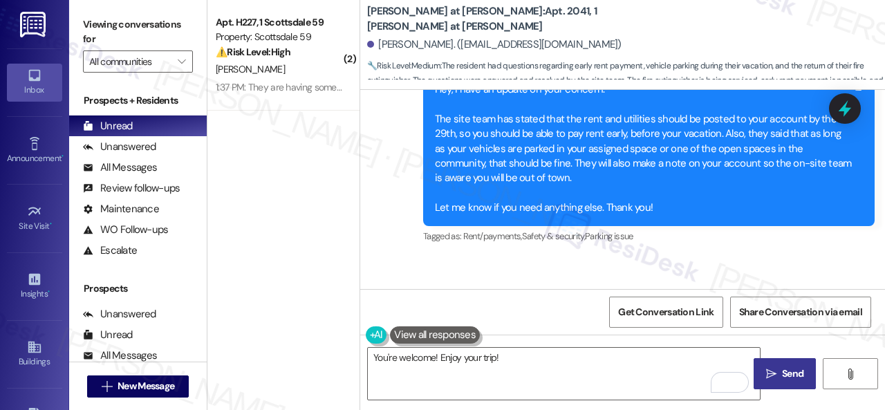
click at [768, 369] on icon "" at bounding box center [771, 374] width 10 height 11
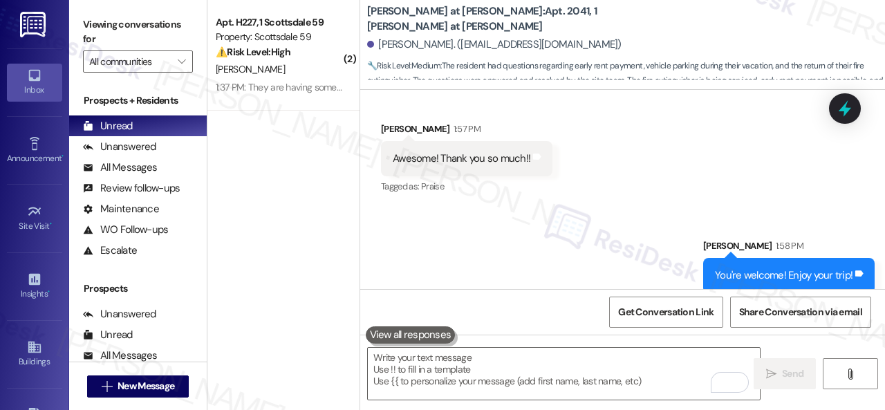
scroll to position [4, 0]
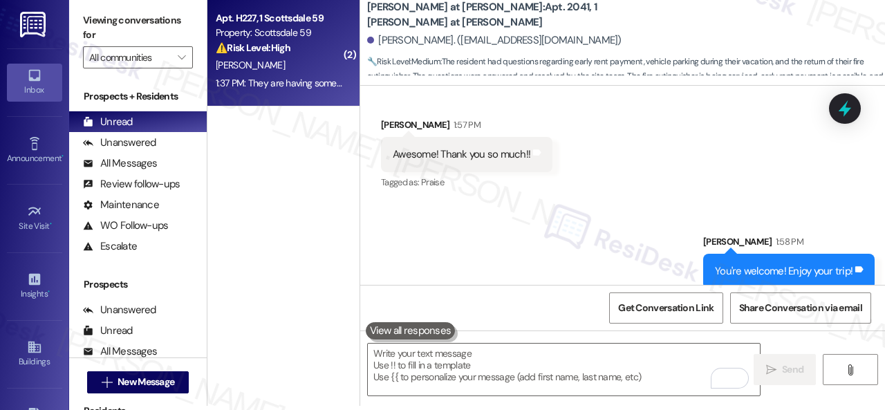
click at [308, 55] on div "⚠️ Risk Level: High The resident reports that a previously submitted work order…" at bounding box center [280, 48] width 128 height 15
type textarea "Fetching suggested responses. Please feel free to read through the conversation…"
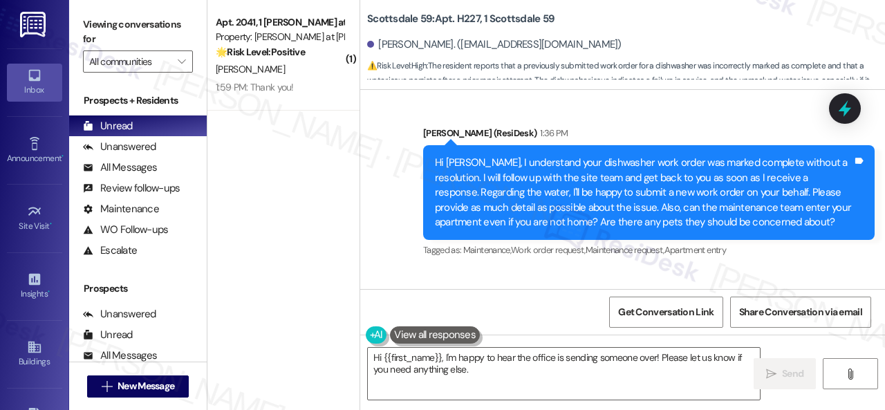
scroll to position [6406, 0]
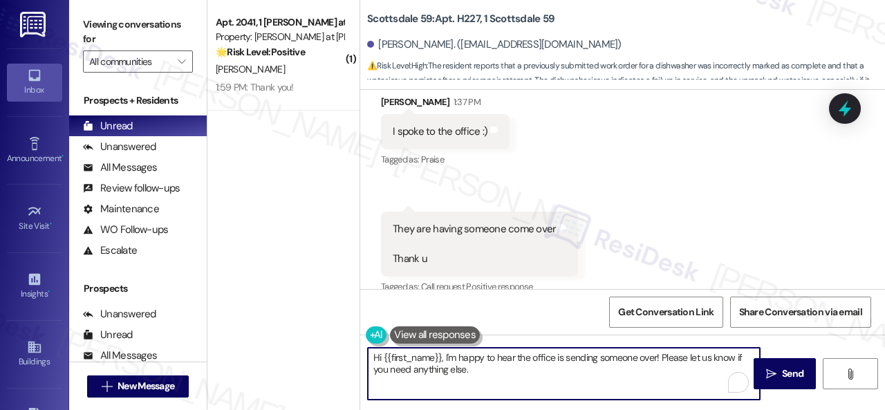
drag, startPoint x: 445, startPoint y: 358, endPoint x: 335, endPoint y: 358, distance: 110.7
click at [335, 358] on div "( 1 ) Apt. 2041, 1 [PERSON_NAME] at [PERSON_NAME] Property: [PERSON_NAME] at [P…" at bounding box center [546, 205] width 678 height 410
drag, startPoint x: 589, startPoint y: 355, endPoint x: 589, endPoint y: 376, distance: 20.7
click at [589, 376] on textarea "I'm happy to hear the office is sending someone over! Please let us know if you…" at bounding box center [564, 374] width 392 height 52
type textarea "I'm happy to hear the office is sending someone over! Enjoy your day!"
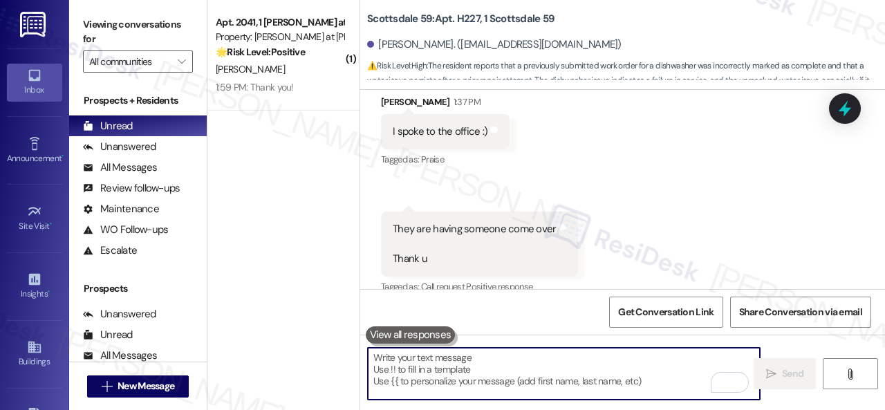
scroll to position [6405, 0]
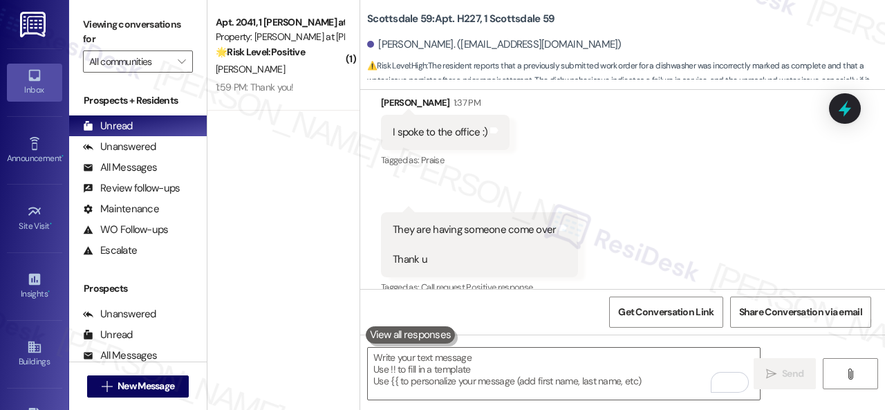
click at [314, 79] on div "1:59 PM: Thank you! 1:59 PM: Thank you!" at bounding box center [279, 87] width 131 height 17
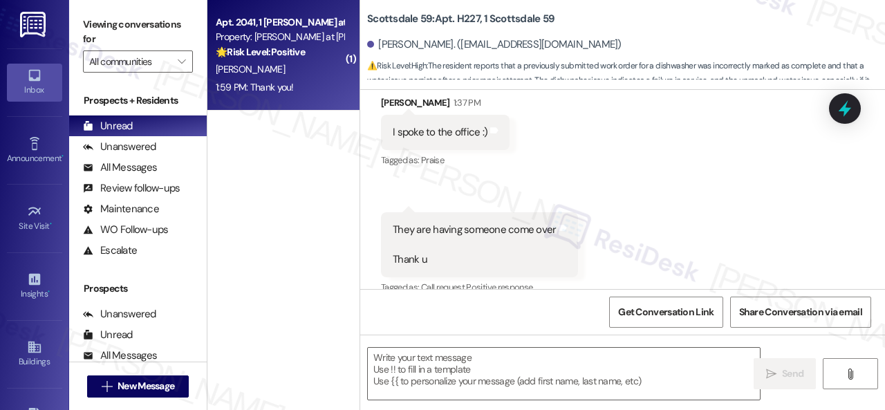
type textarea "Fetching suggested responses. Please feel free to read through the conversation…"
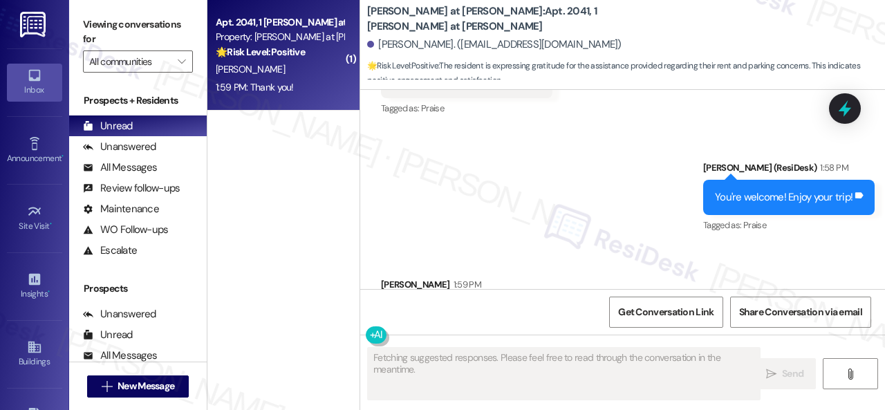
scroll to position [2026, 0]
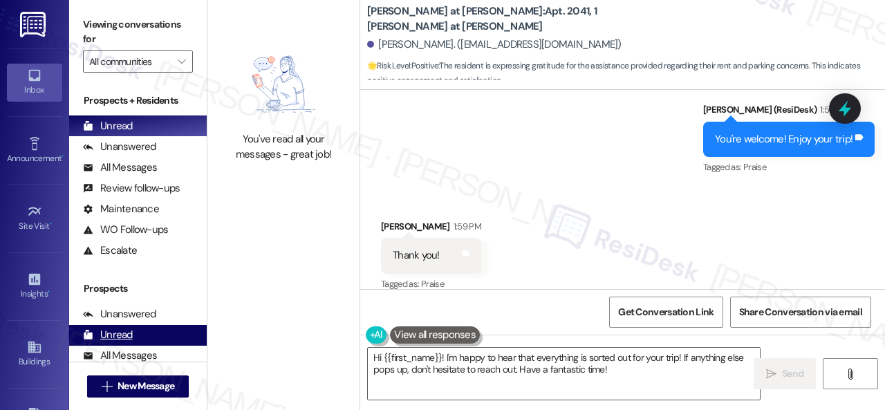
drag, startPoint x: 253, startPoint y: 355, endPoint x: 192, endPoint y: 327, distance: 67.1
click at [212, 349] on div "You've read all your messages - great job! [PERSON_NAME] at [PERSON_NAME]: Apt.…" at bounding box center [546, 205] width 678 height 410
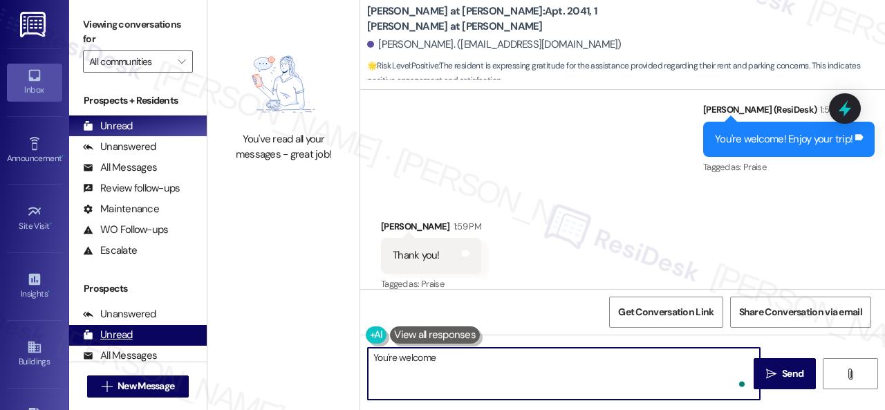
type textarea "You're welcome."
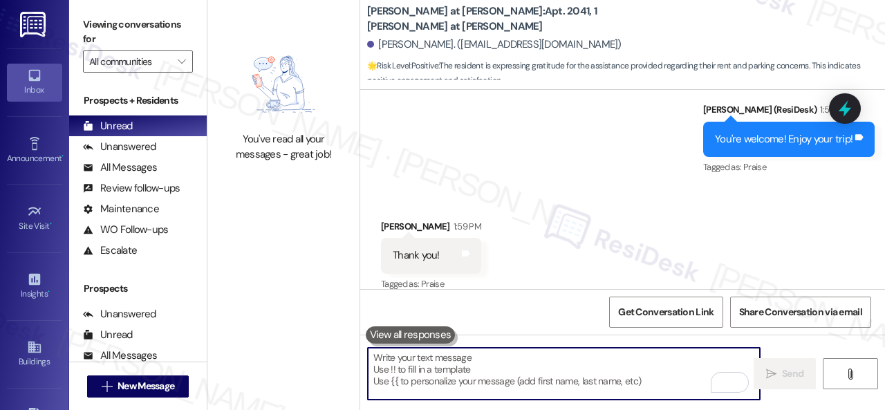
scroll to position [2123, 0]
